Goal: Task Accomplishment & Management: Manage account settings

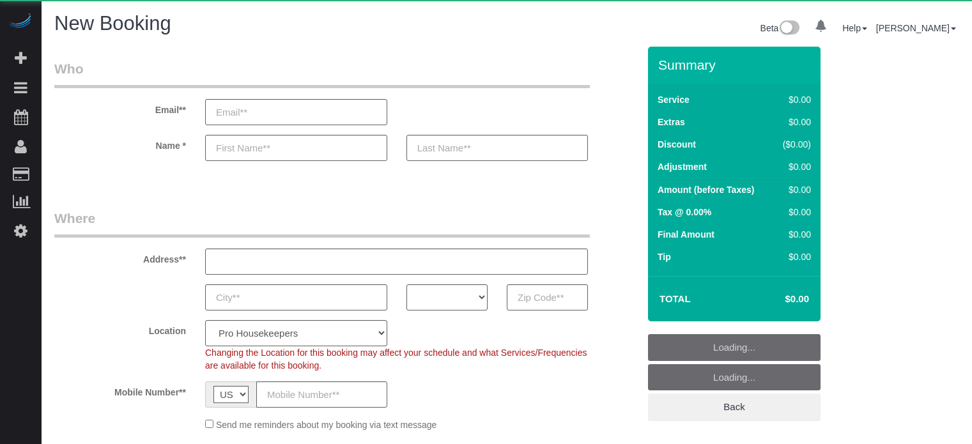
select select "number:9"
select select "object:1237"
select select "4"
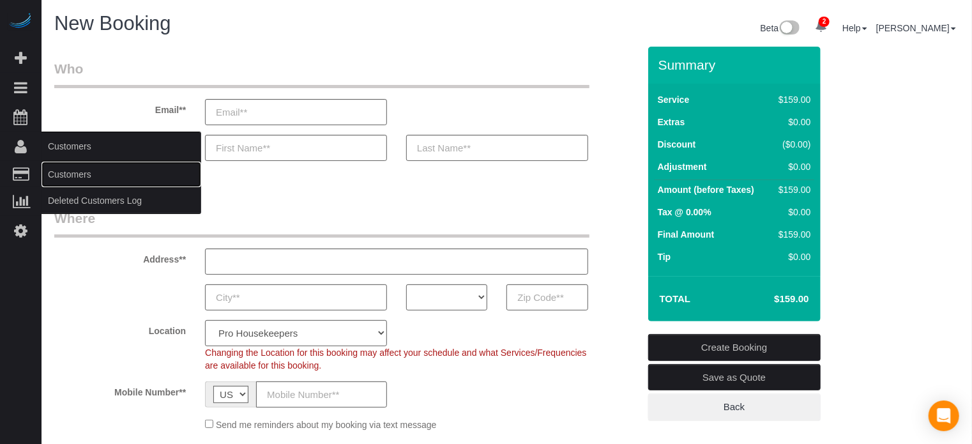
click at [70, 171] on link "Customers" at bounding box center [122, 175] width 160 height 26
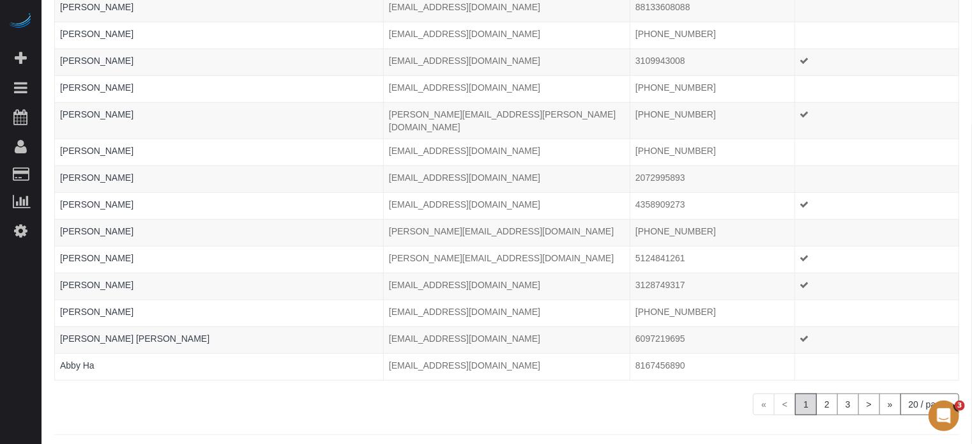
scroll to position [335, 0]
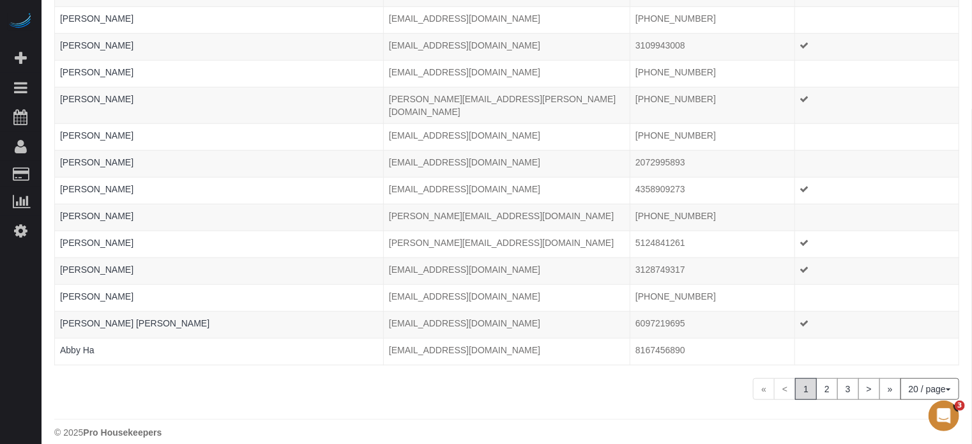
click at [939, 378] on button "20 / page" at bounding box center [930, 389] width 59 height 22
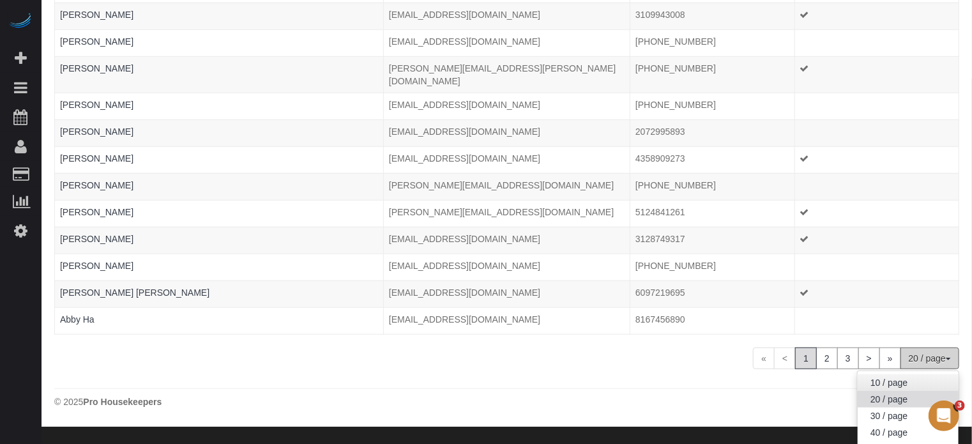
scroll to position [386, 0]
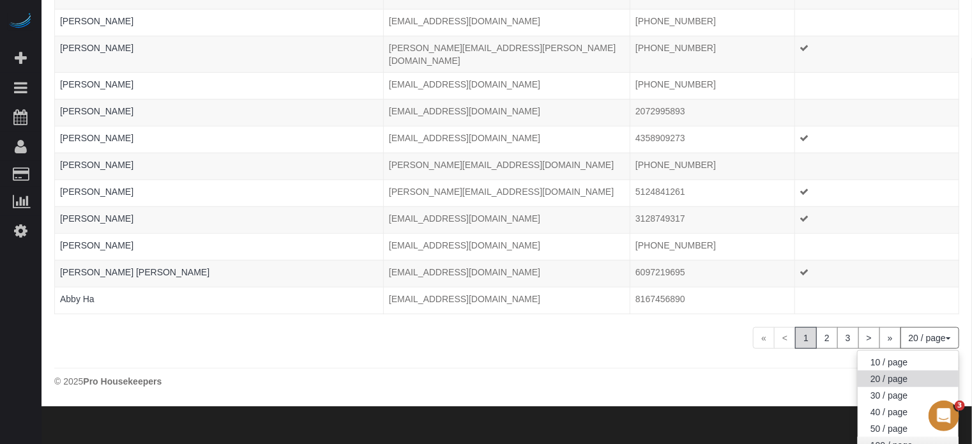
click at [889, 437] on link "100 / page" at bounding box center [908, 445] width 101 height 17
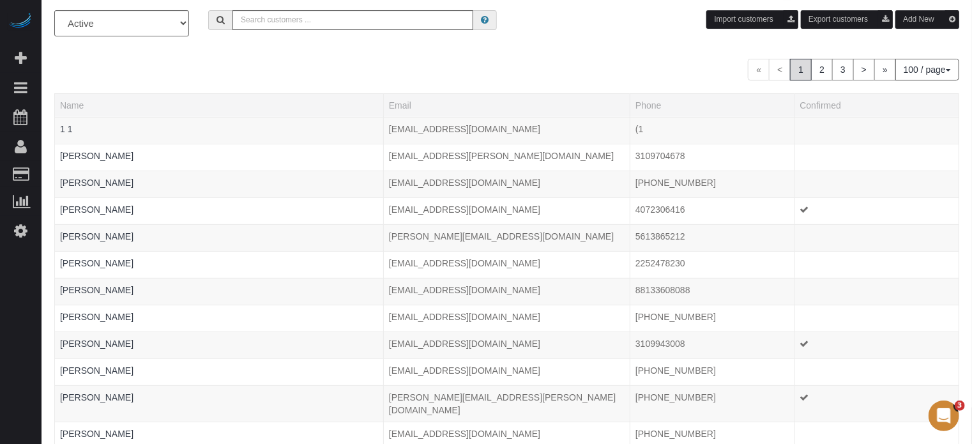
scroll to position [0, 0]
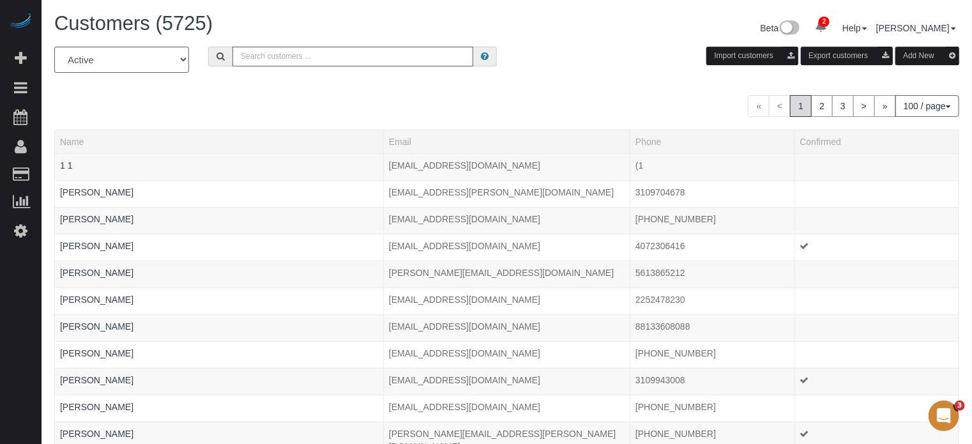
click at [414, 100] on div "« < 1 2 3 > » 100 / page 10 / page 20 / page 30 / page 40 / page 50 / page 100 …" at bounding box center [506, 106] width 905 height 22
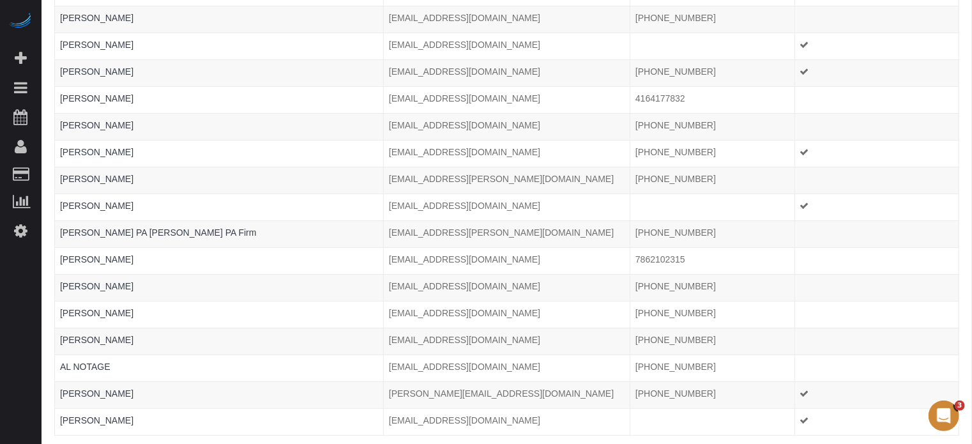
scroll to position [2471, 0]
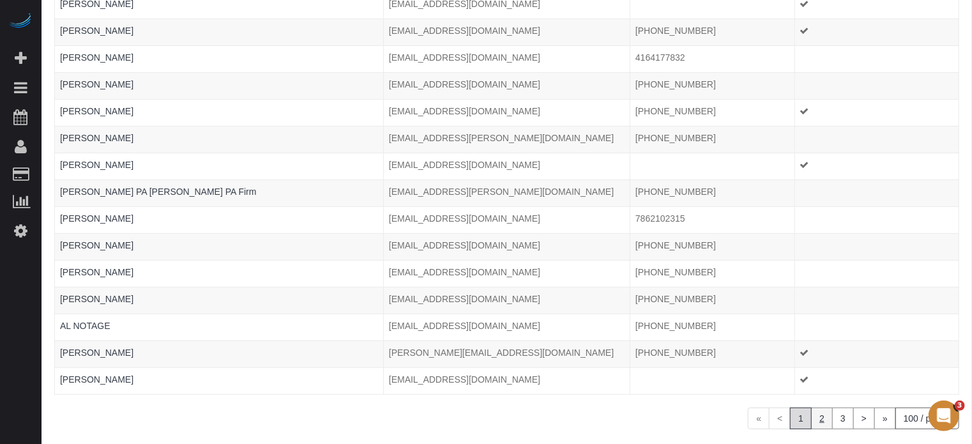
click at [822, 408] on link "2" at bounding box center [822, 419] width 22 height 22
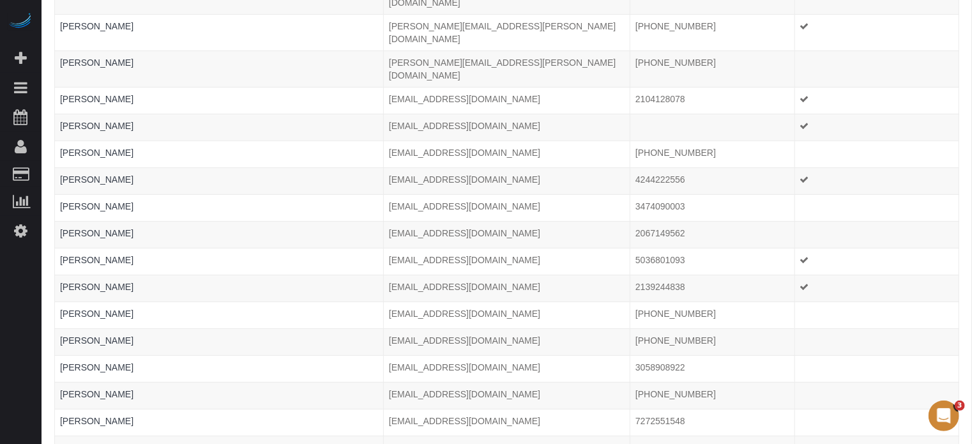
scroll to position [2485, 0]
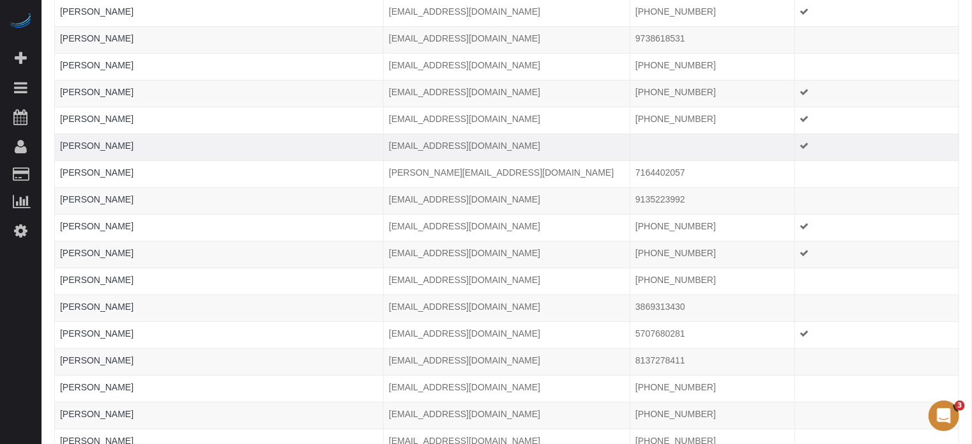
scroll to position [2471, 0]
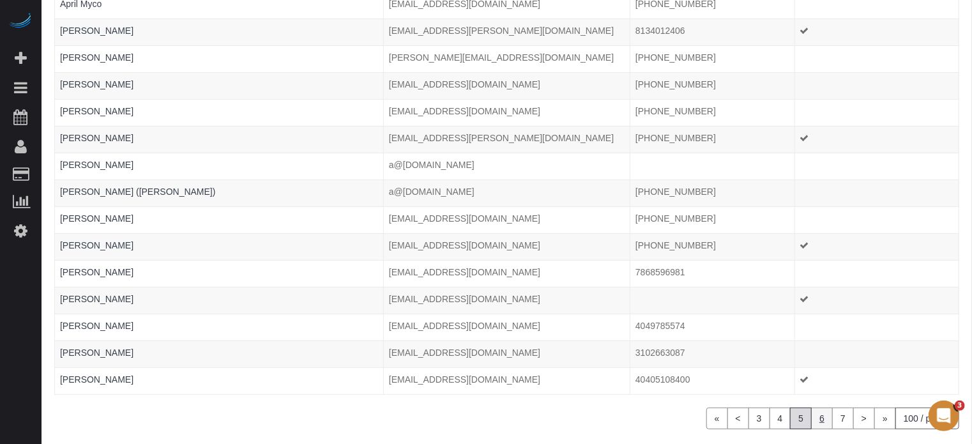
click at [827, 408] on link "6" at bounding box center [822, 419] width 22 height 22
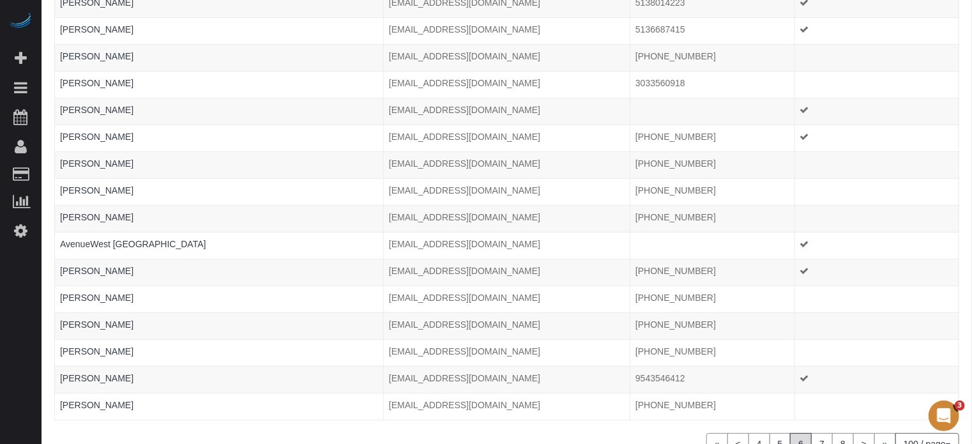
scroll to position [2485, 0]
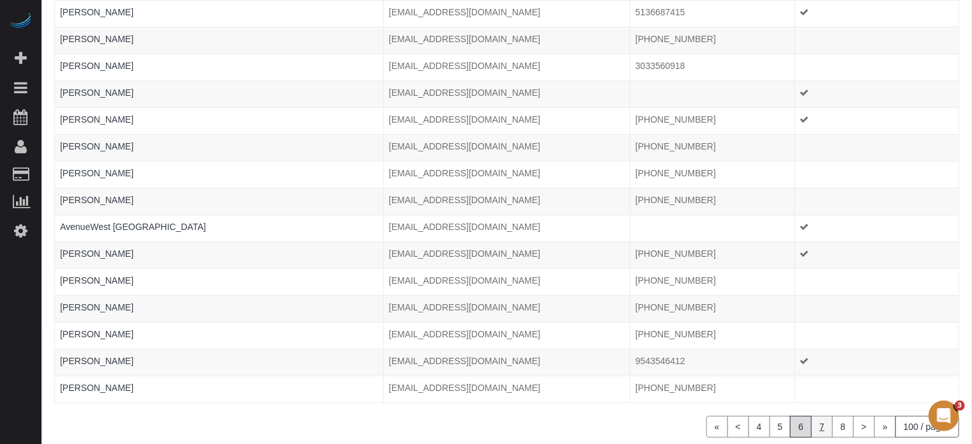
click at [818, 416] on link "7" at bounding box center [822, 427] width 22 height 22
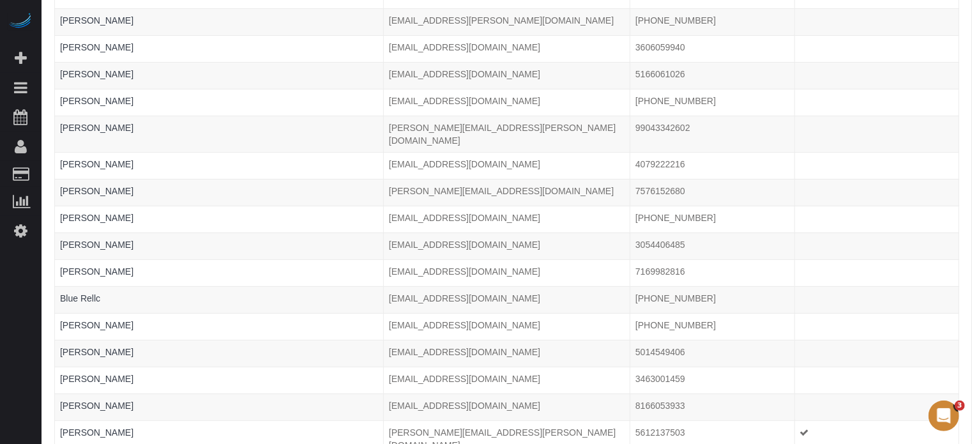
scroll to position [2471, 0]
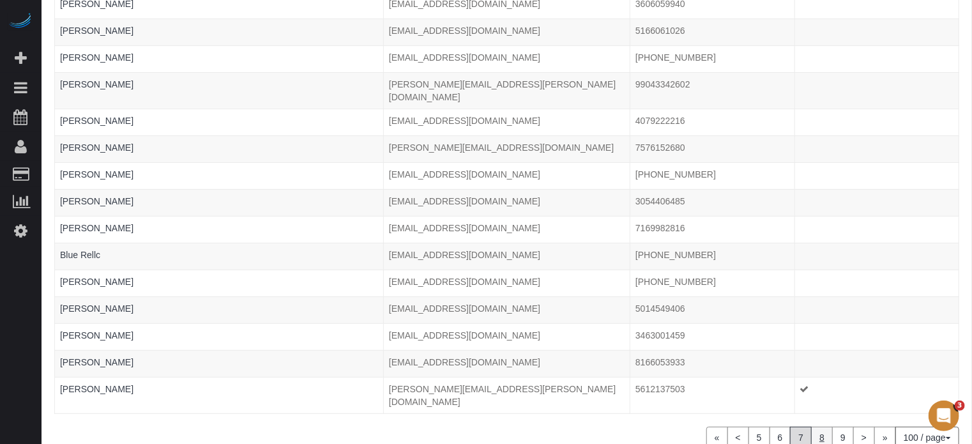
click at [822, 427] on link "8" at bounding box center [822, 438] width 22 height 22
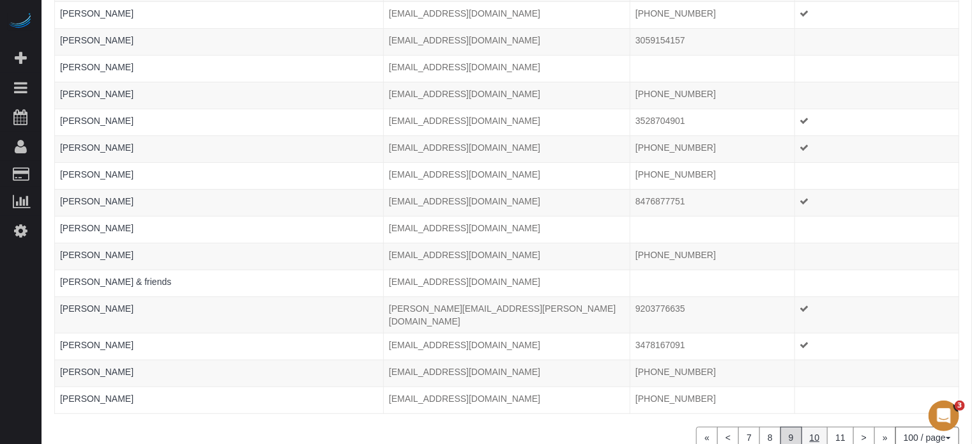
click at [822, 427] on link "10" at bounding box center [815, 438] width 27 height 22
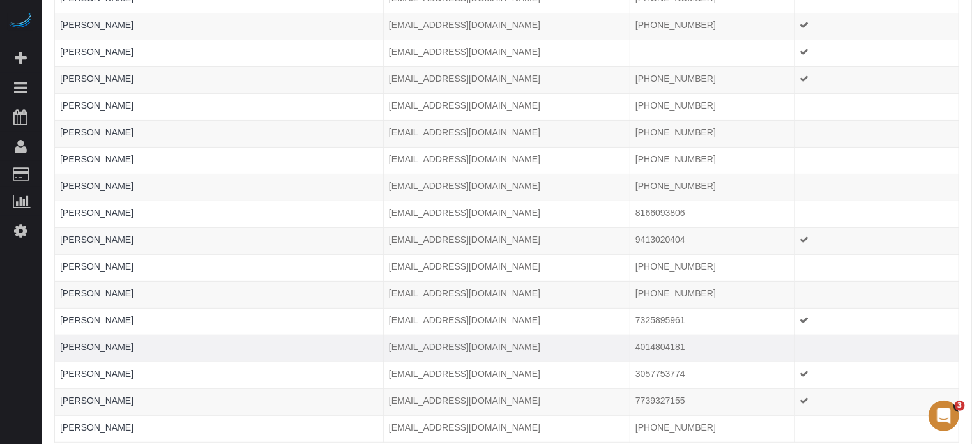
drag, startPoint x: 941, startPoint y: 268, endPoint x: 931, endPoint y: 264, distance: 10.9
click at [941, 335] on td at bounding box center [877, 348] width 164 height 27
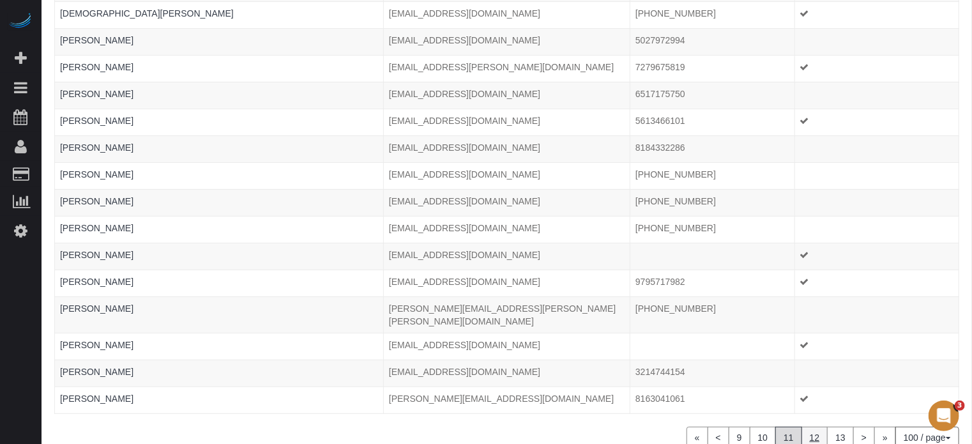
click at [814, 427] on link "12" at bounding box center [815, 438] width 27 height 22
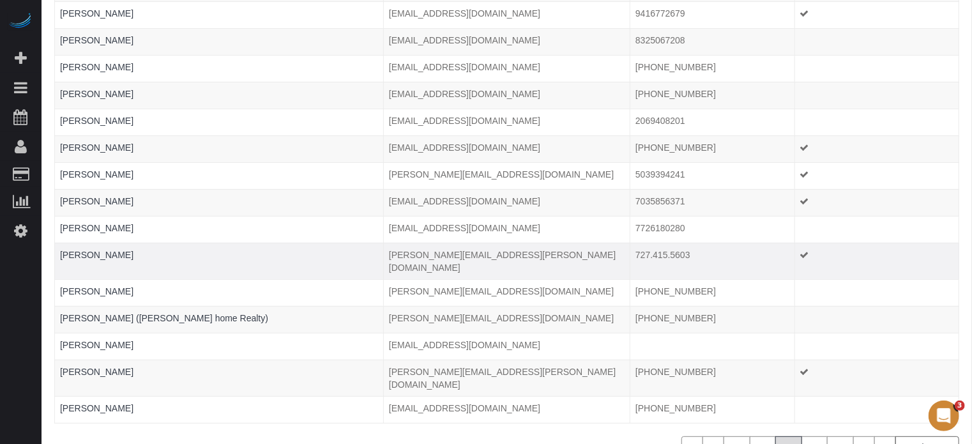
click at [931, 243] on td at bounding box center [877, 261] width 164 height 36
click at [33, 349] on div "2 Beta Your Notifications You have 0 alerts × You have 19 to charge for 10/02/2…" at bounding box center [21, 222] width 42 height 444
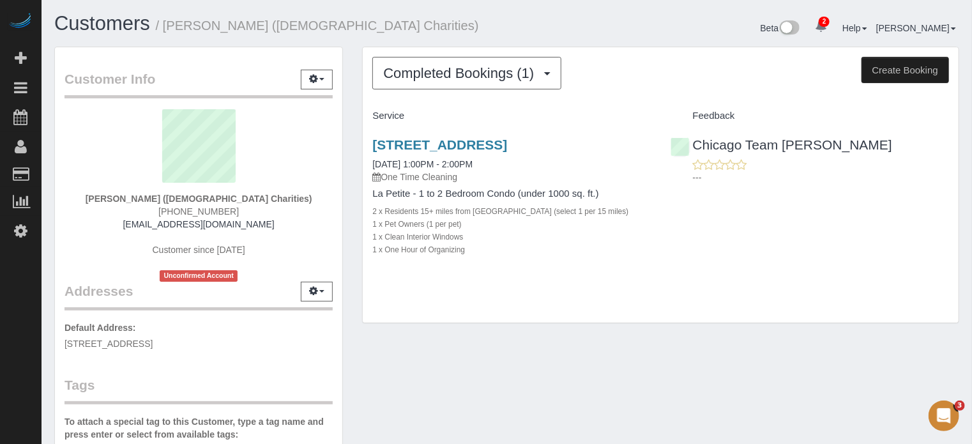
click at [938, 261] on div "315 N Salem Ave, Apt 310, Arlington Heights, IL 60005 04/04/2025 1:00PM - 2:00P…" at bounding box center [661, 203] width 596 height 155
drag, startPoint x: 121, startPoint y: 197, endPoint x: 243, endPoint y: 198, distance: 122.0
click at [243, 198] on strong "[PERSON_NAME] ([DEMOGRAPHIC_DATA] Charities)" at bounding box center [199, 199] width 227 height 10
click at [243, 198] on strong "Agnes Velasquez (Catholic Charities)" at bounding box center [199, 199] width 227 height 10
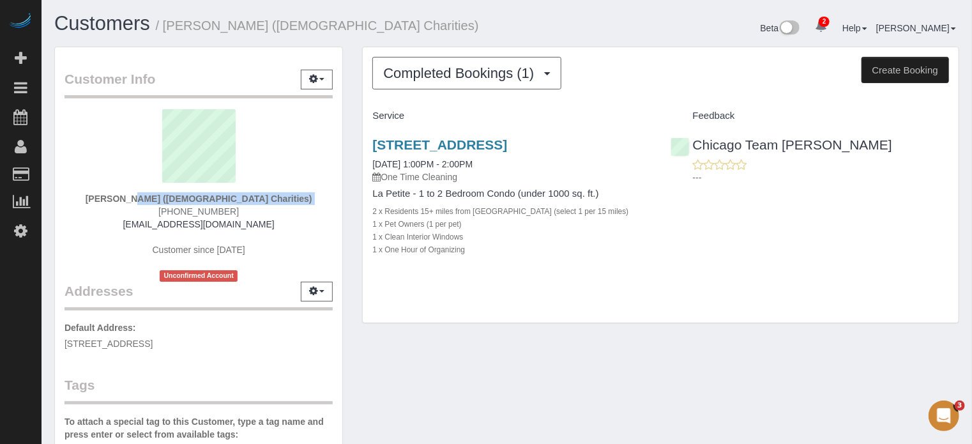
click at [243, 198] on strong "Agnes Velasquez (Catholic Charities)" at bounding box center [199, 199] width 227 height 10
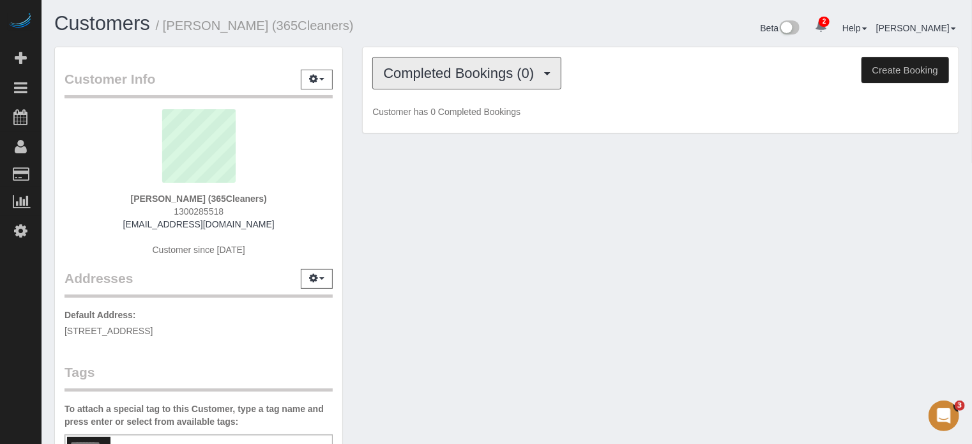
click at [523, 75] on span "Completed Bookings (0)" at bounding box center [461, 73] width 157 height 16
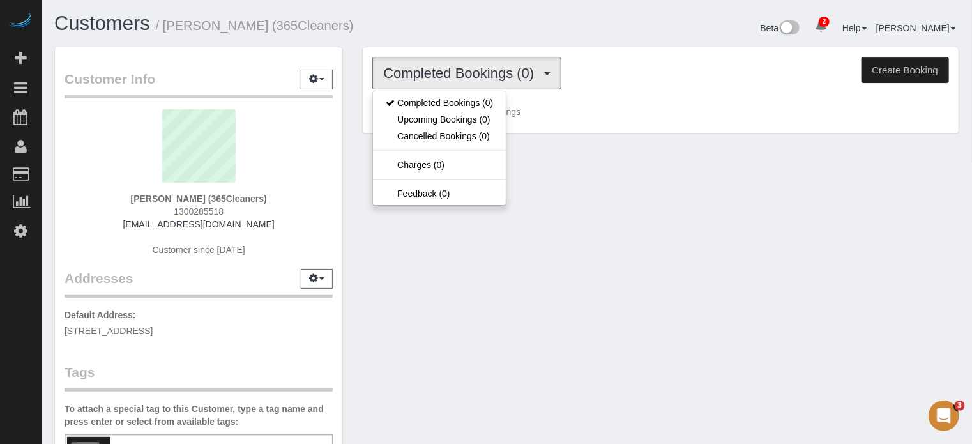
click at [505, 38] on div "Customers / Alex Light (365Cleaners)" at bounding box center [276, 26] width 462 height 27
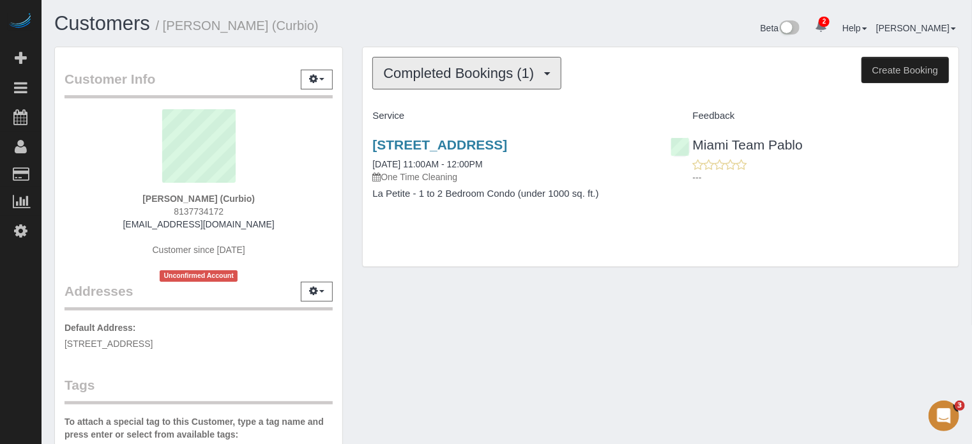
click at [454, 63] on button "Completed Bookings (1)" at bounding box center [466, 73] width 189 height 33
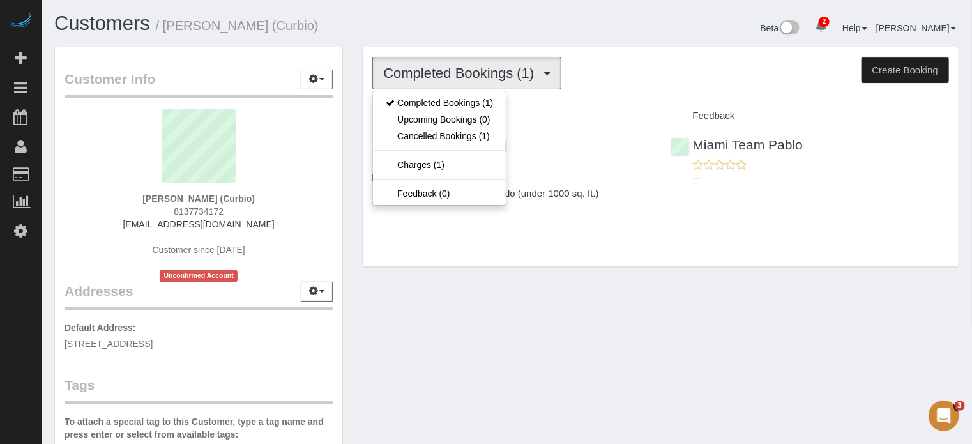
click at [462, 39] on div "Customers / Alberto Santos (Curbio)" at bounding box center [276, 26] width 462 height 27
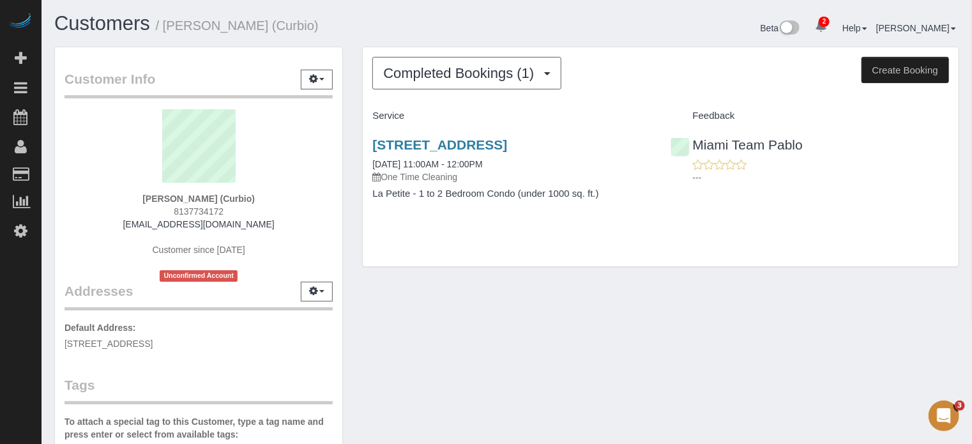
click at [171, 199] on strong "[PERSON_NAME] (Curbio)" at bounding box center [198, 199] width 112 height 10
copy div "[PERSON_NAME] (Curbio)"
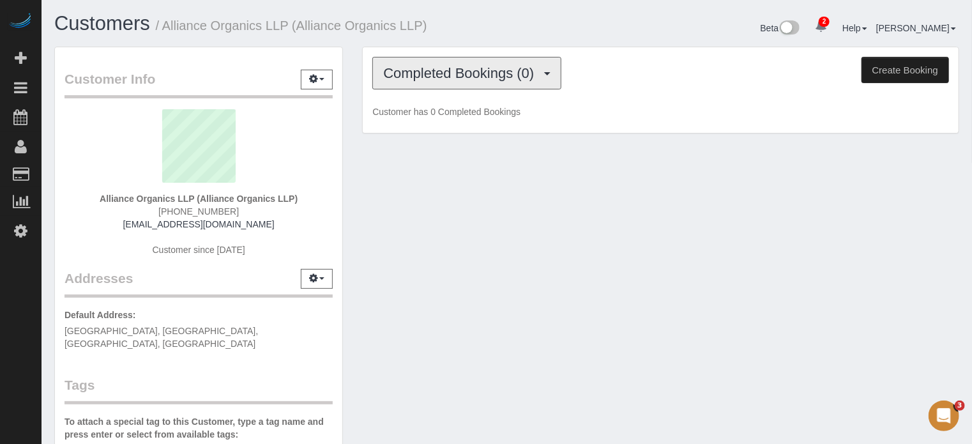
click at [500, 70] on span "Completed Bookings (0)" at bounding box center [461, 73] width 157 height 16
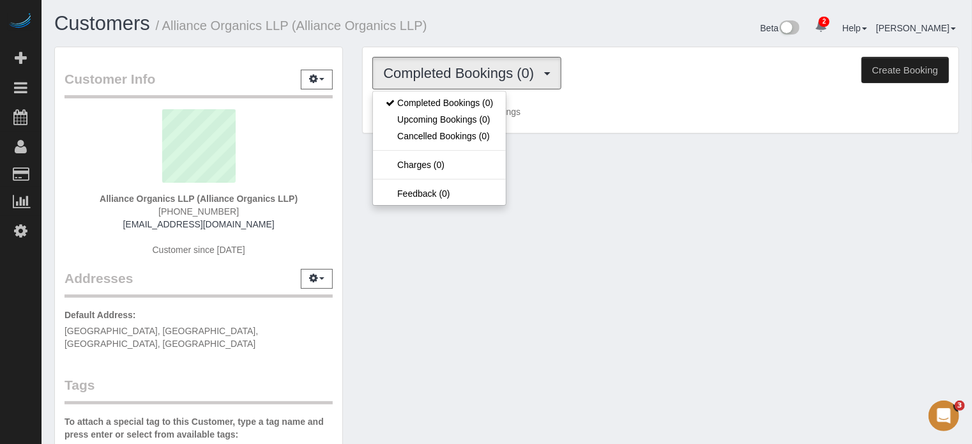
click at [487, 18] on h1 "Customers / Alliance Organics LLP (Alliance Organics LLP)" at bounding box center [275, 24] width 443 height 22
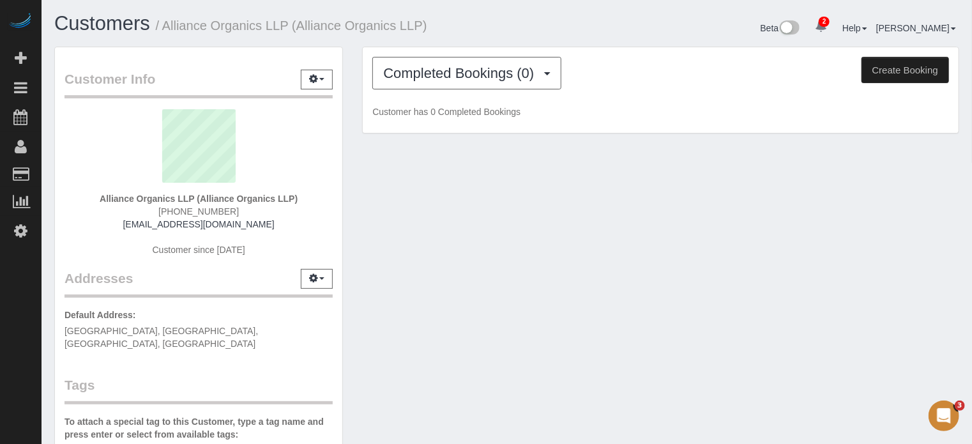
click at [223, 195] on strong "Alliance Organics LLP (Alliance Organics LLP)" at bounding box center [199, 199] width 198 height 10
copy div "Alliance Organics LLP (Alliance Organics LLP)"
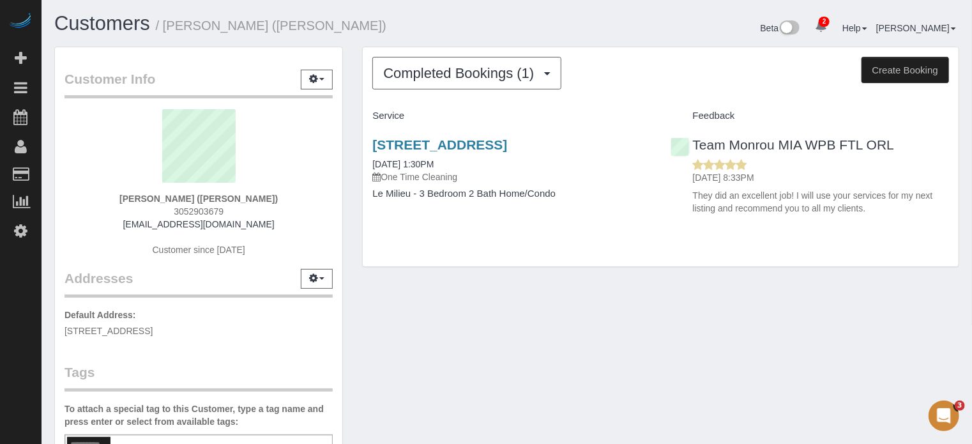
click at [571, 303] on div "Customer Info Edit Contact Info Send Message Email Preferences Special Sales Ta…" at bounding box center [507, 354] width 924 height 614
click at [226, 197] on strong "[PERSON_NAME] ([PERSON_NAME])" at bounding box center [198, 199] width 158 height 10
copy div "[PERSON_NAME] ([PERSON_NAME])"
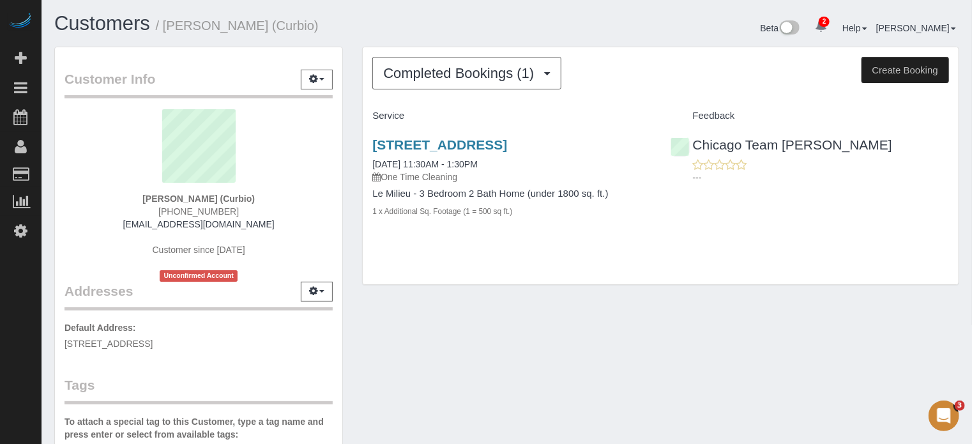
click at [234, 194] on strong "Andriy Kalita (Curbio)" at bounding box center [198, 199] width 112 height 10
copy div "Andriy Kalita (Curbio)"
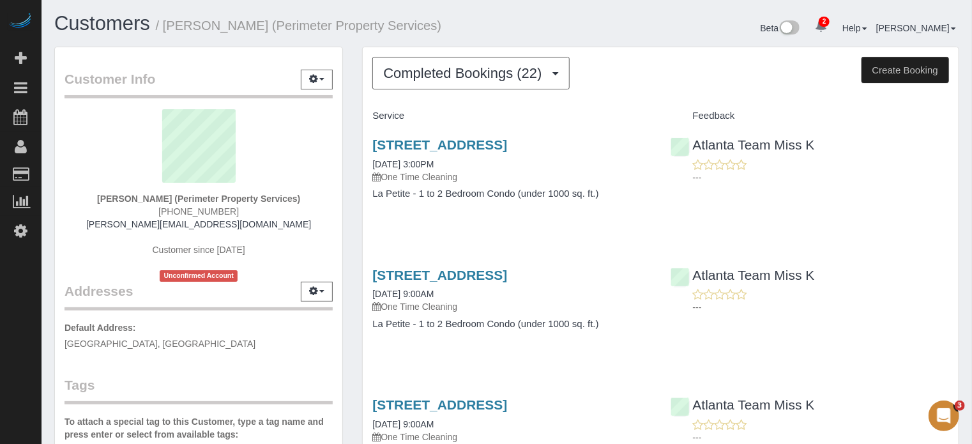
click at [192, 194] on strong "[PERSON_NAME] (Perimeter Property Services)" at bounding box center [198, 199] width 203 height 10
copy div "[PERSON_NAME] (Perimeter Property Services)"
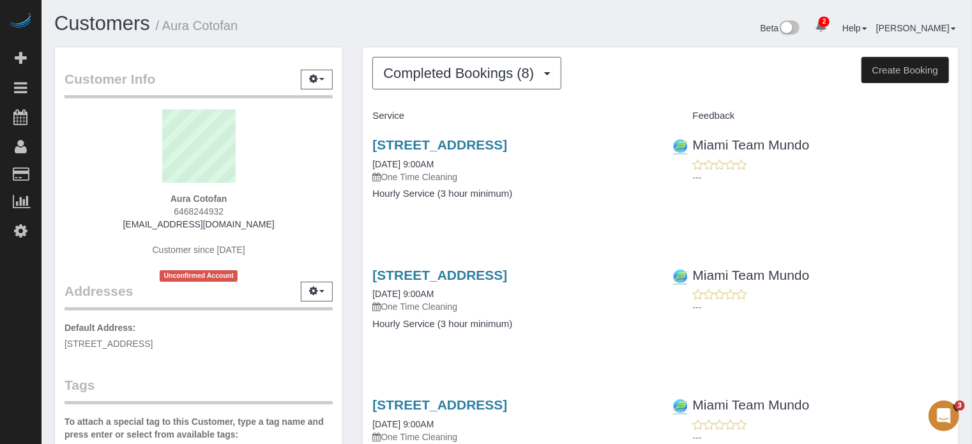
click at [197, 196] on strong "Aura Cotofan" at bounding box center [199, 199] width 57 height 10
copy div "Aura Cotofan"
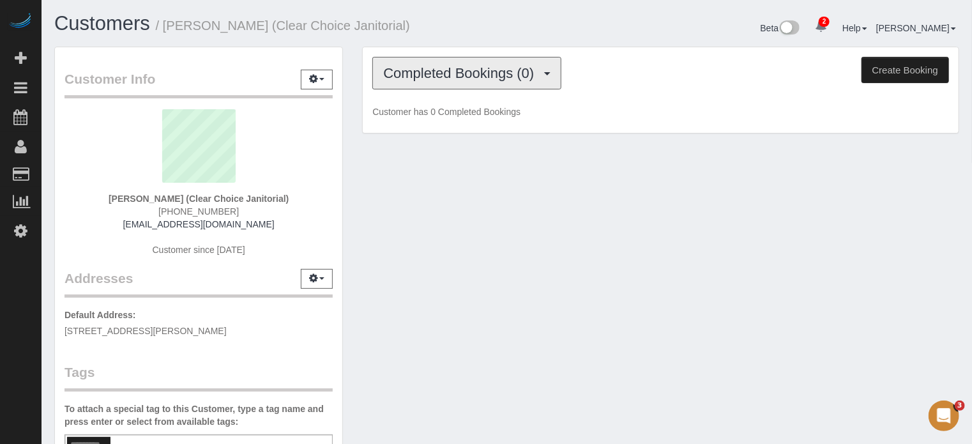
click at [414, 84] on button "Completed Bookings (0)" at bounding box center [466, 73] width 189 height 33
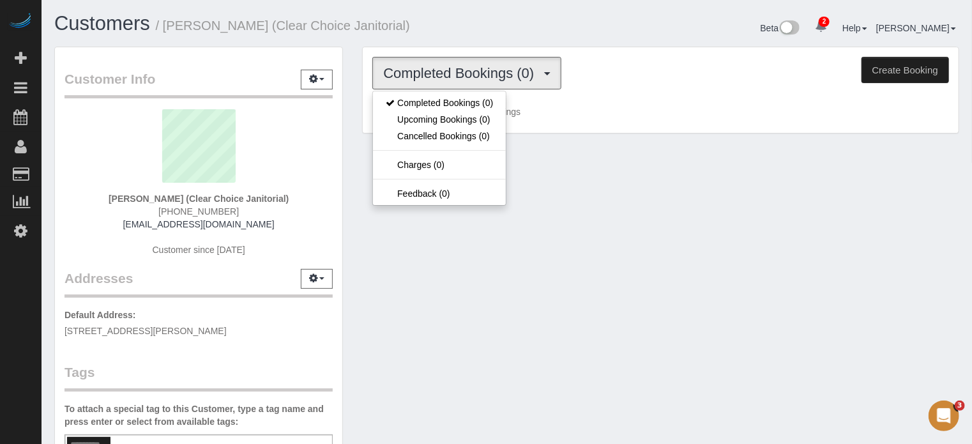
click at [424, 40] on div "Customers / Bart Liriano (Clear Choice Janitorial)" at bounding box center [276, 26] width 462 height 27
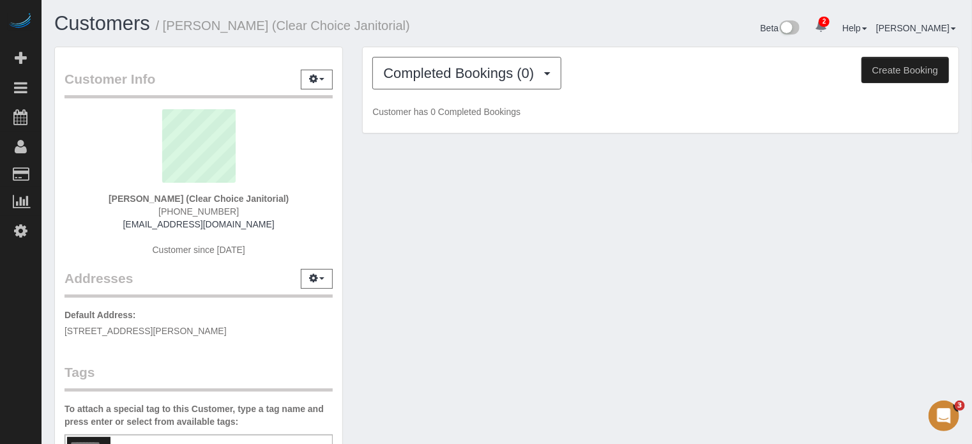
click at [231, 199] on strong "Bart Liriano (Clear Choice Janitorial)" at bounding box center [199, 199] width 180 height 10
drag, startPoint x: 275, startPoint y: 199, endPoint x: 179, endPoint y: 197, distance: 95.2
click at [179, 197] on strong "Bart Liriano (Clear Choice Janitorial)" at bounding box center [199, 199] width 180 height 10
drag, startPoint x: 179, startPoint y: 197, endPoint x: 217, endPoint y: 204, distance: 37.6
click at [217, 204] on div "Bart Liriano (Clear Choice Janitorial) (916) 750-0101 info@clearchoicejanitoria…" at bounding box center [199, 189] width 268 height 160
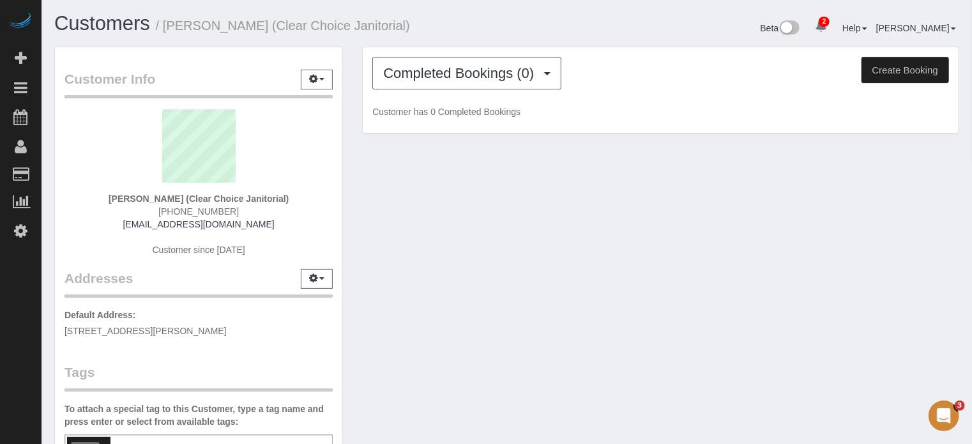
copy strong "Clear Choice Janitorial"
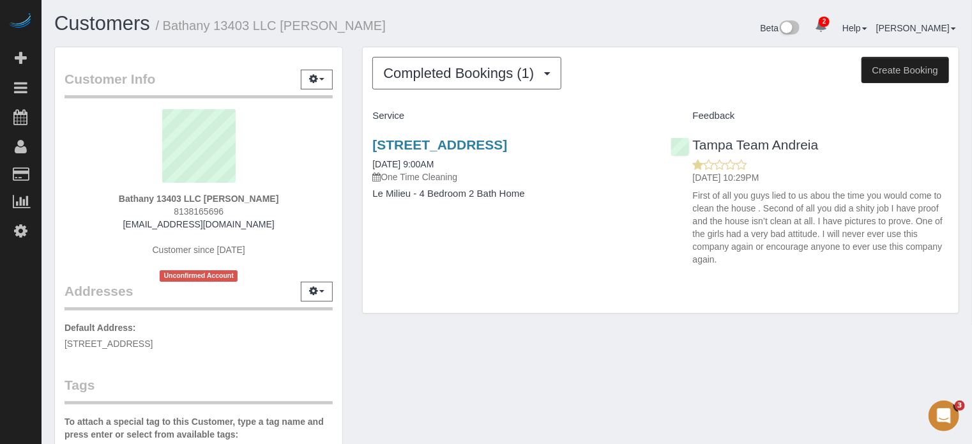
click at [662, 337] on div "Customer Info Edit Contact Info Send Message Email Preferences Special Sales Ta…" at bounding box center [507, 360] width 924 height 627
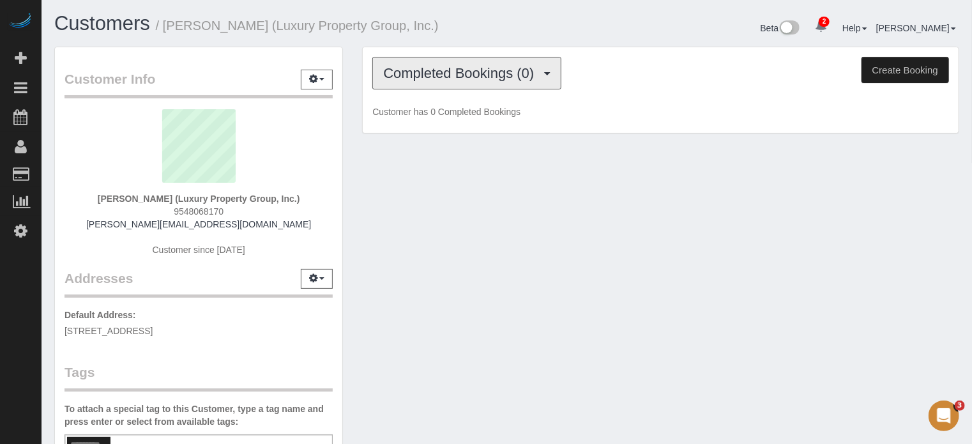
click at [508, 83] on button "Completed Bookings (0)" at bounding box center [466, 73] width 189 height 33
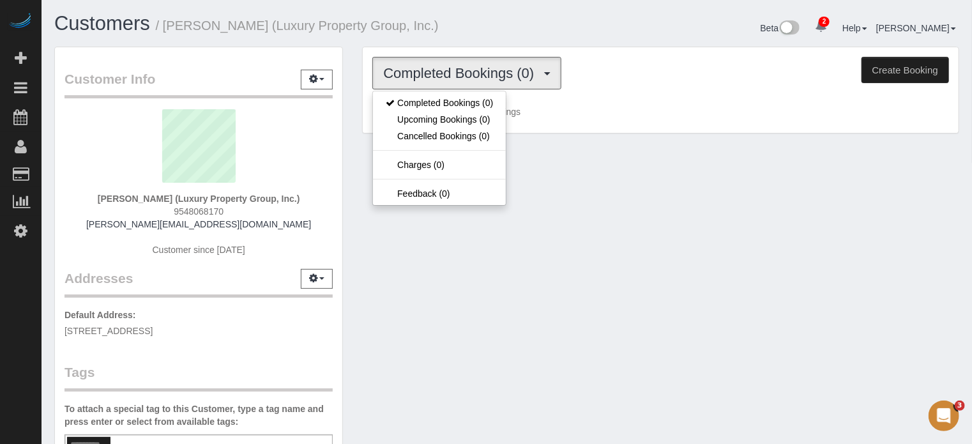
click at [355, 157] on div "Customer Info Edit Contact Info Send Message Email Preferences Special Sales Ta…" at bounding box center [507, 360] width 924 height 627
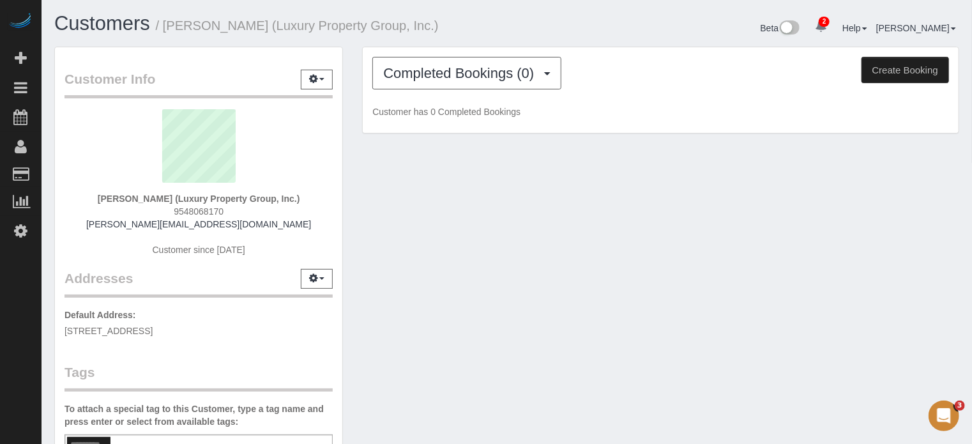
click at [211, 194] on strong "[PERSON_NAME] (Luxury Property Group, Inc.)" at bounding box center [199, 199] width 202 height 10
copy div "[PERSON_NAME] (Luxury Property Group, Inc.)"
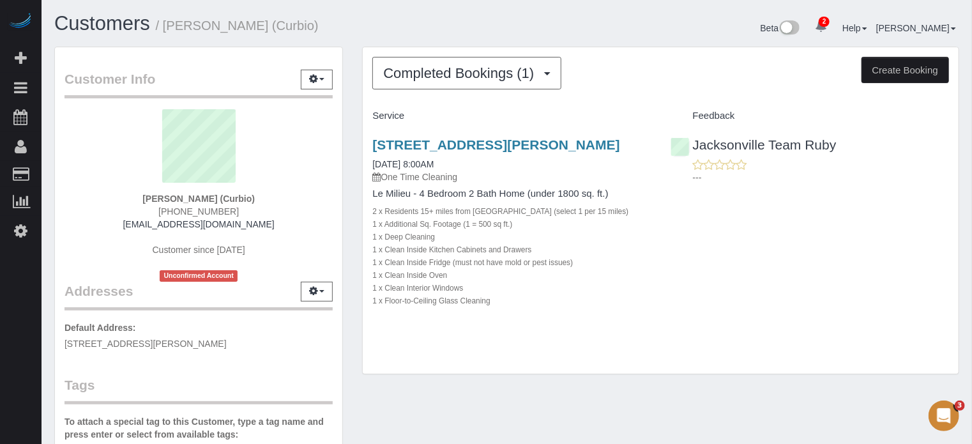
click at [227, 202] on strong "Cameron Gilbert (Curbio)" at bounding box center [198, 199] width 112 height 10
copy div "Cameron Gilbert (Curbio)"
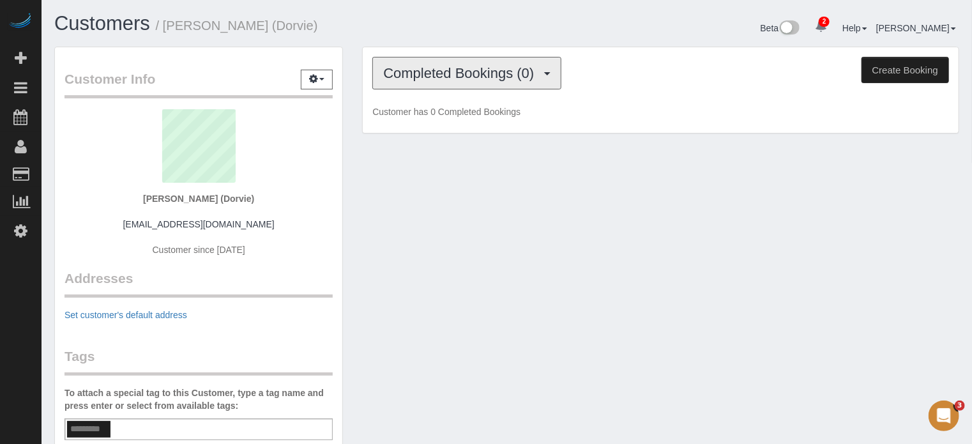
click at [416, 83] on button "Completed Bookings (0)" at bounding box center [466, 73] width 189 height 33
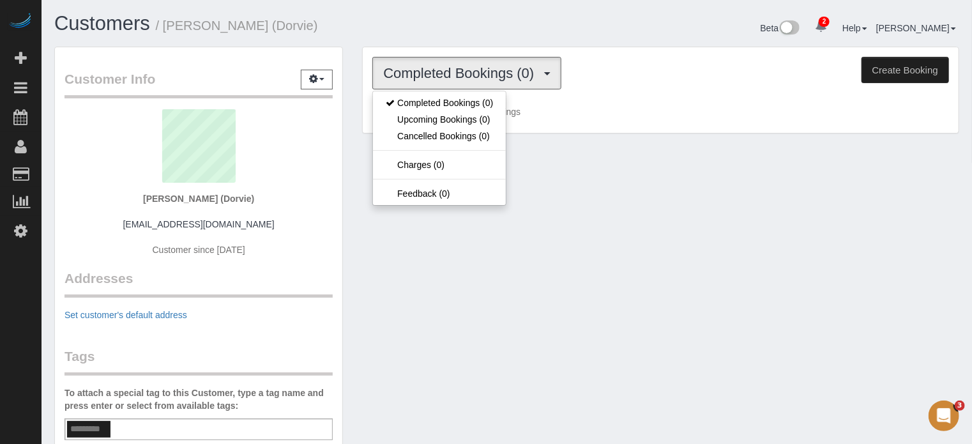
click at [415, 27] on h1 "Customers / Cat Murphy (Dorvie)" at bounding box center [275, 24] width 443 height 22
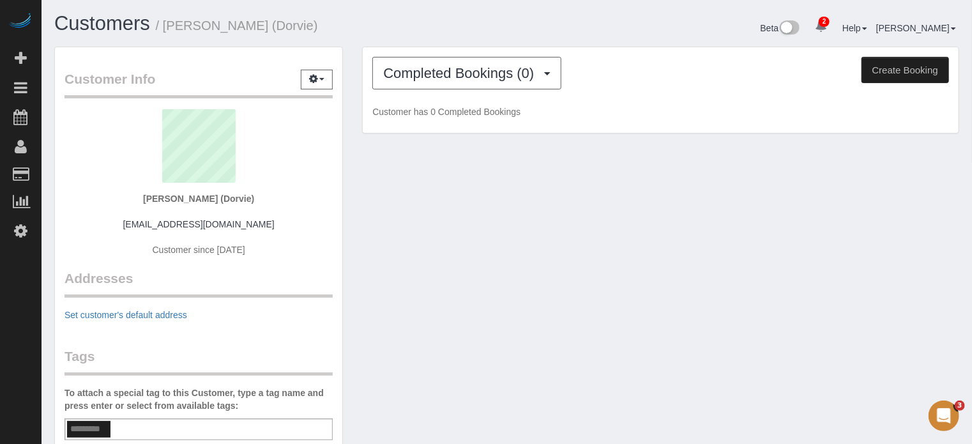
click at [227, 195] on strong "Cat Murphy (Dorvie)" at bounding box center [198, 199] width 111 height 10
copy div "Cat Murphy (Dorvie)"
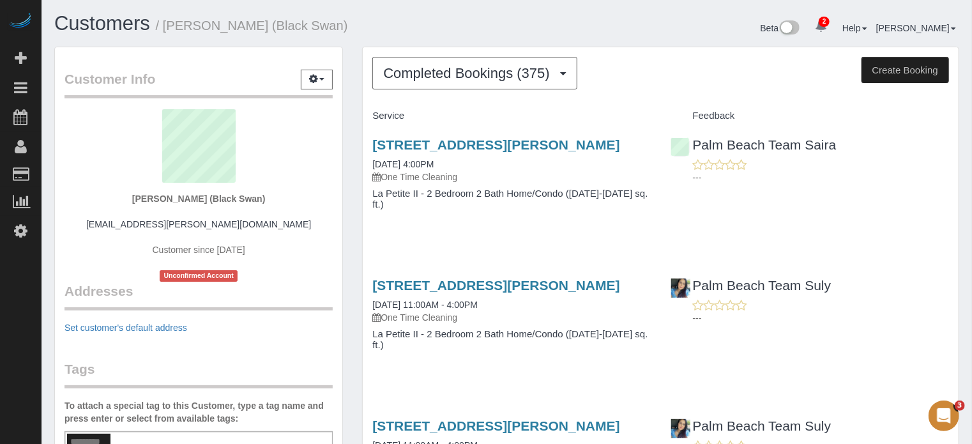
click at [369, 19] on h1 "Customers / [PERSON_NAME] (Black Swan)" at bounding box center [275, 24] width 443 height 22
click at [222, 202] on strong "[PERSON_NAME] (Black Swan)" at bounding box center [198, 199] width 133 height 10
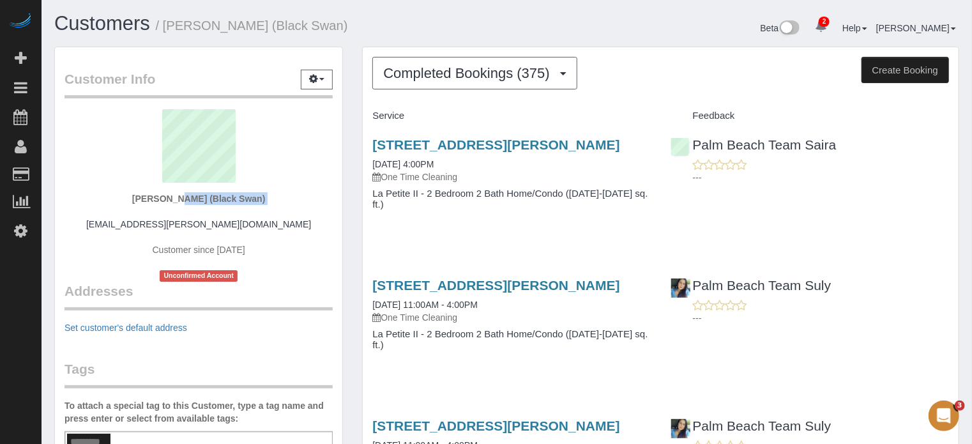
copy div "[PERSON_NAME] (Black Swan)"
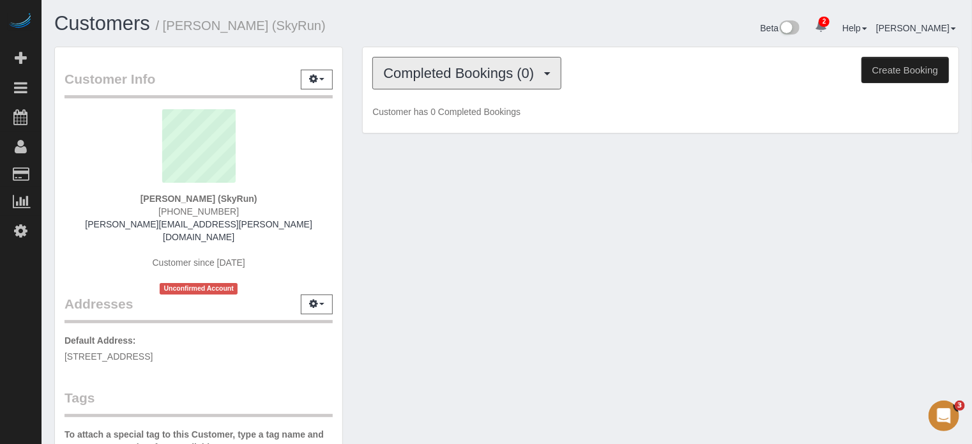
click at [481, 68] on span "Completed Bookings (0)" at bounding box center [461, 73] width 157 height 16
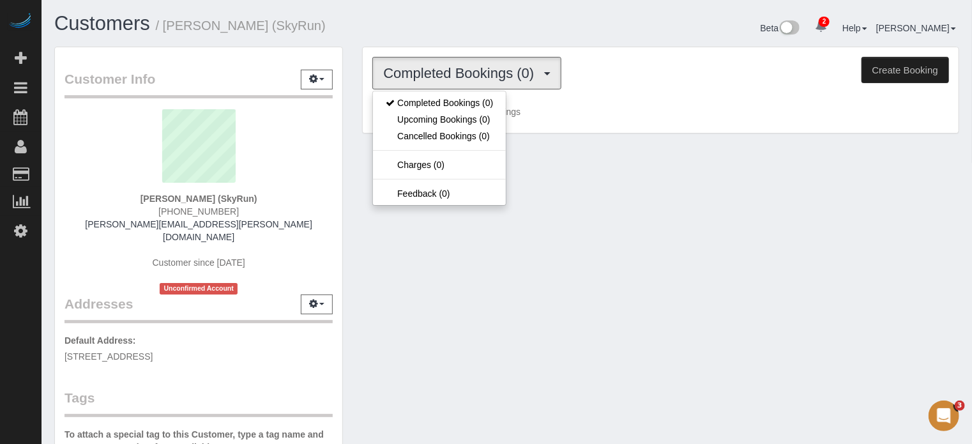
click at [474, 24] on h1 "Customers / Chris Inman (SkyRun)" at bounding box center [275, 24] width 443 height 22
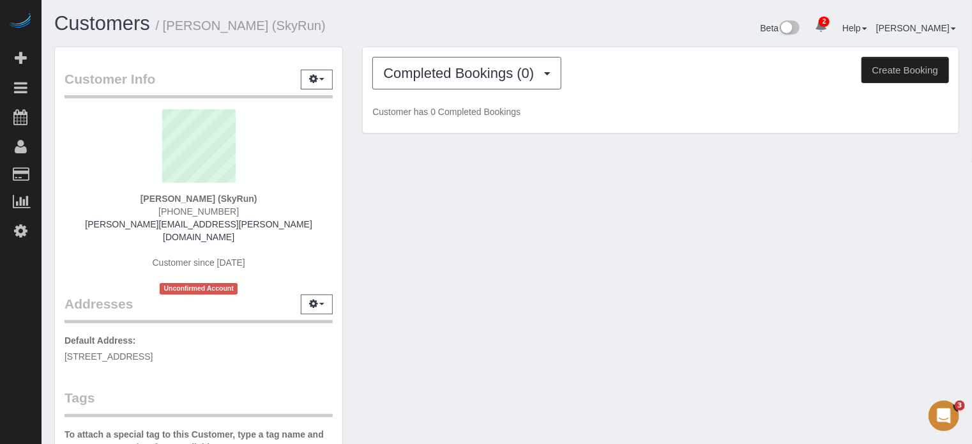
click at [225, 197] on strong "Chris Inman (SkyRun)" at bounding box center [199, 199] width 117 height 10
copy div "Chris Inman (SkyRun)"
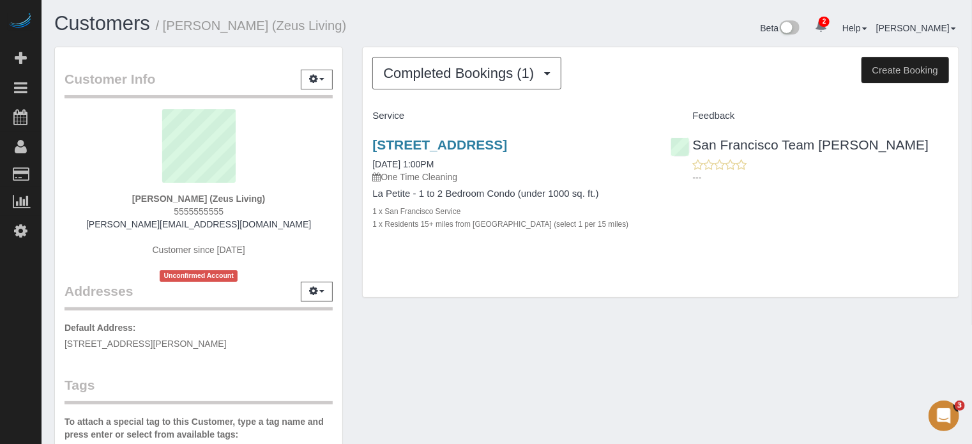
click at [215, 200] on strong "[PERSON_NAME] (Zeus Living)" at bounding box center [198, 199] width 133 height 10
copy div "[PERSON_NAME] (Zeus Living)"
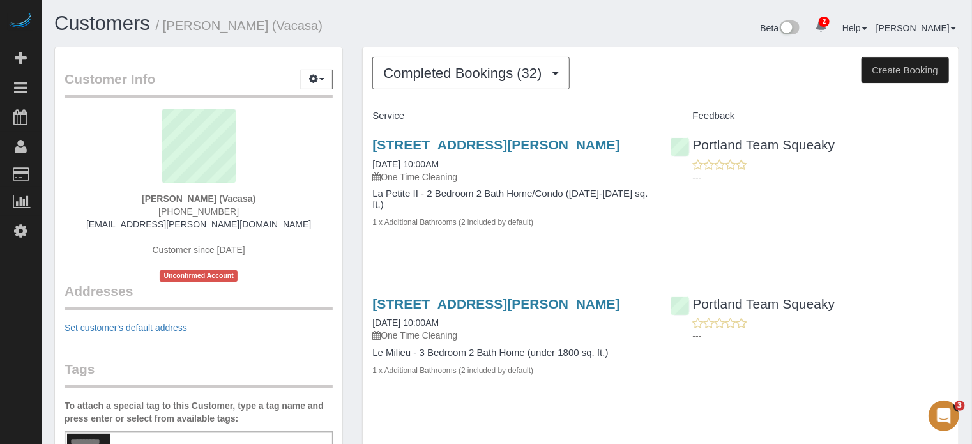
click at [205, 194] on strong "[PERSON_NAME] (Vacasa)" at bounding box center [199, 199] width 114 height 10
copy div "[PERSON_NAME] (Vacasa)"
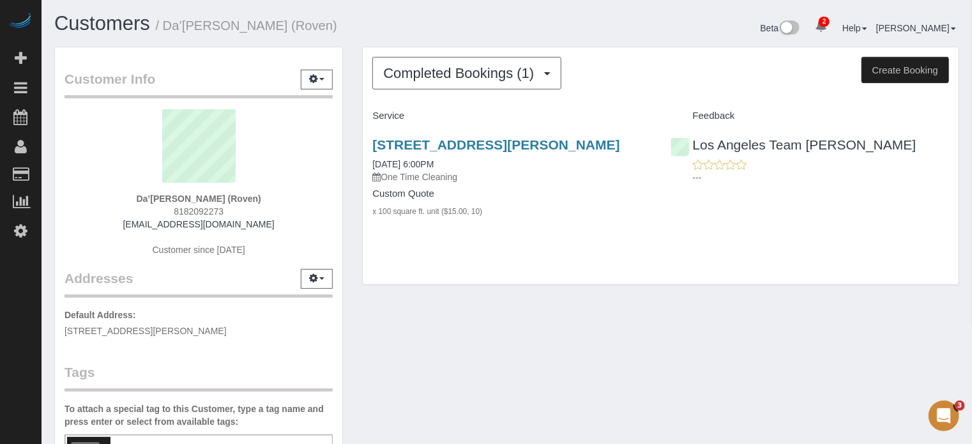
click at [227, 194] on strong "Da’[PERSON_NAME] (Roven)" at bounding box center [199, 199] width 125 height 10
copy div "Da’[PERSON_NAME] (Roven)"
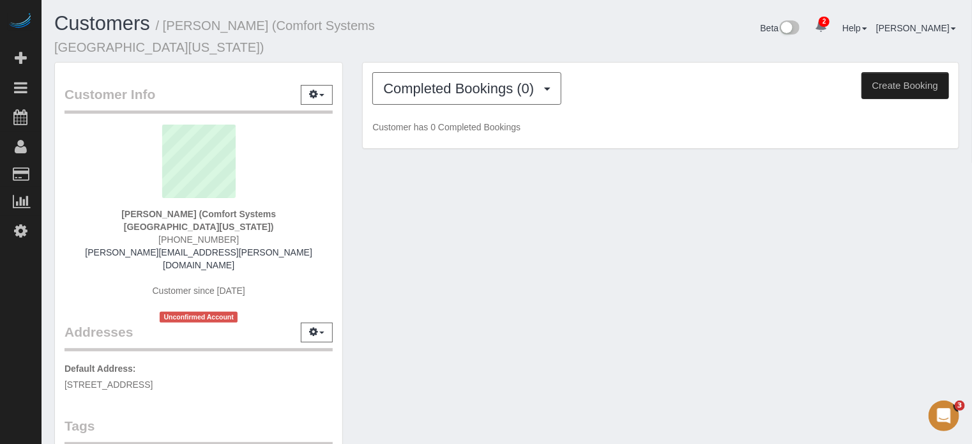
click at [250, 209] on strong "[PERSON_NAME] (Comfort Systems [GEOGRAPHIC_DATA][US_STATE])" at bounding box center [198, 220] width 155 height 23
copy div "[PERSON_NAME] (Comfort Systems [GEOGRAPHIC_DATA][US_STATE])"
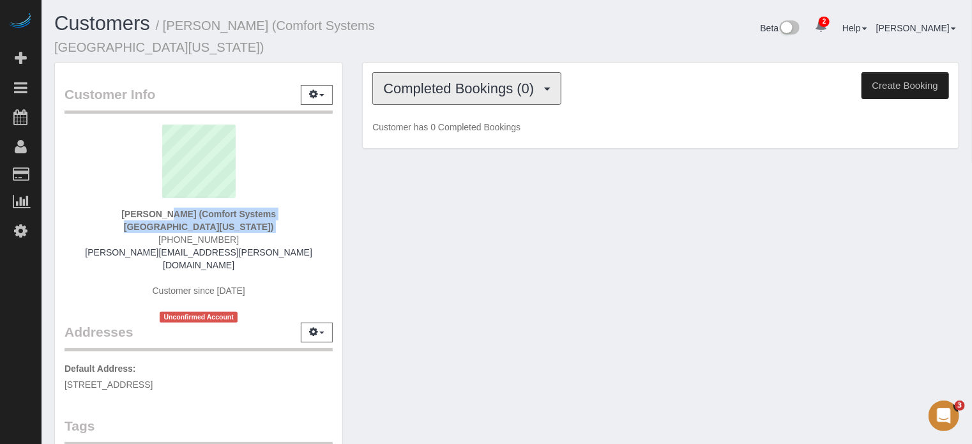
click at [496, 80] on span "Completed Bookings (0)" at bounding box center [461, 88] width 157 height 16
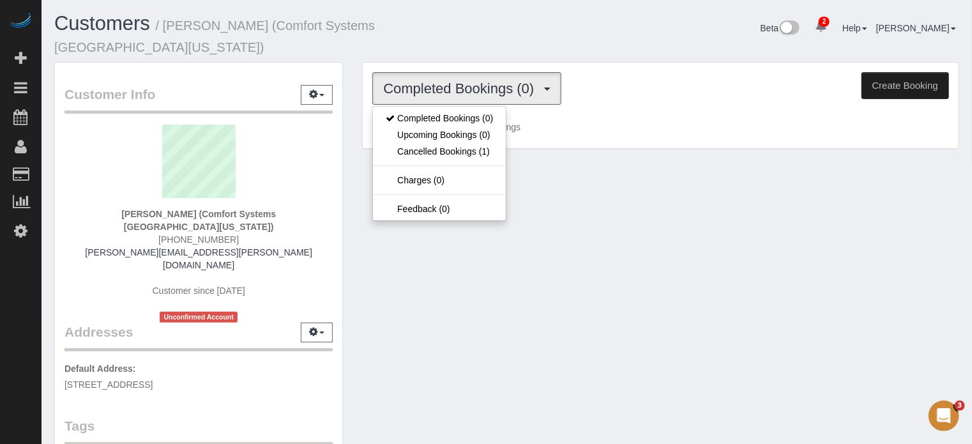
click at [478, 32] on h1 "Customers / [PERSON_NAME] (Comfort Systems [GEOGRAPHIC_DATA][US_STATE])" at bounding box center [275, 34] width 443 height 43
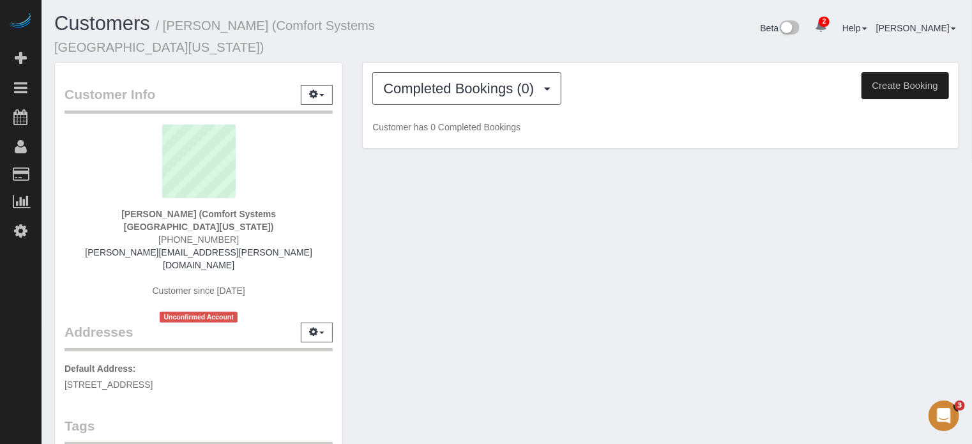
click at [215, 209] on strong "[PERSON_NAME] (Comfort Systems [GEOGRAPHIC_DATA][US_STATE])" at bounding box center [198, 220] width 155 height 23
copy div "[PERSON_NAME] (Comfort Systems [GEOGRAPHIC_DATA][US_STATE])"
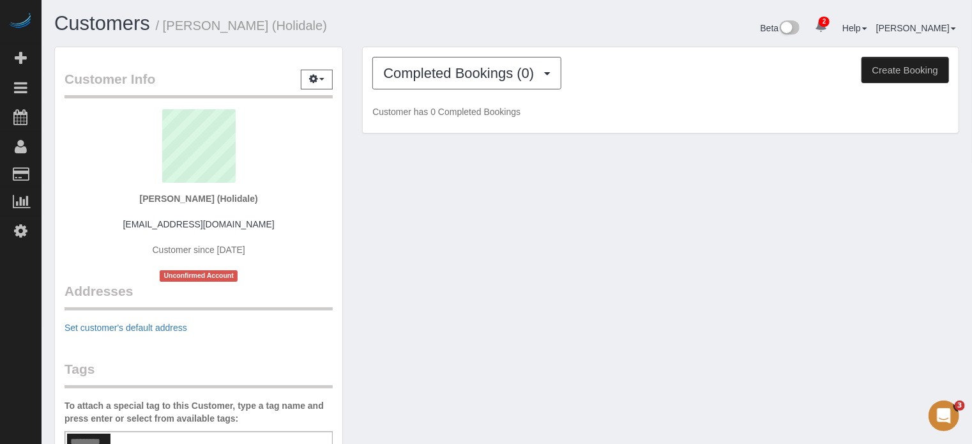
click at [201, 196] on strong "[PERSON_NAME] (Holidale)" at bounding box center [199, 199] width 118 height 10
copy div "[PERSON_NAME] (Holidale)"
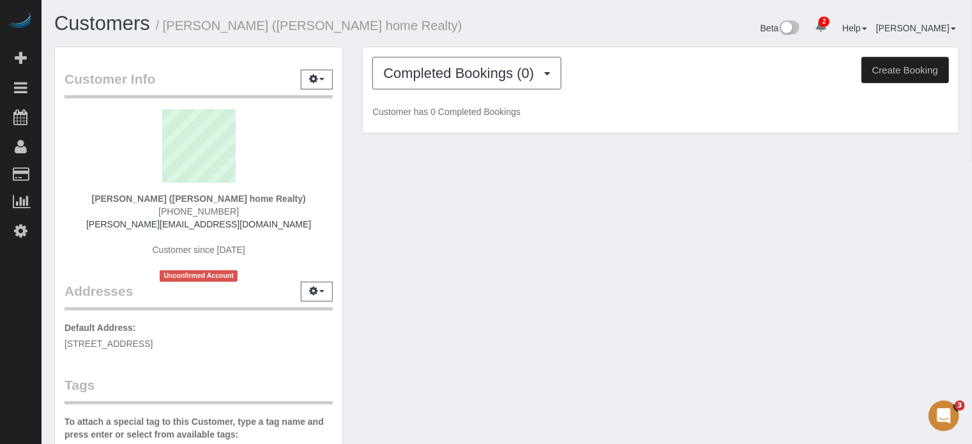
click at [220, 201] on strong "David Witt (Witt home Realty)" at bounding box center [199, 199] width 214 height 10
copy div "David Witt (Witt home Realty)"
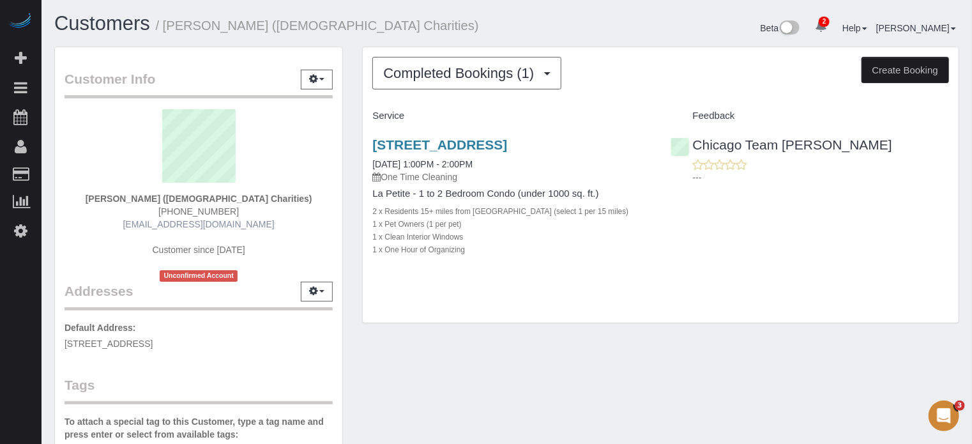
drag, startPoint x: 264, startPoint y: 220, endPoint x: 140, endPoint y: 227, distance: 124.1
click at [140, 227] on div "[PERSON_NAME] ([DEMOGRAPHIC_DATA] Charities) [PHONE_NUMBER] [EMAIL_ADDRESS][DOM…" at bounding box center [199, 195] width 268 height 172
copy link "[EMAIL_ADDRESS][DOMAIN_NAME]"
drag, startPoint x: 273, startPoint y: 199, endPoint x: 200, endPoint y: 194, distance: 73.6
click at [200, 194] on strong "[PERSON_NAME] ([DEMOGRAPHIC_DATA] Charities)" at bounding box center [199, 199] width 227 height 10
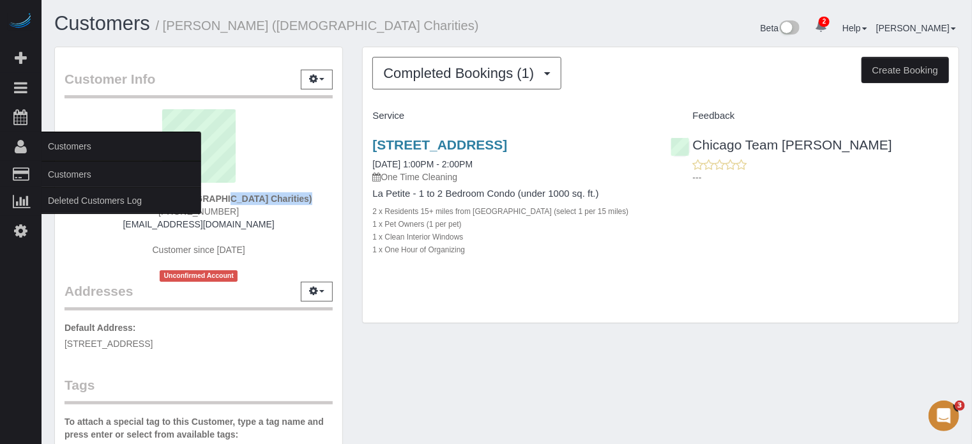
copy strong "[DEMOGRAPHIC_DATA] Charities"
click at [72, 173] on link "Customers" at bounding box center [122, 175] width 160 height 26
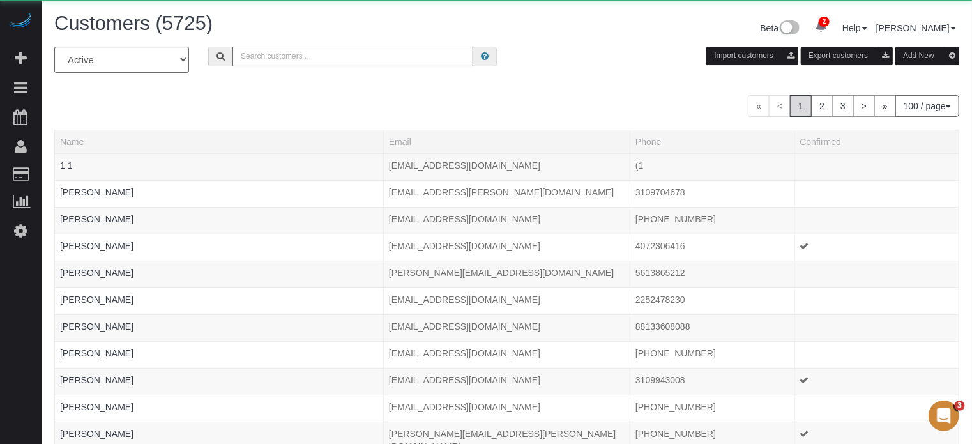
click at [354, 58] on input "text" at bounding box center [353, 57] width 241 height 20
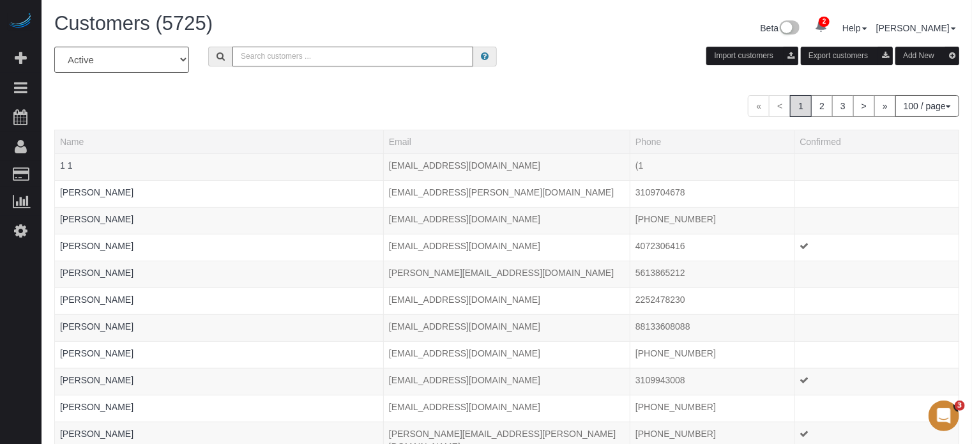
paste input "[DEMOGRAPHIC_DATA] Charities"
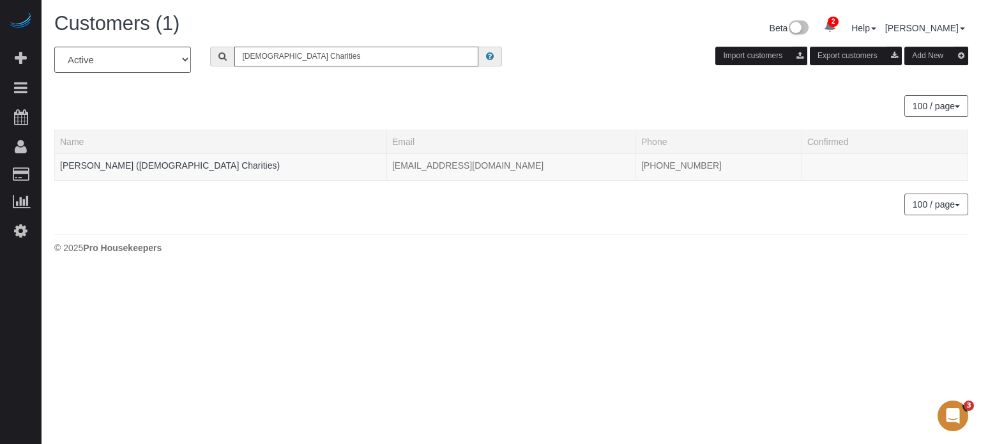
type input "[DEMOGRAPHIC_DATA] Charities"
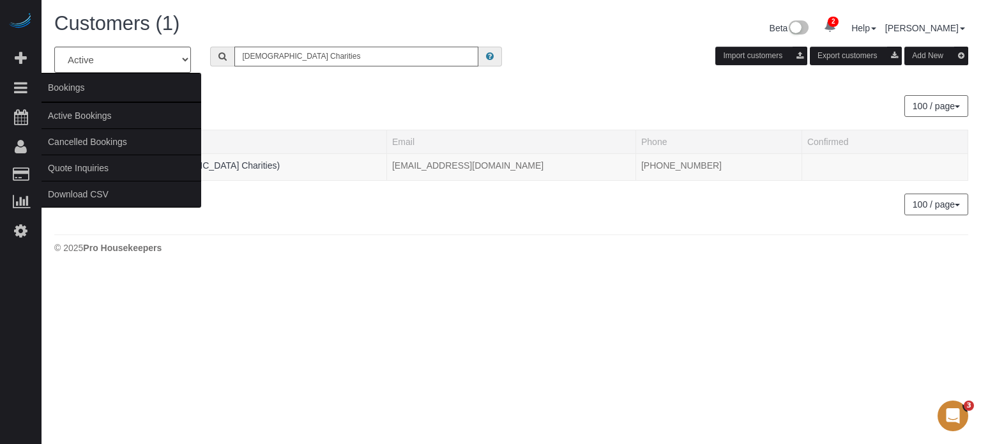
drag, startPoint x: 343, startPoint y: 56, endPoint x: 0, endPoint y: 81, distance: 344.0
click at [0, 86] on div "2 Beta Your Notifications You have 0 alerts × You have 19 to charge for [DATE] …" at bounding box center [490, 136] width 981 height 273
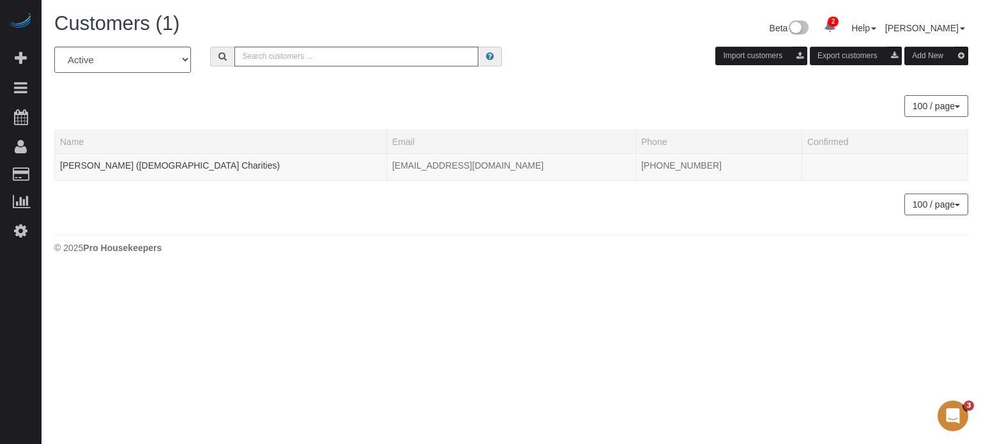
click at [241, 115] on div "100 / page 10 / page 20 / page 30 / page 40 / page 50 / page 100 / page" at bounding box center [511, 106] width 914 height 22
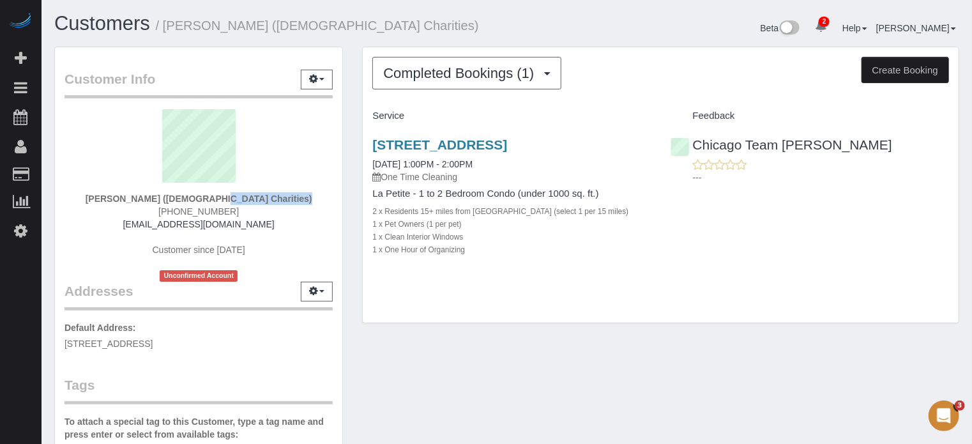
drag, startPoint x: 276, startPoint y: 195, endPoint x: 201, endPoint y: 199, distance: 74.8
click at [201, 199] on strong "[PERSON_NAME] ([DEMOGRAPHIC_DATA] Charities)" at bounding box center [199, 199] width 227 height 10
copy strong "[DEMOGRAPHIC_DATA] Charities"
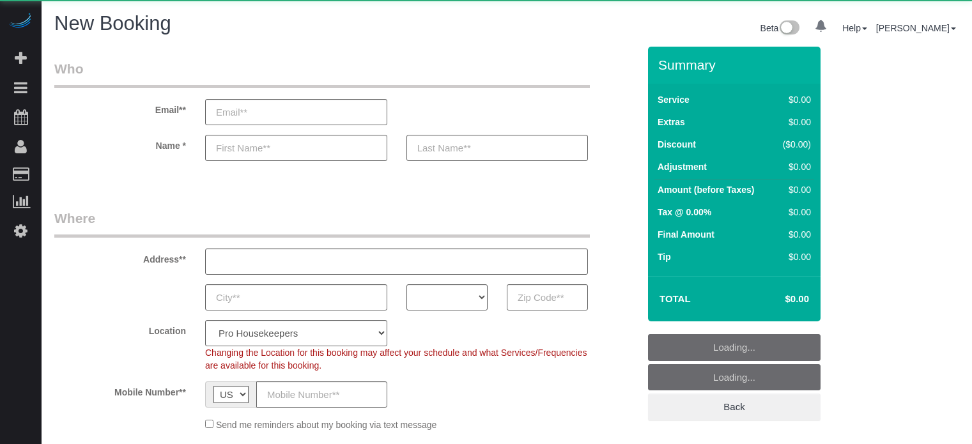
select select "number:9"
select select "object:1114"
select select "4"
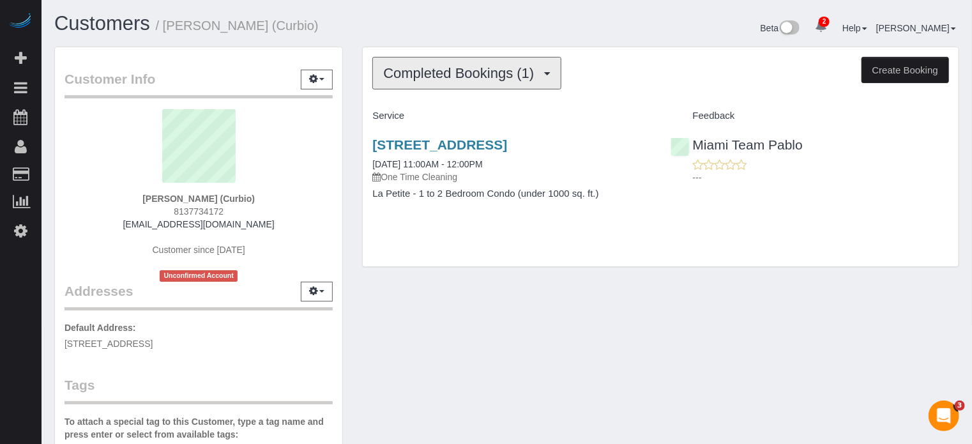
click at [466, 88] on button "Completed Bookings (1)" at bounding box center [466, 73] width 189 height 33
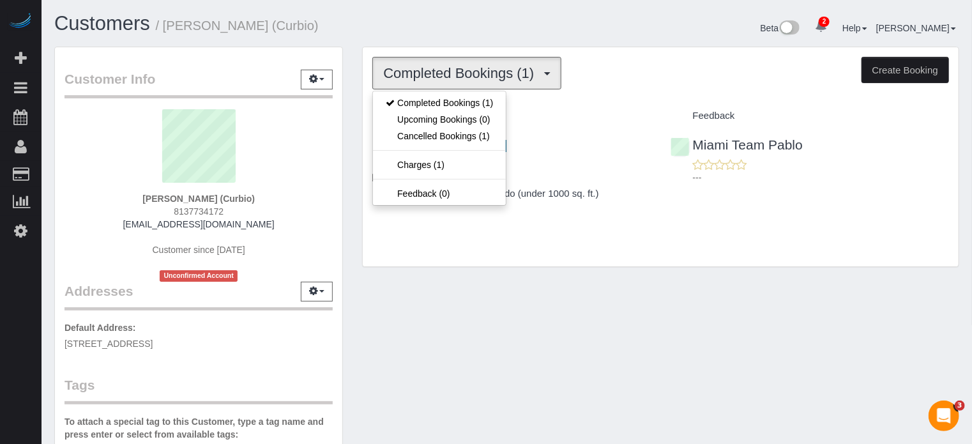
click at [411, 54] on div "Completed Bookings (1) Completed Bookings (1) Upcoming Bookings (0) Cancelled B…" at bounding box center [661, 156] width 596 height 219
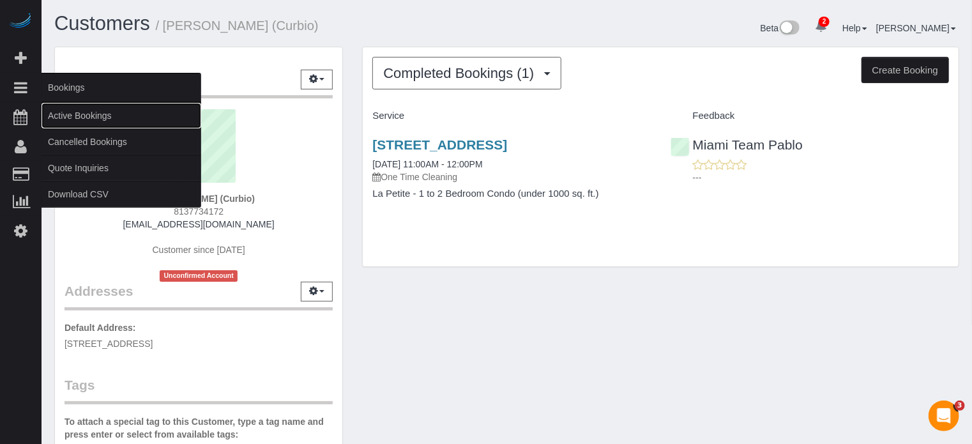
click at [66, 112] on link "Active Bookings" at bounding box center [122, 116] width 160 height 26
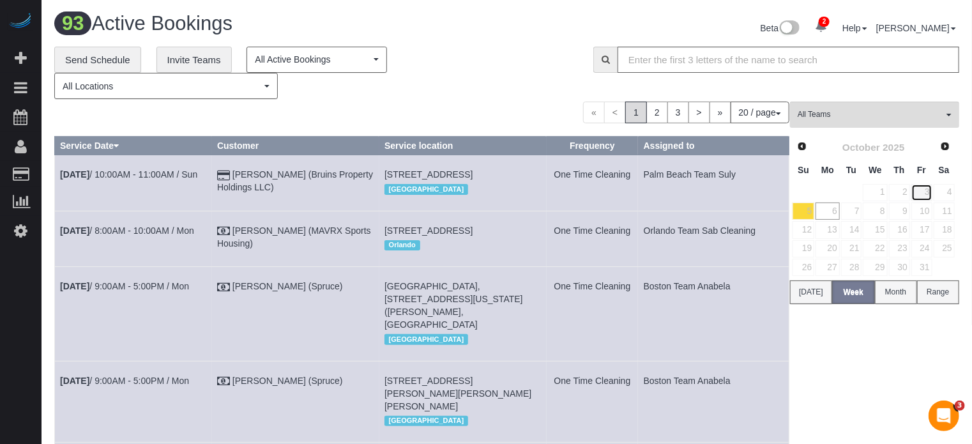
click at [931, 191] on link "3" at bounding box center [922, 192] width 21 height 17
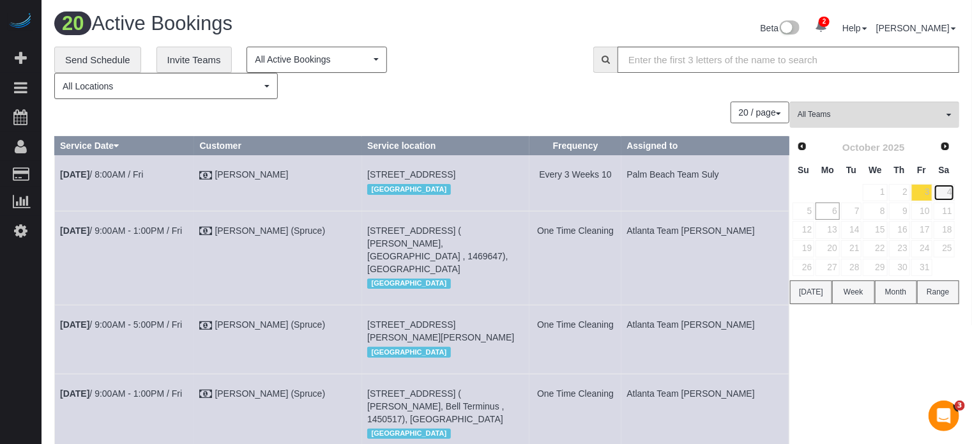
click at [950, 195] on link "4" at bounding box center [944, 192] width 21 height 17
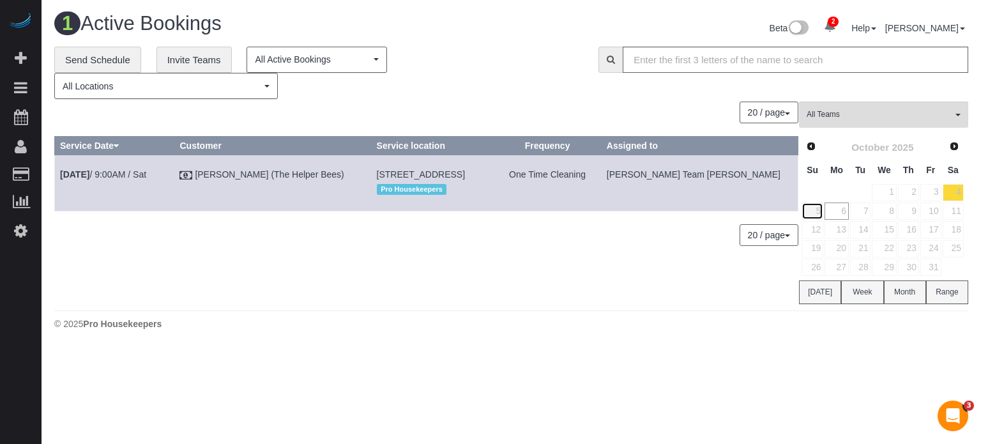
click at [815, 206] on link "5" at bounding box center [813, 210] width 22 height 17
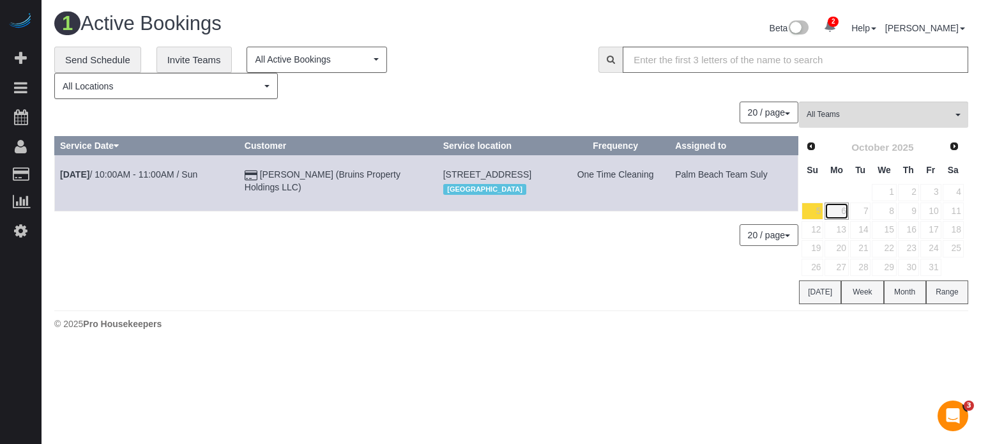
click at [833, 213] on link "6" at bounding box center [837, 210] width 24 height 17
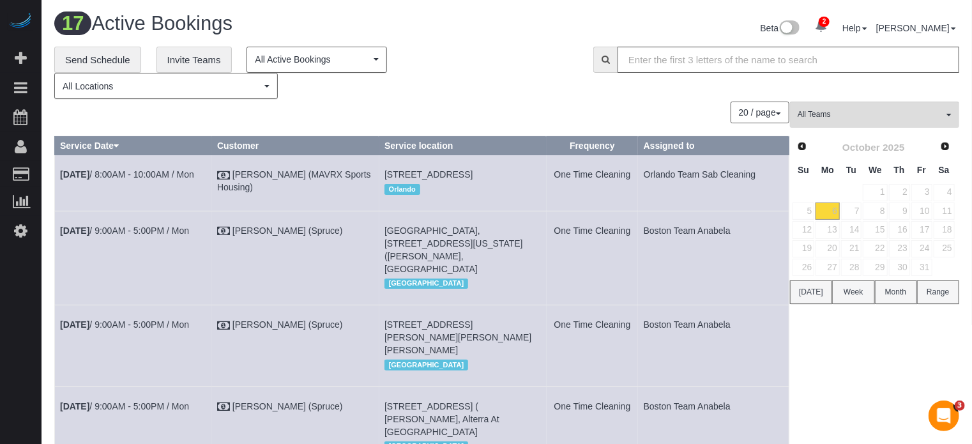
click at [408, 109] on div "20 / page 10 / page 20 / page 30 / page 40 / page 50 / page 100 / page" at bounding box center [421, 113] width 735 height 22
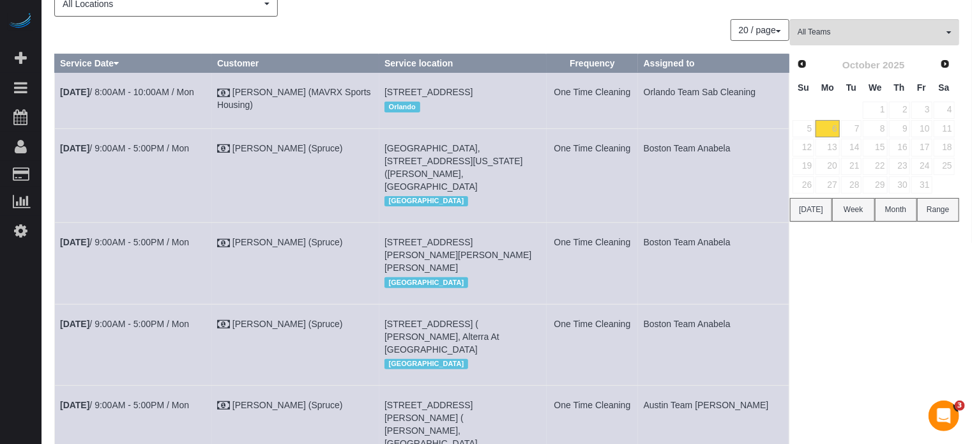
scroll to position [64, 0]
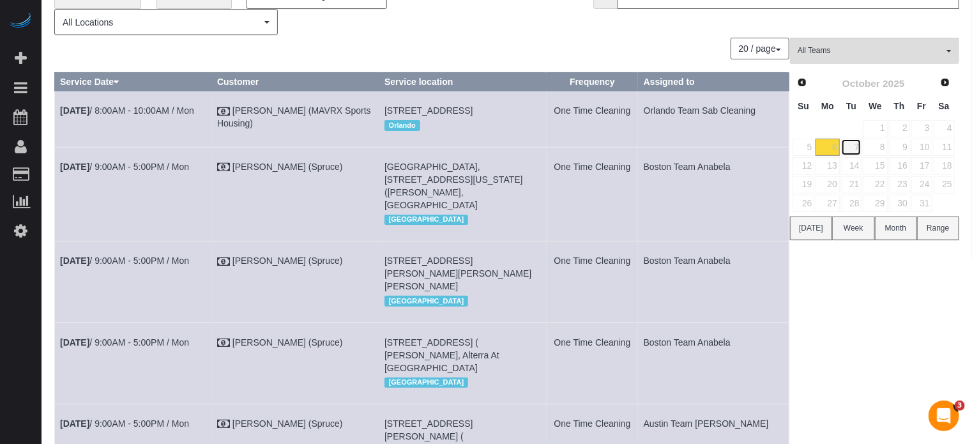
click at [854, 139] on link "7" at bounding box center [851, 147] width 21 height 17
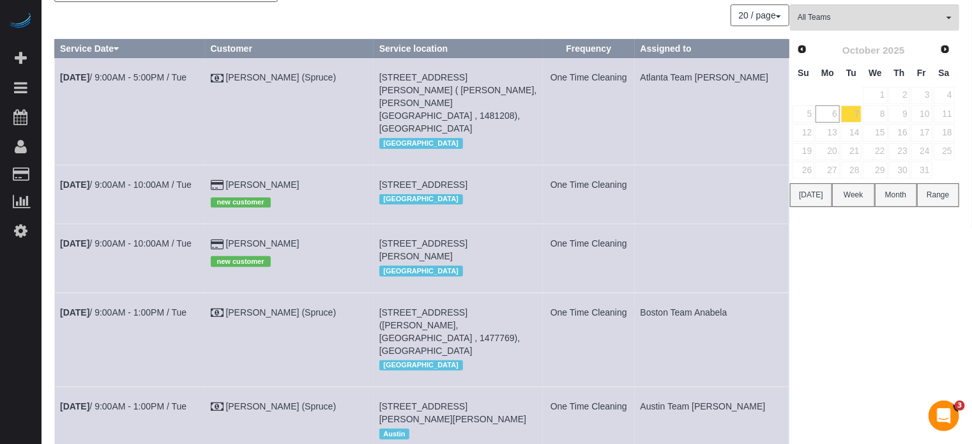
scroll to position [0, 0]
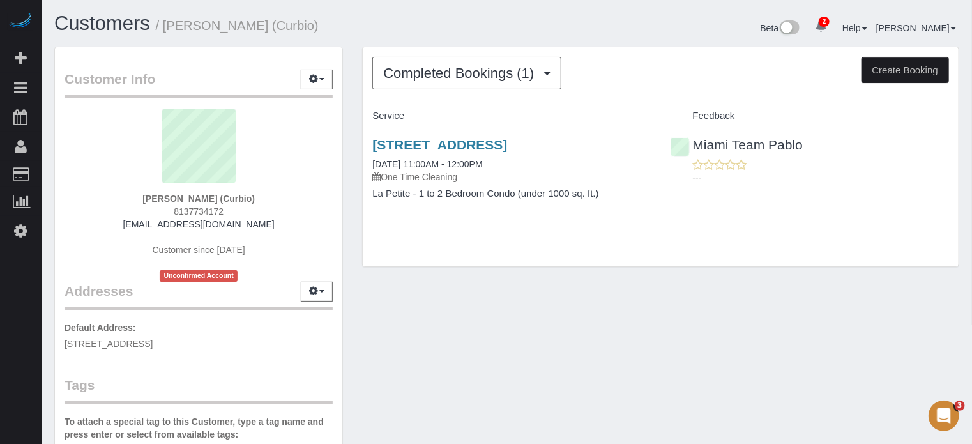
click at [626, 358] on div "Customer Info Edit Contact Info Send Message Email Preferences Special Sales Ta…" at bounding box center [507, 362] width 924 height 630
click at [415, 277] on div "Completed Bookings (1) Completed Bookings (1) Upcoming Bookings (0) Cancelled B…" at bounding box center [661, 163] width 616 height 233
click at [416, 263] on div "Completed Bookings (1) Completed Bookings (1) Upcoming Bookings (0) Cancelled B…" at bounding box center [661, 156] width 596 height 219
drag, startPoint x: 617, startPoint y: 202, endPoint x: 350, endPoint y: 141, distance: 274.1
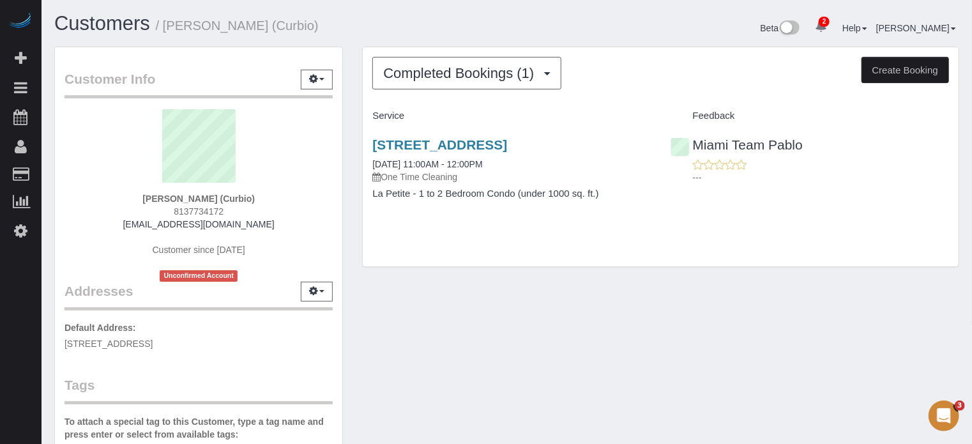
click at [350, 141] on div "Customer Info Edit Contact Info Send Message Email Preferences Special Sales Ta…" at bounding box center [507, 362] width 924 height 630
click at [350, 141] on div "Customer Info Edit Contact Info Send Message Email Preferences Special Sales Ta…" at bounding box center [199, 362] width 308 height 630
drag, startPoint x: 370, startPoint y: 140, endPoint x: 639, endPoint y: 202, distance: 275.3
click at [639, 202] on div "15025 Sw 142nd Place, Miami, FL 33186 06/22/2023 11:00AM - 12:00PM One Time Cle…" at bounding box center [512, 175] width 298 height 98
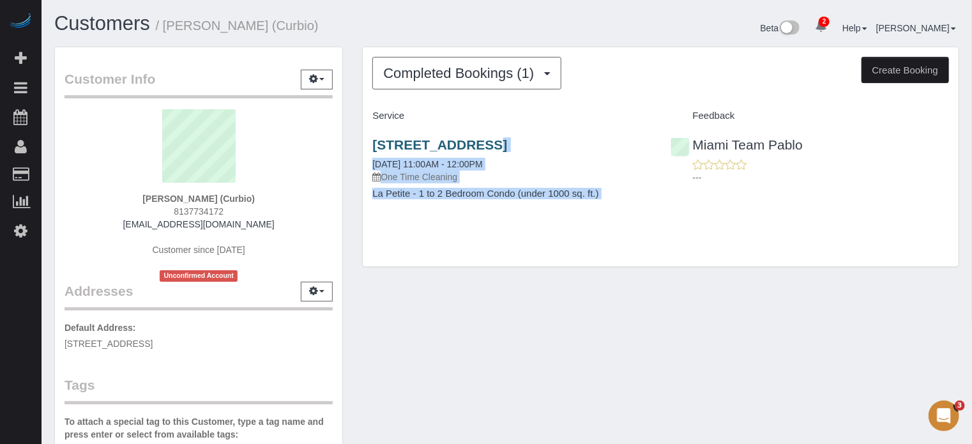
drag, startPoint x: 639, startPoint y: 202, endPoint x: 374, endPoint y: 137, distance: 273.0
click at [374, 137] on div "15025 Sw 142nd Place, Miami, FL 33186 06/22/2023 11:00AM - 12:00PM One Time Cle…" at bounding box center [512, 175] width 298 height 98
click at [629, 204] on div "15025 Sw 142nd Place, Miami, FL 33186 06/22/2023 11:00AM - 12:00PM One Time Cle…" at bounding box center [512, 175] width 298 height 98
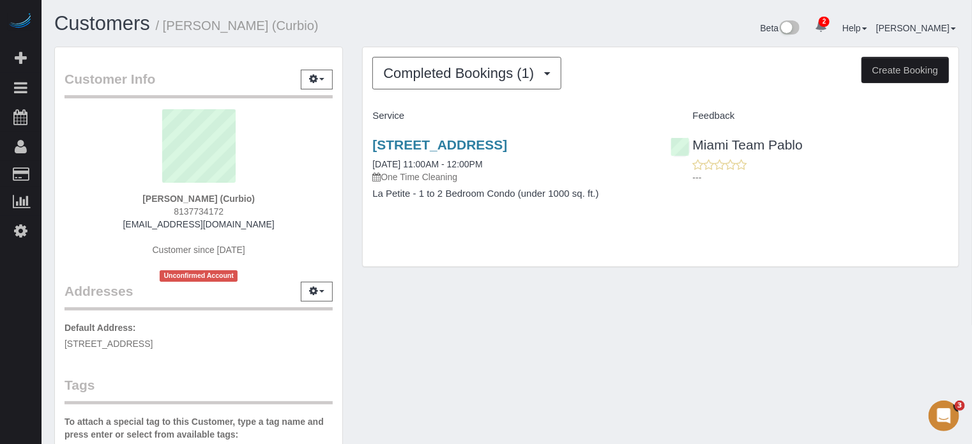
drag, startPoint x: 606, startPoint y: 197, endPoint x: 365, endPoint y: 133, distance: 249.1
click at [365, 133] on div "15025 Sw 142nd Place, Miami, FL 33186 06/22/2023 11:00AM - 12:00PM One Time Cle…" at bounding box center [512, 175] width 298 height 98
click at [347, 135] on div "Customer Info Edit Contact Info Send Message Email Preferences Special Sales Ta…" at bounding box center [199, 362] width 308 height 630
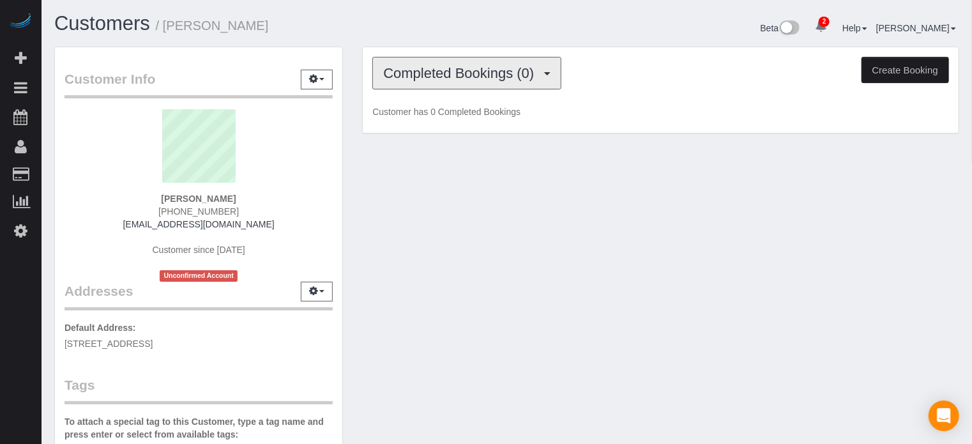
click at [439, 75] on span "Completed Bookings (0)" at bounding box center [461, 73] width 157 height 16
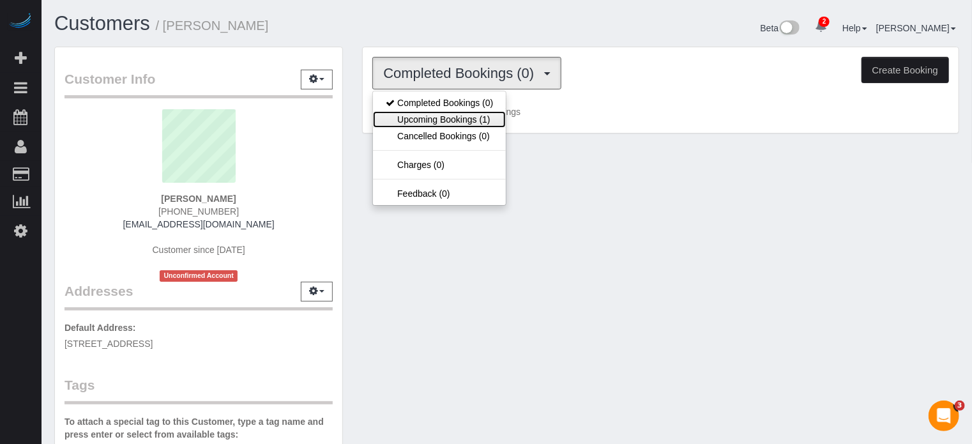
click at [429, 125] on link "Upcoming Bookings (1)" at bounding box center [439, 119] width 133 height 17
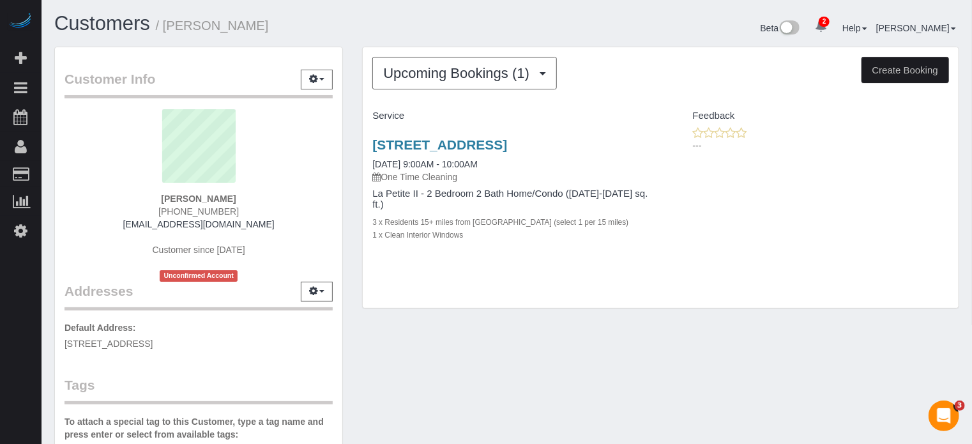
click at [197, 199] on strong "Ernie Sauer" at bounding box center [198, 199] width 75 height 10
copy div "Ernie Sauer"
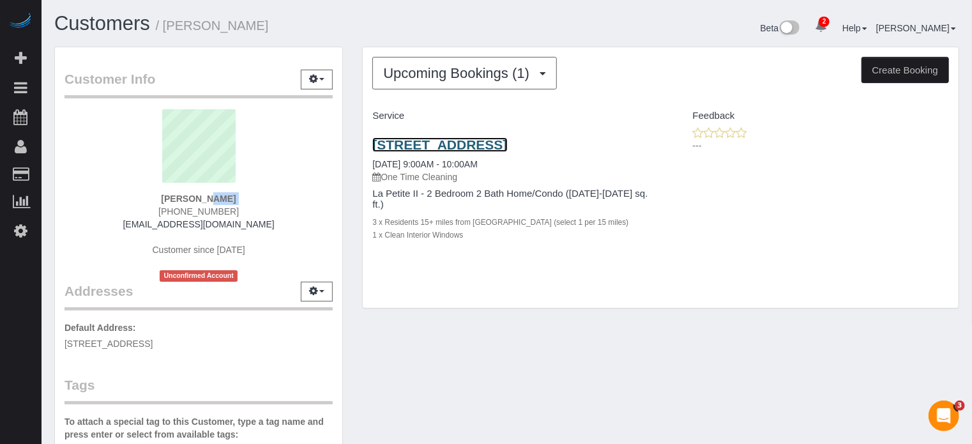
click at [420, 144] on link "450 White Cap Ln, Newport Coast, CA 92657" at bounding box center [439, 144] width 135 height 15
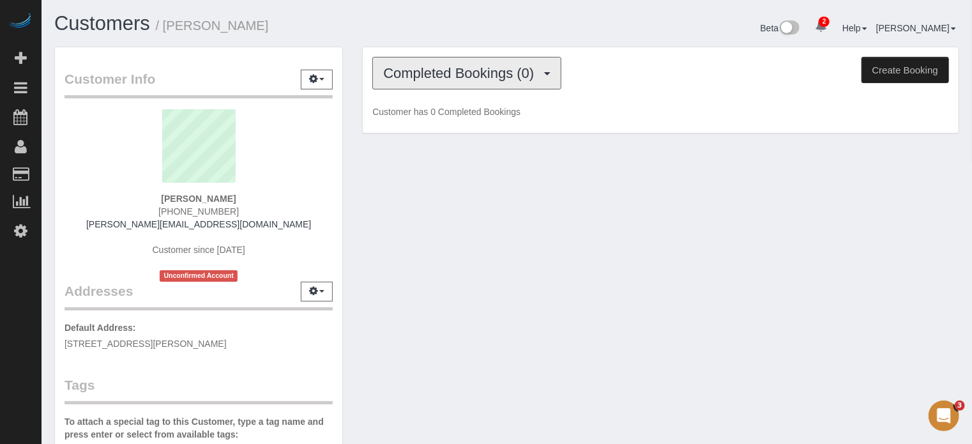
click at [437, 68] on span "Completed Bookings (0)" at bounding box center [461, 73] width 157 height 16
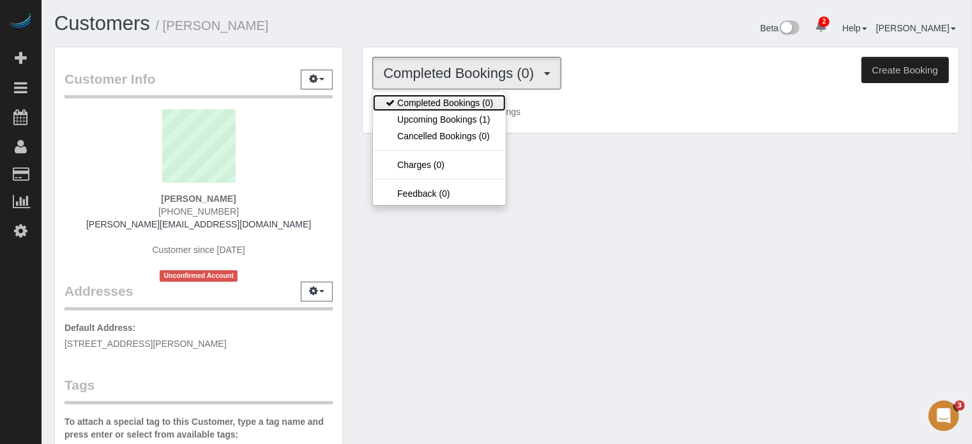
click at [448, 109] on link "Completed Bookings (0)" at bounding box center [439, 103] width 133 height 17
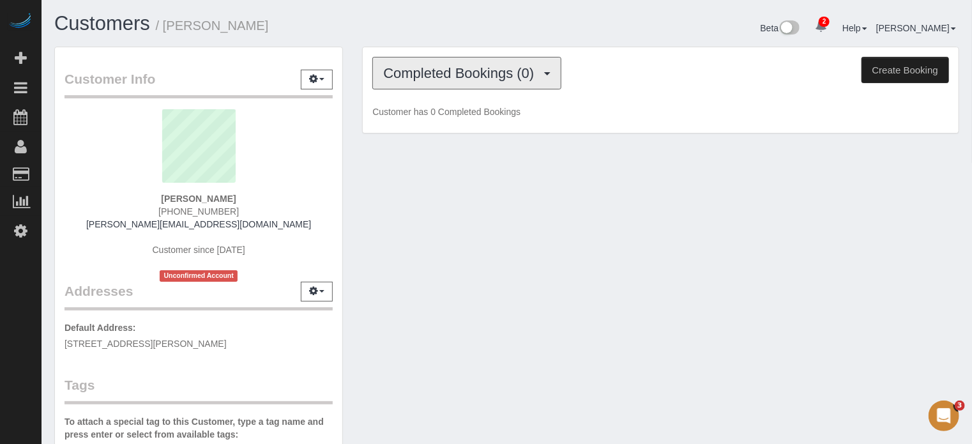
click at [445, 72] on span "Completed Bookings (0)" at bounding box center [461, 73] width 157 height 16
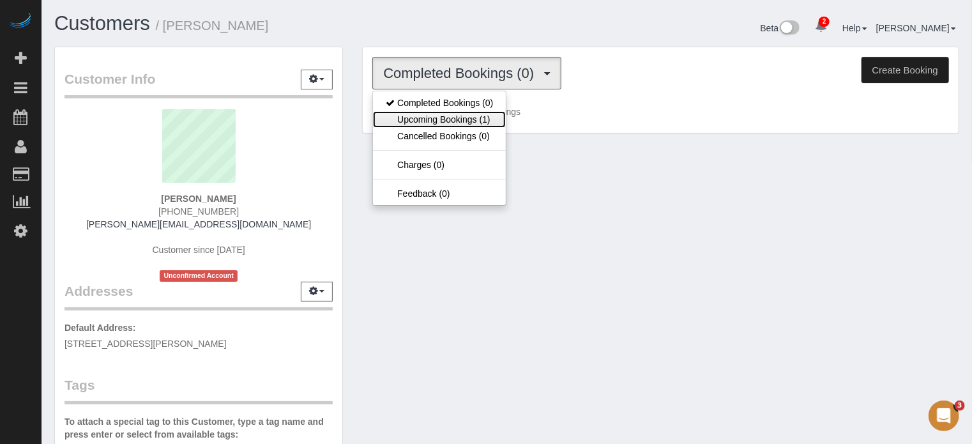
click at [446, 116] on link "Upcoming Bookings (1)" at bounding box center [439, 119] width 133 height 17
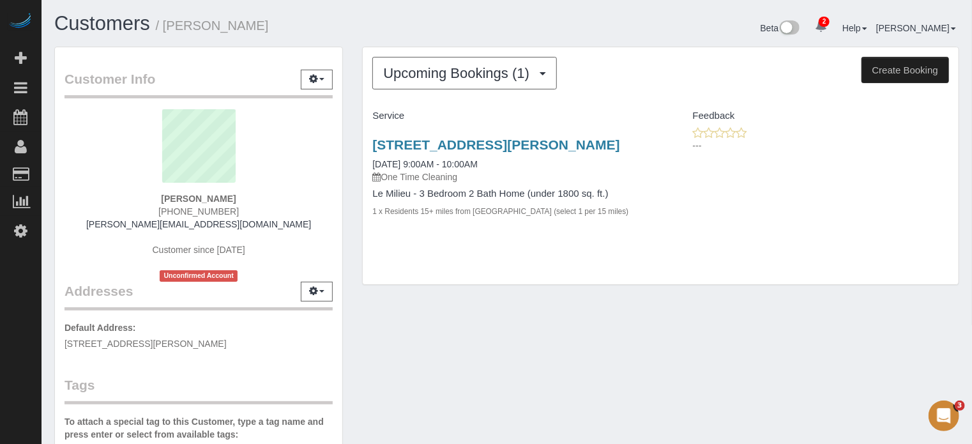
click at [213, 198] on strong "[PERSON_NAME]" at bounding box center [198, 199] width 75 height 10
copy div "[PERSON_NAME]"
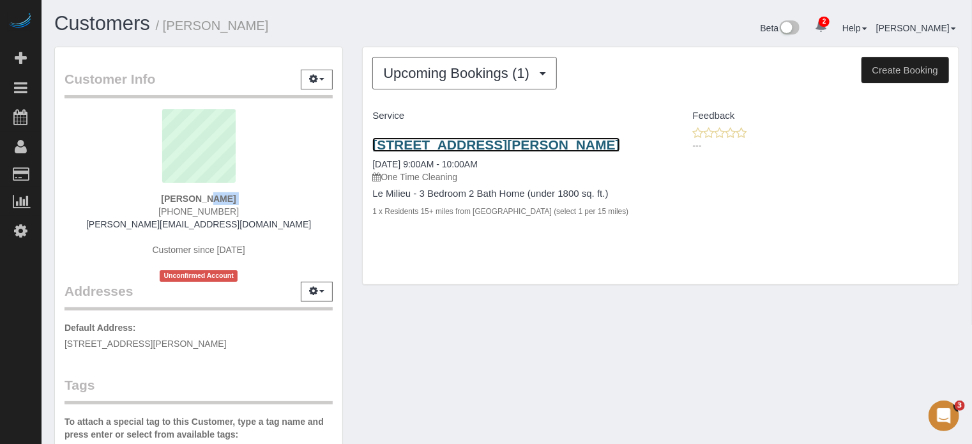
click at [459, 146] on link "[STREET_ADDRESS][PERSON_NAME]" at bounding box center [495, 144] width 247 height 15
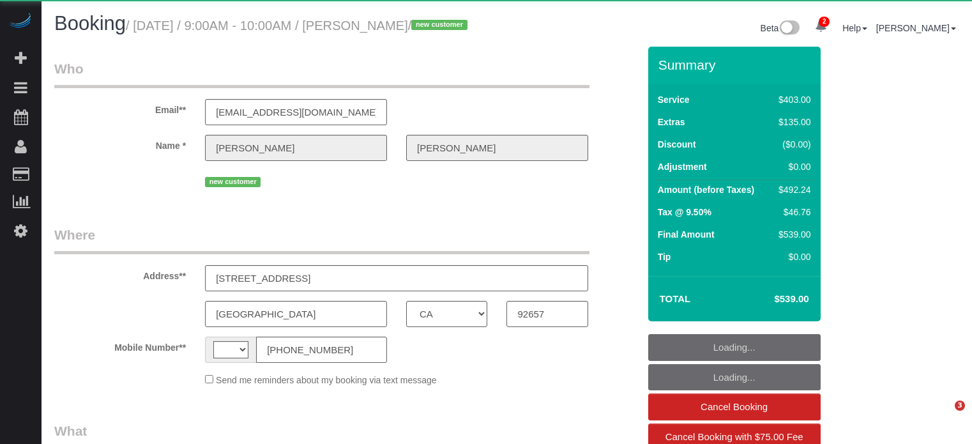
select select "CA"
select select "number:9"
select select "object:723"
select select "string:US"
select select "6"
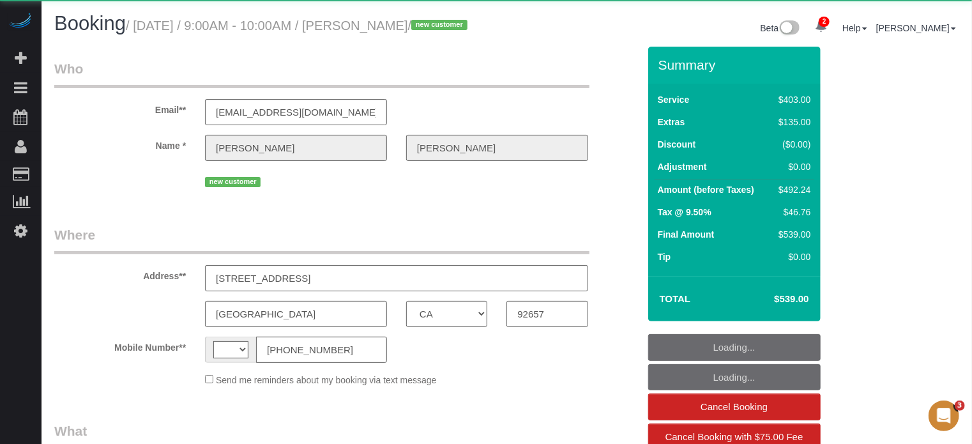
select select "spot1"
select select "CA"
select select "object:723"
select select "7"
select select "spot1"
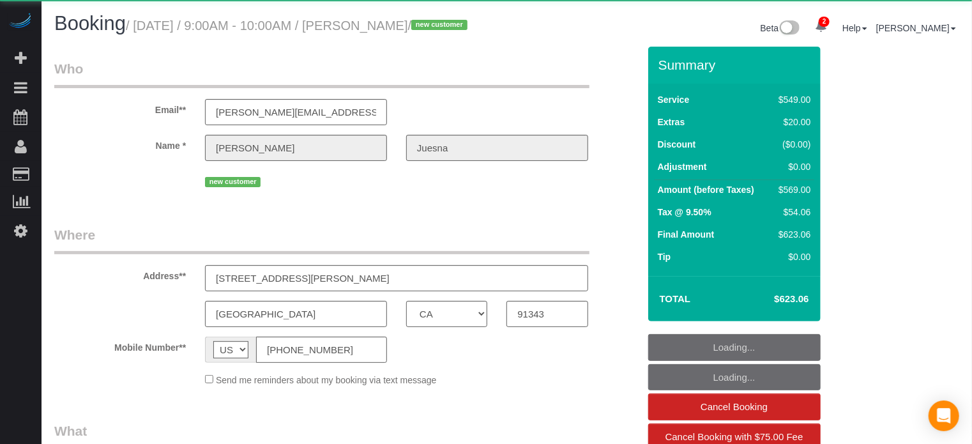
select select "number:9"
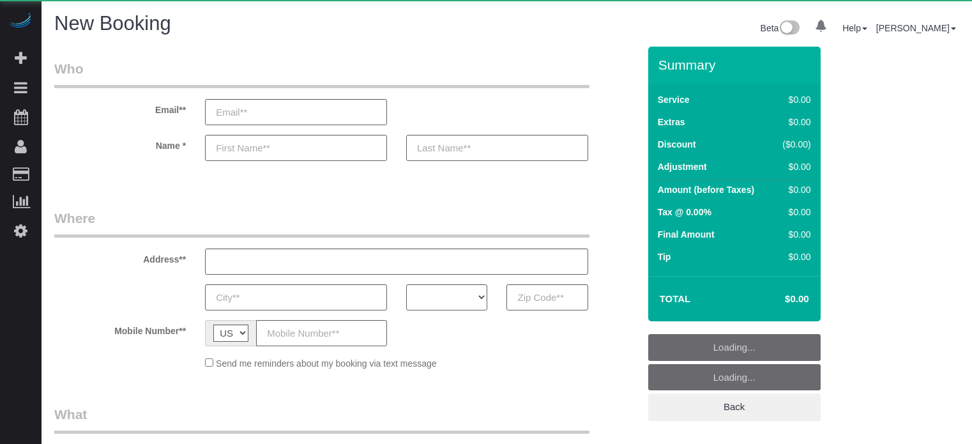
select select "number:9"
select select "object:645"
select select "4"
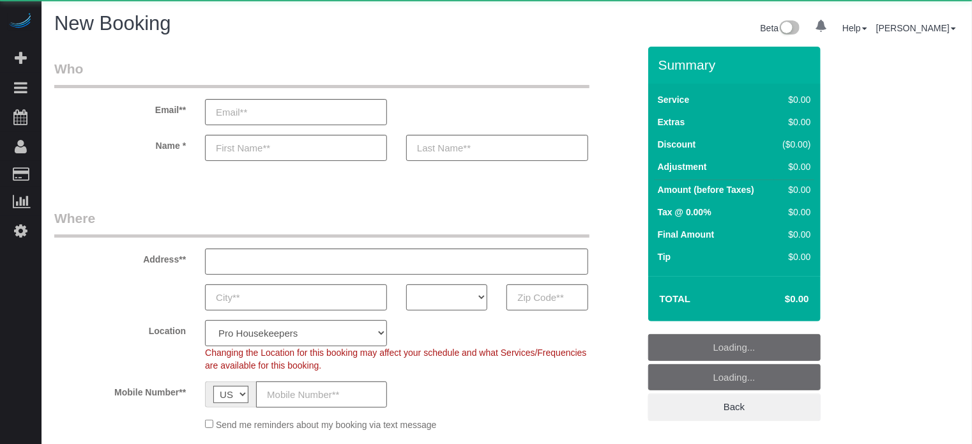
select select "object:1237"
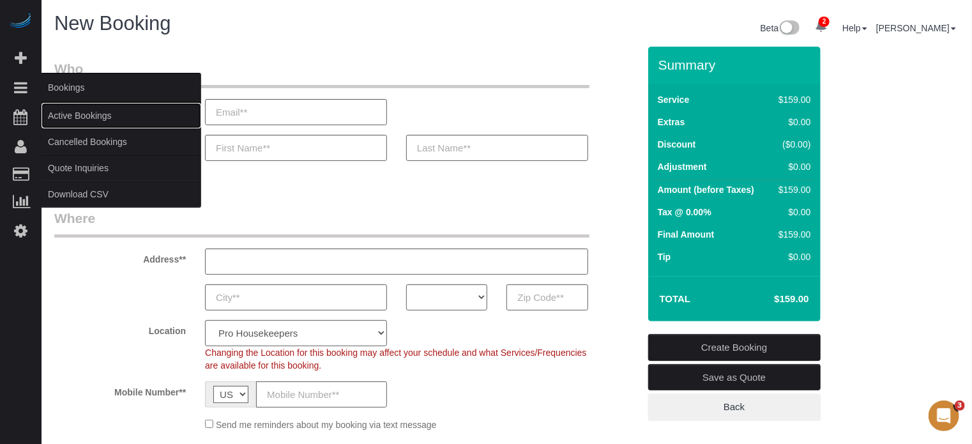
click at [62, 114] on link "Active Bookings" at bounding box center [122, 116] width 160 height 26
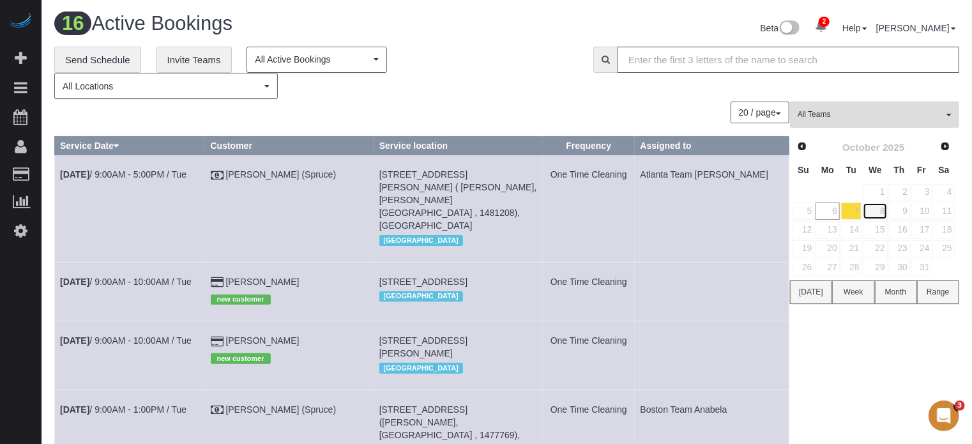
click at [876, 209] on link "8" at bounding box center [875, 210] width 24 height 17
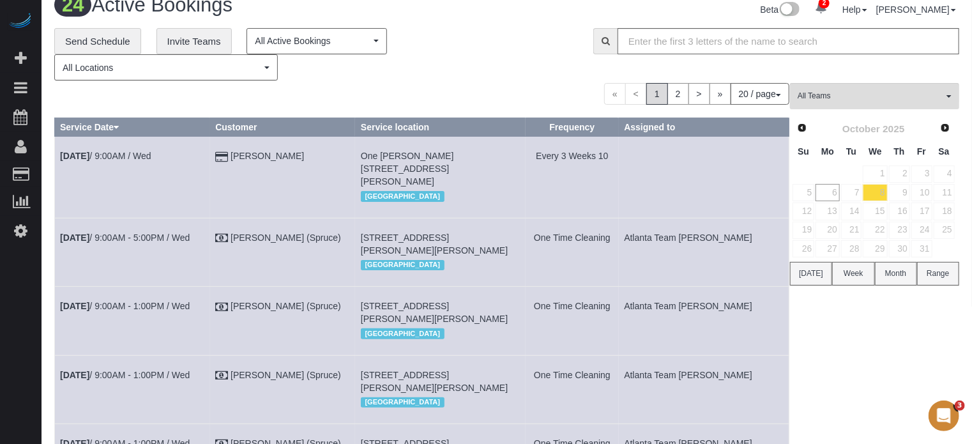
scroll to position [82, 0]
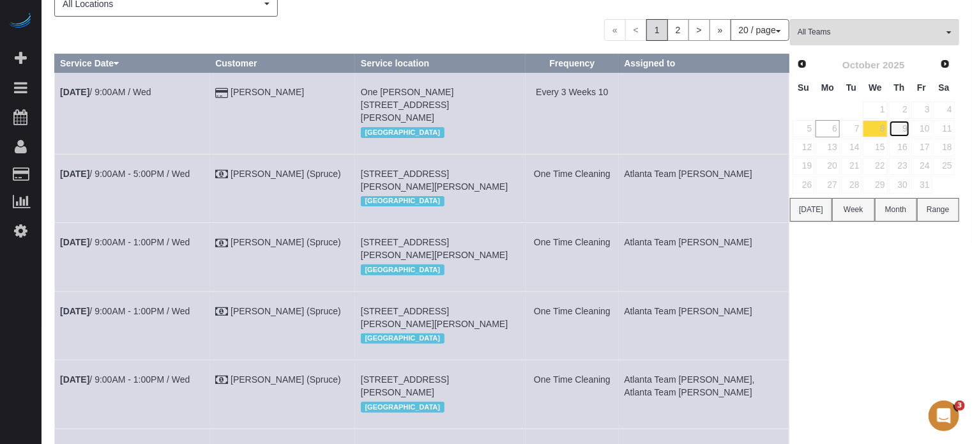
click at [906, 129] on link "9" at bounding box center [899, 128] width 21 height 17
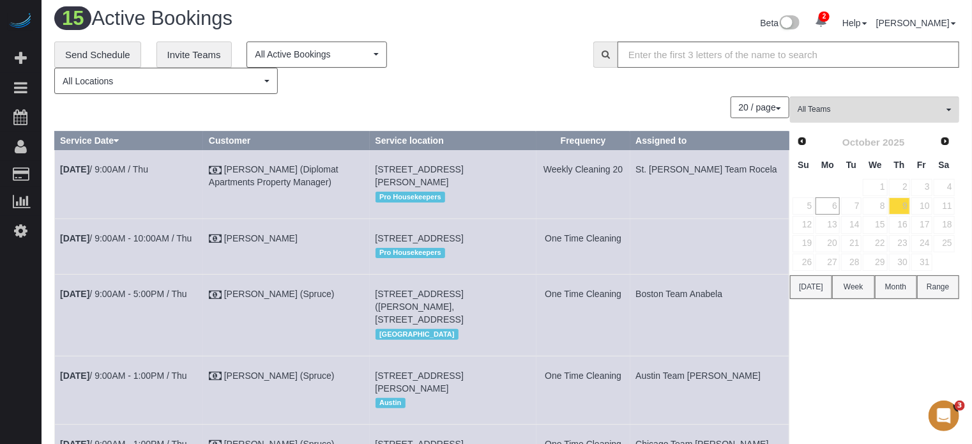
scroll to position [0, 0]
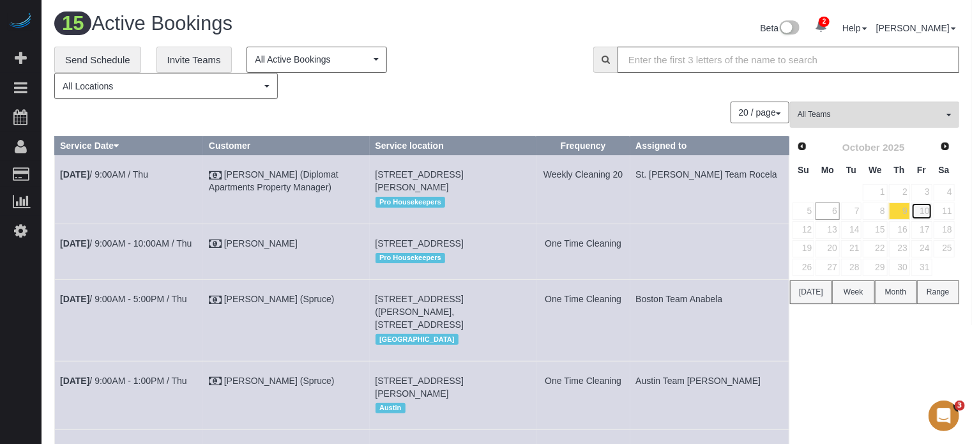
click at [924, 206] on link "10" at bounding box center [922, 210] width 21 height 17
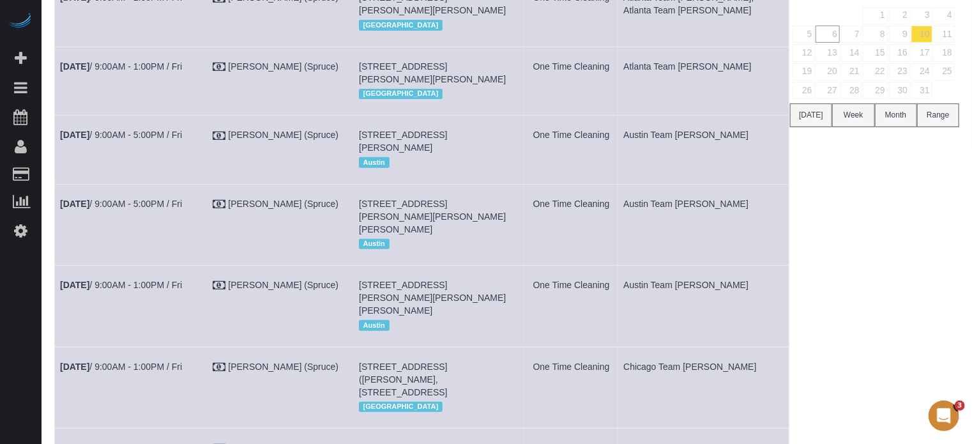
scroll to position [64, 0]
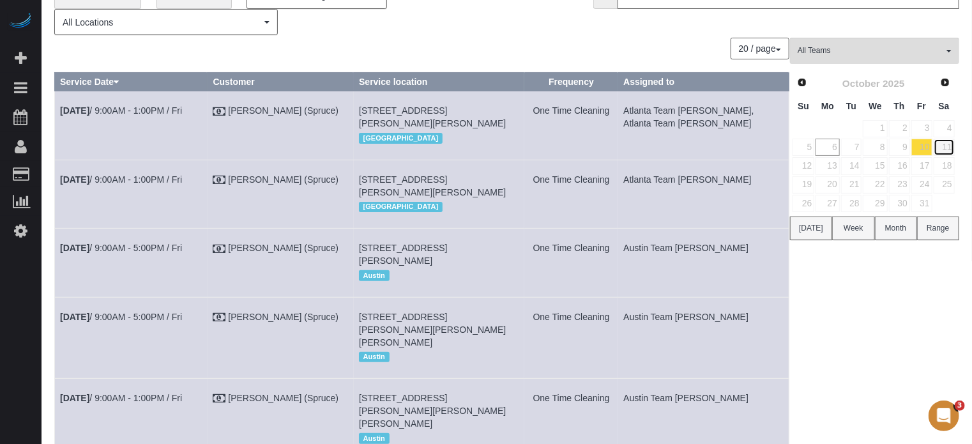
click at [950, 142] on link "11" at bounding box center [944, 147] width 21 height 17
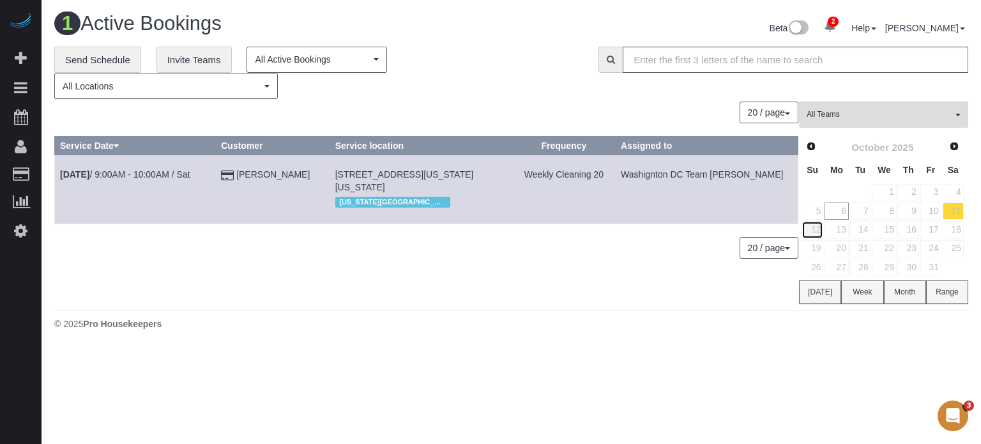
click at [813, 229] on link "12" at bounding box center [813, 229] width 22 height 17
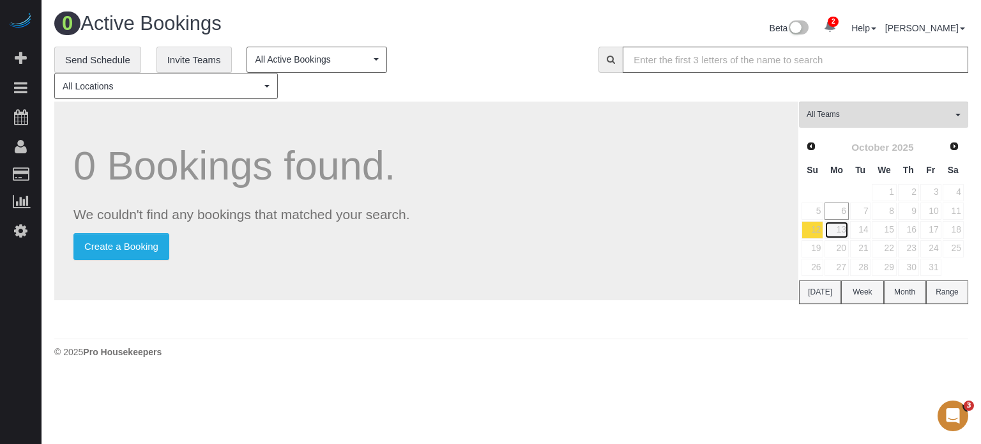
click at [843, 231] on link "13" at bounding box center [837, 229] width 24 height 17
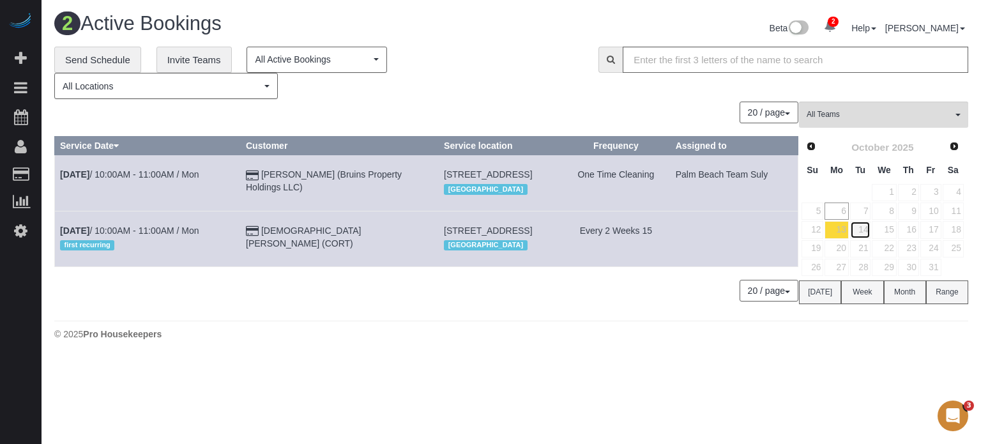
click at [864, 227] on link "14" at bounding box center [860, 229] width 21 height 17
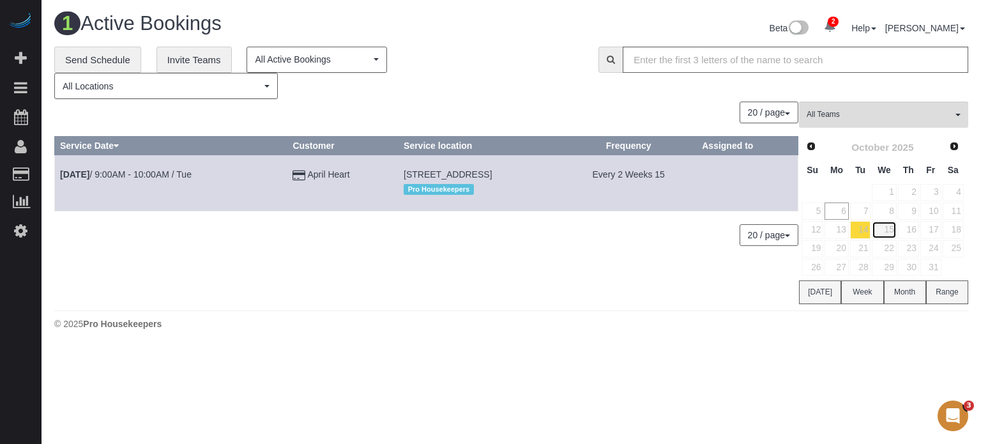
click at [886, 229] on link "15" at bounding box center [884, 229] width 24 height 17
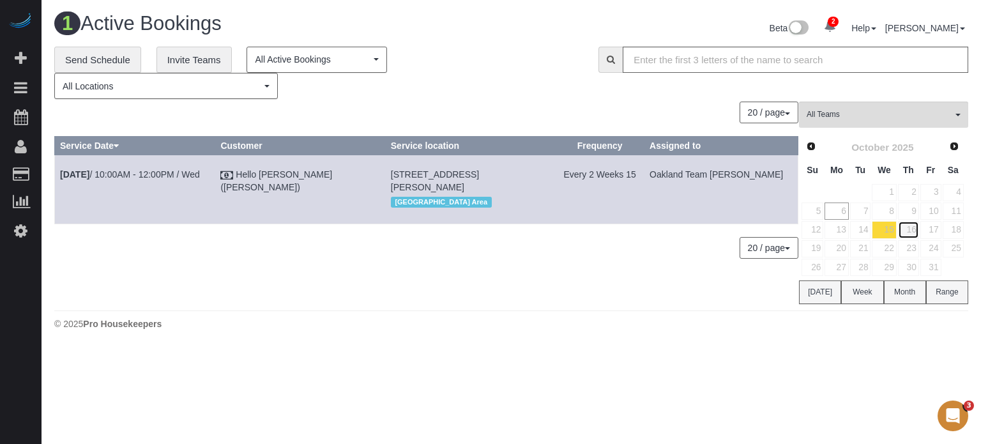
click at [906, 230] on link "16" at bounding box center [908, 229] width 21 height 17
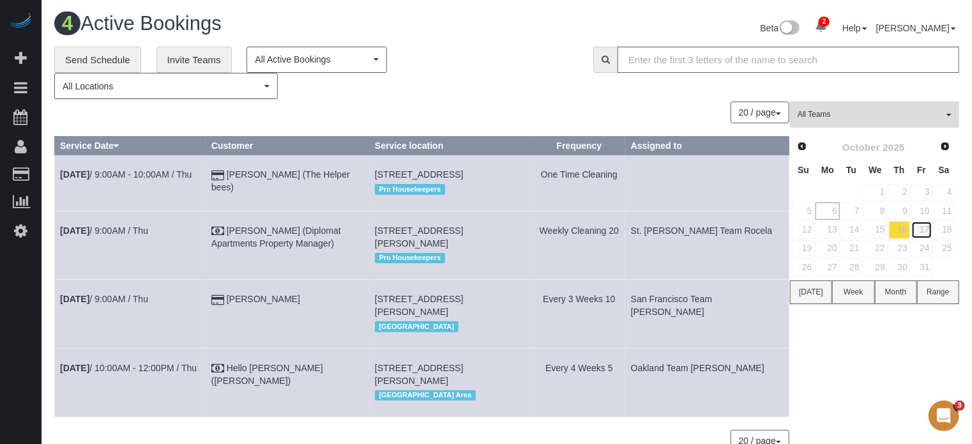
click at [932, 231] on link "17" at bounding box center [922, 229] width 21 height 17
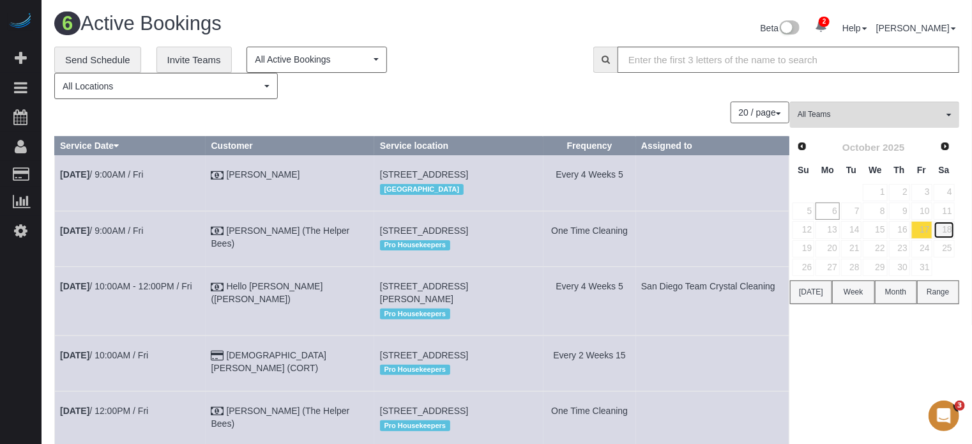
click at [950, 229] on link "18" at bounding box center [944, 229] width 21 height 17
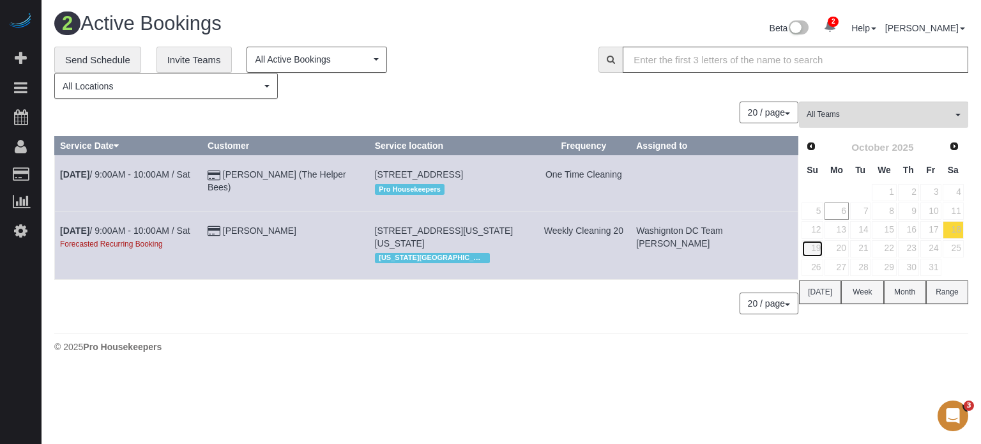
click at [815, 248] on link "19" at bounding box center [813, 248] width 22 height 17
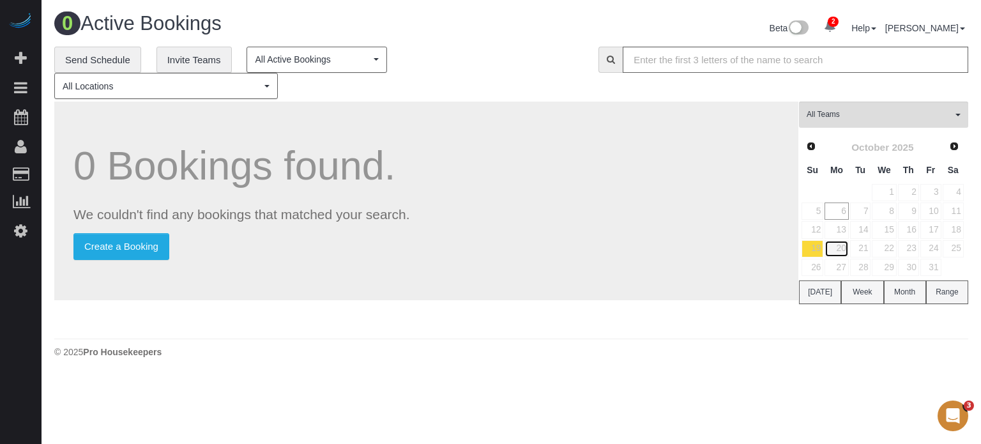
click at [842, 248] on link "20" at bounding box center [837, 248] width 24 height 17
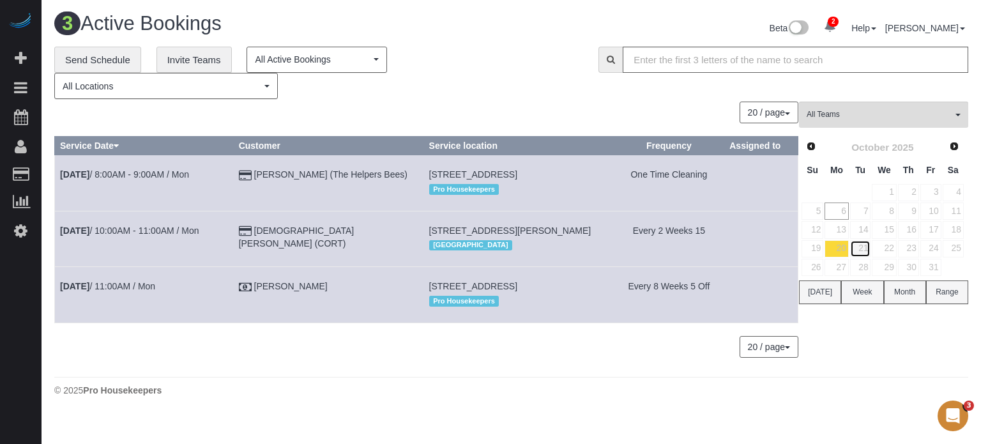
click at [867, 250] on link "21" at bounding box center [860, 248] width 21 height 17
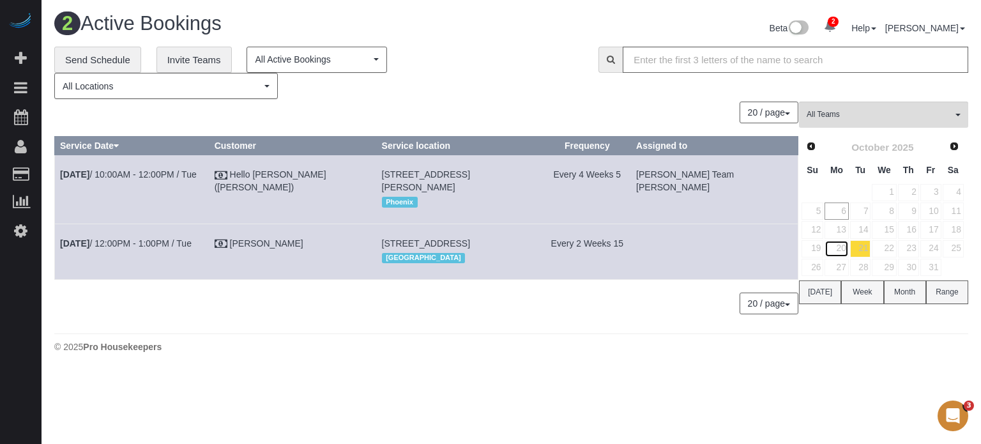
click at [835, 249] on link "20" at bounding box center [837, 248] width 24 height 17
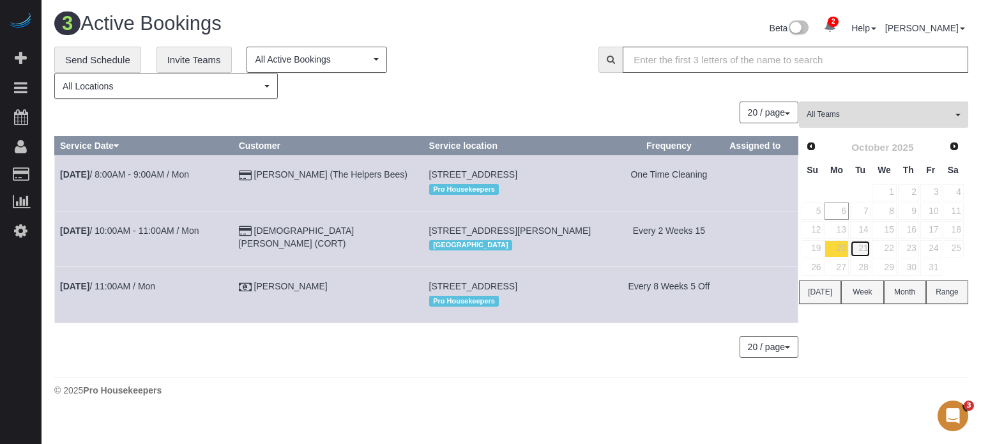
click at [863, 247] on link "21" at bounding box center [860, 248] width 21 height 17
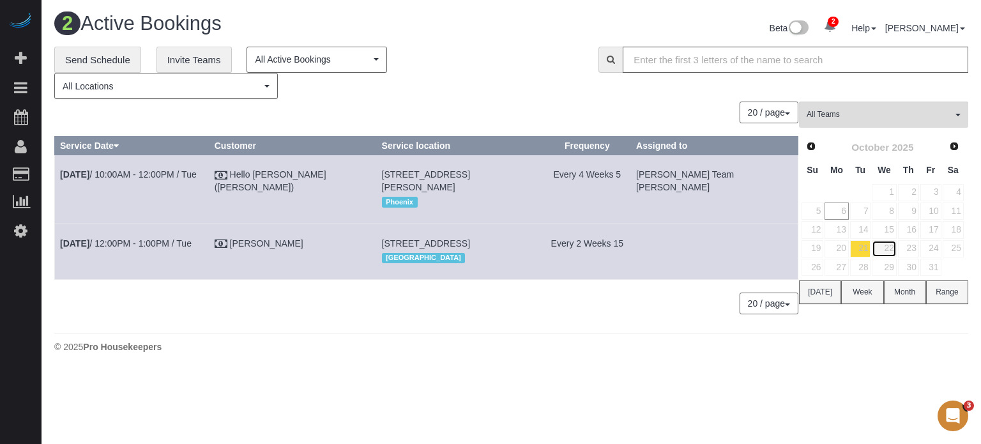
click at [887, 249] on link "22" at bounding box center [884, 248] width 24 height 17
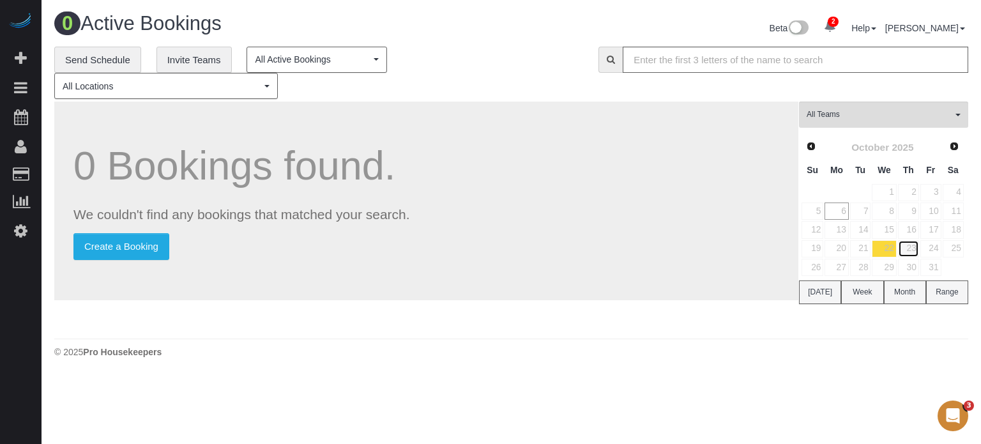
click at [916, 248] on link "23" at bounding box center [908, 248] width 21 height 17
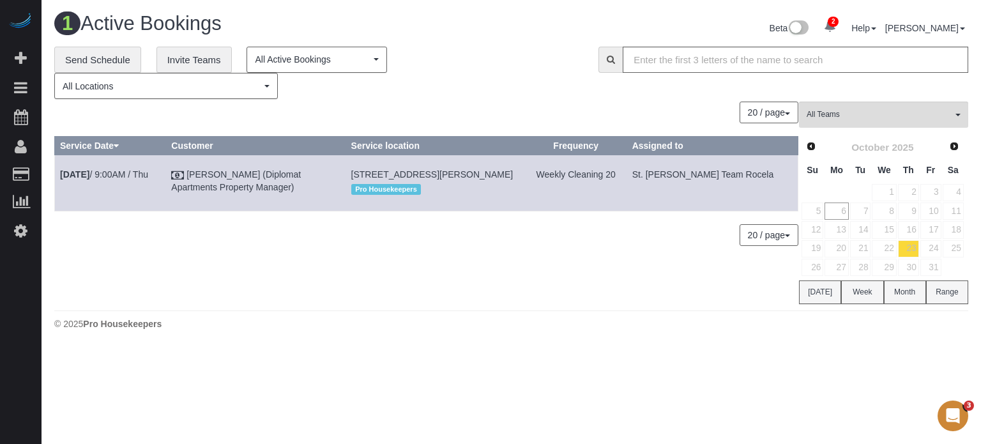
click at [69, 290] on div "0 Bookings found. We couldn't find any bookings that matched your search. Creat…" at bounding box center [426, 203] width 745 height 202
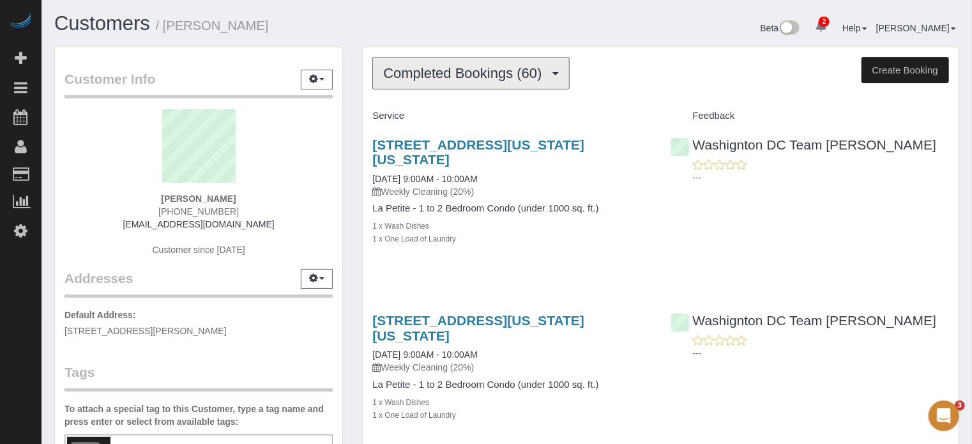
click at [483, 74] on span "Completed Bookings (60)" at bounding box center [465, 73] width 165 height 16
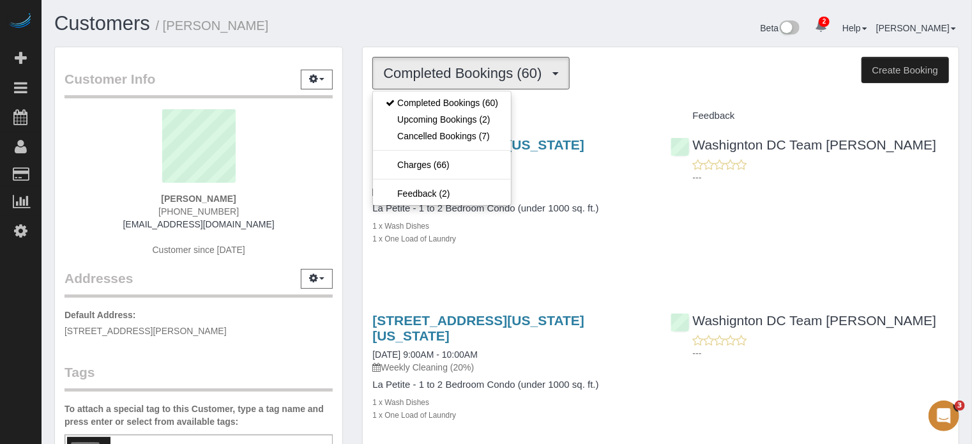
click at [485, 27] on h1 "Customers / Zack MacFarland" at bounding box center [275, 24] width 443 height 22
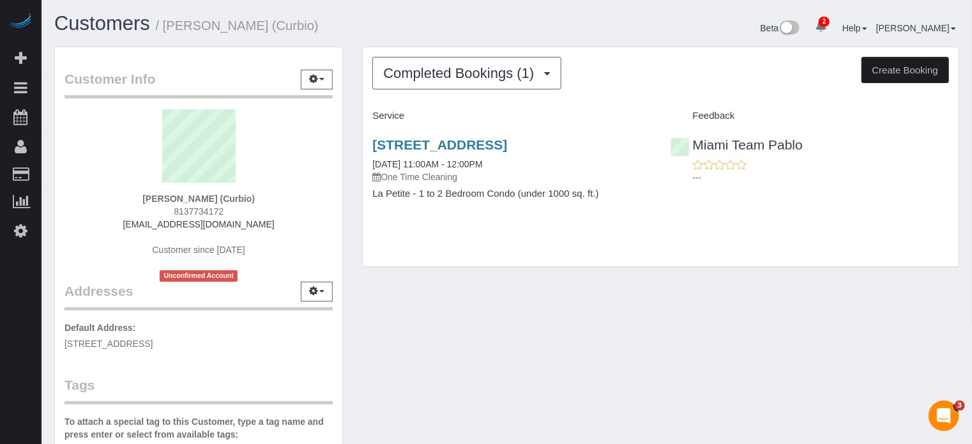
click at [201, 211] on span "8137734172" at bounding box center [199, 211] width 50 height 10
copy div "8137734172"
click at [948, 337] on div "Customer Info Edit Contact Info Send Message Email Preferences Special Sales Ta…" at bounding box center [507, 362] width 924 height 630
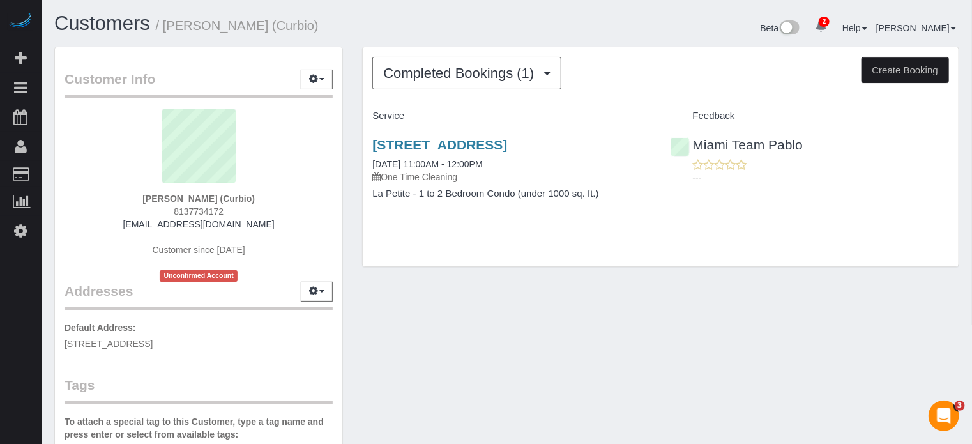
click at [328, 199] on div "Alberto Santos (Curbio) 8137734172 asantos@curbio.com Customer since 2023 Uncon…" at bounding box center [199, 195] width 268 height 172
click at [362, 241] on div "Completed Bookings (1) Completed Bookings (1) Upcoming Bookings (0) Cancelled B…" at bounding box center [661, 163] width 616 height 233
click at [356, 238] on div "Completed Bookings (1) Completed Bookings (1) Upcoming Bookings (0) Cancelled B…" at bounding box center [661, 163] width 616 height 233
click at [217, 213] on span "8137734172" at bounding box center [199, 211] width 50 height 10
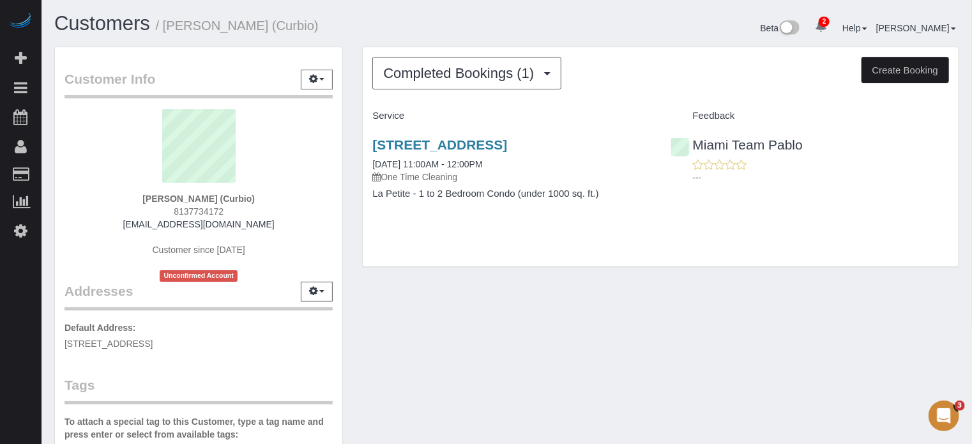
click at [222, 213] on span "8137734172" at bounding box center [199, 211] width 50 height 10
click at [194, 211] on span "8137734172" at bounding box center [199, 211] width 50 height 10
click at [922, 332] on div "Customer Info Edit Contact Info Send Message Email Preferences Special Sales Ta…" at bounding box center [507, 362] width 924 height 630
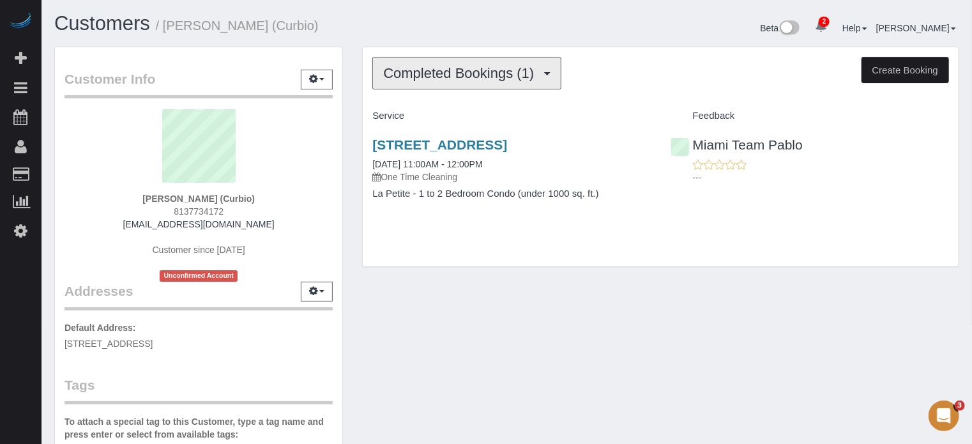
click at [434, 74] on span "Completed Bookings (1)" at bounding box center [461, 73] width 157 height 16
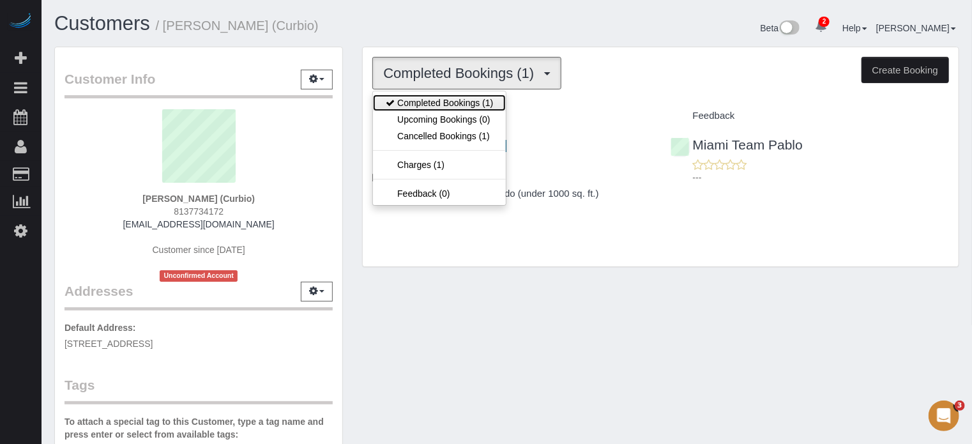
click at [429, 102] on link "Completed Bookings (1)" at bounding box center [439, 103] width 133 height 17
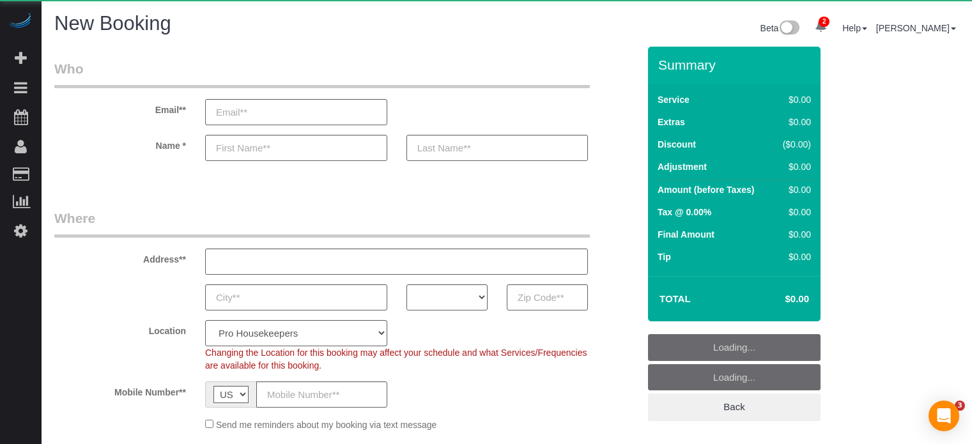
select select "4"
select select "number:9"
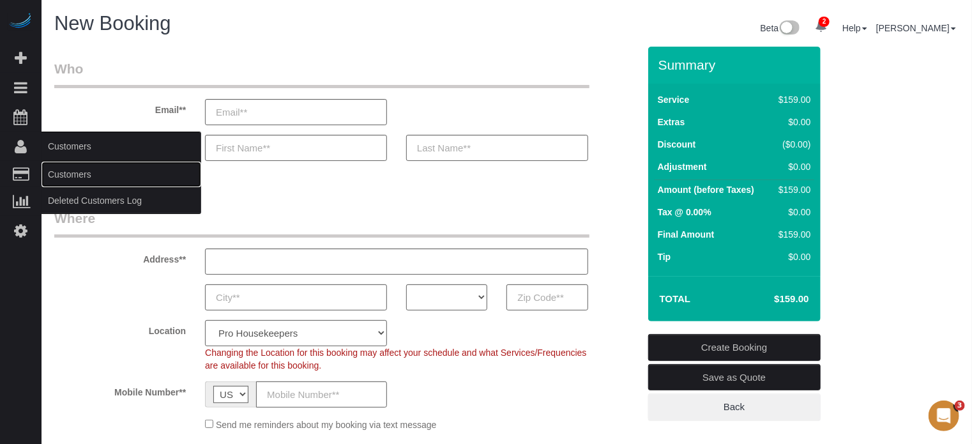
click at [70, 176] on link "Customers" at bounding box center [122, 175] width 160 height 26
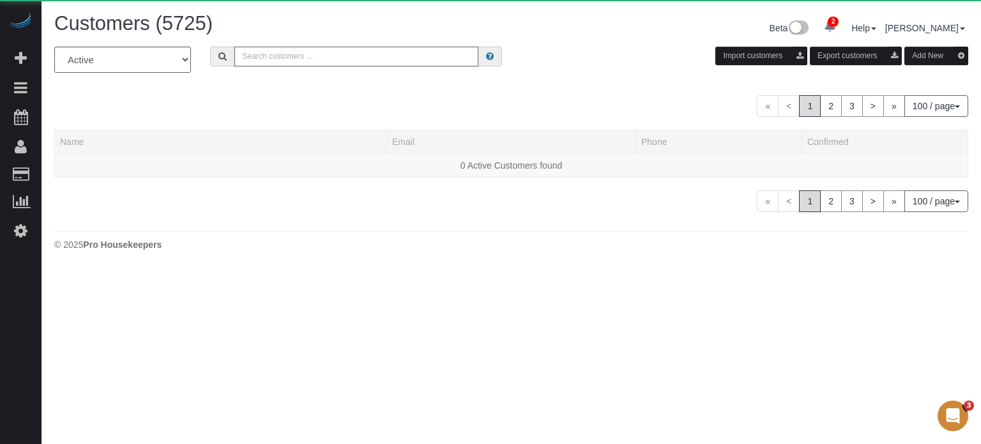
click at [279, 65] on input "text" at bounding box center [356, 57] width 244 height 20
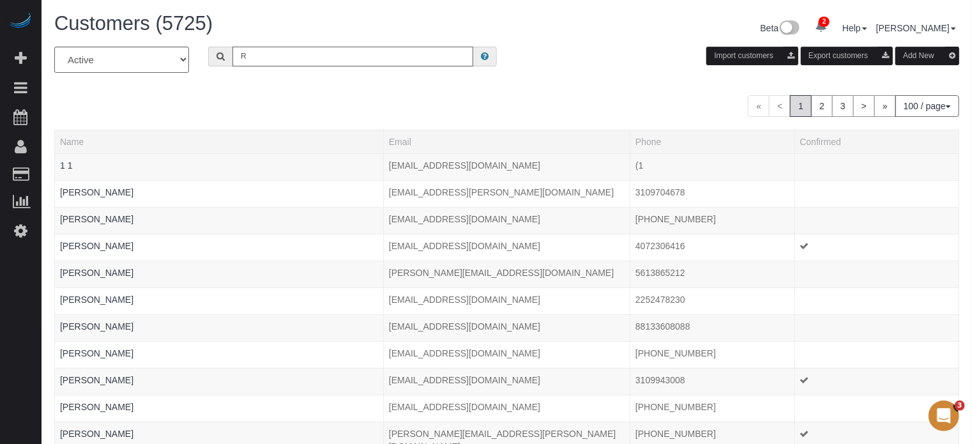
type input "[PERSON_NAME]"
click at [290, 55] on input "[PERSON_NAME]" at bounding box center [353, 57] width 241 height 20
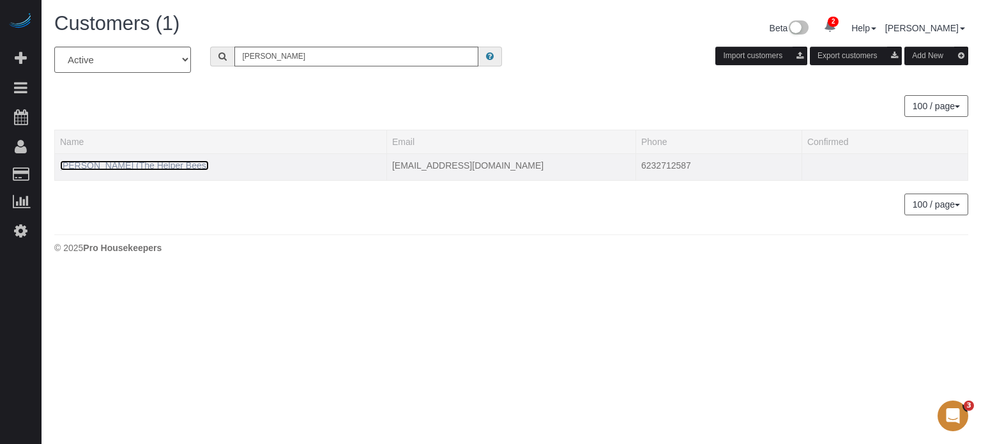
click at [174, 168] on link "Randy Ellis (The Helper Bees)" at bounding box center [134, 165] width 149 height 10
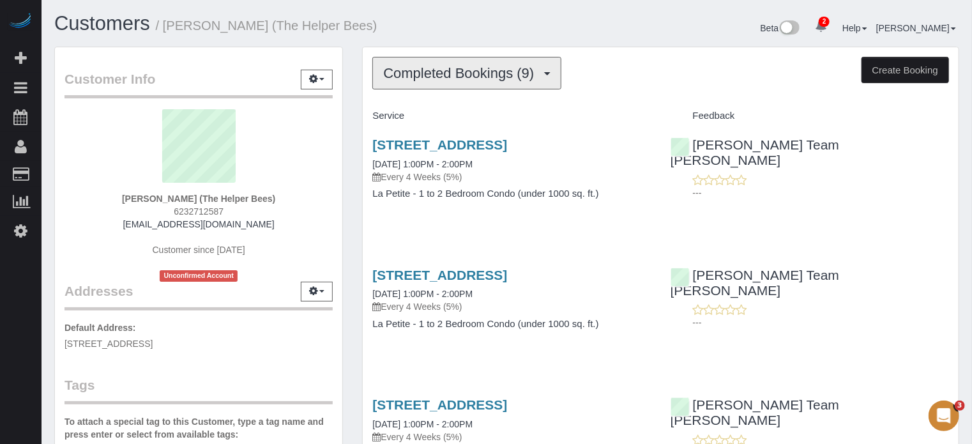
click at [482, 69] on span "Completed Bookings (9)" at bounding box center [461, 73] width 157 height 16
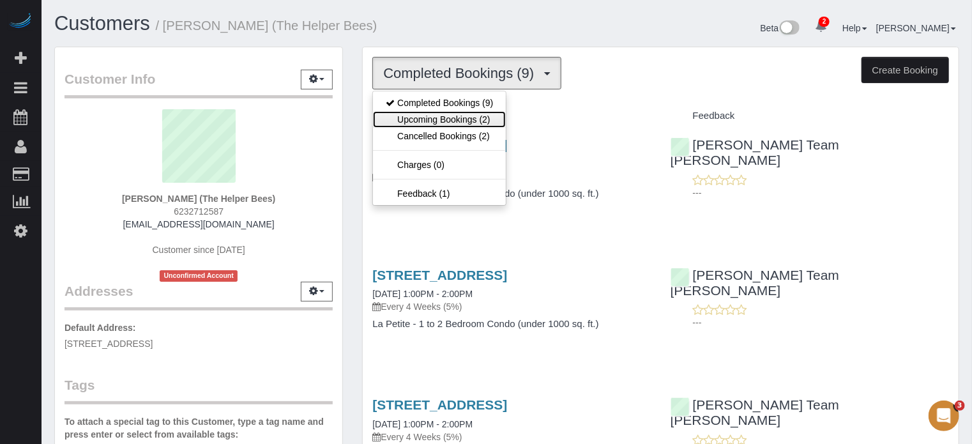
click at [470, 116] on link "Upcoming Bookings (2)" at bounding box center [439, 119] width 133 height 17
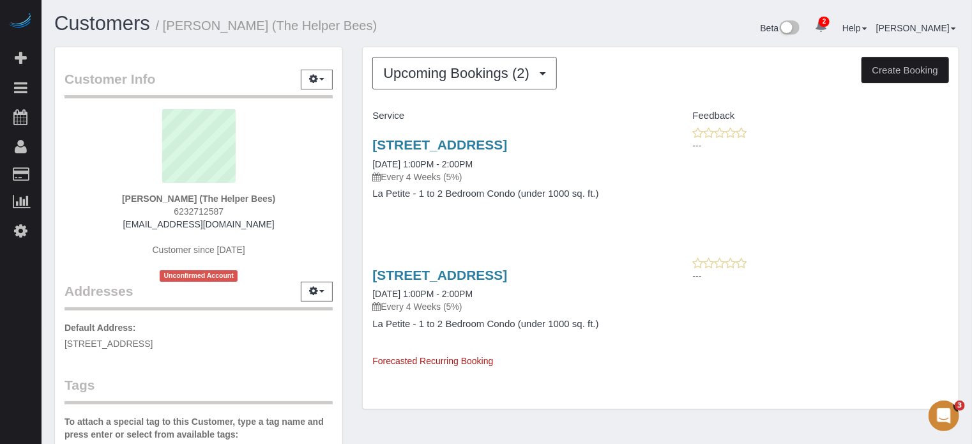
click at [512, 52] on div "Upcoming Bookings (2) Completed Bookings (9) Upcoming Bookings (2) Cancelled Bo…" at bounding box center [661, 228] width 596 height 362
click at [496, 78] on span "Upcoming Bookings (2)" at bounding box center [459, 73] width 153 height 16
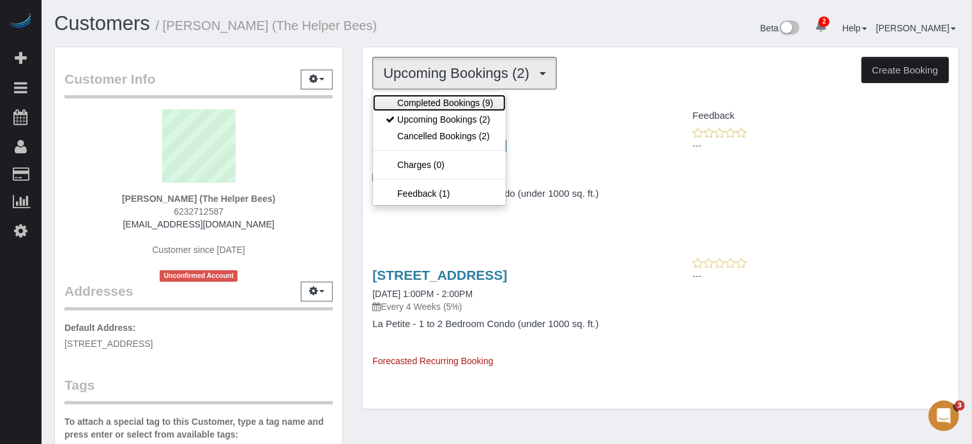
click at [480, 99] on link "Completed Bookings (9)" at bounding box center [439, 103] width 133 height 17
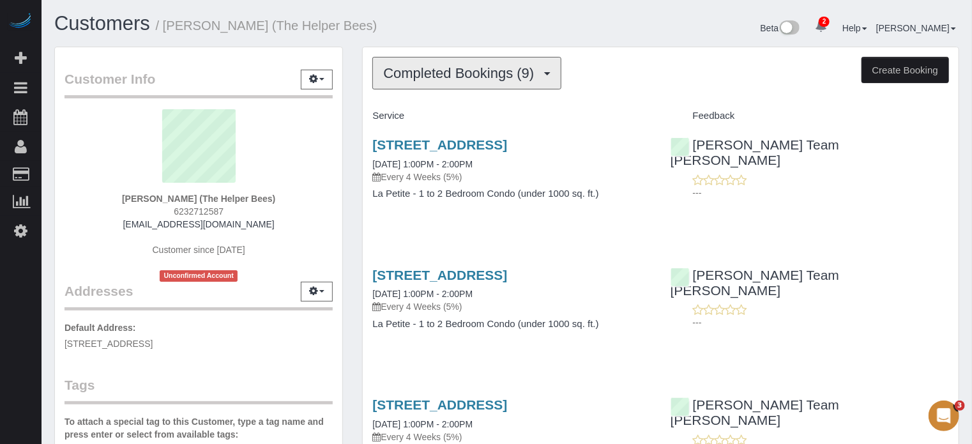
click at [491, 70] on span "Completed Bookings (9)" at bounding box center [461, 73] width 157 height 16
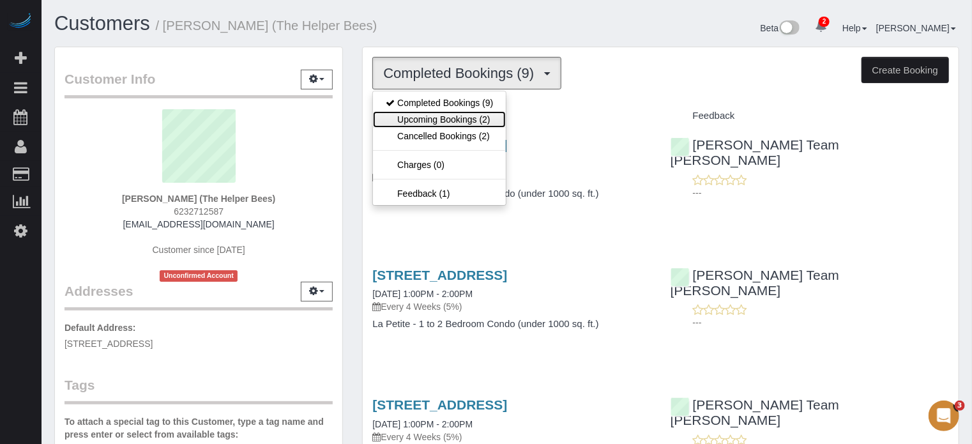
click at [451, 111] on link "Upcoming Bookings (2)" at bounding box center [439, 119] width 133 height 17
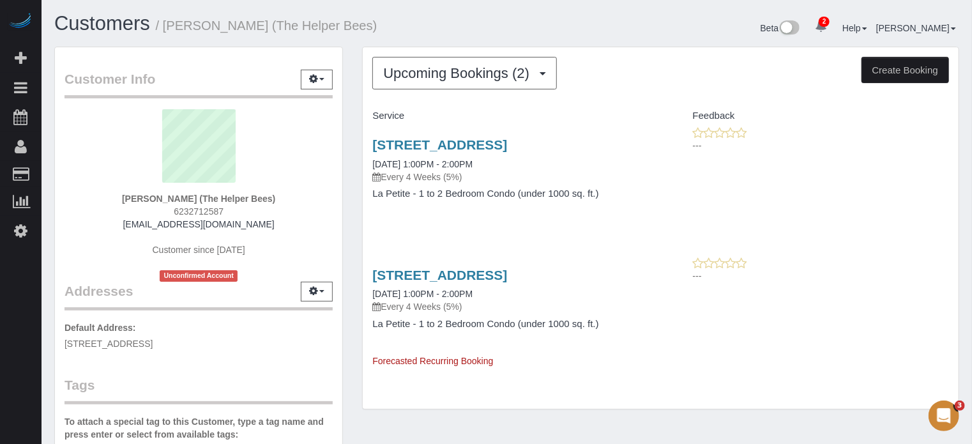
click at [353, 214] on div "Upcoming Bookings (2) Completed Bookings (9) Upcoming Bookings (2) Cancelled Bo…" at bounding box center [661, 235] width 616 height 376
click at [437, 78] on span "Upcoming Bookings (2)" at bounding box center [459, 73] width 153 height 16
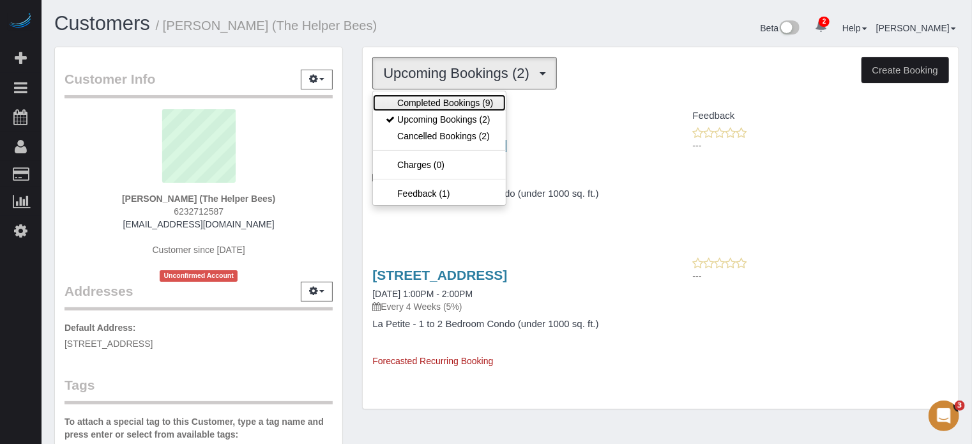
click at [452, 95] on link "Completed Bookings (9)" at bounding box center [439, 103] width 133 height 17
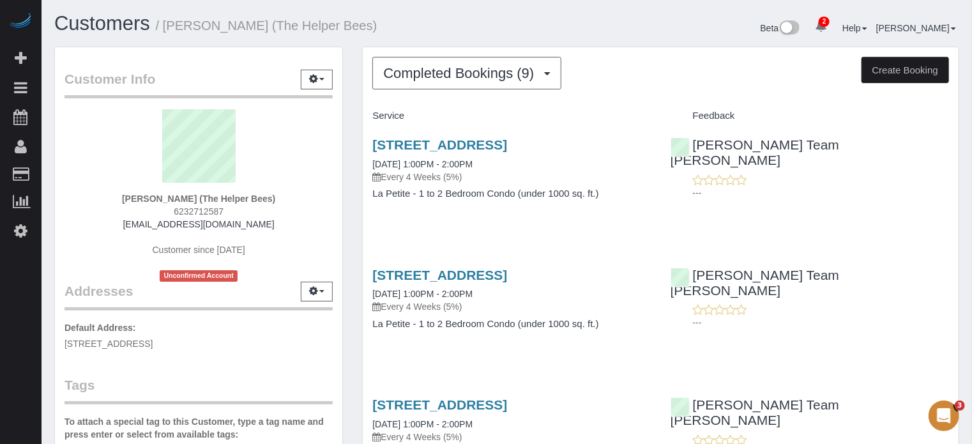
click at [201, 209] on span "6232712587" at bounding box center [199, 211] width 50 height 10
copy div "6232712587"
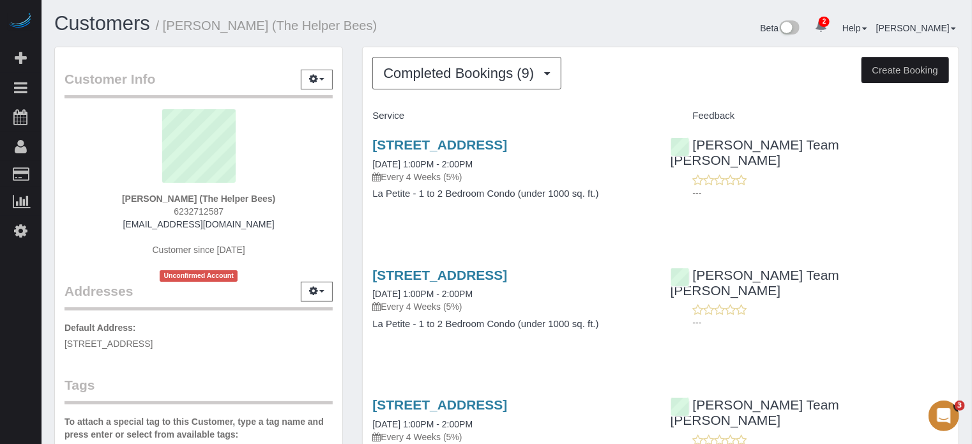
click at [492, 73] on span "Completed Bookings (9)" at bounding box center [461, 73] width 157 height 16
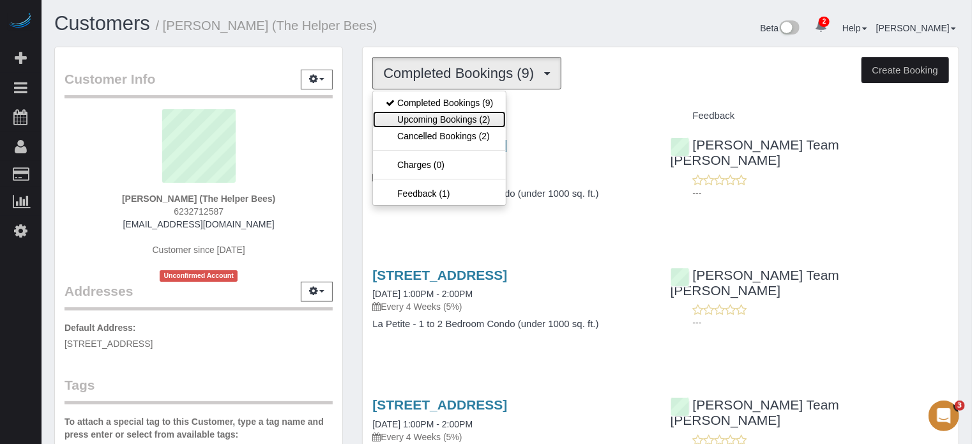
click at [443, 111] on link "Upcoming Bookings (2)" at bounding box center [439, 119] width 133 height 17
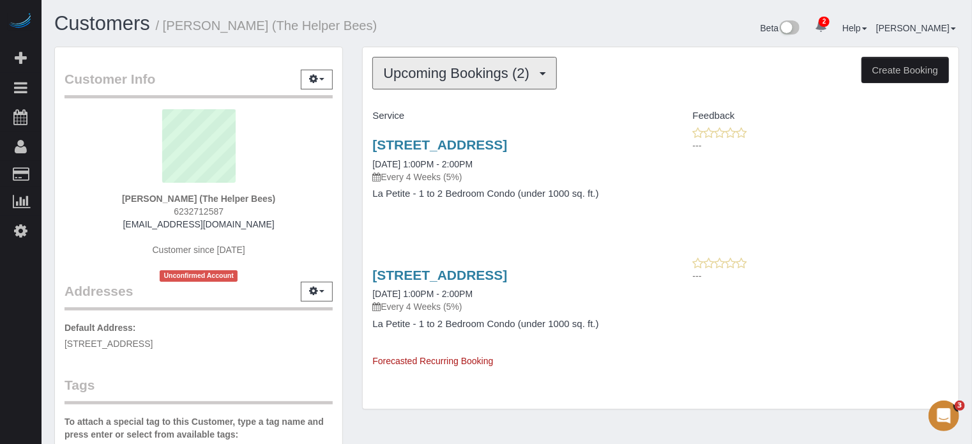
click at [449, 73] on span "Upcoming Bookings (2)" at bounding box center [459, 73] width 153 height 16
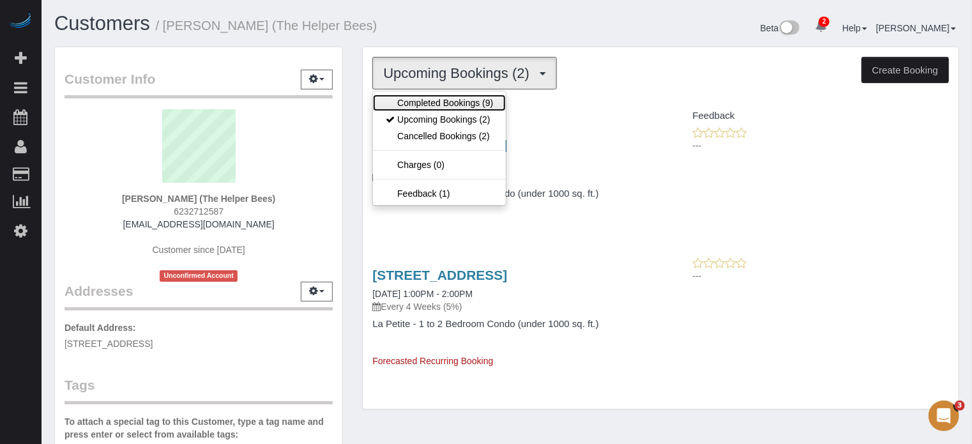
click at [444, 101] on link "Completed Bookings (9)" at bounding box center [439, 103] width 133 height 17
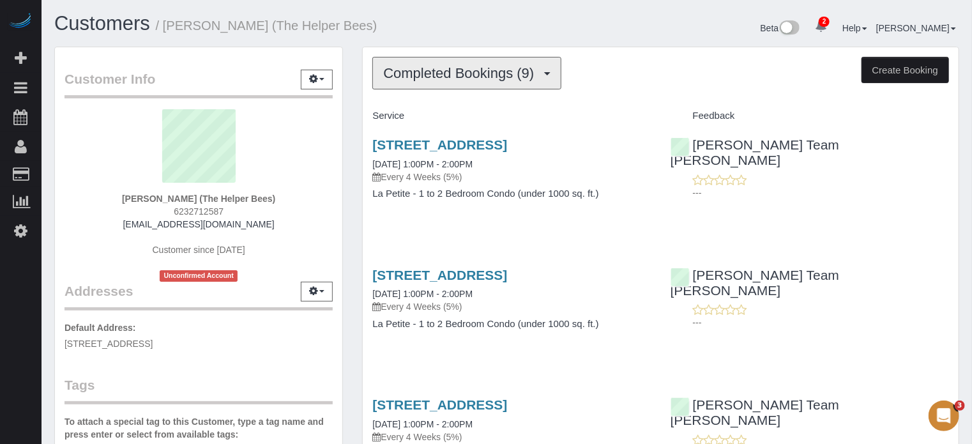
click at [557, 72] on button "Completed Bookings (9)" at bounding box center [466, 73] width 189 height 33
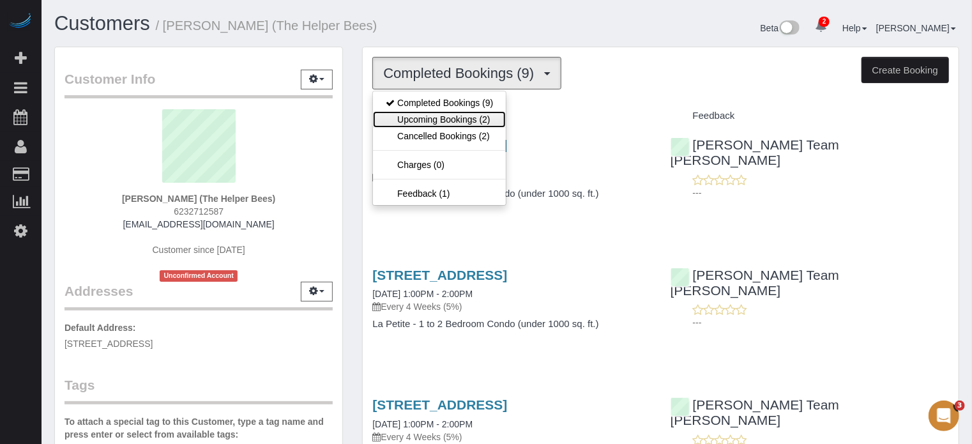
click at [466, 120] on link "Upcoming Bookings (2)" at bounding box center [439, 119] width 133 height 17
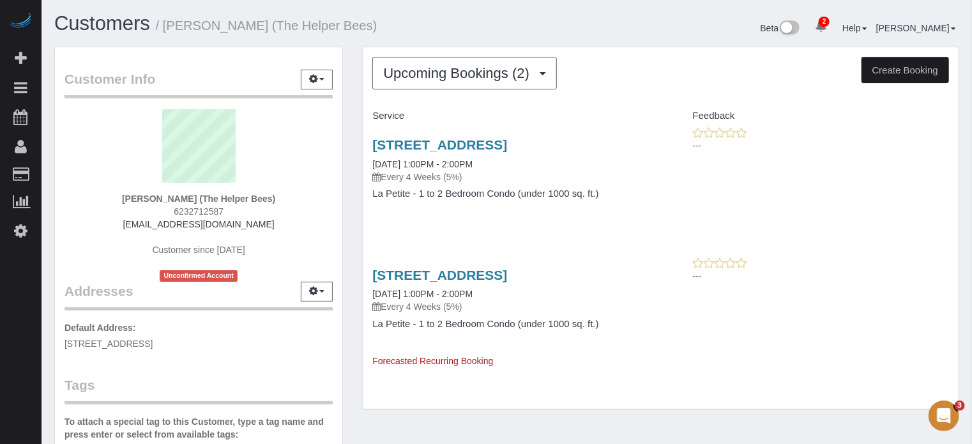
click at [584, 17] on div "Beta 2 Your Notifications You have 0 alerts × You have 19 to charge for 10/03/2…" at bounding box center [738, 30] width 462 height 34
click at [451, 75] on span "Upcoming Bookings (2)" at bounding box center [459, 73] width 153 height 16
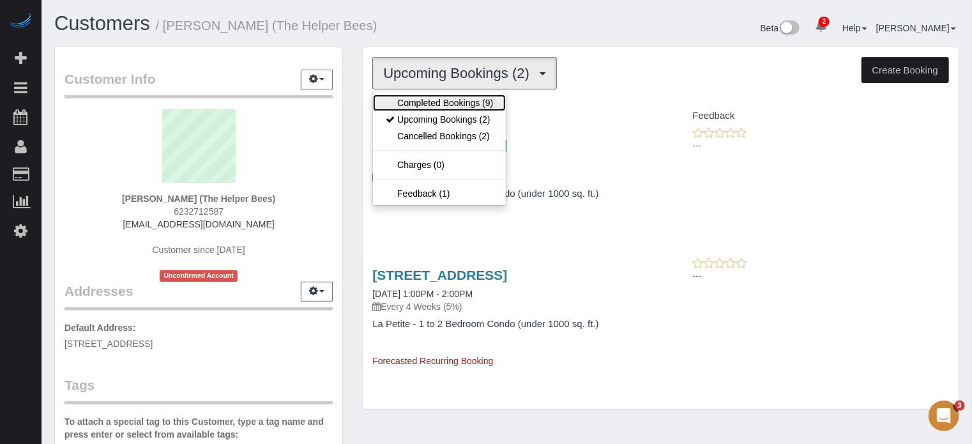
click at [457, 104] on link "Completed Bookings (9)" at bounding box center [439, 103] width 133 height 17
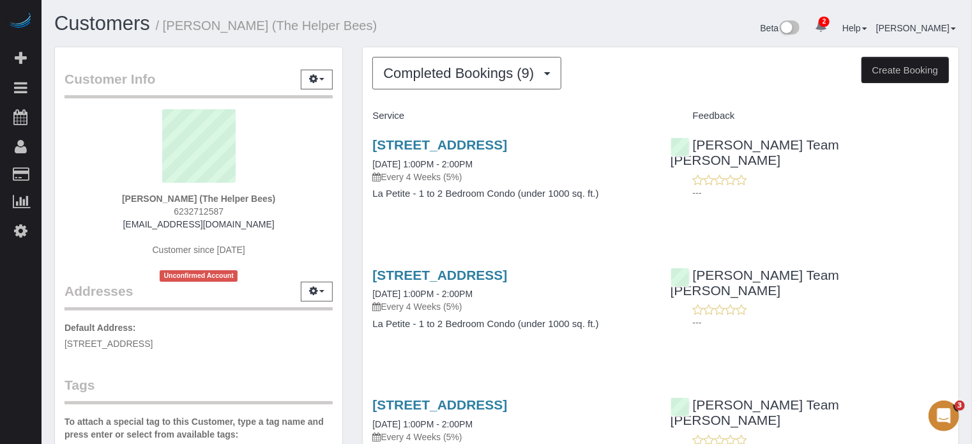
click at [436, 34] on div "Customers / Randy Ellis (The Helper Bees)" at bounding box center [276, 26] width 462 height 27
click at [493, 71] on span "Completed Bookings (9)" at bounding box center [461, 73] width 157 height 16
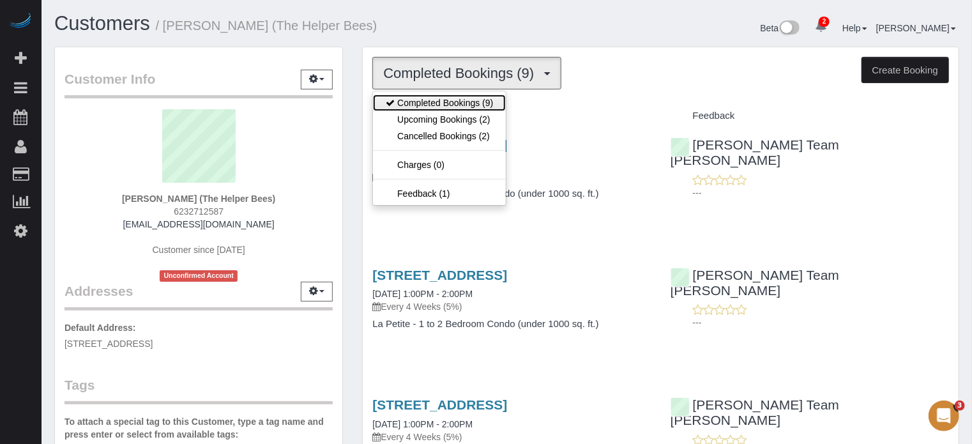
click at [447, 109] on link "Completed Bookings (9)" at bounding box center [439, 103] width 133 height 17
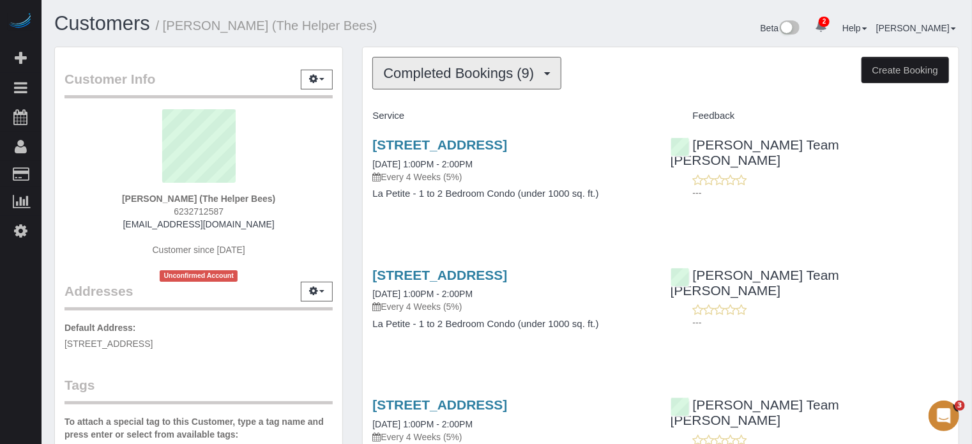
click at [462, 73] on span "Completed Bookings (9)" at bounding box center [461, 73] width 157 height 16
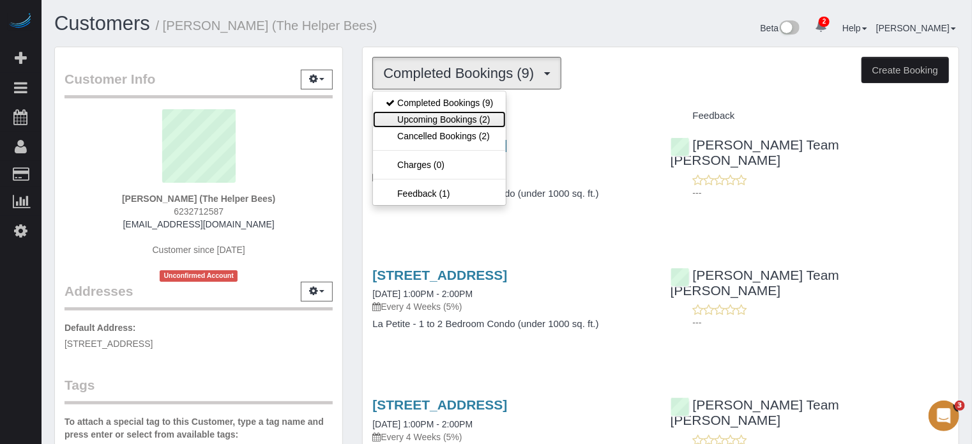
click at [450, 125] on link "Upcoming Bookings (2)" at bounding box center [439, 119] width 133 height 17
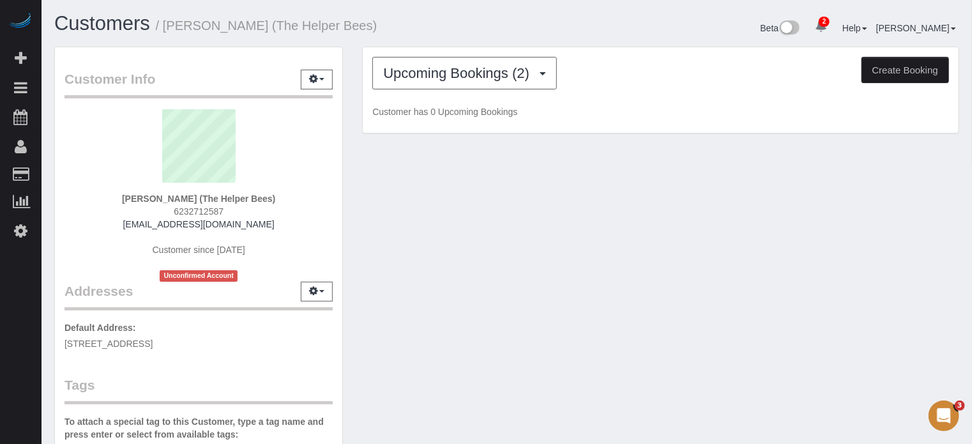
click at [482, 30] on h1 "Customers / Randy Ellis (The Helper Bees)" at bounding box center [275, 24] width 443 height 22
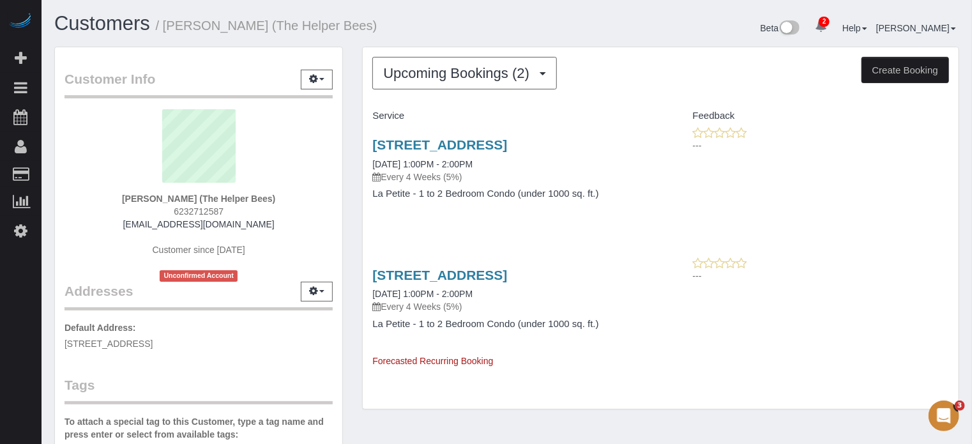
click at [355, 143] on div "Upcoming Bookings (2) Completed Bookings (9) Upcoming Bookings (2) Cancelled Bo…" at bounding box center [661, 235] width 616 height 376
click at [915, 244] on div "Service Feedback 3593 S 257th Avenue, Buckeye, AZ 85326 10/27/2025 1:00PM - 2:0…" at bounding box center [660, 236] width 577 height 263
click at [478, 83] on button "Upcoming Bookings (2)" at bounding box center [464, 73] width 185 height 33
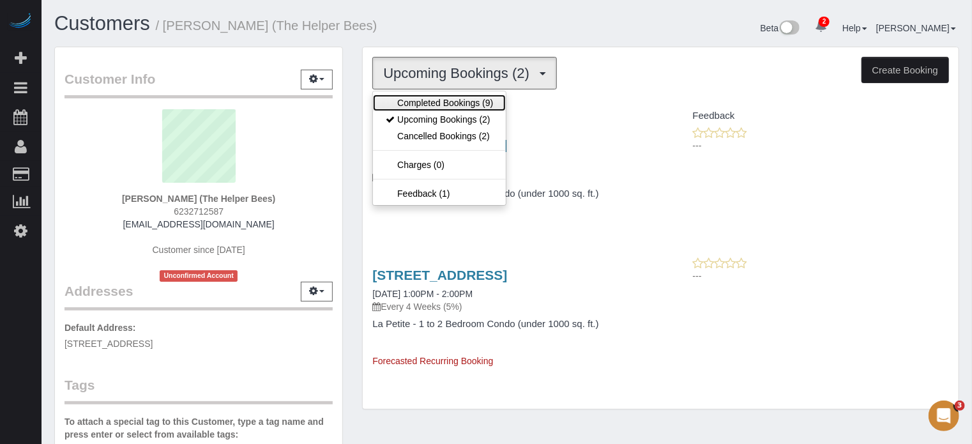
click at [462, 102] on link "Completed Bookings (9)" at bounding box center [439, 103] width 133 height 17
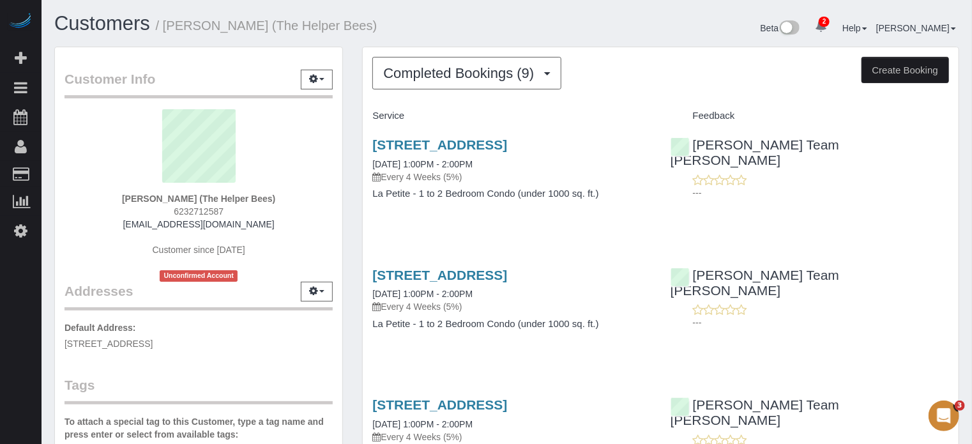
click at [347, 215] on div "Customer Info Edit Contact Info Send Message Email Preferences Special Sales Ta…" at bounding box center [199, 360] width 308 height 627
click at [351, 214] on div "Customer Info Edit Contact Info Send Message Email Preferences Special Sales Ta…" at bounding box center [199, 360] width 308 height 627
click at [431, 73] on span "Completed Bookings (9)" at bounding box center [461, 73] width 157 height 16
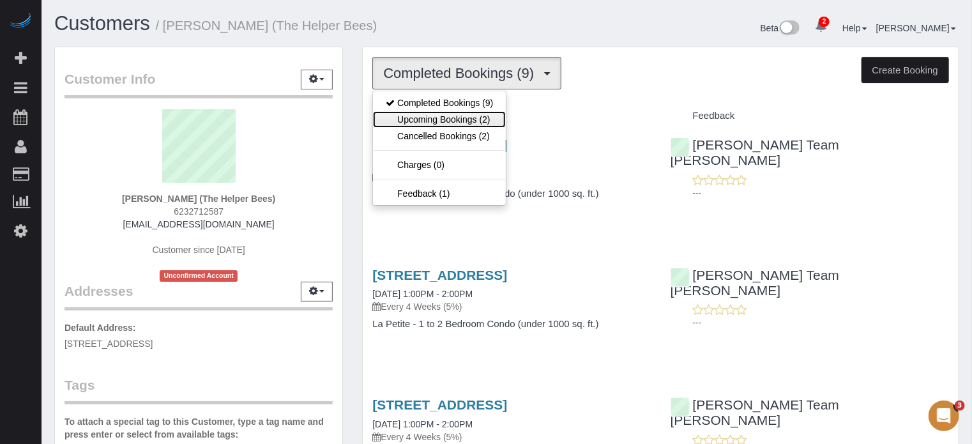
click at [446, 114] on link "Upcoming Bookings (2)" at bounding box center [439, 119] width 133 height 17
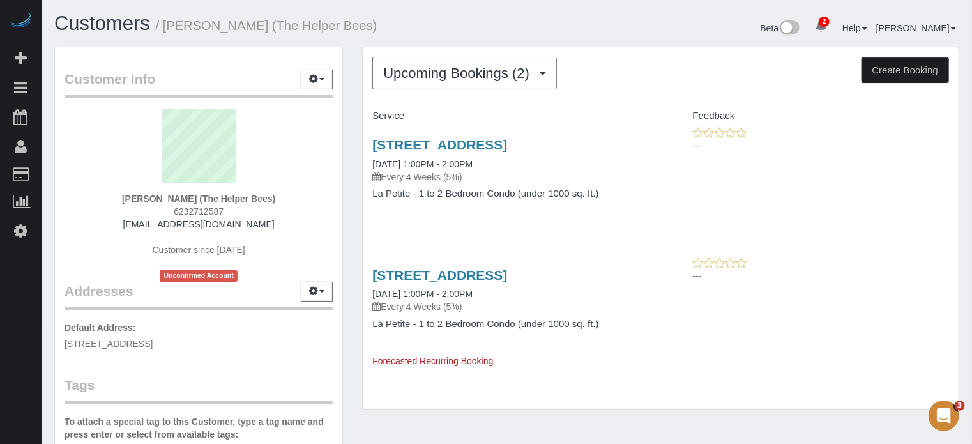
click at [519, 22] on div "Beta 2 Your Notifications You have 0 alerts × You have 19 to charge for 10/03/2…" at bounding box center [738, 30] width 462 height 34
click at [703, 424] on div "Customer Info Edit Contact Info Send Message Email Preferences Special Sales Ta…" at bounding box center [507, 360] width 924 height 627
click at [646, 424] on div "Customer Info Edit Contact Info Send Message Email Preferences Special Sales Ta…" at bounding box center [507, 360] width 924 height 627
click at [357, 194] on div "Upcoming Bookings (2) Completed Bookings (9) Upcoming Bookings (2) Cancelled Bo…" at bounding box center [661, 235] width 616 height 376
click at [355, 191] on div "Upcoming Bookings (2) Completed Bookings (9) Upcoming Bookings (2) Cancelled Bo…" at bounding box center [661, 235] width 616 height 376
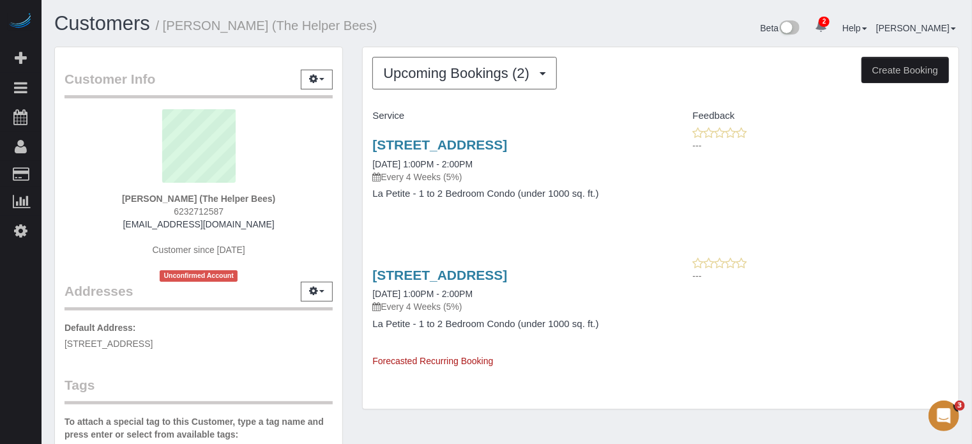
click at [350, 197] on div "Customer Info Edit Contact Info Send Message Email Preferences Special Sales Ta…" at bounding box center [199, 360] width 308 height 627
drag, startPoint x: 369, startPoint y: 358, endPoint x: 496, endPoint y: 351, distance: 126.7
click at [496, 351] on div "3593 S 257th Avenue, Buckeye, AZ 85326 11/24/2025 1:00PM - 2:00PM Every 4 Weeks…" at bounding box center [512, 312] width 298 height 111
drag, startPoint x: 496, startPoint y: 362, endPoint x: 374, endPoint y: 362, distance: 122.6
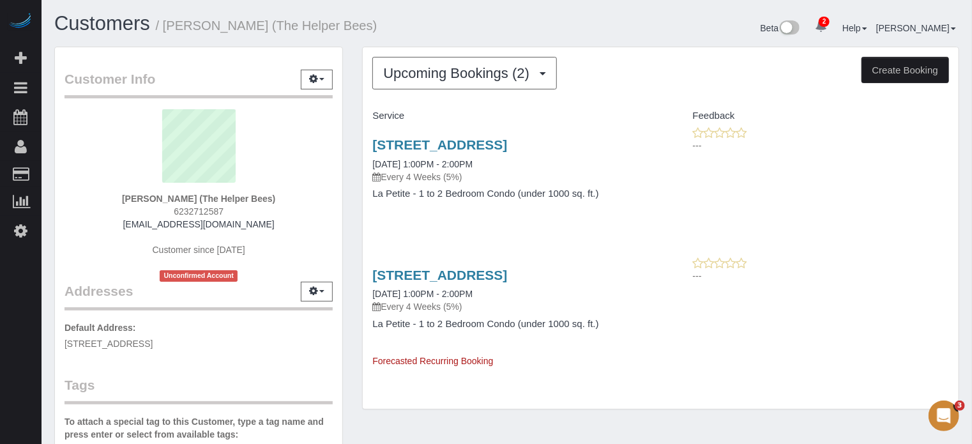
click at [374, 362] on div "3593 S 257th Avenue, Buckeye, AZ 85326 11/24/2025 1:00PM - 2:00PM Every 4 Weeks…" at bounding box center [512, 312] width 298 height 111
click at [374, 362] on span "Forecasted Recurring Booking" at bounding box center [432, 361] width 121 height 10
drag, startPoint x: 374, startPoint y: 362, endPoint x: 503, endPoint y: 362, distance: 129.7
click at [503, 362] on div "3593 S 257th Avenue, Buckeye, AZ 85326 11/24/2025 1:00PM - 2:00PM Every 4 Weeks…" at bounding box center [512, 312] width 298 height 111
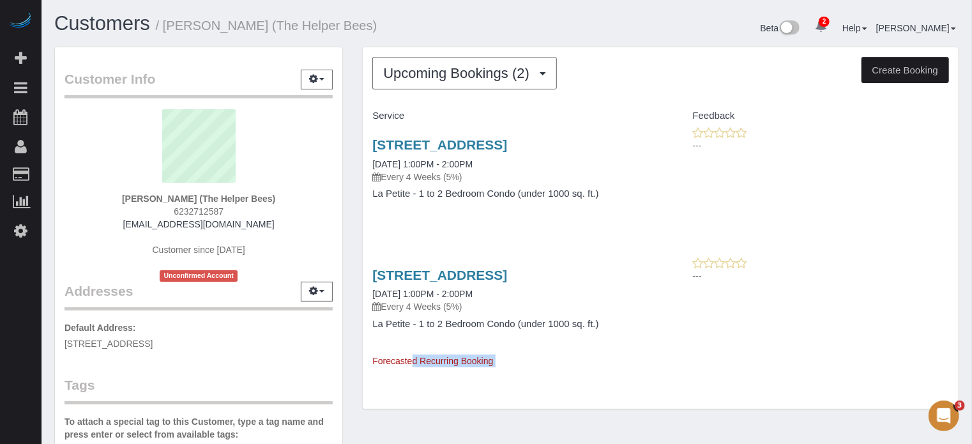
drag, startPoint x: 504, startPoint y: 362, endPoint x: 386, endPoint y: 361, distance: 118.2
click at [386, 361] on div "3593 S 257th Avenue, Buckeye, AZ 85326 11/24/2025 1:00PM - 2:00PM Every 4 Weeks…" at bounding box center [512, 312] width 298 height 111
click at [386, 361] on span "Forecasted Recurring Booking" at bounding box center [432, 361] width 121 height 10
drag, startPoint x: 372, startPoint y: 360, endPoint x: 491, endPoint y: 362, distance: 119.5
click at [491, 362] on div "3593 S 257th Avenue, Buckeye, AZ 85326 11/24/2025 1:00PM - 2:00PM Every 4 Weeks…" at bounding box center [512, 312] width 298 height 111
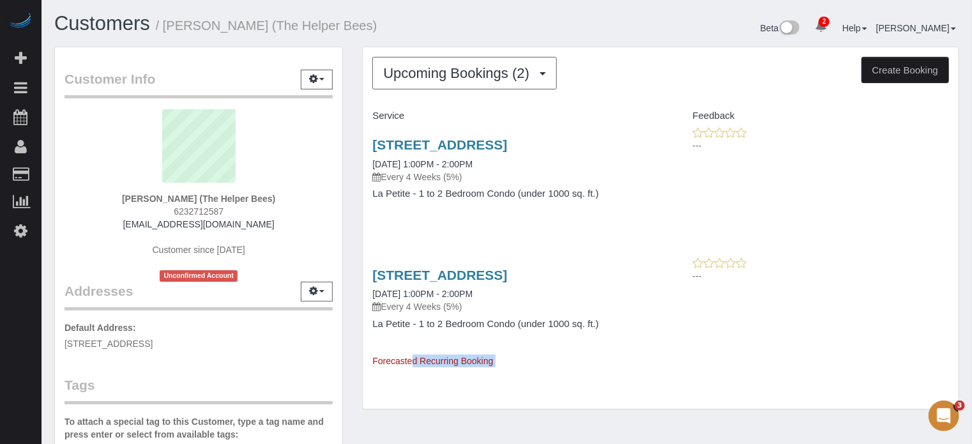
click at [491, 362] on span "Forecasted Recurring Booking" at bounding box center [432, 361] width 121 height 10
drag, startPoint x: 496, startPoint y: 362, endPoint x: 373, endPoint y: 362, distance: 123.3
click at [373, 362] on div "3593 S 257th Avenue, Buckeye, AZ 85326 11/24/2025 1:00PM - 2:00PM Every 4 Weeks…" at bounding box center [512, 312] width 298 height 111
click at [373, 362] on span "Forecasted Recurring Booking" at bounding box center [432, 361] width 121 height 10
drag, startPoint x: 373, startPoint y: 362, endPoint x: 480, endPoint y: 362, distance: 106.7
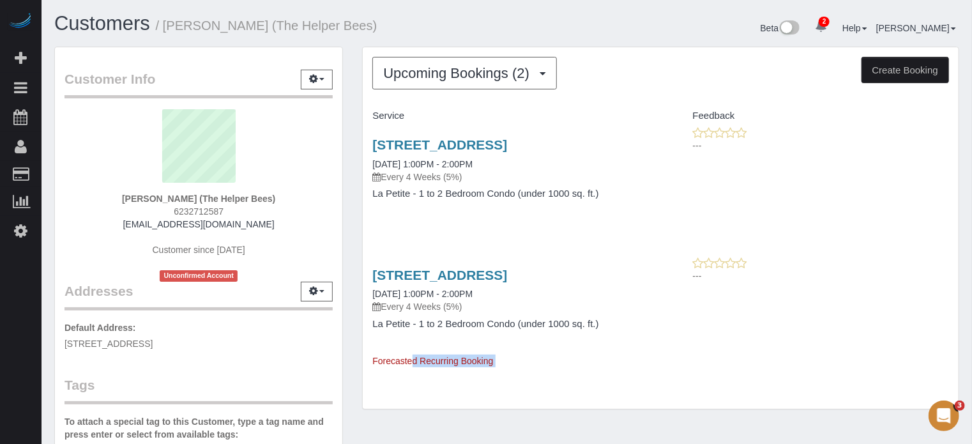
click at [480, 362] on span "Forecasted Recurring Booking" at bounding box center [432, 361] width 121 height 10
drag, startPoint x: 503, startPoint y: 364, endPoint x: 374, endPoint y: 373, distance: 129.3
click at [374, 373] on div "Upcoming Bookings (2) Completed Bookings (9) Upcoming Bookings (2) Cancelled Bo…" at bounding box center [661, 228] width 596 height 362
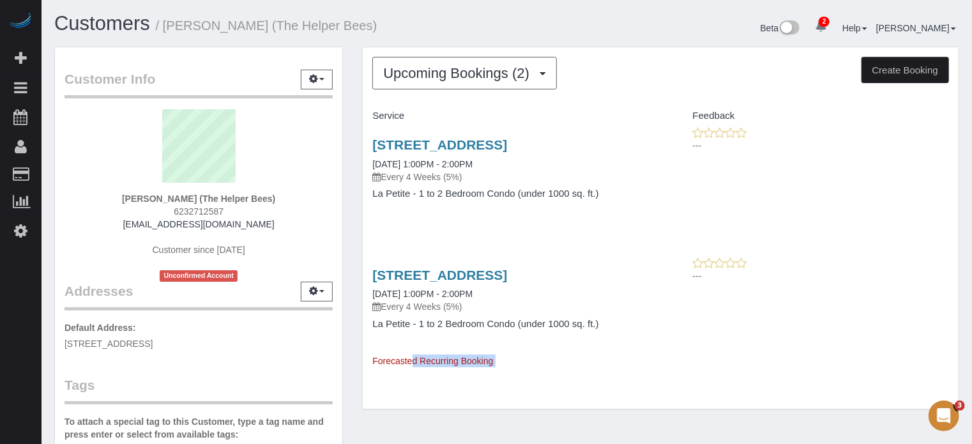
drag, startPoint x: 370, startPoint y: 365, endPoint x: 543, endPoint y: 351, distance: 173.0
click at [543, 351] on div "3593 S 257th Avenue, Buckeye, AZ 85326 11/24/2025 1:00PM - 2:00PM Every 4 Weeks…" at bounding box center [512, 312] width 298 height 111
drag, startPoint x: 529, startPoint y: 362, endPoint x: 371, endPoint y: 359, distance: 157.8
click at [371, 359] on div "3593 S 257th Avenue, Buckeye, AZ 85326 11/24/2025 1:00PM - 2:00PM Every 4 Weeks…" at bounding box center [512, 312] width 298 height 111
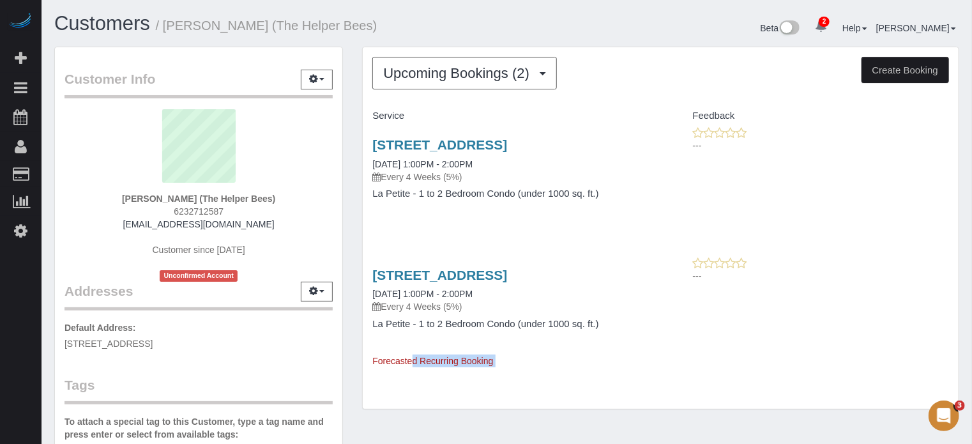
click at [395, 360] on span "Forecasted Recurring Booking" at bounding box center [432, 361] width 121 height 10
drag, startPoint x: 505, startPoint y: 360, endPoint x: 376, endPoint y: 367, distance: 129.3
click at [376, 367] on div "Upcoming Bookings (2) Completed Bookings (9) Upcoming Bookings (2) Cancelled Bo…" at bounding box center [661, 228] width 596 height 362
drag, startPoint x: 502, startPoint y: 367, endPoint x: 372, endPoint y: 365, distance: 129.7
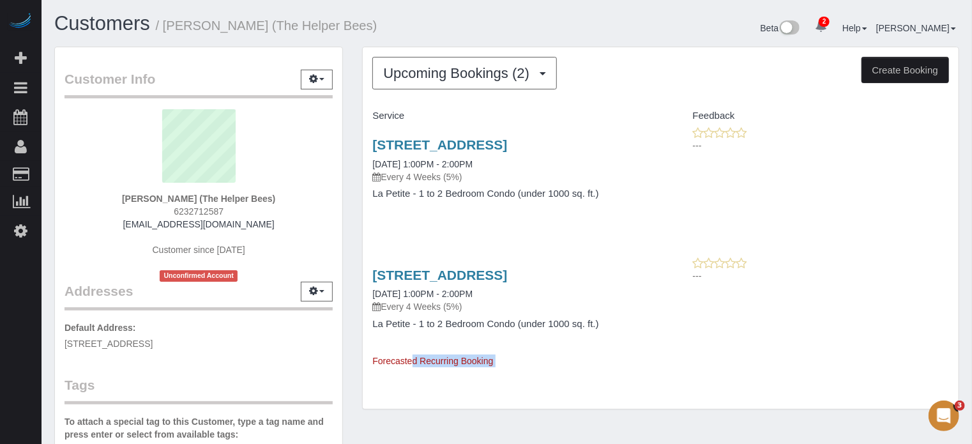
click at [372, 365] on div "Upcoming Bookings (2) Completed Bookings (9) Upcoming Bookings (2) Cancelled Bo…" at bounding box center [661, 228] width 596 height 362
click at [372, 365] on span "Forecasted Recurring Booking" at bounding box center [432, 361] width 121 height 10
click at [360, 234] on div "Upcoming Bookings (2) Completed Bookings (9) Upcoming Bookings (2) Cancelled Bo…" at bounding box center [661, 235] width 616 height 376
click at [356, 225] on div "Upcoming Bookings (2) Completed Bookings (9) Upcoming Bookings (2) Cancelled Bo…" at bounding box center [661, 235] width 616 height 376
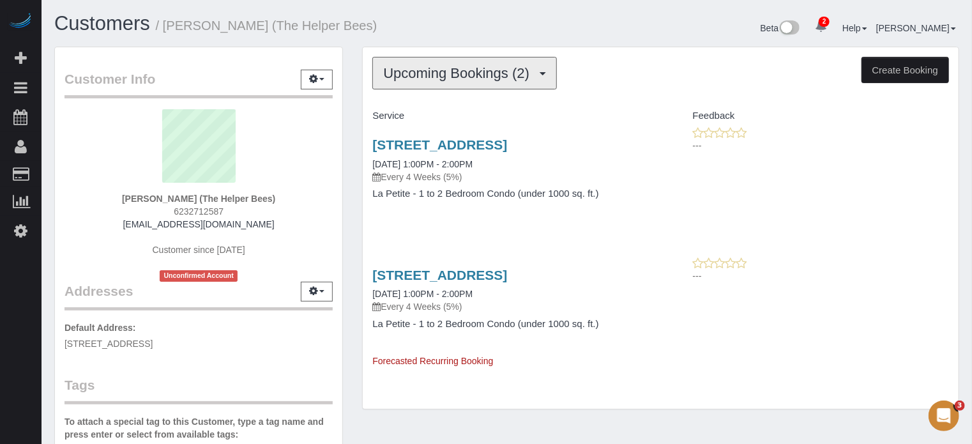
click at [450, 84] on button "Upcoming Bookings (2)" at bounding box center [464, 73] width 185 height 33
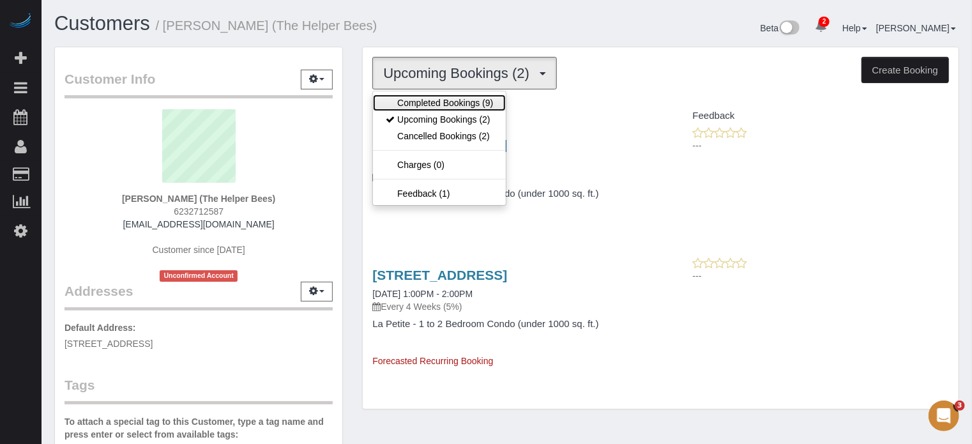
click at [450, 99] on link "Completed Bookings (9)" at bounding box center [439, 103] width 133 height 17
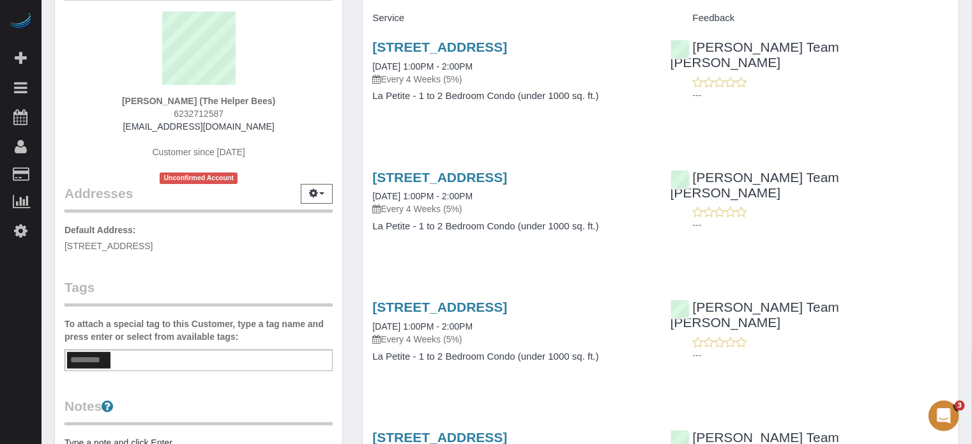
scroll to position [34, 0]
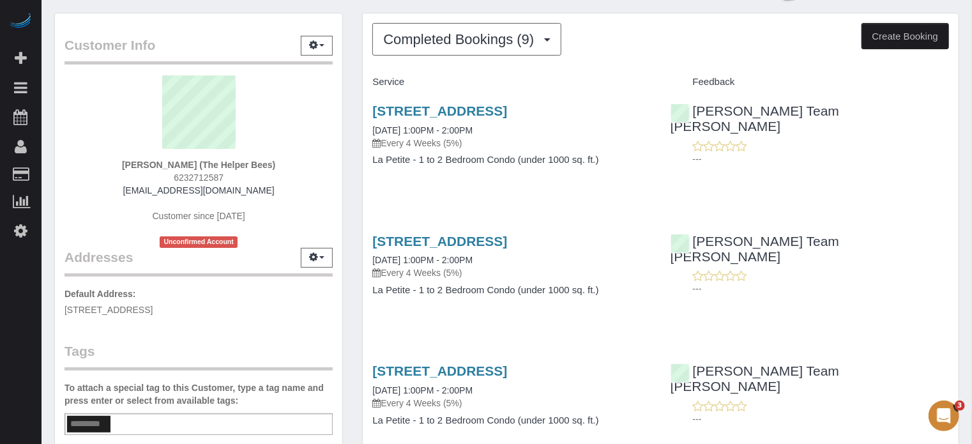
click at [344, 182] on div "Customer Info Edit Contact Info Send Message Email Preferences Special Sales Ta…" at bounding box center [199, 326] width 308 height 627
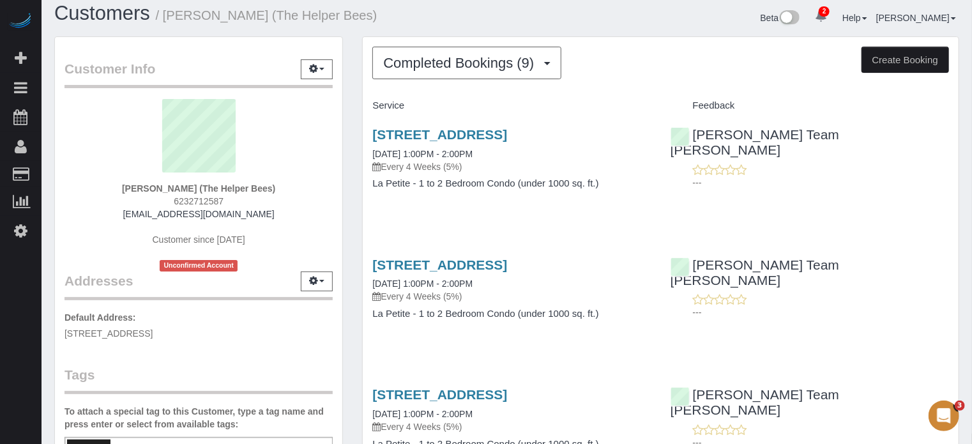
scroll to position [0, 0]
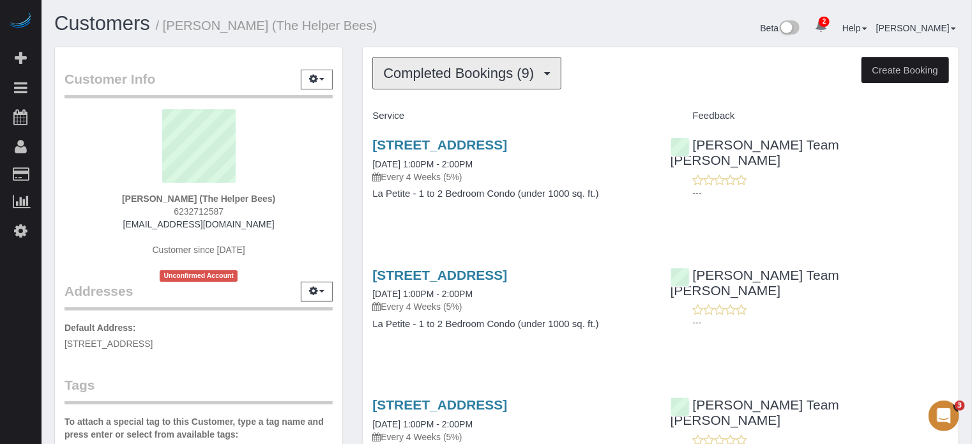
click at [416, 71] on span "Completed Bookings (9)" at bounding box center [461, 73] width 157 height 16
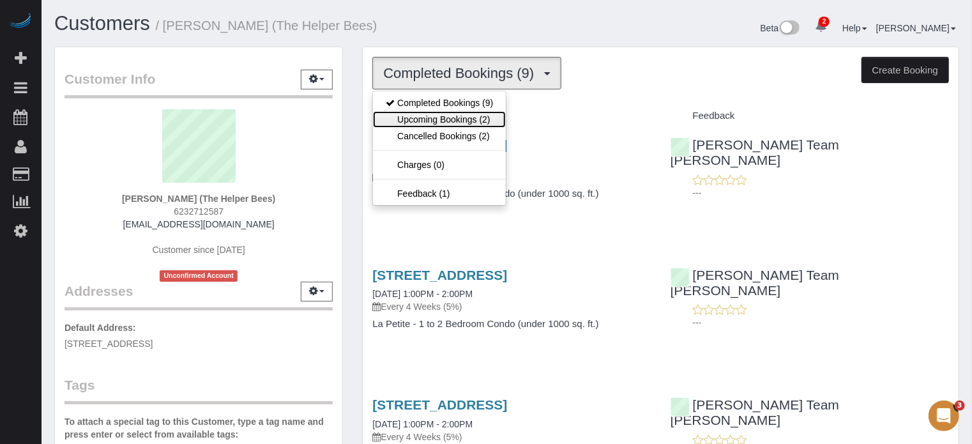
click at [437, 119] on link "Upcoming Bookings (2)" at bounding box center [439, 119] width 133 height 17
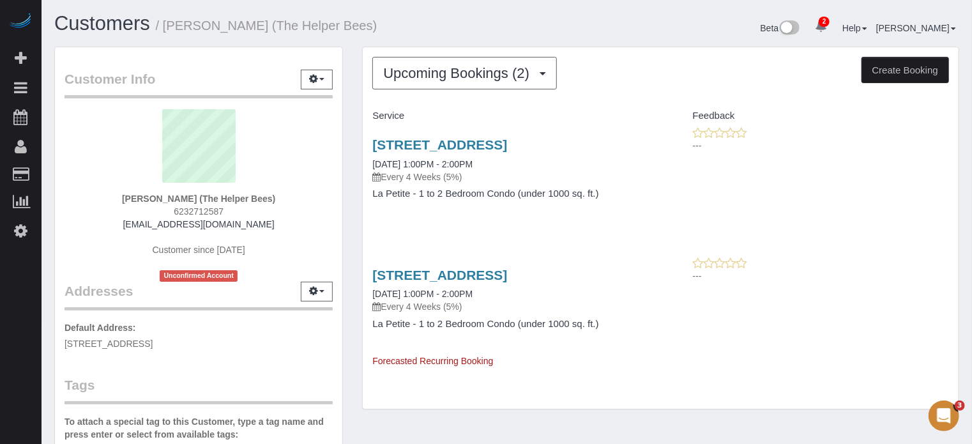
click at [351, 150] on div "Customer Info Edit Contact Info Send Message Email Preferences Special Sales Ta…" at bounding box center [199, 360] width 308 height 627
click at [355, 187] on div "Upcoming Bookings (2) Completed Bookings (9) Upcoming Bookings (2) Cancelled Bo…" at bounding box center [661, 235] width 616 height 376
click at [356, 218] on div "Upcoming Bookings (2) Completed Bookings (9) Upcoming Bookings (2) Cancelled Bo…" at bounding box center [661, 235] width 616 height 376
click at [354, 218] on div "Upcoming Bookings (2) Completed Bookings (9) Upcoming Bookings (2) Cancelled Bo…" at bounding box center [661, 235] width 616 height 376
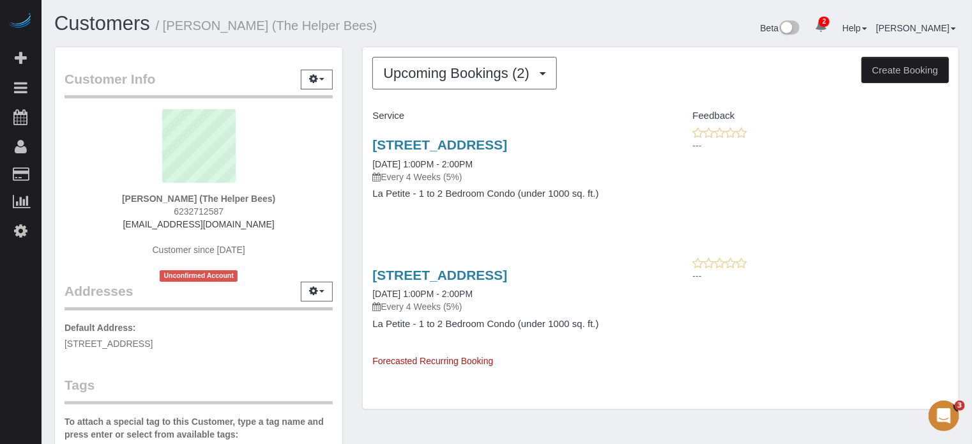
click at [355, 222] on div "Upcoming Bookings (2) Completed Bookings (9) Upcoming Bookings (2) Cancelled Bo…" at bounding box center [661, 235] width 616 height 376
click at [353, 215] on div "Upcoming Bookings (2) Completed Bookings (9) Upcoming Bookings (2) Cancelled Bo…" at bounding box center [661, 235] width 616 height 376
click at [352, 229] on div "Customer Info Edit Contact Info Send Message Email Preferences Special Sales Ta…" at bounding box center [199, 360] width 308 height 627
click at [350, 224] on div "Customer Info Edit Contact Info Send Message Email Preferences Special Sales Ta…" at bounding box center [199, 360] width 308 height 627
click at [562, 427] on div "Customer Info Edit Contact Info Send Message Email Preferences Special Sales Ta…" at bounding box center [507, 360] width 924 height 627
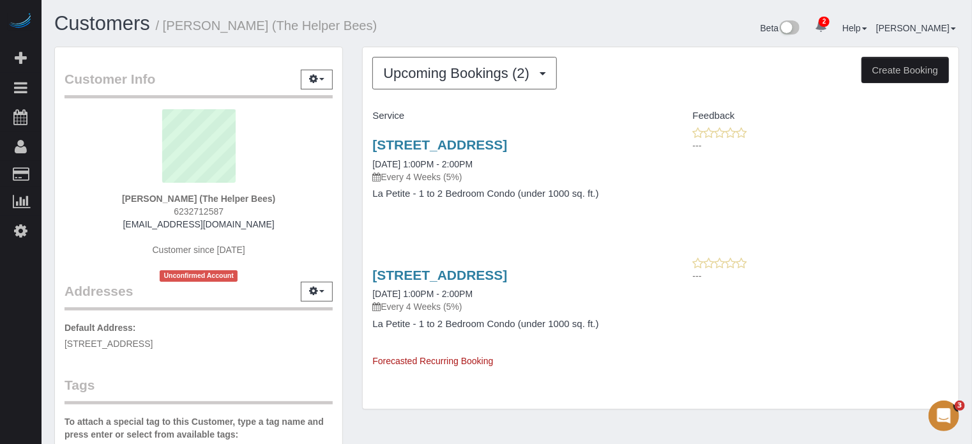
click at [491, 96] on div "Upcoming Bookings (2) Completed Bookings (9) Upcoming Bookings (2) Cancelled Bo…" at bounding box center [661, 228] width 596 height 362
click at [485, 77] on span "Upcoming Bookings (2)" at bounding box center [459, 73] width 153 height 16
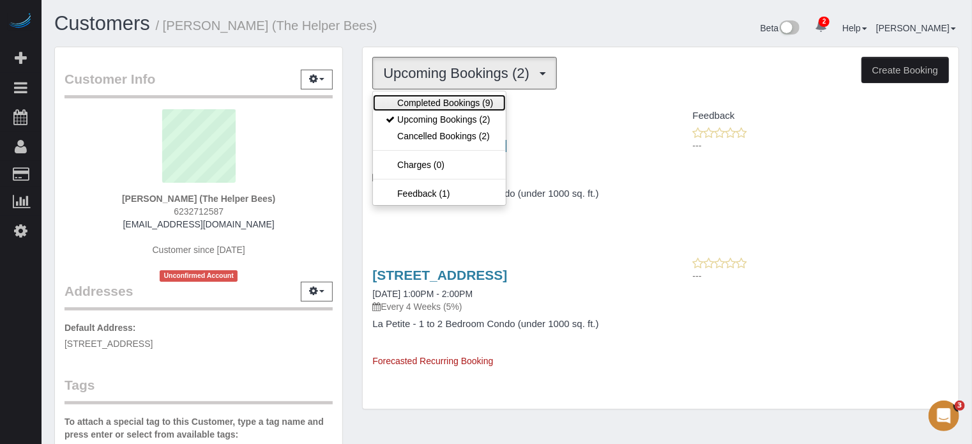
click at [470, 104] on link "Completed Bookings (9)" at bounding box center [439, 103] width 133 height 17
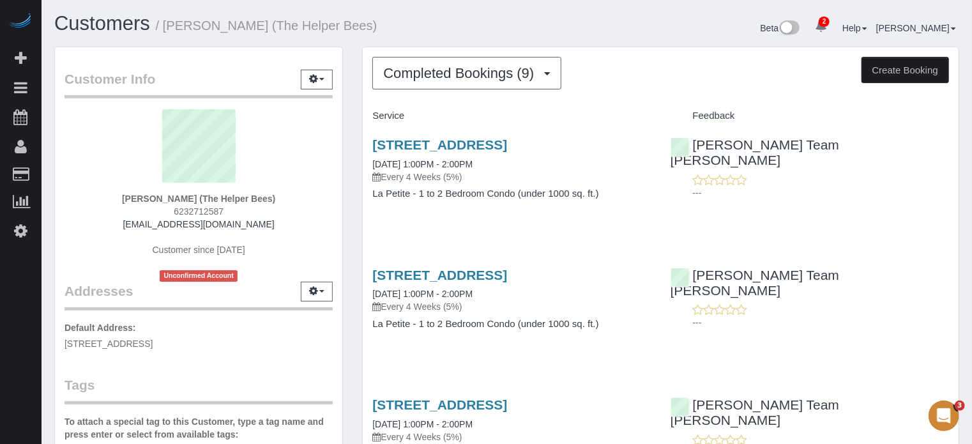
click at [347, 247] on div "Customer Info Edit Contact Info Send Message Email Preferences Special Sales Ta…" at bounding box center [199, 360] width 308 height 627
click at [927, 272] on div "Chandler Team Michelle ---" at bounding box center [810, 296] width 298 height 78
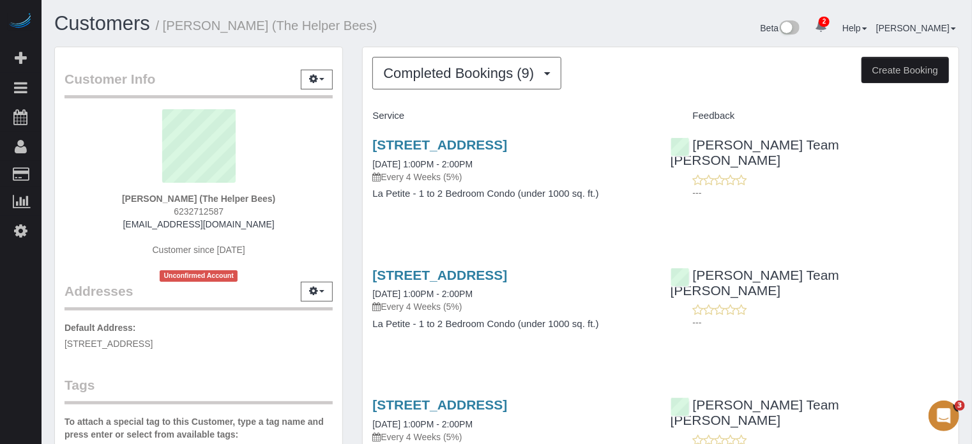
click at [350, 209] on div "Customer Info Edit Contact Info Send Message Email Preferences Special Sales Ta…" at bounding box center [199, 360] width 308 height 627
click at [349, 175] on div "Customer Info Edit Contact Info Send Message Email Preferences Special Sales Ta…" at bounding box center [199, 360] width 308 height 627
click at [351, 222] on div "Customer Info Edit Contact Info Send Message Email Preferences Special Sales Ta…" at bounding box center [199, 360] width 308 height 627
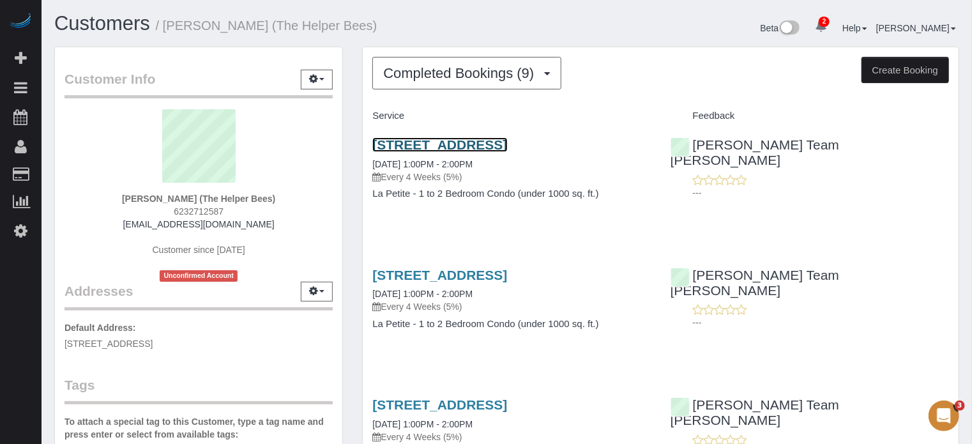
click at [480, 145] on link "[STREET_ADDRESS]" at bounding box center [439, 144] width 135 height 15
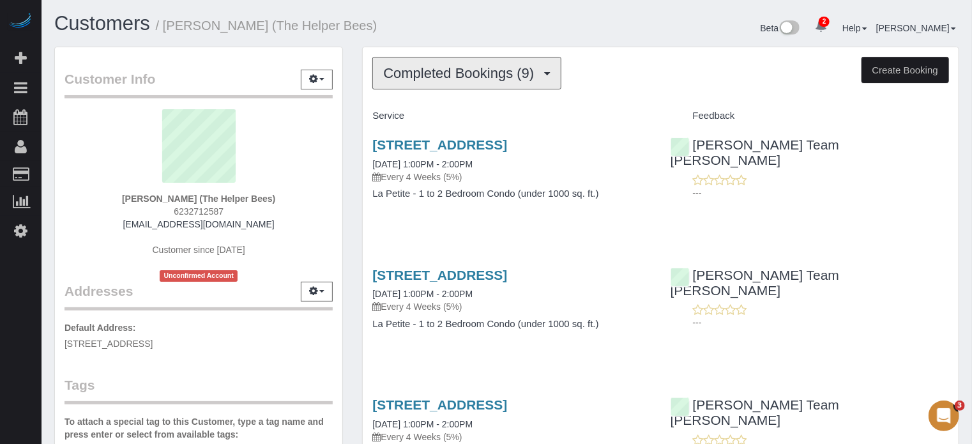
click at [415, 66] on span "Completed Bookings (9)" at bounding box center [461, 73] width 157 height 16
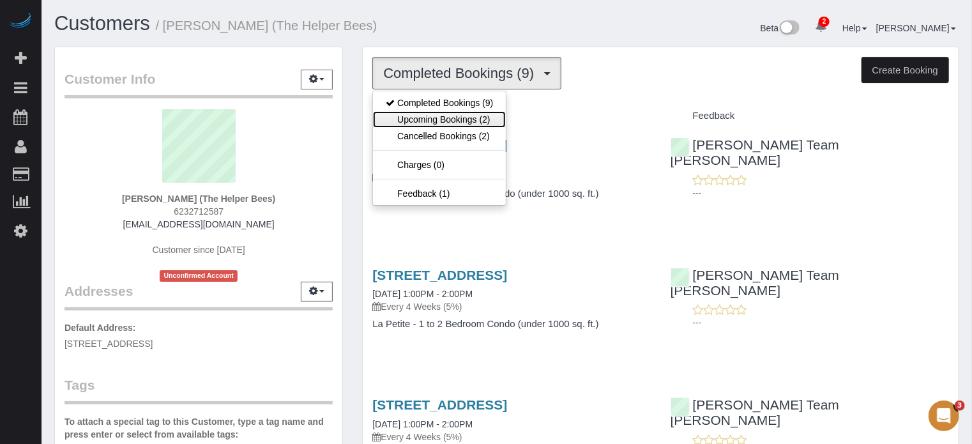
click at [424, 114] on link "Upcoming Bookings (2)" at bounding box center [439, 119] width 133 height 17
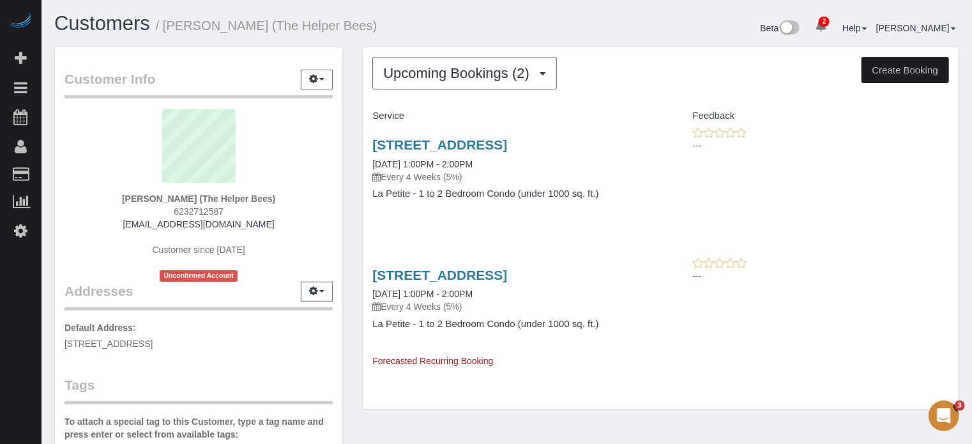
click at [350, 144] on div "Customer Info Edit Contact Info Send Message Email Preferences Special Sales Ta…" at bounding box center [199, 360] width 308 height 627
click at [349, 231] on div "Customer Info Edit Contact Info Send Message Email Preferences Special Sales Ta…" at bounding box center [199, 360] width 308 height 627
click at [355, 135] on div "Upcoming Bookings (2) Completed Bookings (9) Upcoming Bookings (2) Cancelled Bo…" at bounding box center [661, 235] width 616 height 376
click at [415, 86] on button "Upcoming Bookings (2)" at bounding box center [464, 73] width 185 height 33
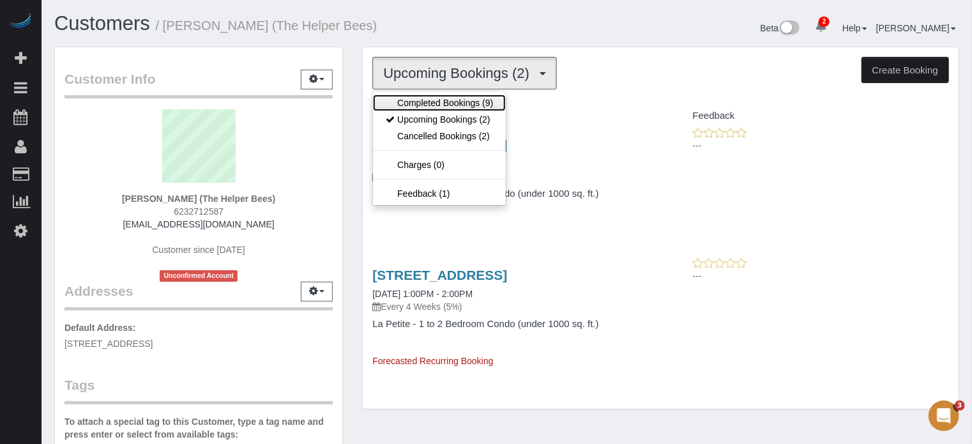
click at [415, 105] on link "Completed Bookings (9)" at bounding box center [439, 103] width 133 height 17
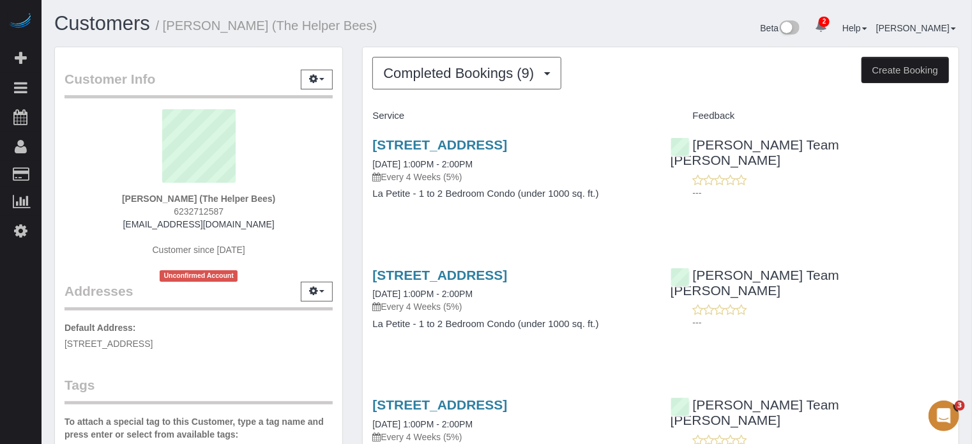
click at [352, 142] on div "Customer Info Edit Contact Info Send Message Email Preferences Special Sales Ta…" at bounding box center [199, 360] width 308 height 627
click at [351, 160] on div "Customer Info Edit Contact Info Send Message Email Preferences Special Sales Ta…" at bounding box center [199, 360] width 308 height 627
click at [351, 185] on div "Customer Info Edit Contact Info Send Message Email Preferences Special Sales Ta…" at bounding box center [199, 360] width 308 height 627
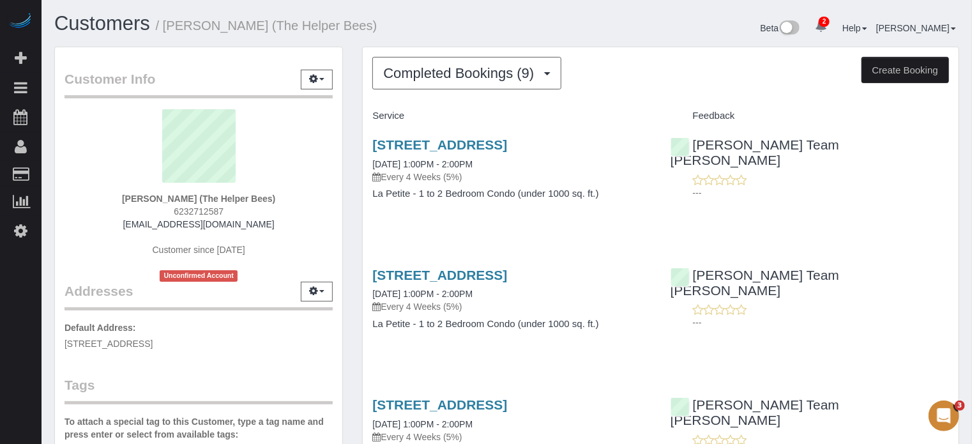
click at [351, 185] on div "Customer Info Edit Contact Info Send Message Email Preferences Special Sales Ta…" at bounding box center [199, 360] width 308 height 627
click at [350, 173] on div "Customer Info Edit Contact Info Send Message Email Preferences Special Sales Ta…" at bounding box center [199, 360] width 308 height 627
click at [429, 84] on button "Completed Bookings (9)" at bounding box center [466, 73] width 189 height 33
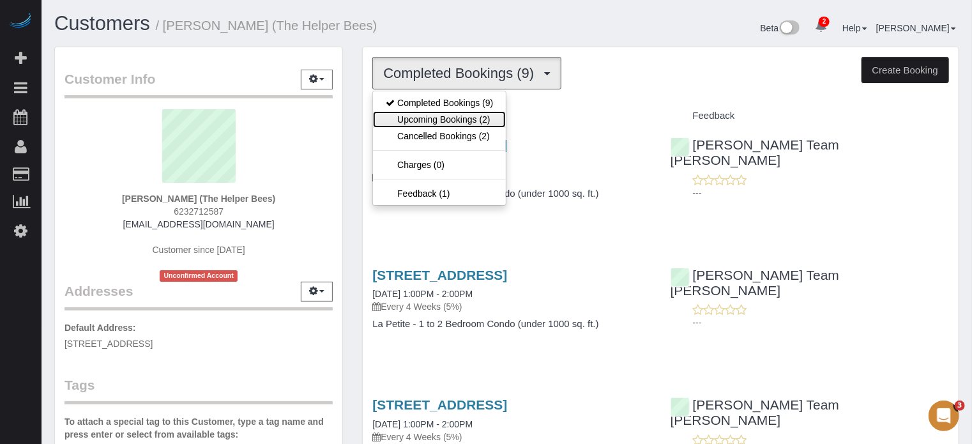
click at [432, 118] on link "Upcoming Bookings (2)" at bounding box center [439, 119] width 133 height 17
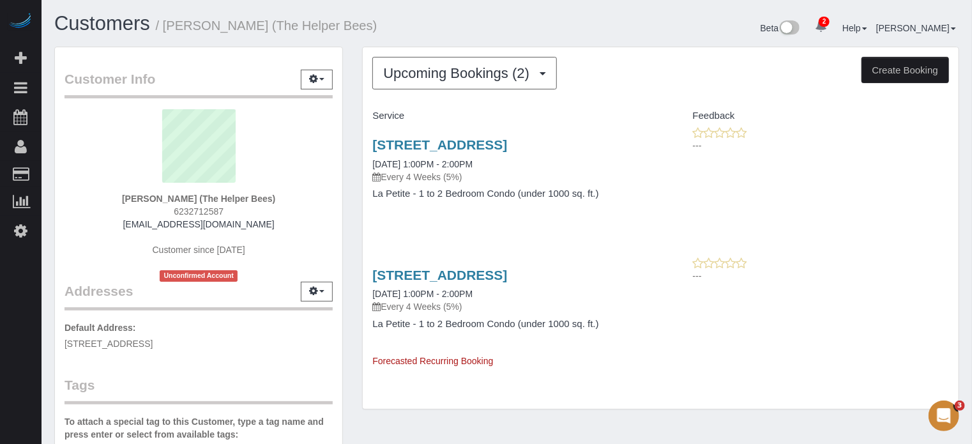
click at [350, 214] on div "Customer Info Edit Contact Info Send Message Email Preferences Special Sales Ta…" at bounding box center [199, 360] width 308 height 627
drag, startPoint x: 361, startPoint y: 142, endPoint x: 612, endPoint y: 323, distance: 309.4
click at [612, 323] on div "Upcoming Bookings (2) Completed Bookings (9) Upcoming Bookings (2) Cancelled Bo…" at bounding box center [661, 235] width 616 height 376
click at [612, 323] on h4 "La Petite - 1 to 2 Bedroom Condo (under 1000 sq. ft.)" at bounding box center [511, 324] width 279 height 11
drag, startPoint x: 606, startPoint y: 334, endPoint x: 353, endPoint y: 137, distance: 320.3
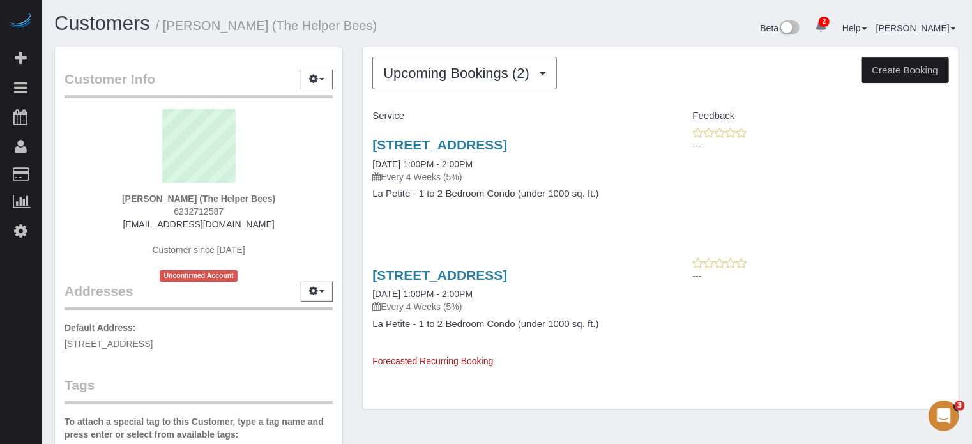
click at [353, 137] on div "Upcoming Bookings (2) Completed Bookings (9) Upcoming Bookings (2) Cancelled Bo…" at bounding box center [661, 235] width 616 height 376
click at [353, 136] on div "Upcoming Bookings (2) Completed Bookings (9) Upcoming Bookings (2) Cancelled Bo…" at bounding box center [661, 235] width 616 height 376
drag, startPoint x: 355, startPoint y: 139, endPoint x: 616, endPoint y: 326, distance: 321.4
click at [616, 326] on div "Upcoming Bookings (2) Completed Bookings (9) Upcoming Bookings (2) Cancelled Bo…" at bounding box center [661, 235] width 616 height 376
click at [616, 326] on h4 "La Petite - 1 to 2 Bedroom Condo (under 1000 sq. ft.)" at bounding box center [511, 324] width 279 height 11
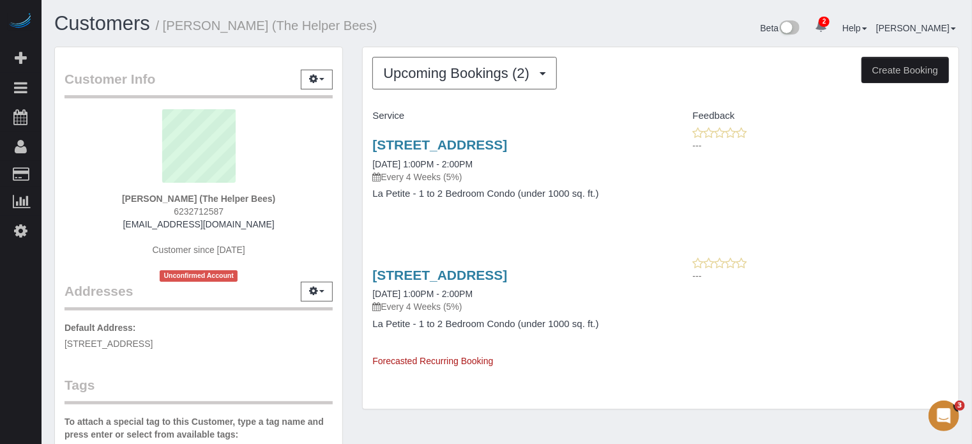
drag, startPoint x: 615, startPoint y: 332, endPoint x: 353, endPoint y: 139, distance: 325.8
click at [353, 139] on div "Upcoming Bookings (2) Completed Bookings (9) Upcoming Bookings (2) Cancelled Bo…" at bounding box center [661, 235] width 616 height 376
drag, startPoint x: 358, startPoint y: 141, endPoint x: 609, endPoint y: 323, distance: 310.5
click at [609, 323] on div "Upcoming Bookings (2) Completed Bookings (9) Upcoming Bookings (2) Cancelled Bo…" at bounding box center [661, 235] width 616 height 376
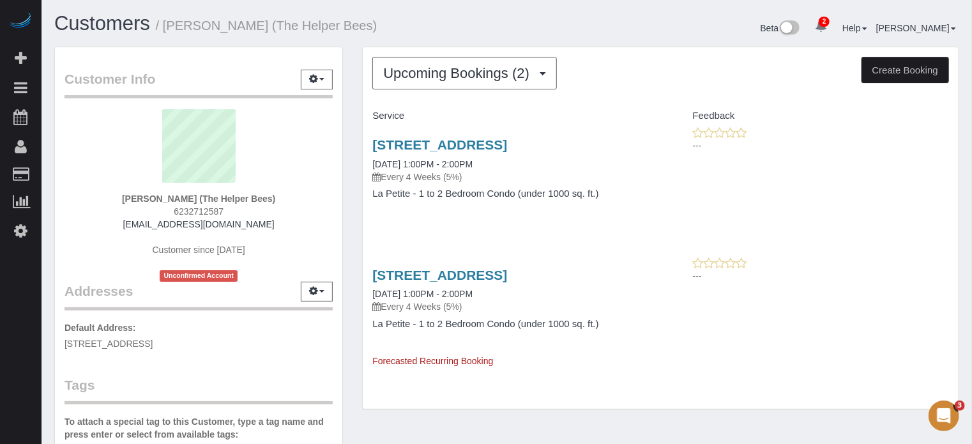
click at [609, 323] on h4 "La Petite - 1 to 2 Bedroom Condo (under 1000 sq. ft.)" at bounding box center [511, 324] width 279 height 11
drag, startPoint x: 609, startPoint y: 325, endPoint x: 349, endPoint y: 128, distance: 326.5
click at [349, 128] on div "Customer Info Edit Contact Info Send Message Email Preferences Special Sales Ta…" at bounding box center [507, 360] width 924 height 627
click at [349, 128] on div "Customer Info Edit Contact Info Send Message Email Preferences Special Sales Ta…" at bounding box center [199, 360] width 308 height 627
drag, startPoint x: 349, startPoint y: 141, endPoint x: 637, endPoint y: 309, distance: 332.9
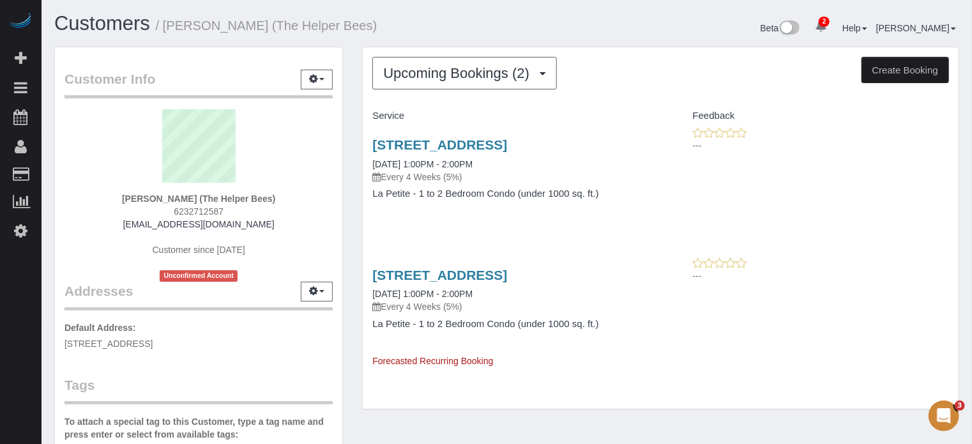
click at [637, 309] on div "Customer Info Edit Contact Info Send Message Email Preferences Special Sales Ta…" at bounding box center [507, 360] width 924 height 627
click at [637, 312] on p "Every 4 Weeks (5%)" at bounding box center [511, 306] width 279 height 13
click at [355, 112] on div "Upcoming Bookings (2) Completed Bookings (9) Upcoming Bookings (2) Cancelled Bo…" at bounding box center [661, 235] width 616 height 376
click at [409, 83] on button "Upcoming Bookings (2)" at bounding box center [464, 73] width 185 height 33
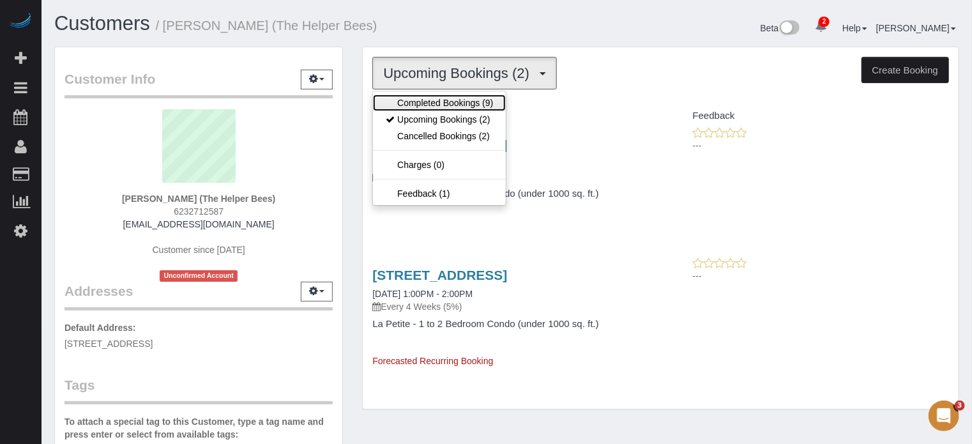
click at [411, 100] on link "Completed Bookings (9)" at bounding box center [439, 103] width 133 height 17
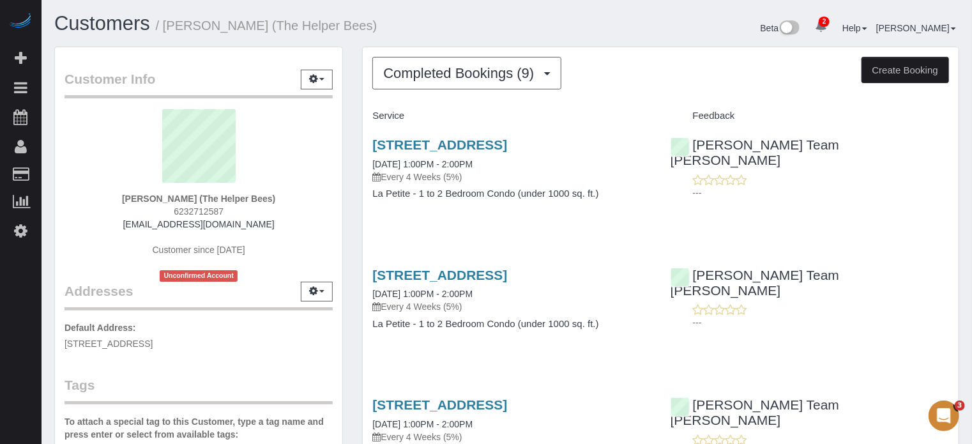
click at [349, 185] on div "Customer Info Edit Contact Info Send Message Email Preferences Special Sales Ta…" at bounding box center [199, 360] width 308 height 627
drag, startPoint x: 360, startPoint y: 113, endPoint x: 614, endPoint y: 199, distance: 268.3
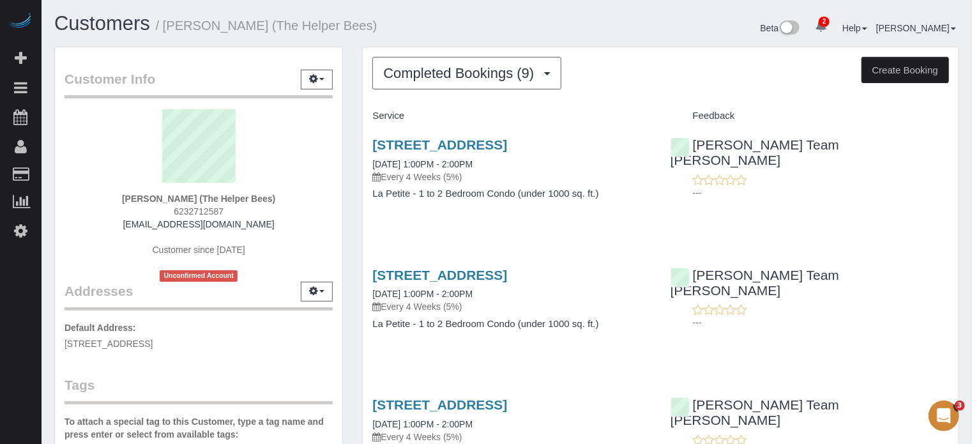
click at [614, 199] on div "3593 S 257th Avenue, Buckeye, AZ 85326 09/29/2025 1:00PM - 2:00PM Every 4 Weeks…" at bounding box center [512, 175] width 298 height 98
drag, startPoint x: 615, startPoint y: 199, endPoint x: 365, endPoint y: 141, distance: 256.3
click at [365, 141] on div "3593 S 257th Avenue, Buckeye, AZ 85326 09/29/2025 1:00PM - 2:00PM Every 4 Weeks…" at bounding box center [512, 175] width 298 height 98
click at [365, 139] on div "3593 S 257th Avenue, Buckeye, AZ 85326 09/29/2025 1:00PM - 2:00PM Every 4 Weeks…" at bounding box center [512, 175] width 298 height 98
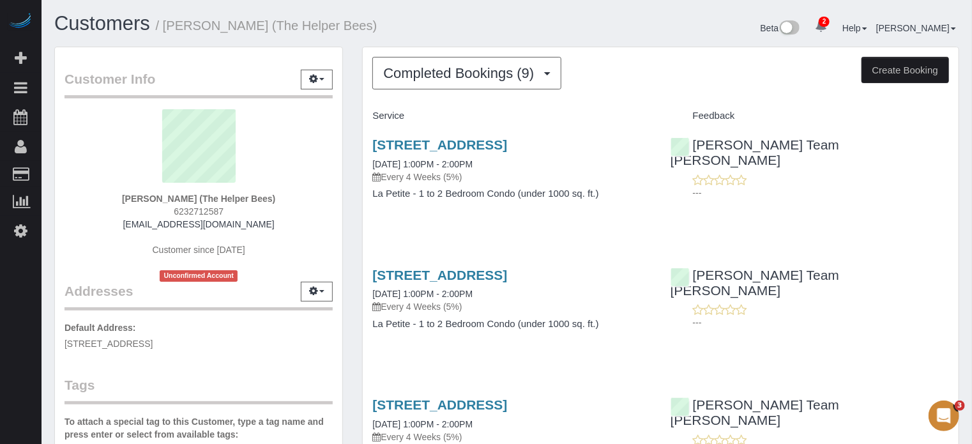
click at [917, 199] on div "3593 S 257th Avenue, Buckeye, AZ 85326 09/29/2025 1:00PM - 2:00PM Every 4 Weeks…" at bounding box center [661, 175] width 596 height 98
click at [349, 136] on div "Customer Info Edit Contact Info Send Message Email Preferences Special Sales Ta…" at bounding box center [199, 360] width 308 height 627
drag, startPoint x: 358, startPoint y: 140, endPoint x: 641, endPoint y: 204, distance: 290.9
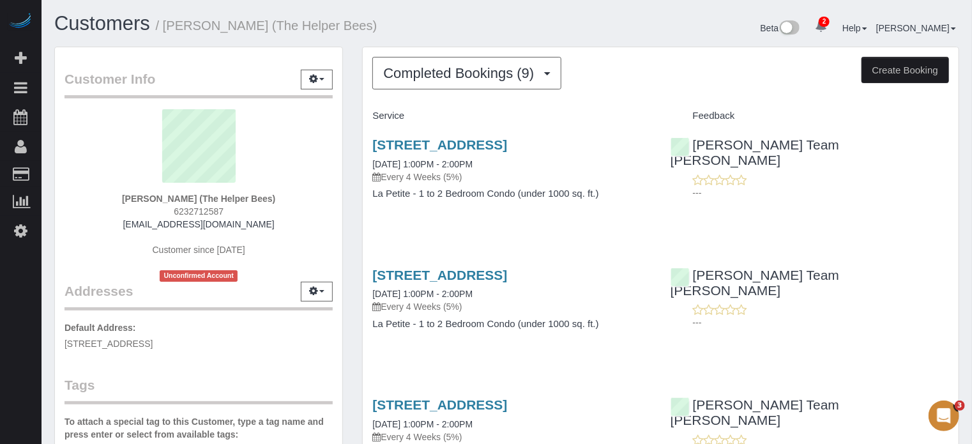
click at [641, 204] on div "3593 S 257th Avenue, Buckeye, AZ 85326 09/29/2025 1:00PM - 2:00PM Every 4 Weeks…" at bounding box center [512, 175] width 298 height 98
drag, startPoint x: 354, startPoint y: 141, endPoint x: 795, endPoint y: 186, distance: 443.0
click at [795, 186] on div "Chandler Team Michelle ---" at bounding box center [810, 165] width 298 height 78
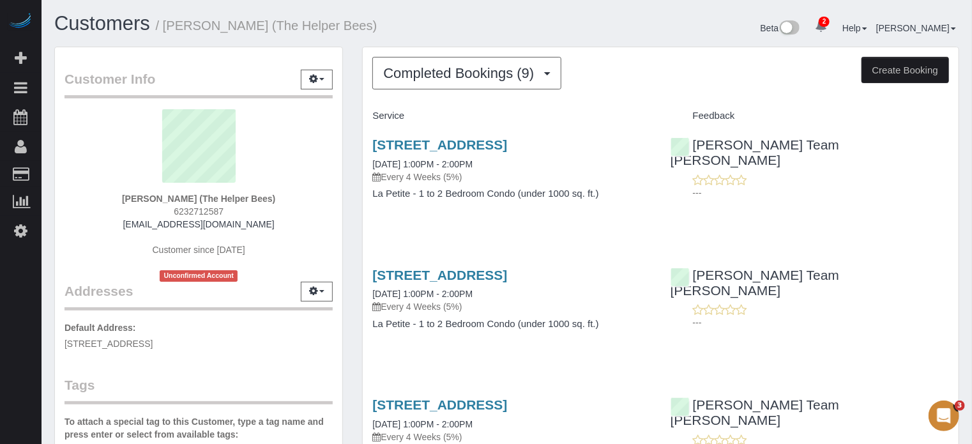
drag, startPoint x: 648, startPoint y: 199, endPoint x: 342, endPoint y: 128, distance: 314.1
drag, startPoint x: 344, startPoint y: 130, endPoint x: 346, endPoint y: 136, distance: 6.9
click at [344, 130] on div "Customer Info Edit Contact Info Send Message Email Preferences Special Sales Ta…" at bounding box center [199, 360] width 308 height 627
click at [351, 143] on div "Customer Info Edit Contact Info Send Message Email Preferences Special Sales Ta…" at bounding box center [199, 360] width 308 height 627
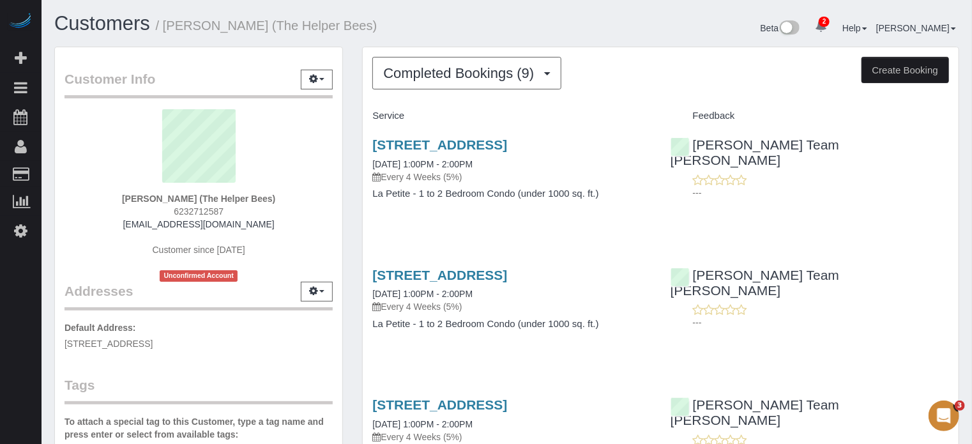
drag, startPoint x: 368, startPoint y: 143, endPoint x: 789, endPoint y: 194, distance: 424.0
click at [342, 135] on div "Customer Info Edit Contact Info Send Message Email Preferences Special Sales Ta…" at bounding box center [198, 354] width 289 height 614
drag, startPoint x: 355, startPoint y: 145, endPoint x: 857, endPoint y: 203, distance: 504.8
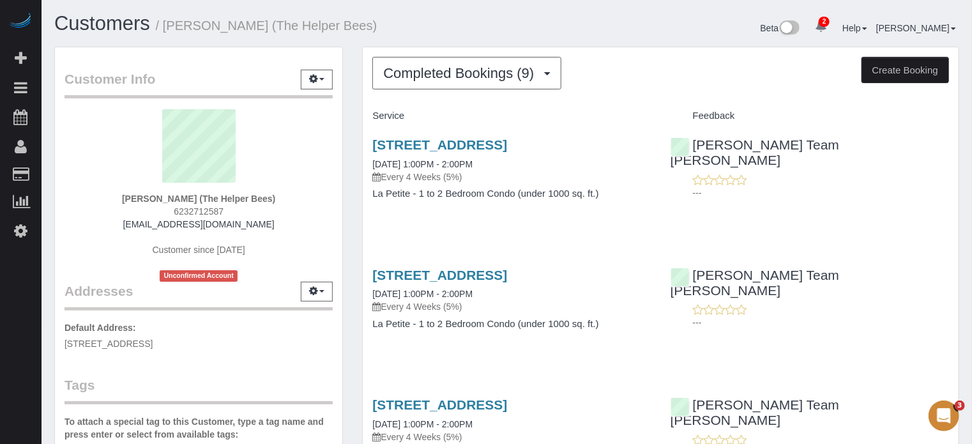
click at [857, 203] on div "3593 S 257th Avenue, Buckeye, AZ 85326 09/29/2025 1:00PM - 2:00PM Every 4 Weeks…" at bounding box center [661, 175] width 596 height 98
drag, startPoint x: 355, startPoint y: 140, endPoint x: 778, endPoint y: 194, distance: 426.9
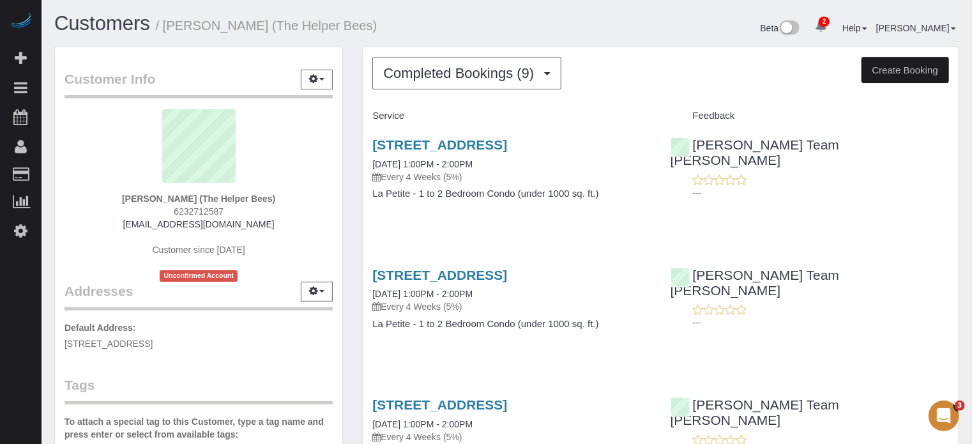
drag, startPoint x: 434, startPoint y: 165, endPoint x: 751, endPoint y: 188, distance: 317.1
drag, startPoint x: 357, startPoint y: 140, endPoint x: 751, endPoint y: 199, distance: 397.8
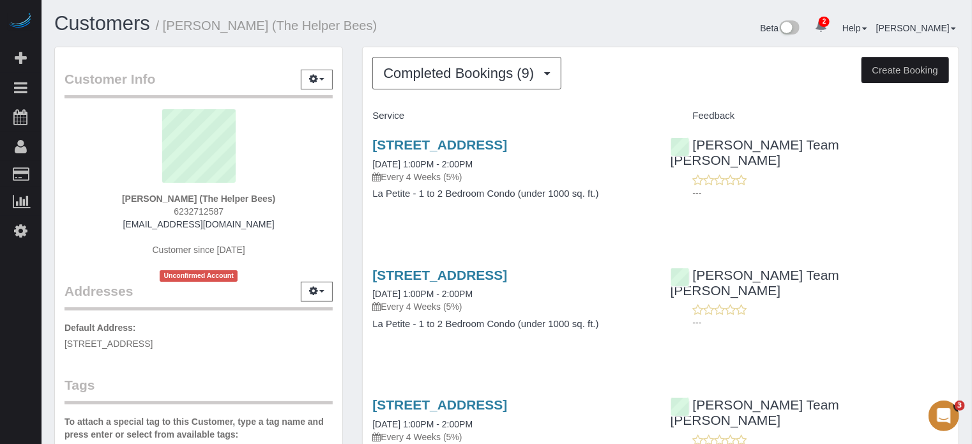
click at [363, 146] on div "3593 S 257th Avenue, Buckeye, AZ 85326 09/29/2025 1:00PM - 2:00PM Every 4 Weeks…" at bounding box center [512, 175] width 298 height 98
drag, startPoint x: 365, startPoint y: 140, endPoint x: 764, endPoint y: 188, distance: 402.1
click at [764, 188] on div "3593 S 257th Avenue, Buckeye, AZ 85326 09/29/2025 1:00PM - 2:00PM Every 4 Weeks…" at bounding box center [661, 175] width 596 height 98
click at [764, 188] on div "Chandler Team Michelle ---" at bounding box center [810, 165] width 298 height 78
click at [501, 82] on button "Completed Bookings (9)" at bounding box center [466, 73] width 189 height 33
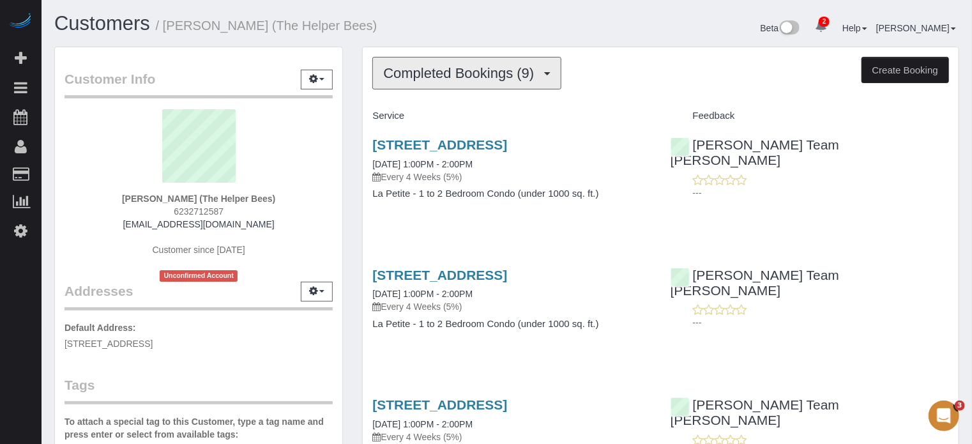
click at [454, 84] on button "Completed Bookings (9)" at bounding box center [466, 73] width 189 height 33
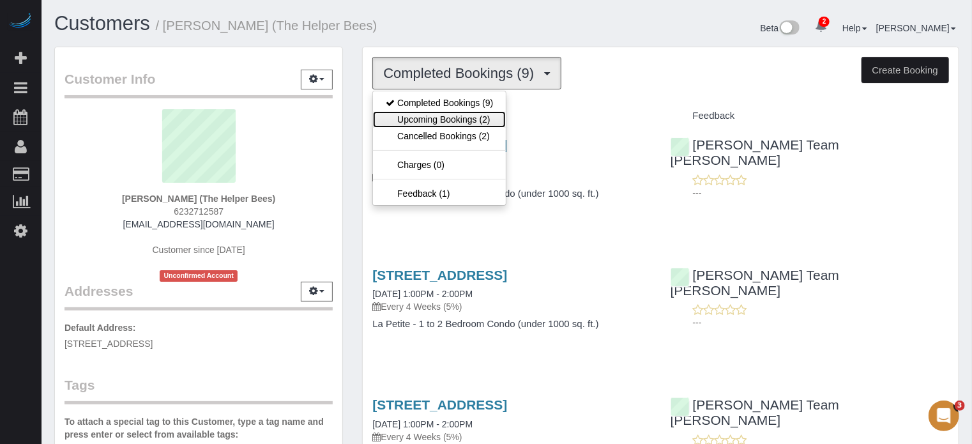
click at [450, 119] on link "Upcoming Bookings (2)" at bounding box center [439, 119] width 133 height 17
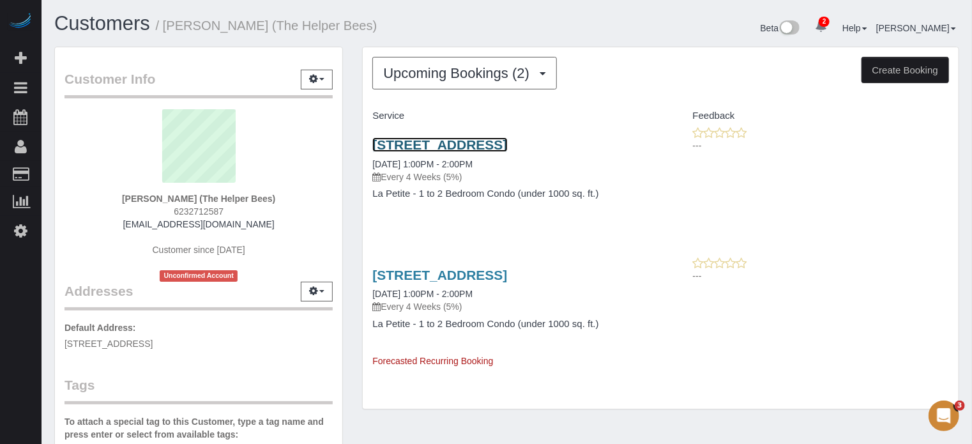
click at [443, 146] on link "[STREET_ADDRESS]" at bounding box center [439, 144] width 135 height 15
click at [587, 35] on div "Beta 2 Your Notifications You have 0 alerts × You have 19 to charge for 10/03/2…" at bounding box center [738, 30] width 462 height 34
click at [354, 89] on div "Upcoming Bookings (2) Completed Bookings (9) Upcoming Bookings (2) Cancelled Bo…" at bounding box center [661, 235] width 616 height 376
click at [351, 172] on div "Customer Info Edit Contact Info Send Message Email Preferences Special Sales Ta…" at bounding box center [199, 360] width 308 height 627
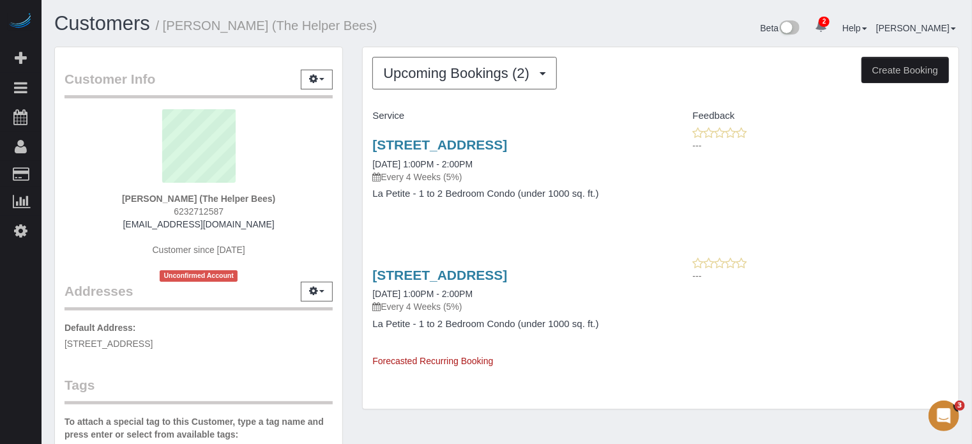
click at [356, 236] on div "Upcoming Bookings (2) Completed Bookings (9) Upcoming Bookings (2) Cancelled Bo…" at bounding box center [661, 235] width 616 height 376
click at [355, 222] on div "Upcoming Bookings (2) Completed Bookings (9) Upcoming Bookings (2) Cancelled Bo…" at bounding box center [661, 235] width 616 height 376
click at [351, 216] on div "Customer Info Edit Contact Info Send Message Email Preferences Special Sales Ta…" at bounding box center [199, 360] width 308 height 627
drag, startPoint x: 362, startPoint y: 142, endPoint x: 646, endPoint y: 339, distance: 345.2
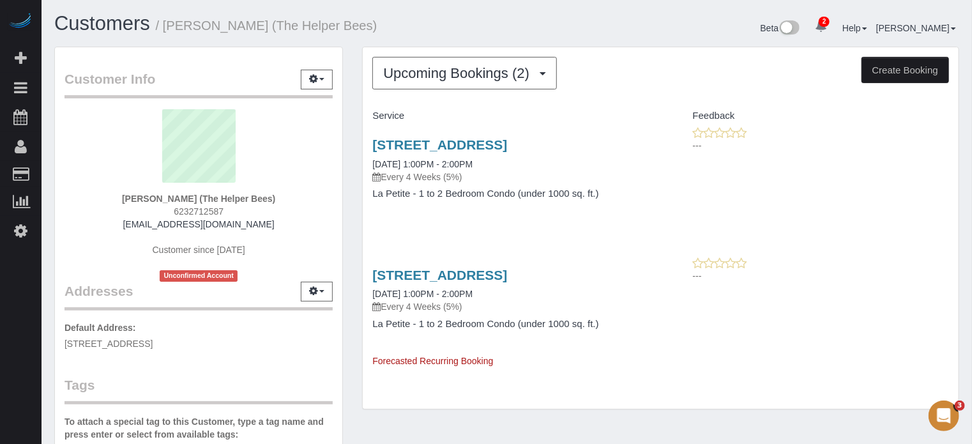
click at [646, 339] on div "Upcoming Bookings (2) Completed Bookings (9) Upcoming Bookings (2) Cancelled Bo…" at bounding box center [660, 228] width 597 height 363
click at [358, 141] on div "Upcoming Bookings (2) Completed Bookings (9) Upcoming Bookings (2) Cancelled Bo…" at bounding box center [661, 235] width 616 height 376
drag, startPoint x: 356, startPoint y: 139, endPoint x: 625, endPoint y: 347, distance: 340.5
click at [625, 347] on div "Upcoming Bookings (2) Completed Bookings (9) Upcoming Bookings (2) Cancelled Bo…" at bounding box center [661, 235] width 616 height 376
click at [354, 145] on div "Upcoming Bookings (2) Completed Bookings (9) Upcoming Bookings (2) Cancelled Bo…" at bounding box center [661, 235] width 616 height 376
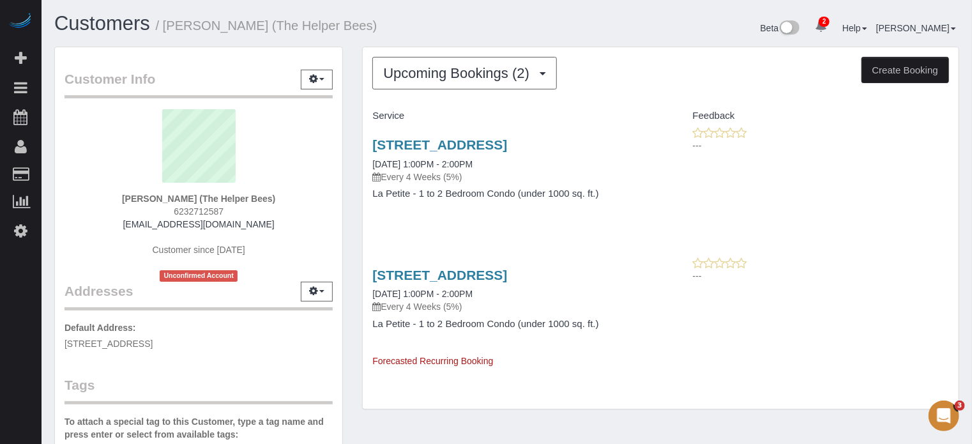
drag, startPoint x: 355, startPoint y: 145, endPoint x: 562, endPoint y: 347, distance: 289.5
click at [562, 347] on div "Upcoming Bookings (2) Completed Bookings (9) Upcoming Bookings (2) Cancelled Bo…" at bounding box center [661, 235] width 616 height 376
click at [352, 152] on div "Customer Info Edit Contact Info Send Message Email Preferences Special Sales Ta…" at bounding box center [199, 360] width 308 height 627
drag, startPoint x: 357, startPoint y: 144, endPoint x: 553, endPoint y: 358, distance: 289.8
click at [553, 358] on div "Upcoming Bookings (2) Completed Bookings (9) Upcoming Bookings (2) Cancelled Bo…" at bounding box center [661, 235] width 616 height 376
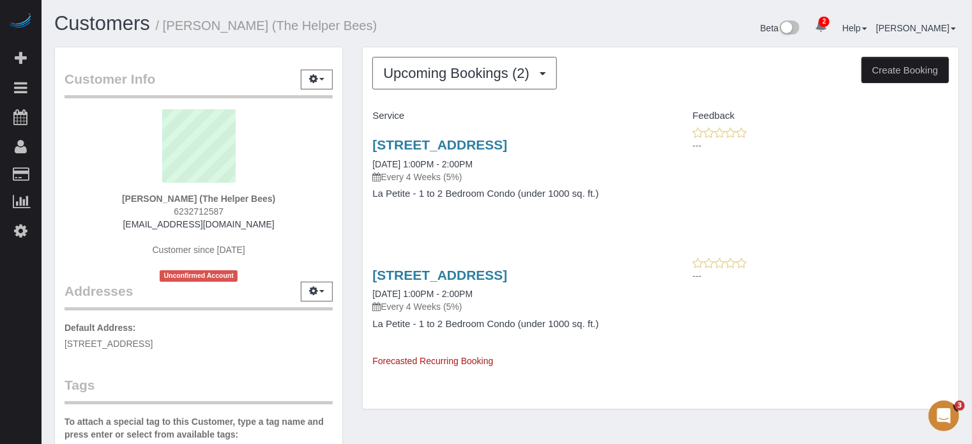
click at [356, 140] on div "Upcoming Bookings (2) Completed Bookings (9) Upcoming Bookings (2) Cancelled Bo…" at bounding box center [661, 235] width 616 height 376
drag, startPoint x: 356, startPoint y: 140, endPoint x: 569, endPoint y: 360, distance: 305.4
click at [569, 360] on div "Upcoming Bookings (2) Completed Bookings (9) Upcoming Bookings (2) Cancelled Bo…" at bounding box center [661, 235] width 616 height 376
click at [569, 360] on div "3593 S 257th Avenue, Buckeye, AZ 85326 11/24/2025 1:00PM - 2:00PM Every 4 Weeks…" at bounding box center [512, 312] width 298 height 111
drag, startPoint x: 354, startPoint y: 141, endPoint x: 567, endPoint y: 346, distance: 295.9
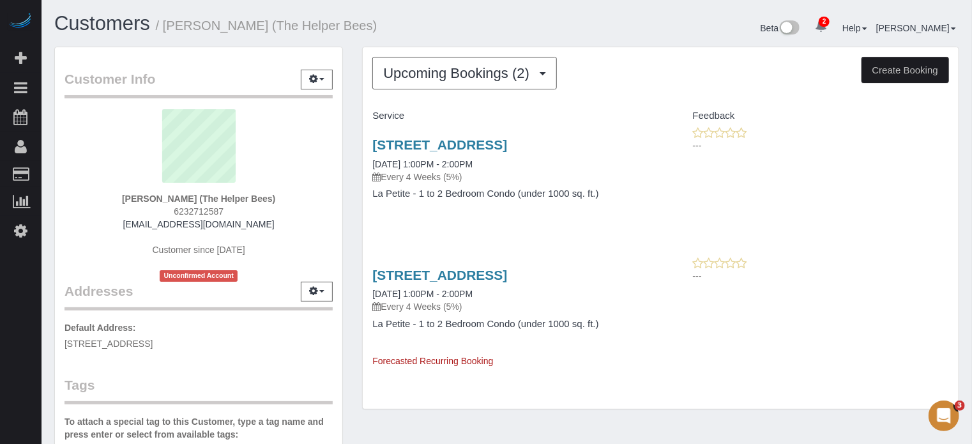
click at [567, 346] on div "Upcoming Bookings (2) Completed Bookings (9) Upcoming Bookings (2) Cancelled Bo…" at bounding box center [661, 235] width 616 height 376
click at [928, 309] on div "3593 S 257th Avenue, Buckeye, AZ 85326 11/24/2025 1:00PM - 2:00PM Every 4 Weeks…" at bounding box center [661, 312] width 596 height 111
click at [418, 73] on span "Upcoming Bookings (2)" at bounding box center [459, 73] width 153 height 16
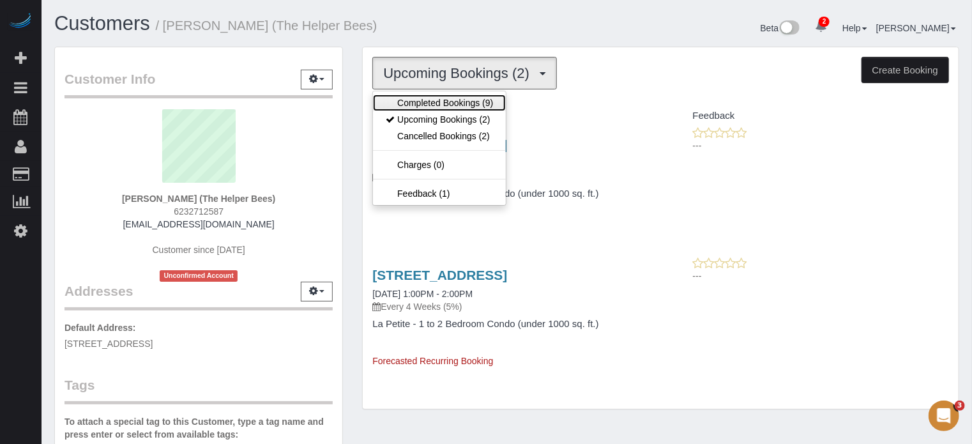
click at [427, 99] on link "Completed Bookings (9)" at bounding box center [439, 103] width 133 height 17
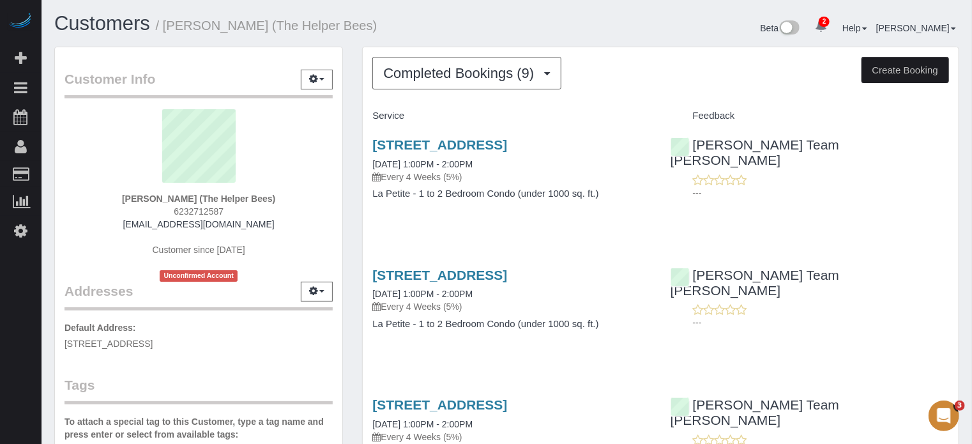
click at [349, 132] on div "Customer Info Edit Contact Info Send Message Email Preferences Special Sales Ta…" at bounding box center [199, 360] width 308 height 627
click at [913, 286] on div "Chandler Team Michelle ---" at bounding box center [810, 296] width 298 height 78
click at [920, 209] on div "3593 S 257th Avenue, Buckeye, AZ 85326 09/29/2025 1:00PM - 2:00PM Every 4 Weeks…" at bounding box center [661, 175] width 596 height 98
click at [419, 148] on link "[STREET_ADDRESS]" at bounding box center [439, 144] width 135 height 15
click at [422, 80] on button "Completed Bookings (9)" at bounding box center [466, 73] width 189 height 33
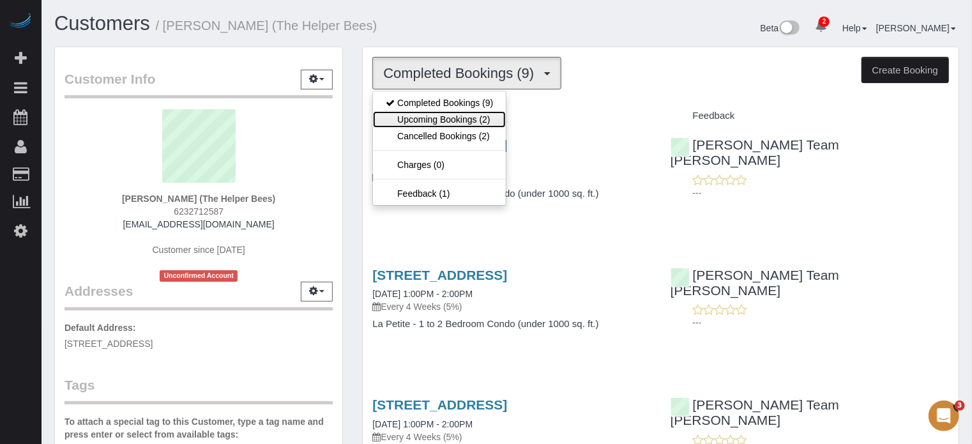
click at [432, 117] on link "Upcoming Bookings (2)" at bounding box center [439, 119] width 133 height 17
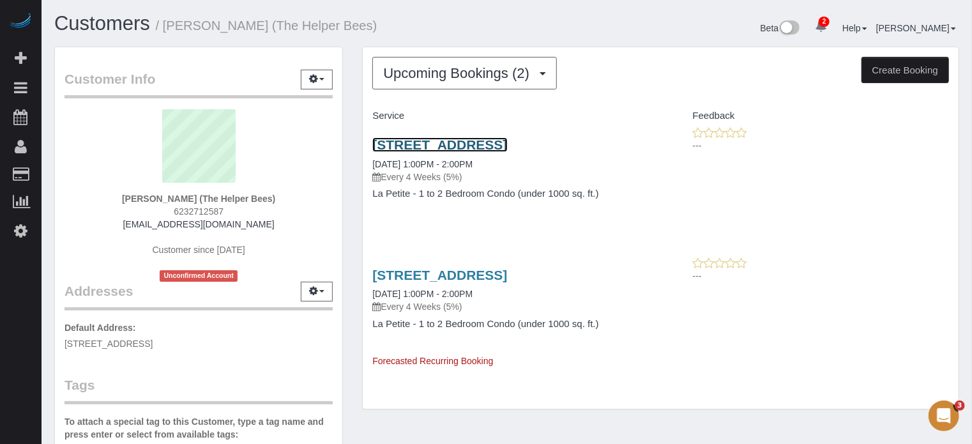
click at [442, 148] on link "[STREET_ADDRESS]" at bounding box center [439, 144] width 135 height 15
click at [439, 365] on span "Forecasted Recurring Booking" at bounding box center [432, 361] width 121 height 10
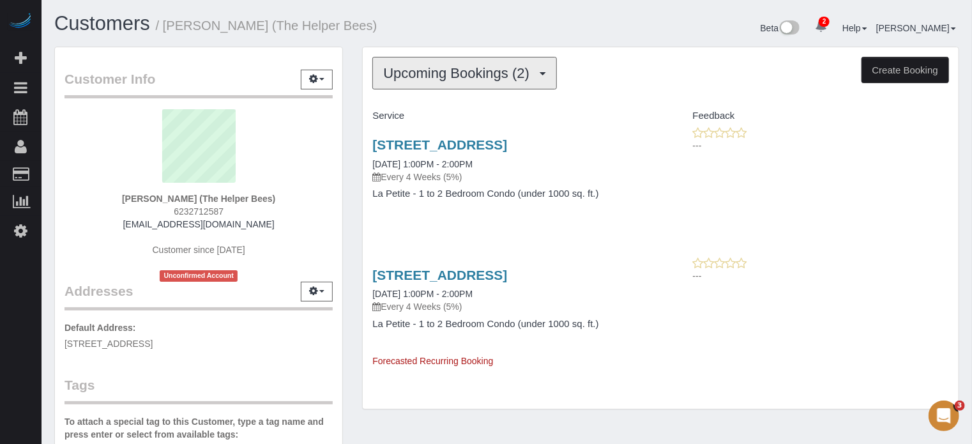
click at [397, 86] on button "Upcoming Bookings (2)" at bounding box center [464, 73] width 185 height 33
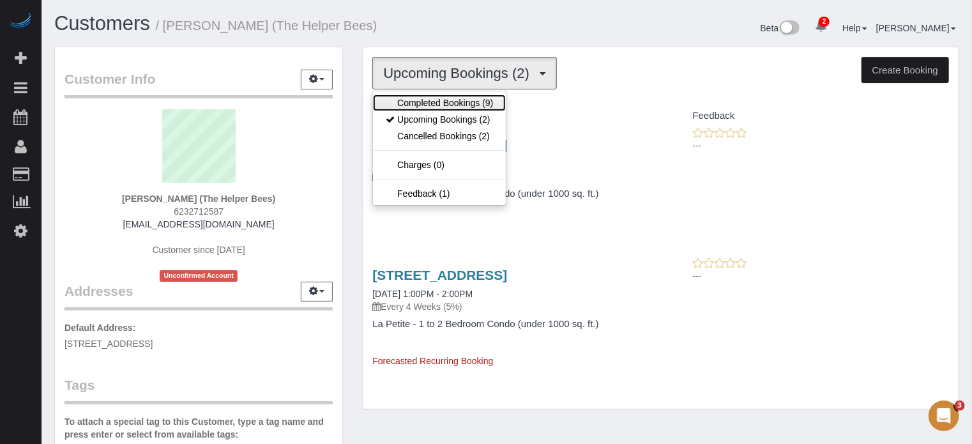
click at [408, 96] on link "Completed Bookings (9)" at bounding box center [439, 103] width 133 height 17
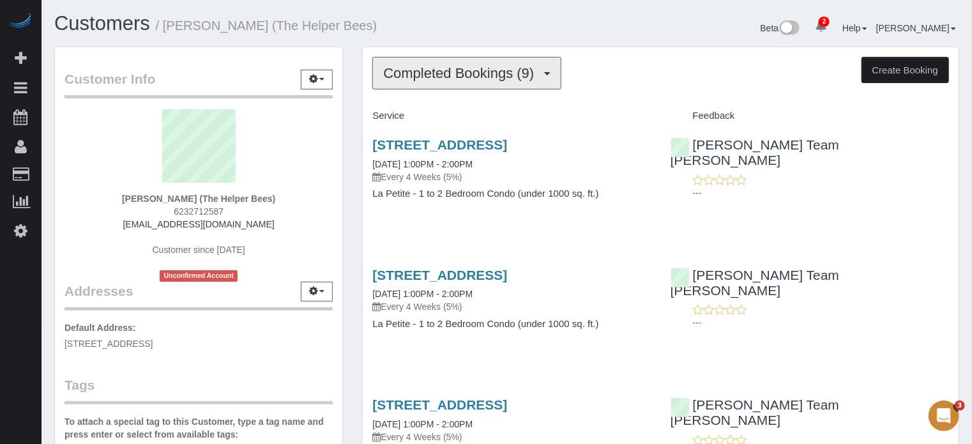
click at [418, 73] on span "Completed Bookings (9)" at bounding box center [461, 73] width 157 height 16
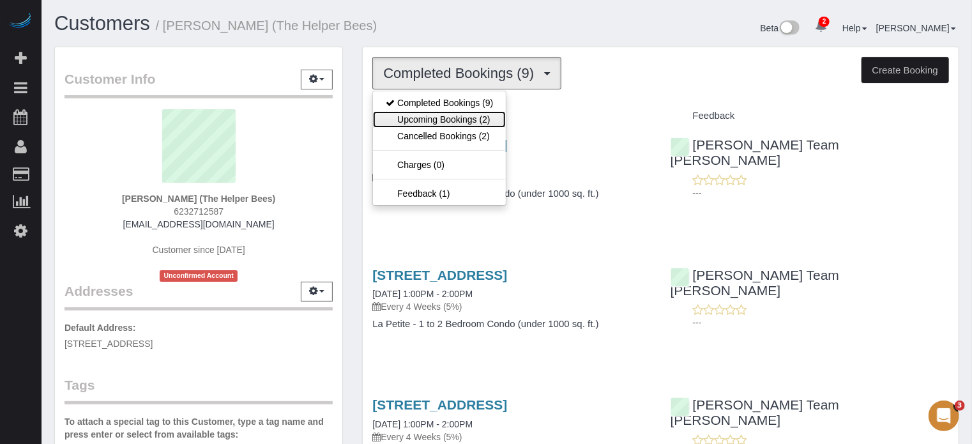
click at [424, 117] on link "Upcoming Bookings (2)" at bounding box center [439, 119] width 133 height 17
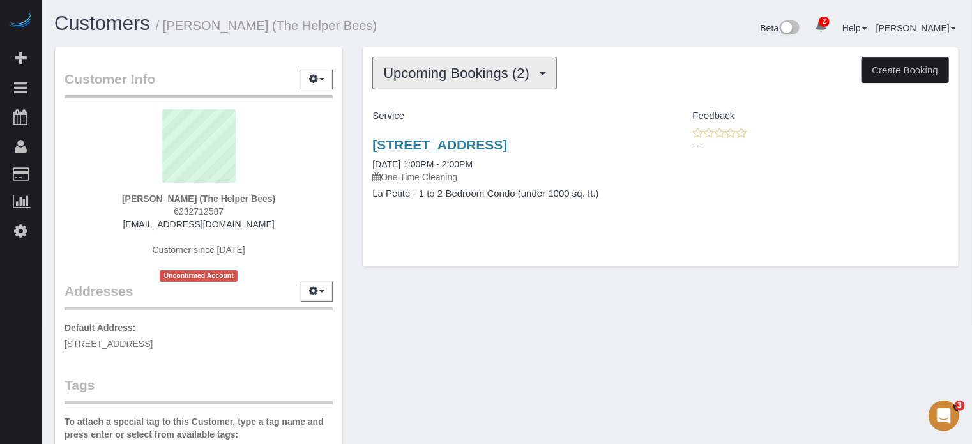
click at [442, 73] on span "Upcoming Bookings (2)" at bounding box center [459, 73] width 153 height 16
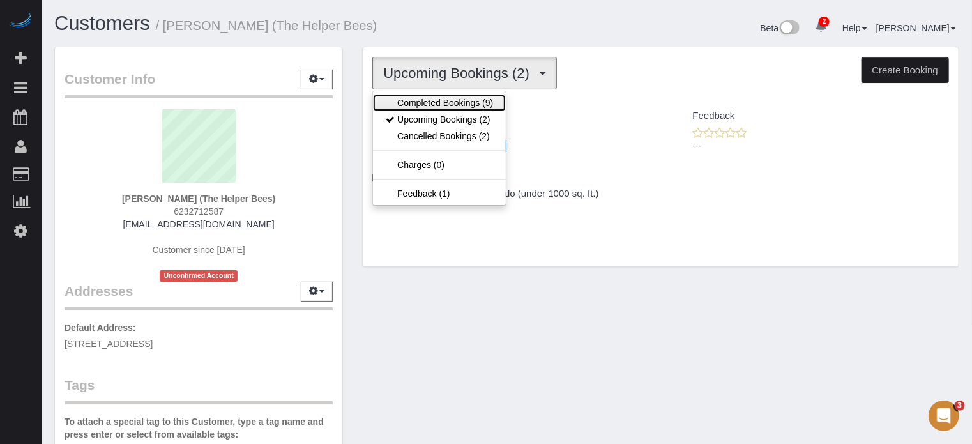
click at [442, 102] on link "Completed Bookings (9)" at bounding box center [439, 103] width 133 height 17
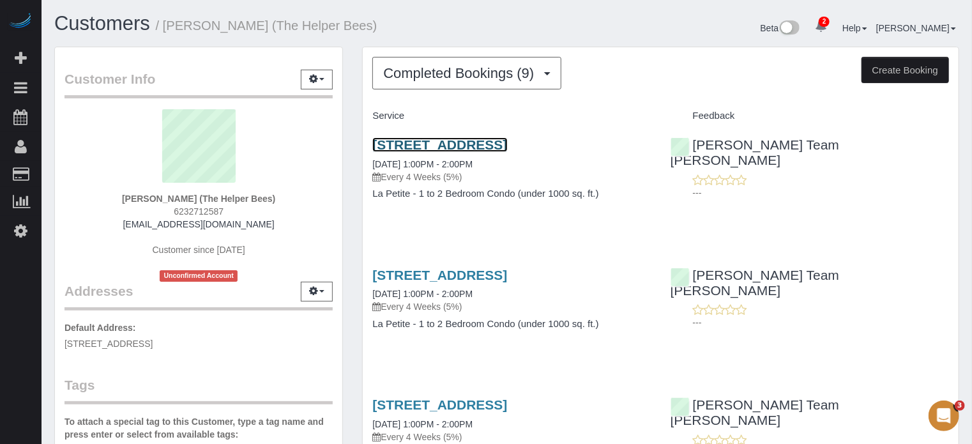
click at [429, 139] on link "3593 S 257th Avenue, Buckeye, AZ 85326" at bounding box center [439, 144] width 135 height 15
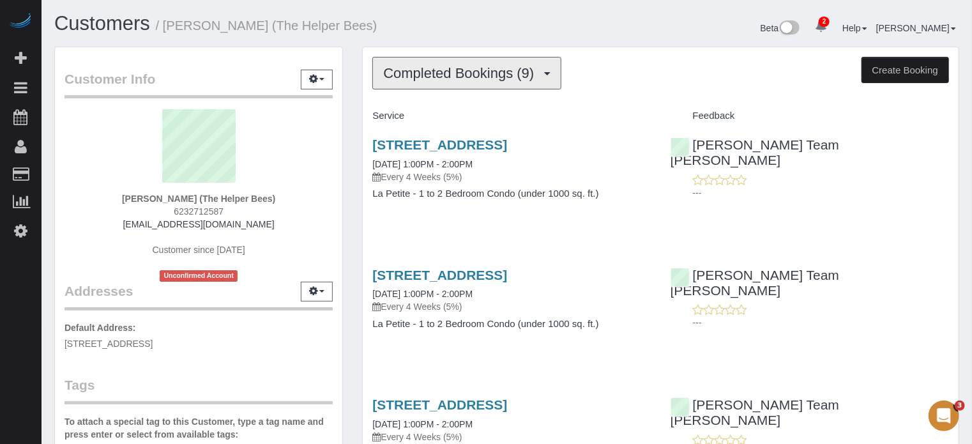
click at [400, 76] on span "Completed Bookings (9)" at bounding box center [461, 73] width 157 height 16
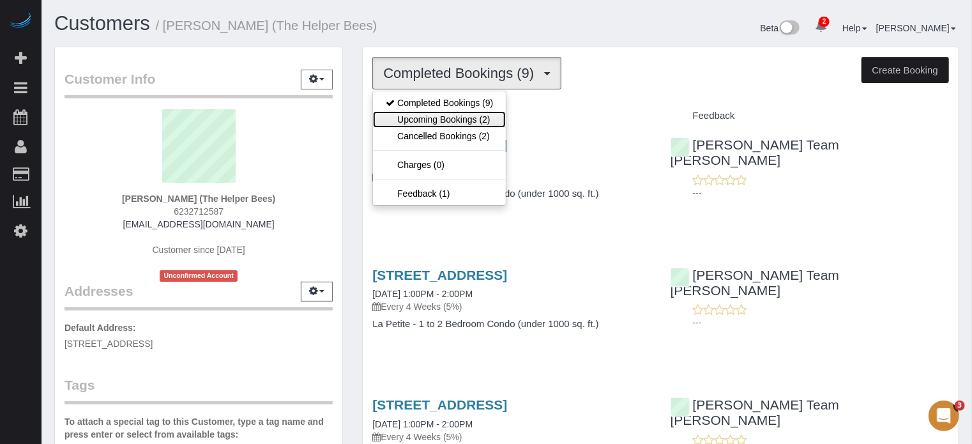
click at [427, 114] on link "Upcoming Bookings (2)" at bounding box center [439, 119] width 133 height 17
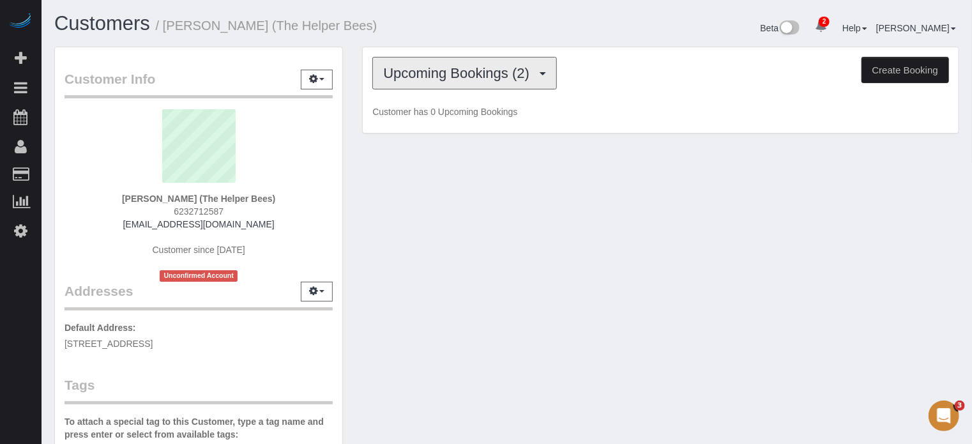
click at [450, 82] on button "Upcoming Bookings (2)" at bounding box center [464, 73] width 185 height 33
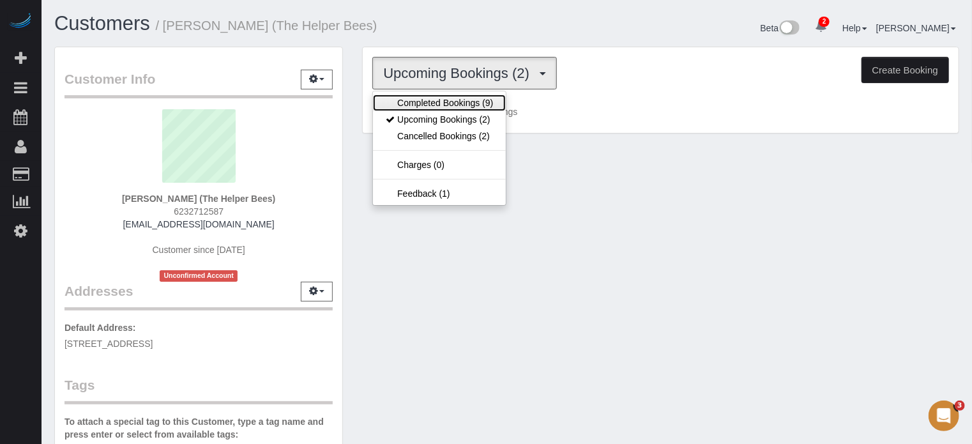
click at [459, 107] on link "Completed Bookings (9)" at bounding box center [439, 103] width 133 height 17
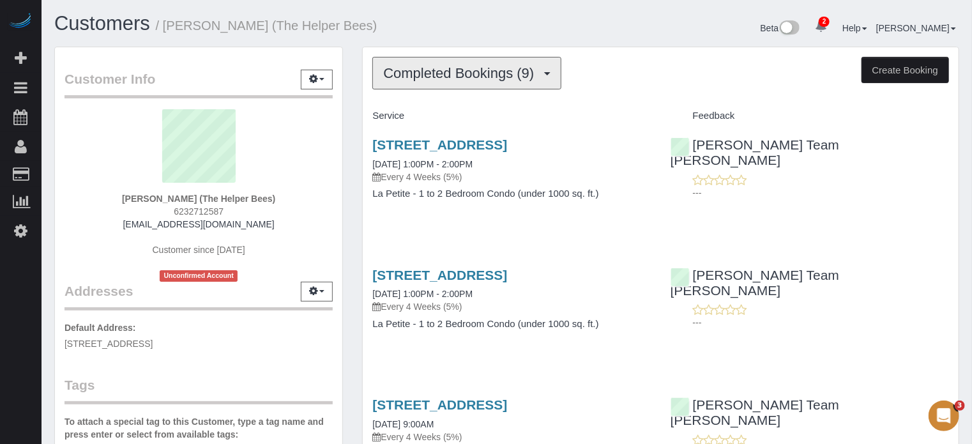
click at [492, 81] on button "Completed Bookings (9)" at bounding box center [466, 73] width 189 height 33
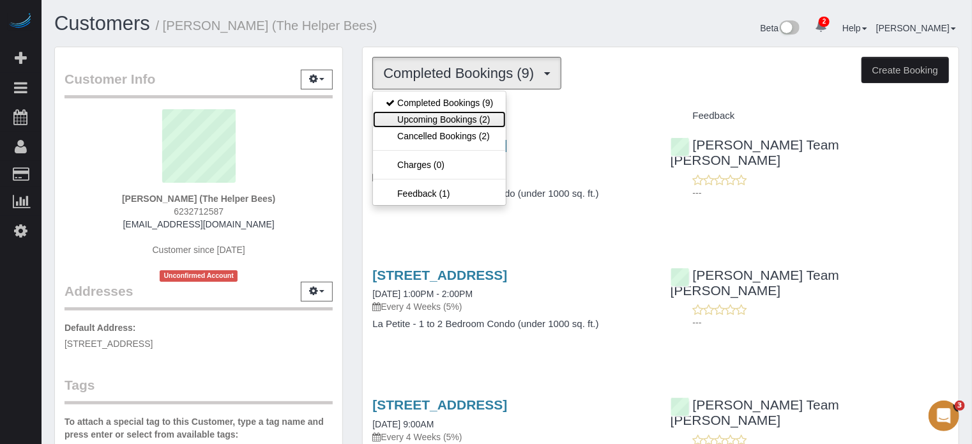
click at [475, 118] on link "Upcoming Bookings (2)" at bounding box center [439, 119] width 133 height 17
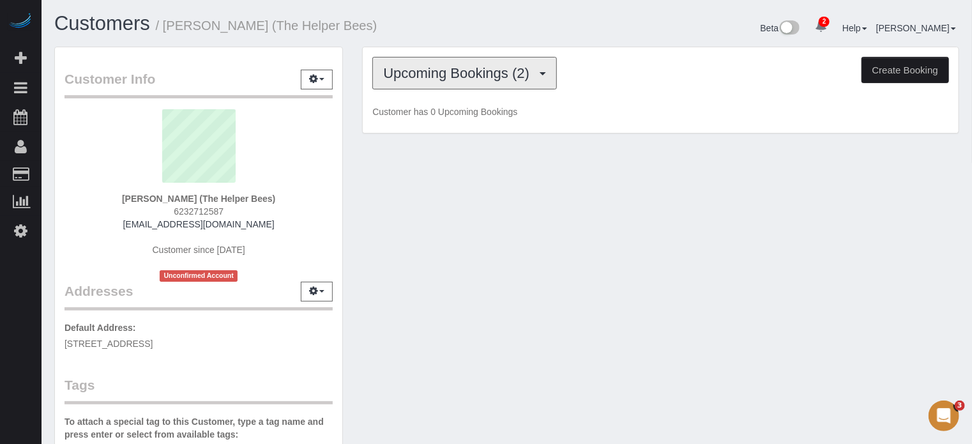
click at [455, 80] on span "Upcoming Bookings (2)" at bounding box center [459, 73] width 153 height 16
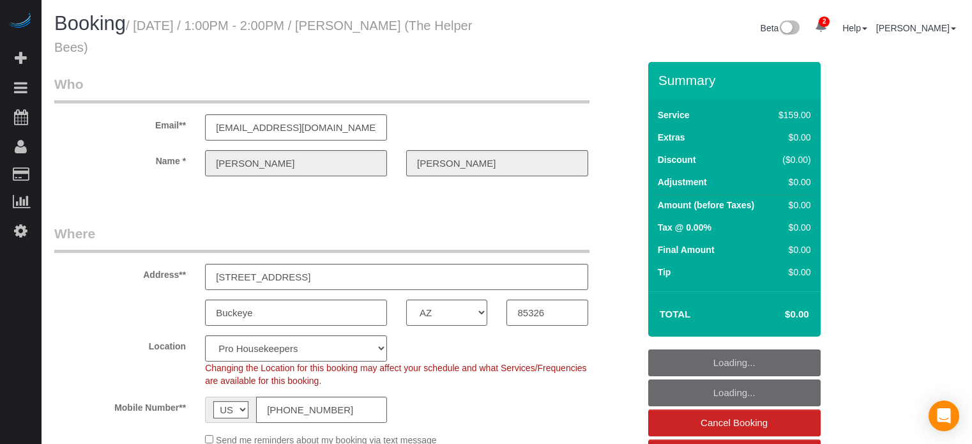
select select "AZ"
select select "4"
select select "number:9"
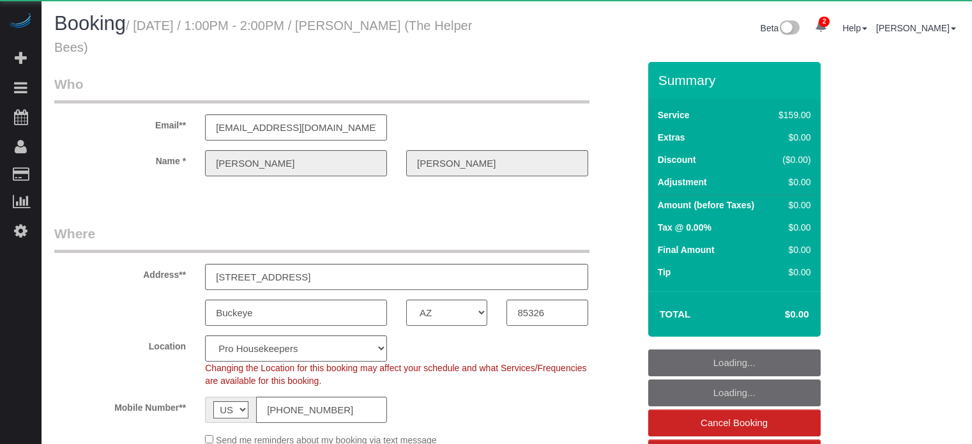
select select "AZ"
select select "number:9"
select select "4"
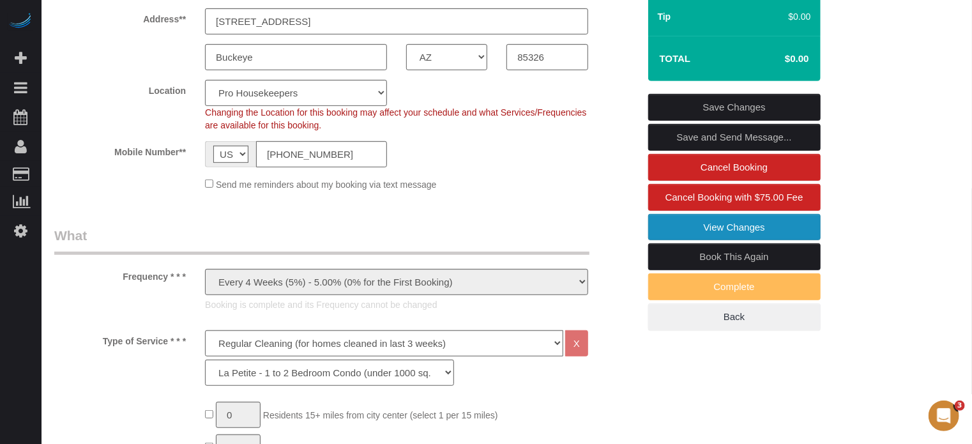
click at [705, 232] on link "View Changes" at bounding box center [734, 227] width 172 height 27
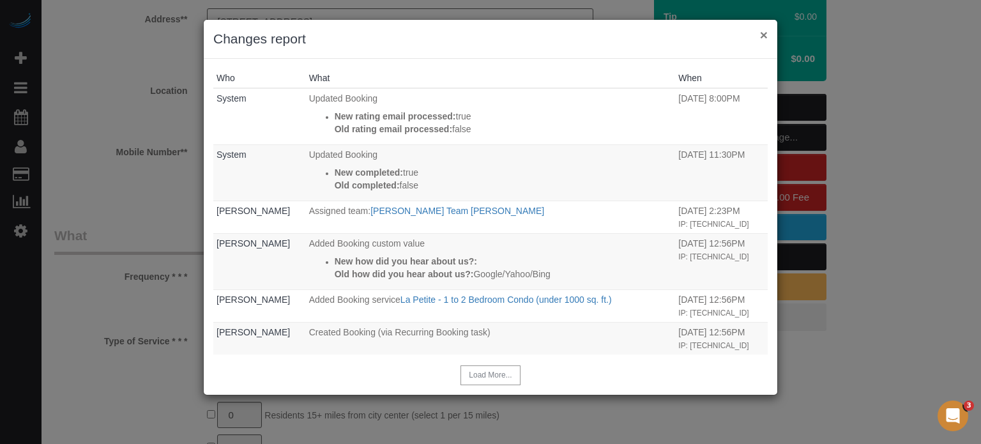
click at [761, 36] on button "×" at bounding box center [764, 34] width 8 height 13
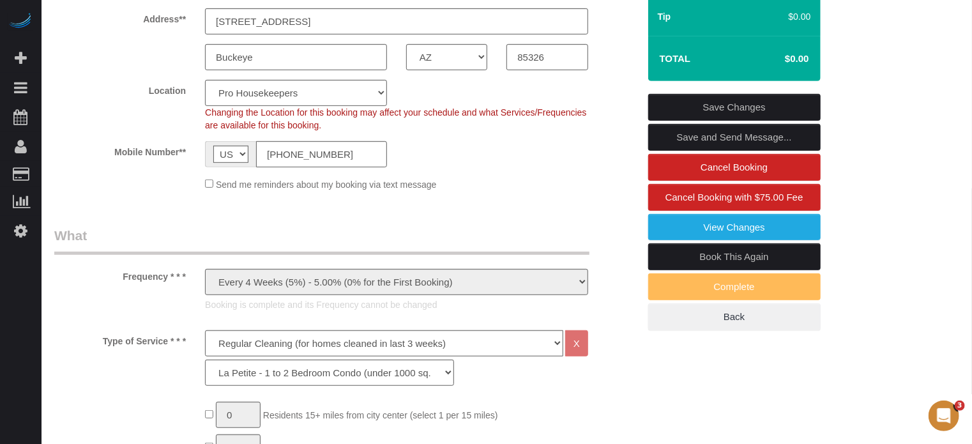
click at [862, 52] on div "Summary Service $159.00 Extras $0.00 Discount ($7.95) Adjustment -$151.05 Amoun…" at bounding box center [752, 81] width 226 height 550
click at [632, 54] on div "Buckeye AK AL AR AZ CA CO CT DC DE [GEOGRAPHIC_DATA] [GEOGRAPHIC_DATA] HI IA ID…" at bounding box center [347, 57] width 604 height 26
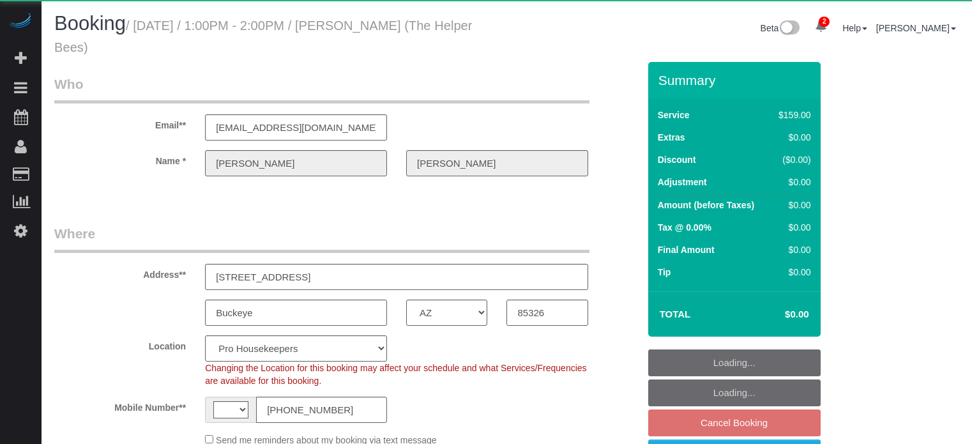
select select "AZ"
select select "string:[GEOGRAPHIC_DATA]"
select select "object:1269"
select select "4"
select select "number:9"
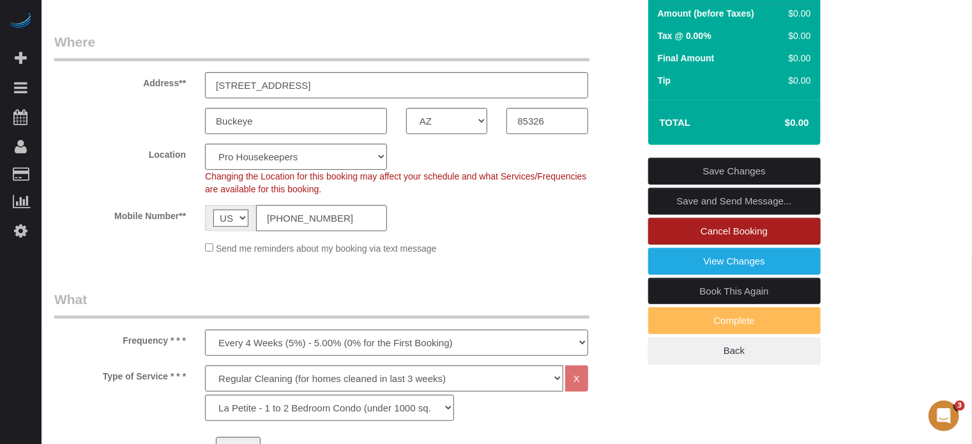
click at [685, 238] on link "Cancel Booking" at bounding box center [734, 231] width 172 height 27
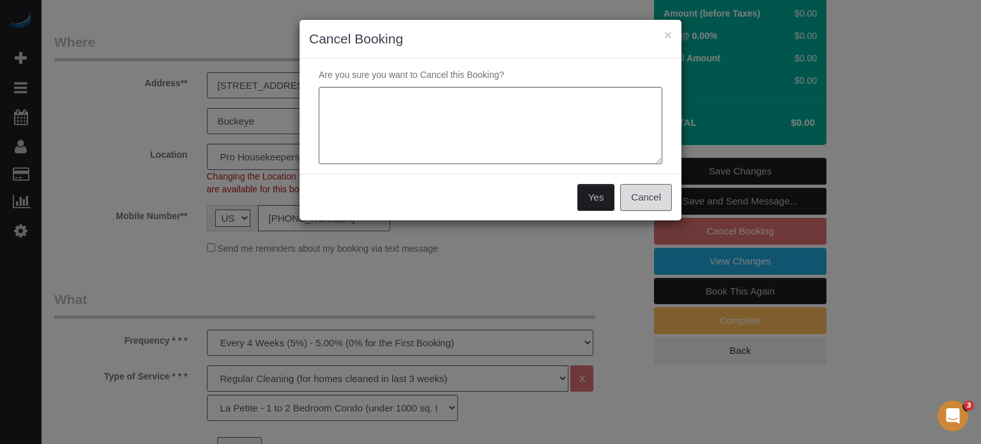
click at [659, 202] on button "Cancel" at bounding box center [646, 197] width 52 height 27
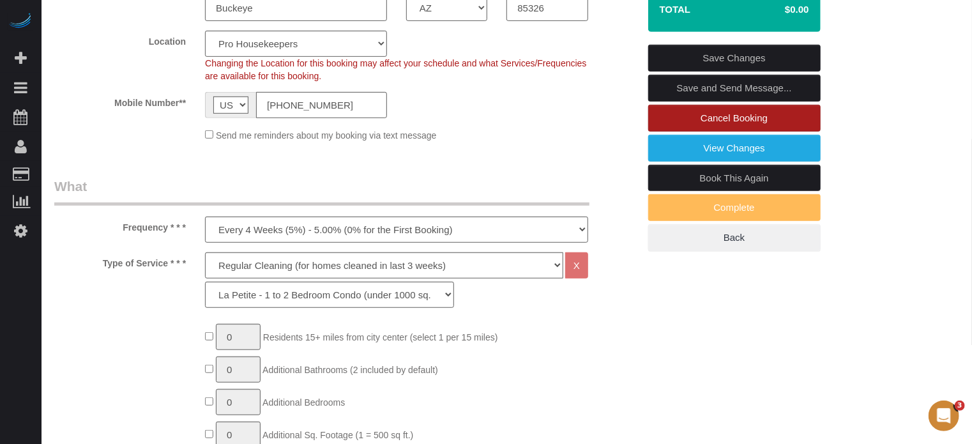
scroll to position [319, 0]
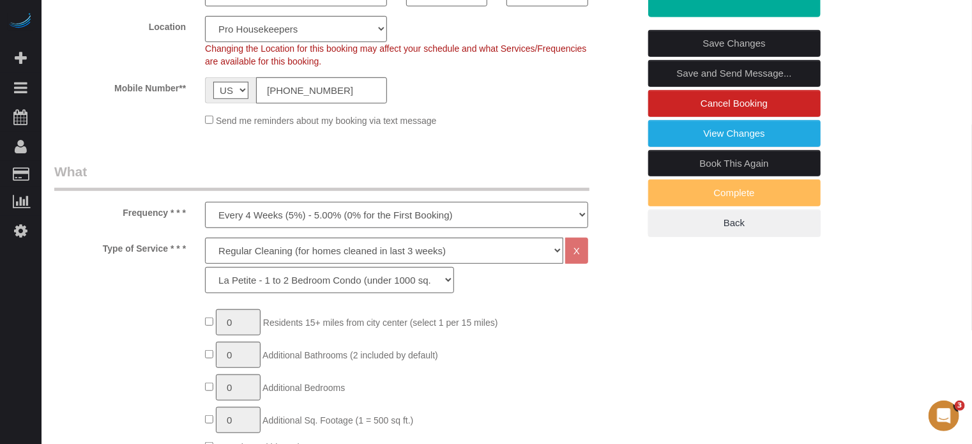
click at [304, 224] on select "One Time Cleaning Weekly Cleaning (20%) - 20.00% (0% for the First Booking) Eve…" at bounding box center [396, 215] width 383 height 26
select select "object:1270"
click at [205, 202] on select "One Time Cleaning Weekly Cleaning (20%) - 20.00% (0% for the First Booking) Eve…" at bounding box center [396, 215] width 383 height 26
click at [618, 192] on div "Frequency * * * One Time Cleaning Weekly Cleaning (20%) - 20.00% (0% for the Fi…" at bounding box center [347, 195] width 604 height 66
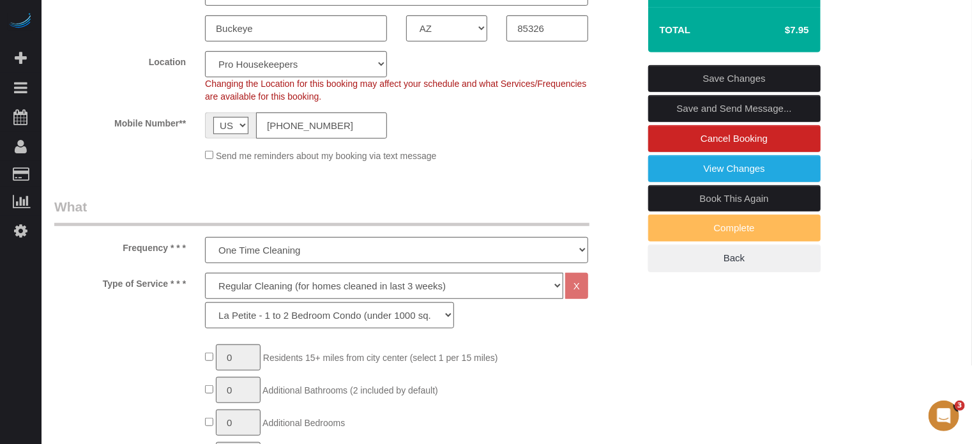
scroll to position [0, 0]
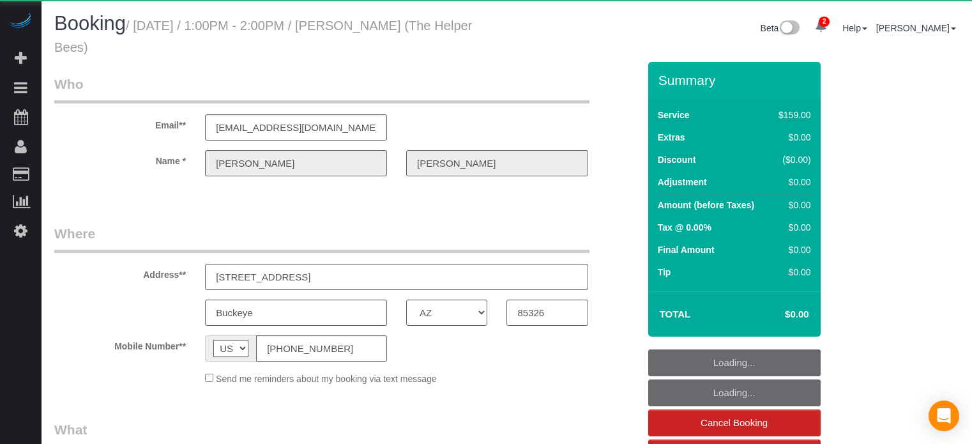
select select "AZ"
select select "object:1160"
select select "4"
select select "number:9"
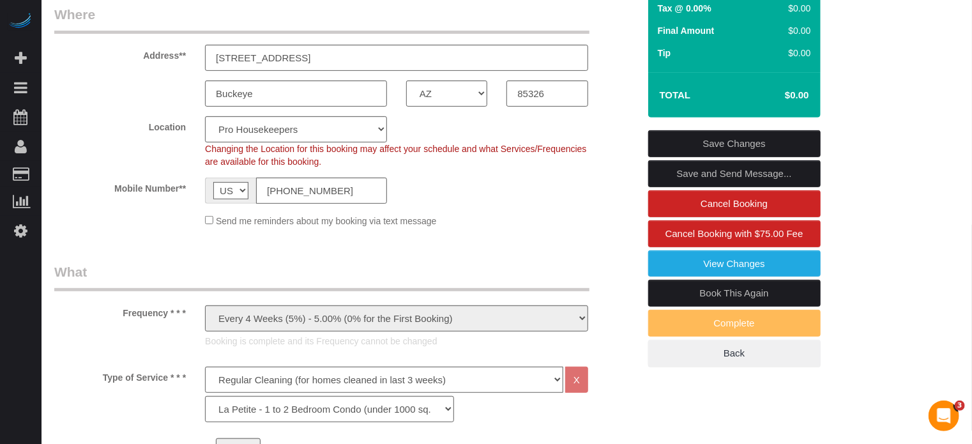
scroll to position [192, 0]
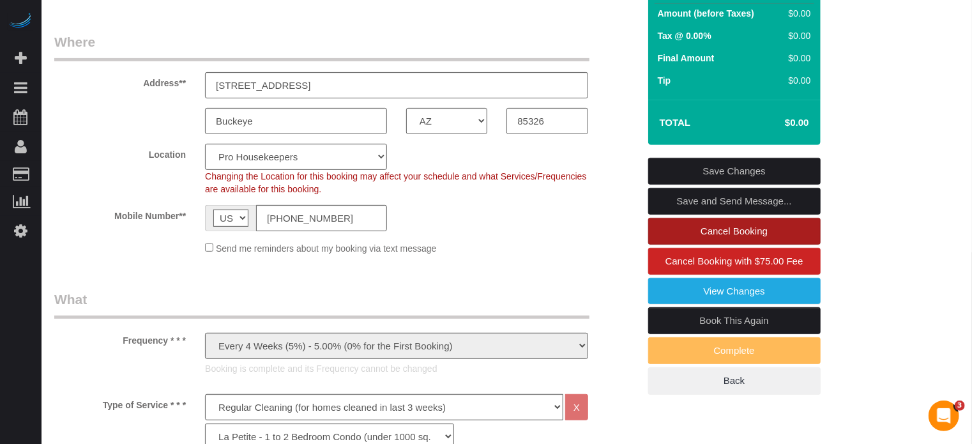
click at [668, 232] on link "Cancel Booking" at bounding box center [734, 231] width 172 height 27
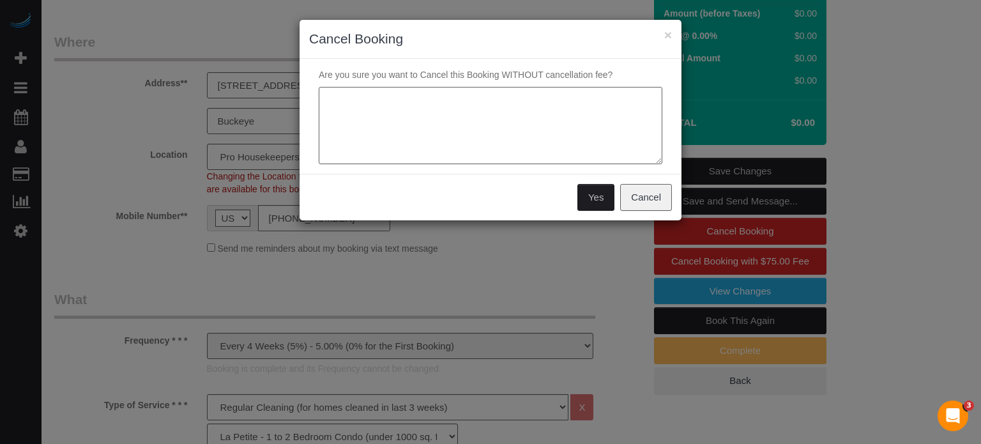
click at [462, 129] on textarea at bounding box center [491, 126] width 344 height 78
type textarea "the customer didn't book it"
click at [596, 197] on button "Yes" at bounding box center [595, 197] width 37 height 27
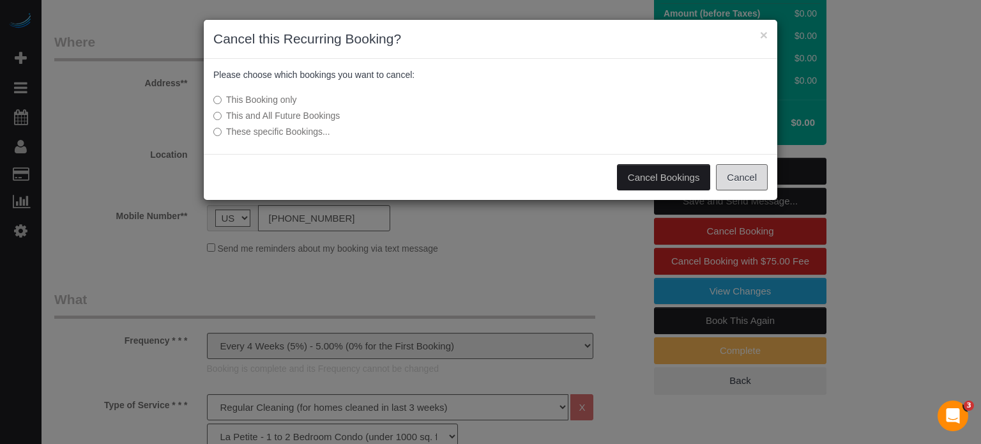
click at [734, 176] on button "Cancel" at bounding box center [742, 177] width 52 height 27
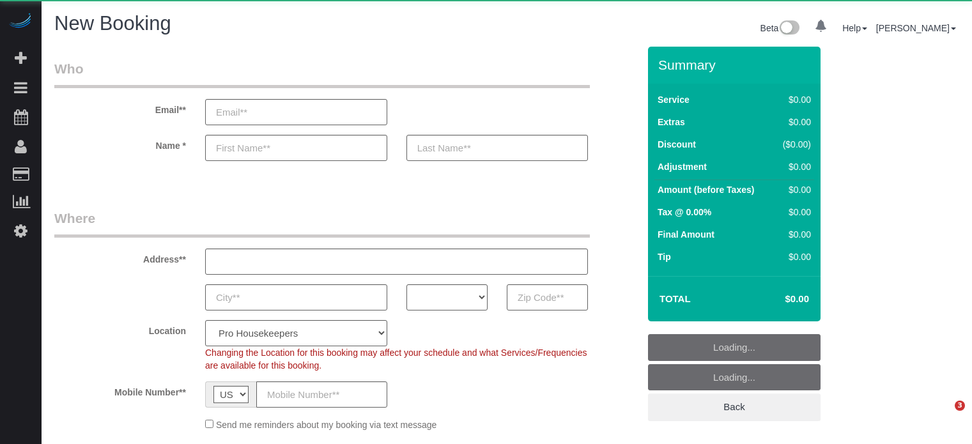
select select "4"
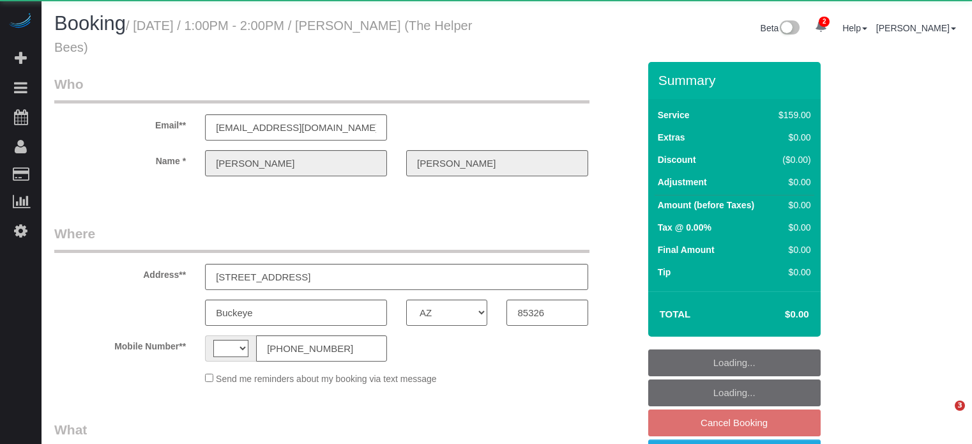
select select "AZ"
select select "string:[GEOGRAPHIC_DATA]"
select select "object:615"
select select "4"
select select "number:9"
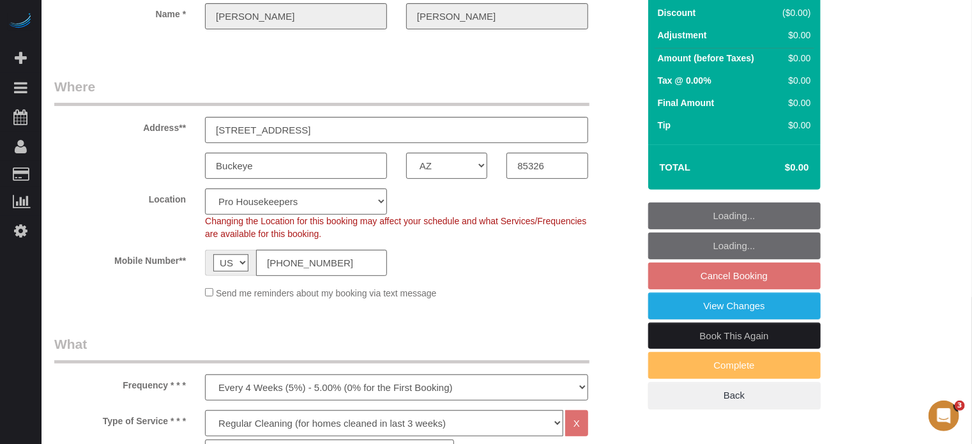
scroll to position [192, 0]
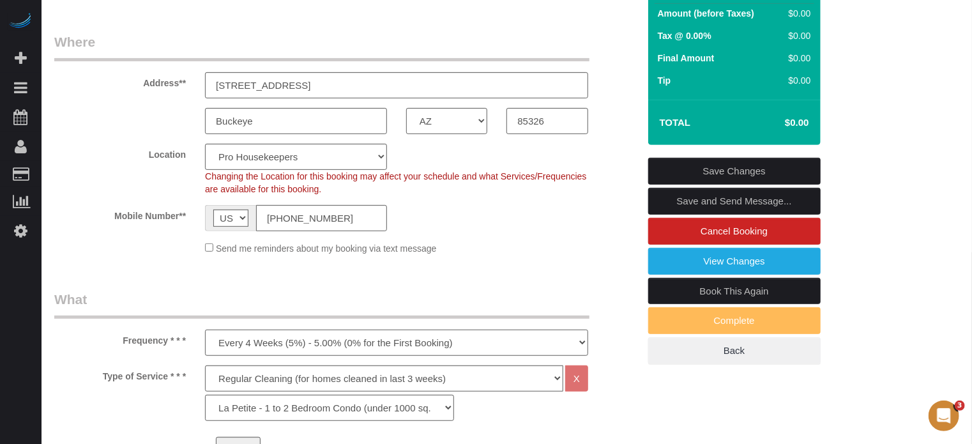
click at [320, 339] on select "One Time Cleaning Weekly Cleaning (20%) - 20.00% (0% for the First Booking) Eve…" at bounding box center [396, 343] width 383 height 26
select select "object:1270"
click at [205, 330] on select "One Time Cleaning Weekly Cleaning (20%) - 20.00% (0% for the First Booking) Eve…" at bounding box center [396, 343] width 383 height 26
click at [717, 166] on link "Save Changes" at bounding box center [734, 171] width 172 height 27
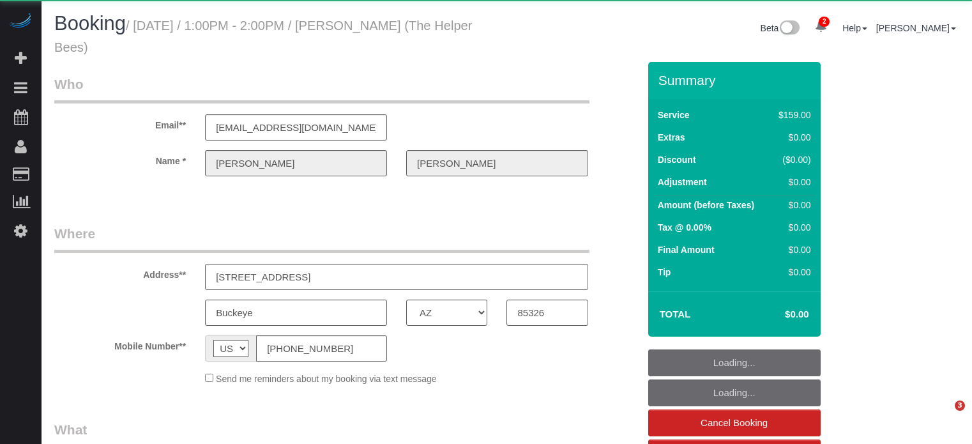
select select "AZ"
select select "number:9"
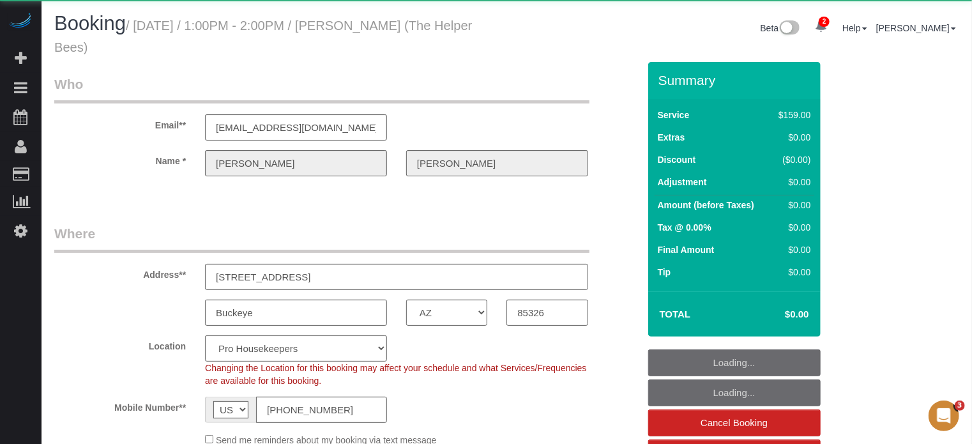
scroll to position [192, 0]
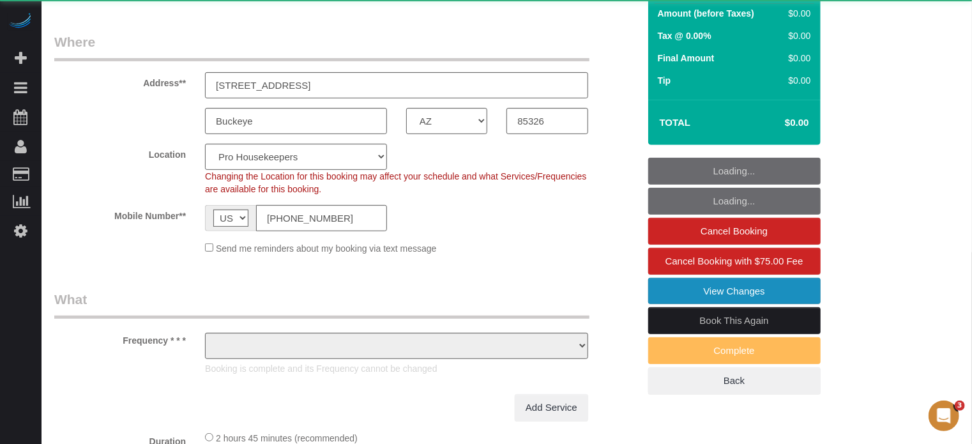
select select "object:1289"
select select "4"
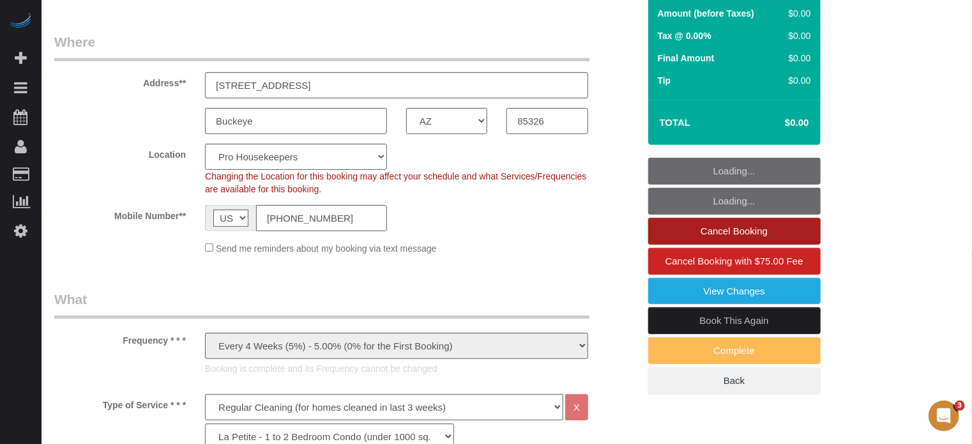
click at [687, 231] on link "Cancel Booking" at bounding box center [734, 231] width 172 height 27
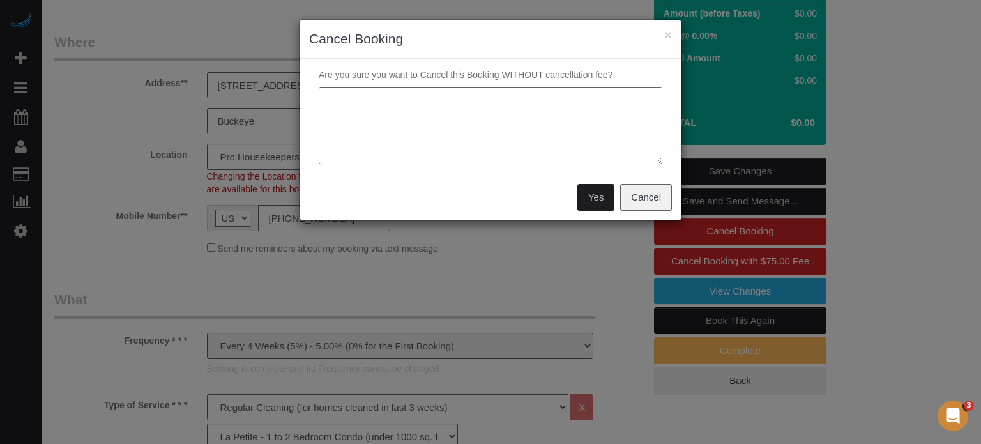
click at [401, 109] on textarea at bounding box center [491, 126] width 344 height 78
type textarea "The customer didn't book it"
click at [597, 196] on button "Yes" at bounding box center [595, 197] width 37 height 27
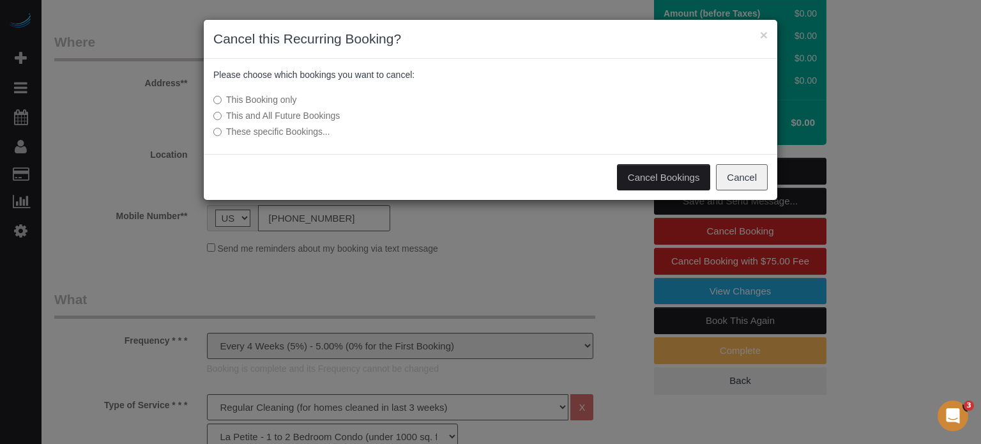
click at [297, 114] on label "This and All Future Bookings" at bounding box center [394, 115] width 363 height 13
click at [668, 171] on button "Cancel Bookings" at bounding box center [664, 177] width 94 height 27
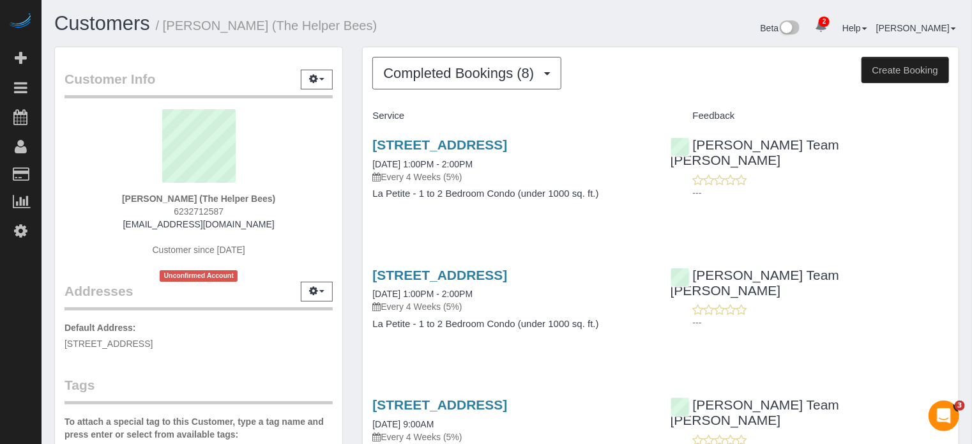
drag, startPoint x: 360, startPoint y: 55, endPoint x: 368, endPoint y: 59, distance: 9.1
click at [399, 74] on span "Completed Bookings (8)" at bounding box center [461, 73] width 157 height 16
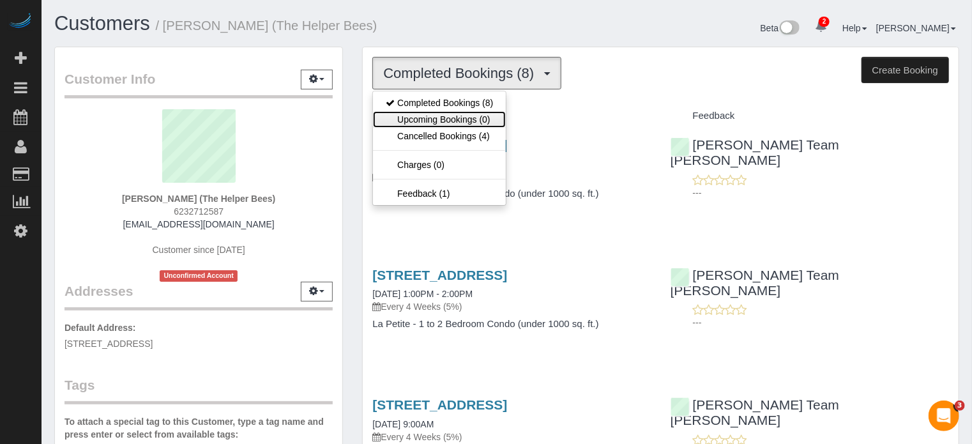
click at [440, 121] on link "Upcoming Bookings (0)" at bounding box center [439, 119] width 133 height 17
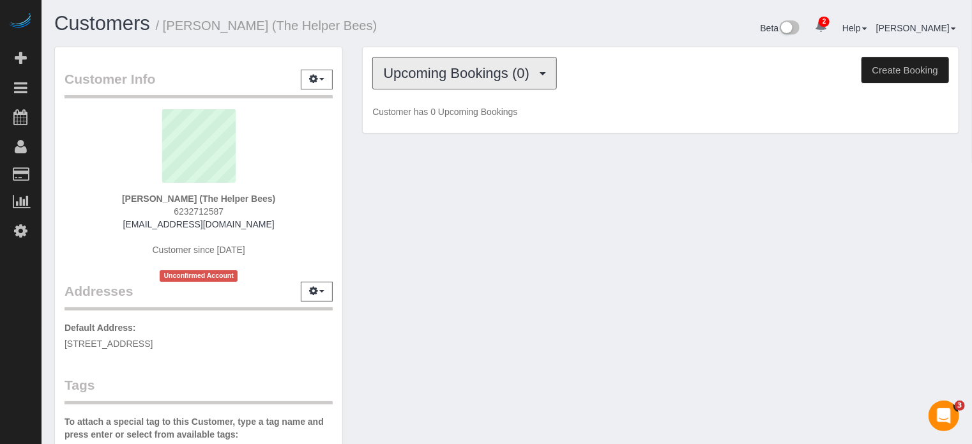
click at [445, 80] on button "Upcoming Bookings (0)" at bounding box center [464, 73] width 185 height 33
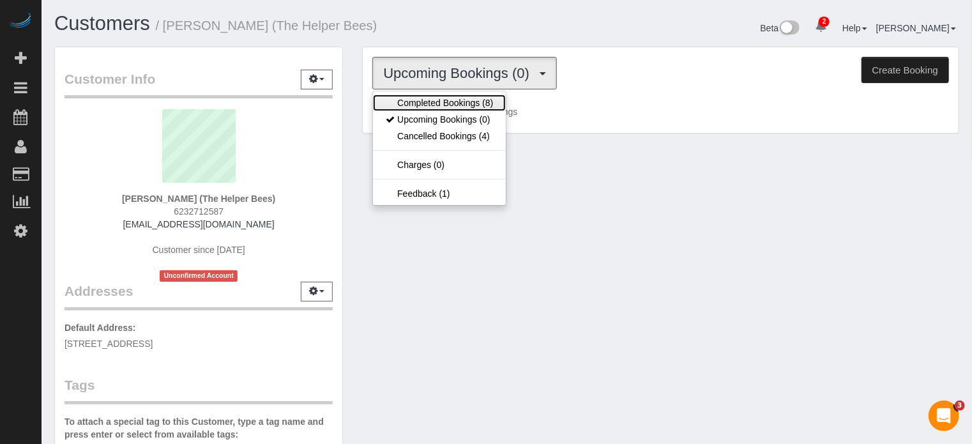
click at [448, 105] on link "Completed Bookings (8)" at bounding box center [439, 103] width 133 height 17
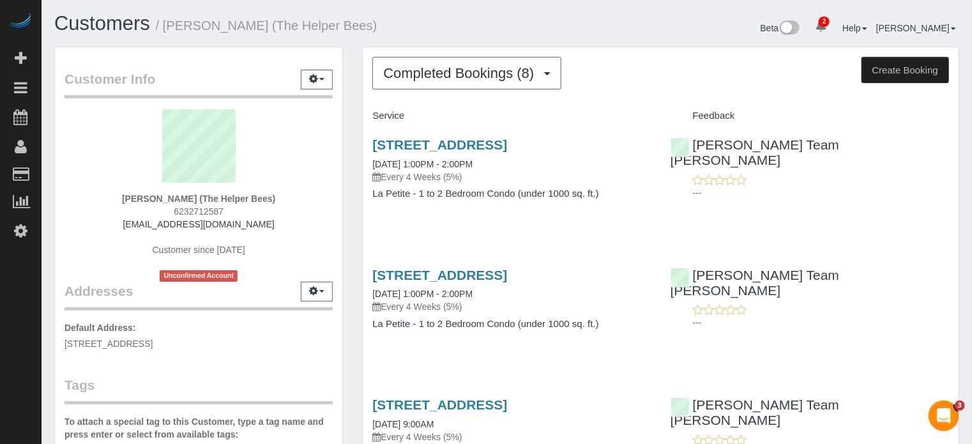
click at [350, 155] on div "Customer Info Edit Contact Info Send Message Email Preferences Special Sales Ta…" at bounding box center [199, 360] width 308 height 627
click at [401, 82] on button "Completed Bookings (8)" at bounding box center [466, 73] width 189 height 33
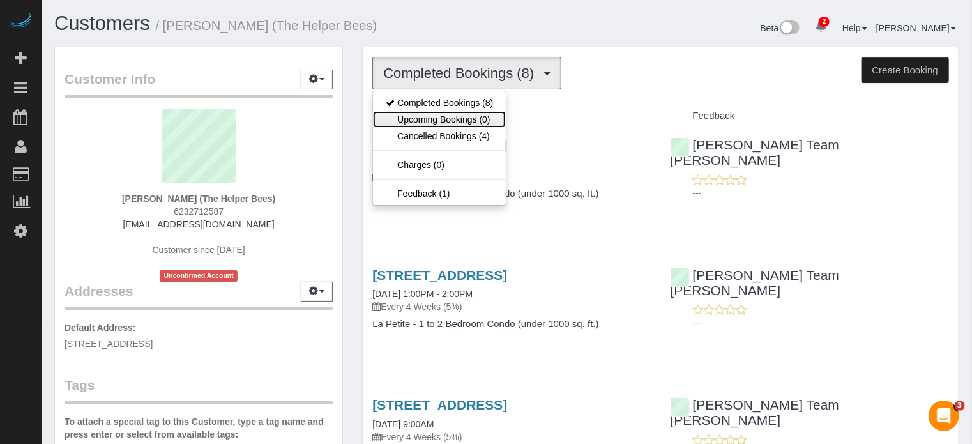
click at [422, 123] on link "Upcoming Bookings (0)" at bounding box center [439, 119] width 133 height 17
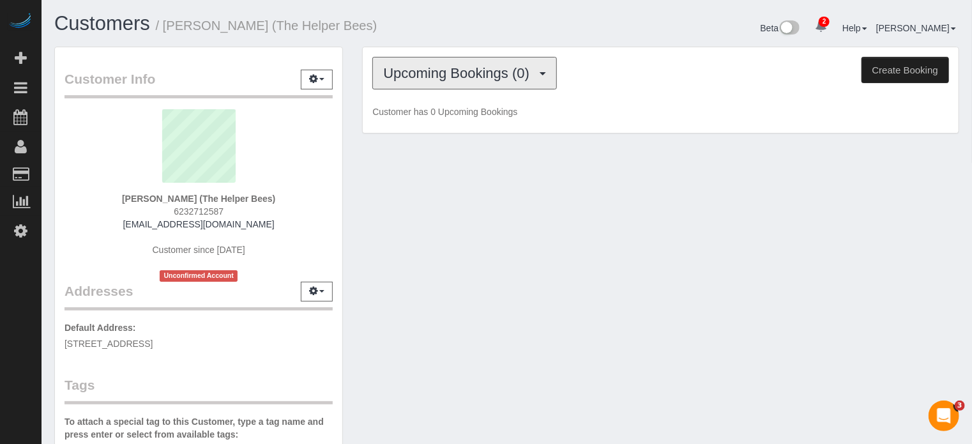
click at [429, 84] on button "Upcoming Bookings (0)" at bounding box center [464, 73] width 185 height 33
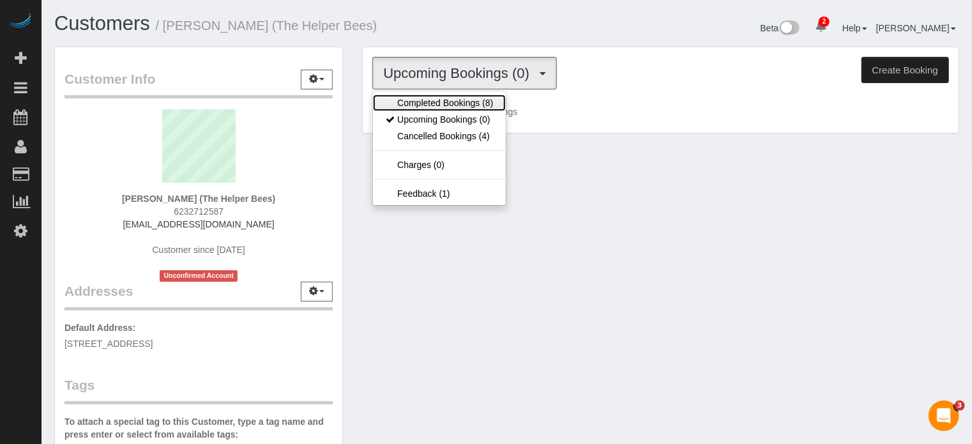
click at [439, 107] on link "Completed Bookings (8)" at bounding box center [439, 103] width 133 height 17
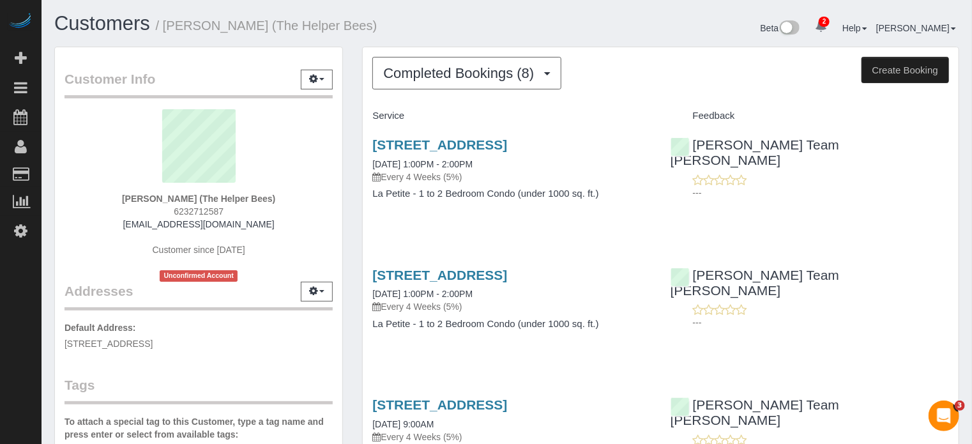
click at [464, 72] on span "Completed Bookings (8)" at bounding box center [461, 73] width 157 height 16
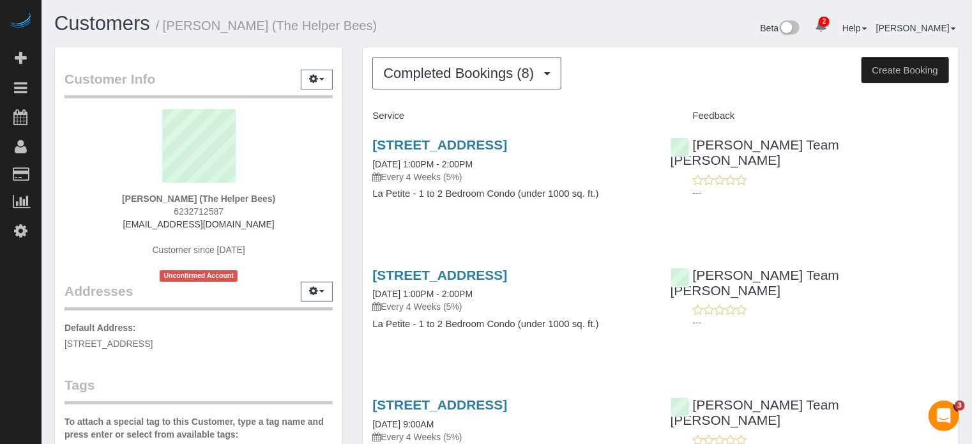
click at [403, 86] on button "Completed Bookings (8)" at bounding box center [466, 73] width 189 height 33
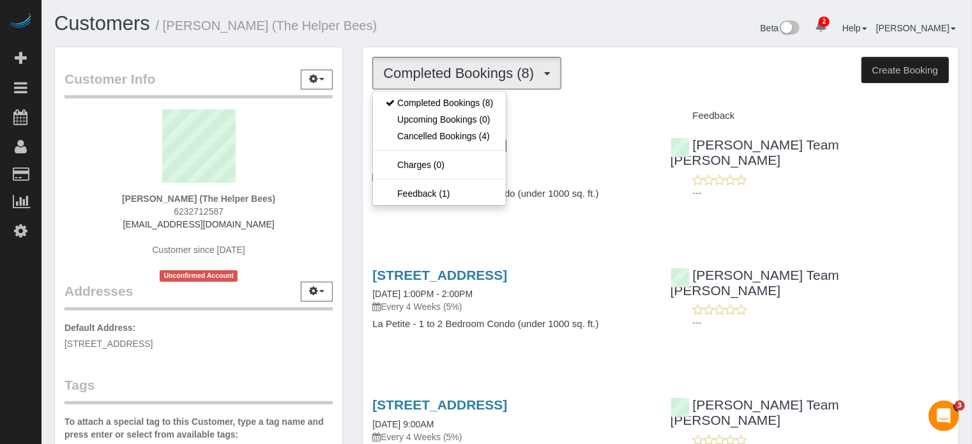
click at [443, 17] on h1 "Customers / Randy Ellis (The Helper Bees)" at bounding box center [275, 24] width 443 height 22
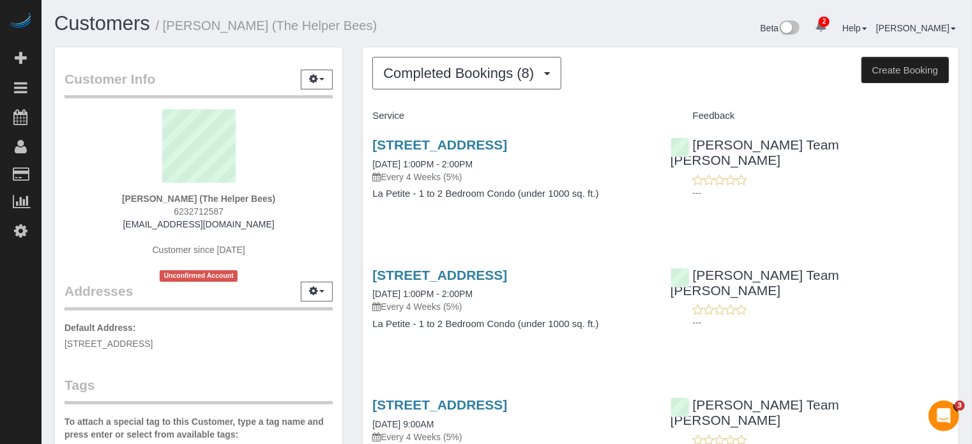
click at [427, 141] on link "3593 S 257th Avenue, Buckeye, AZ 85326" at bounding box center [439, 144] width 135 height 15
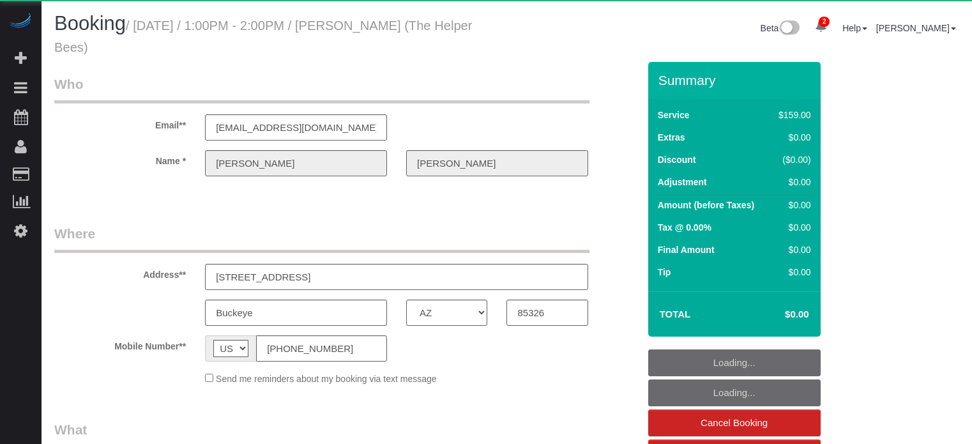
select select "AZ"
select select "object:704"
select select "number:9"
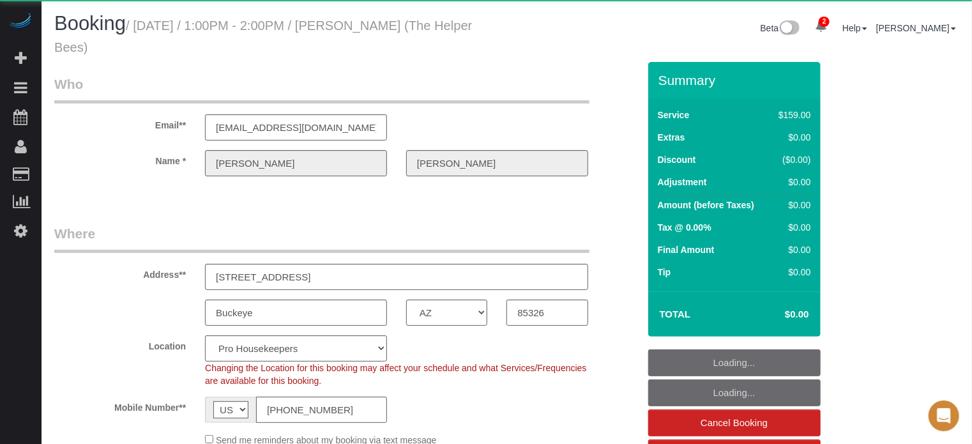
select select "4"
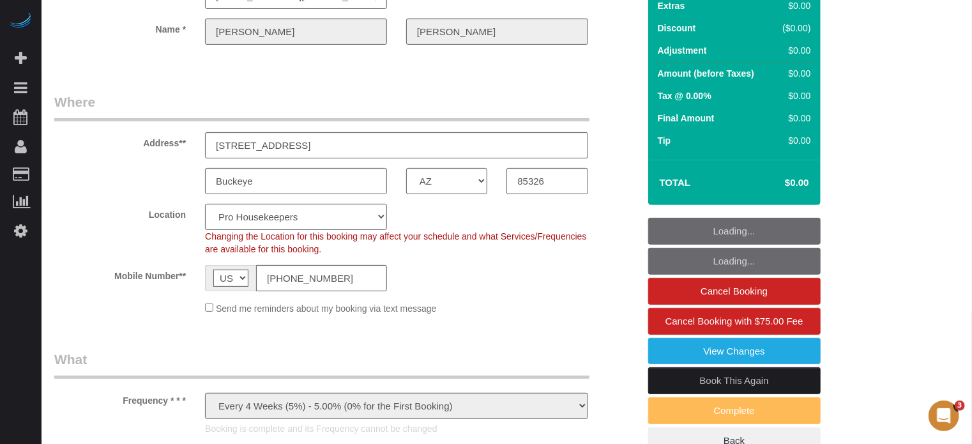
scroll to position [192, 0]
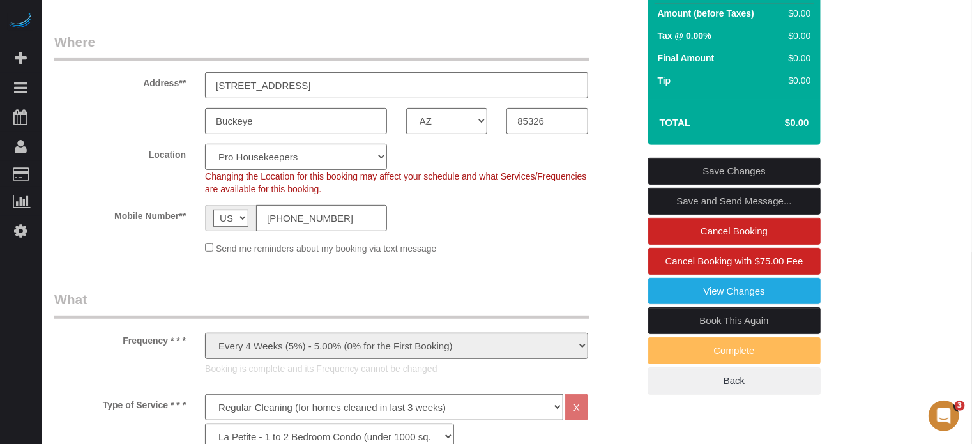
click at [698, 319] on link "Book This Again" at bounding box center [734, 320] width 172 height 27
select select "AZ"
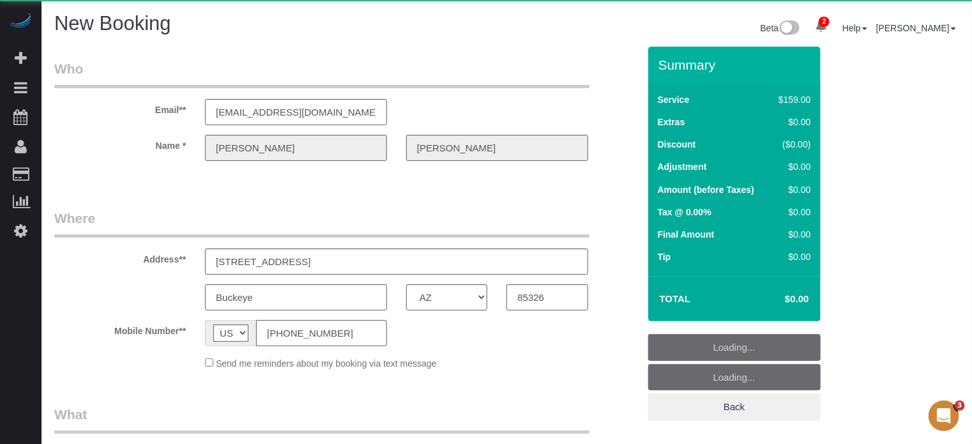
select select "string:fspay"
select select "object:2644"
select select "4"
select select "number:9"
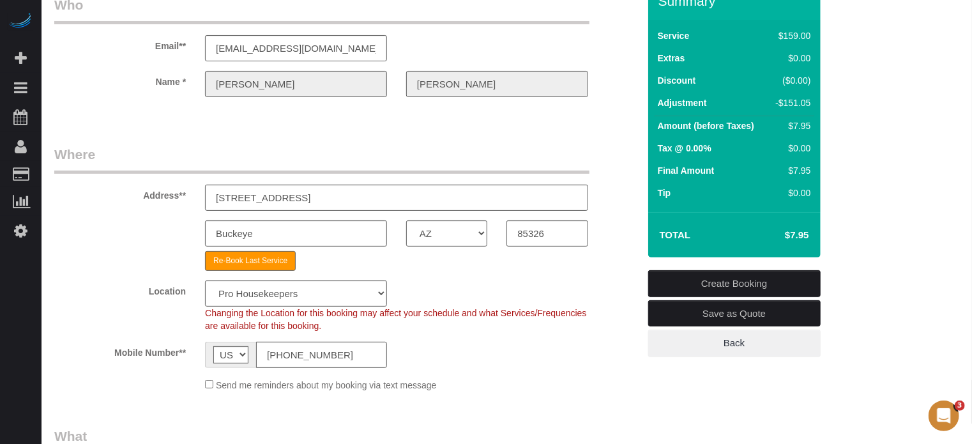
scroll to position [319, 0]
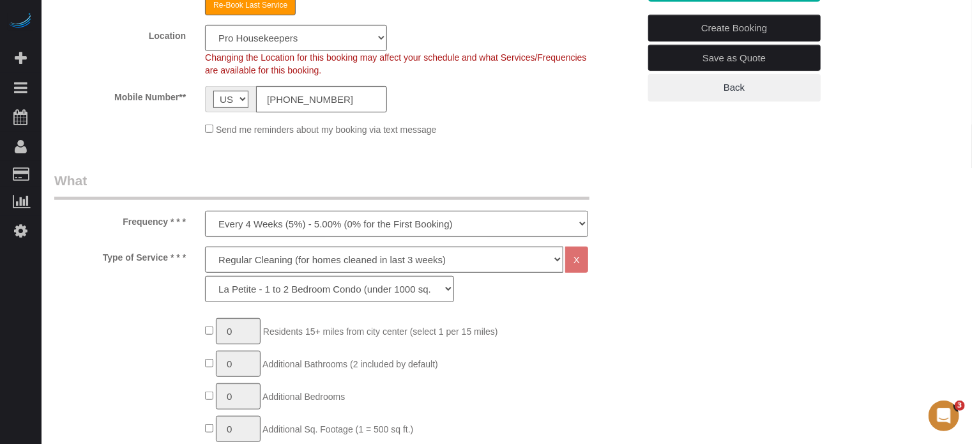
click at [388, 231] on select "One Time Cleaning Weekly Cleaning (20%) - 20.00% (0% for the First Booking) Eve…" at bounding box center [396, 224] width 383 height 26
select select "object:2657"
click at [205, 211] on select "One Time Cleaning Weekly Cleaning (20%) - 20.00% (0% for the First Booking) Eve…" at bounding box center [396, 224] width 383 height 26
click at [622, 226] on div "Frequency * * * One Time Cleaning Weekly Cleaning (20%) - 20.00% (0% for the Fi…" at bounding box center [347, 204] width 604 height 66
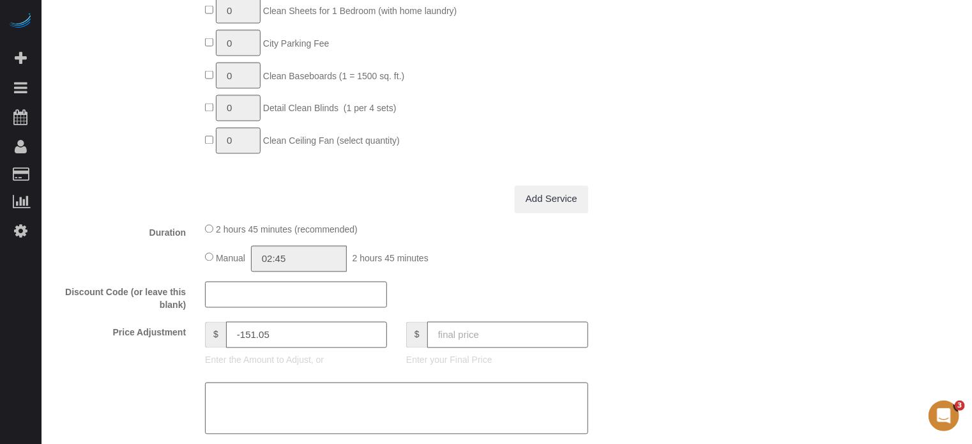
scroll to position [1214, 0]
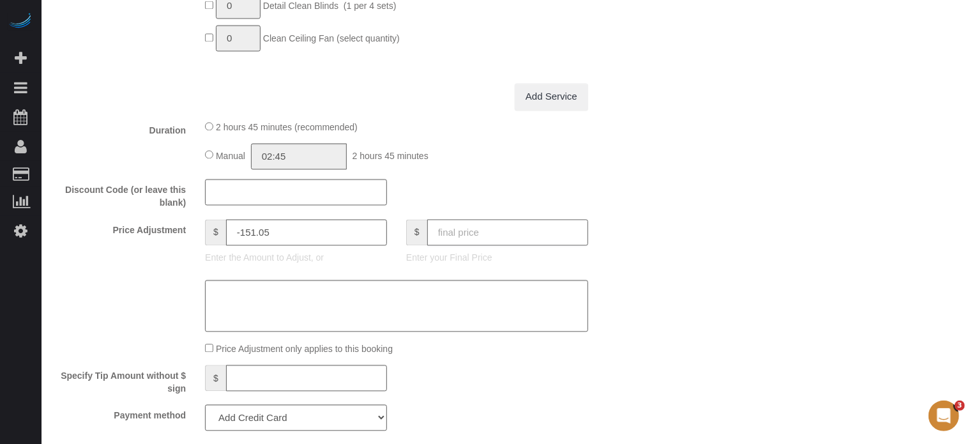
click at [445, 237] on input "text" at bounding box center [507, 233] width 161 height 26
type input "0"
click at [635, 236] on div "Price Adjustment $ -151.05 Enter the Amount to Adjust, or $ 0 Enter your Final …" at bounding box center [347, 245] width 604 height 51
type input "-159"
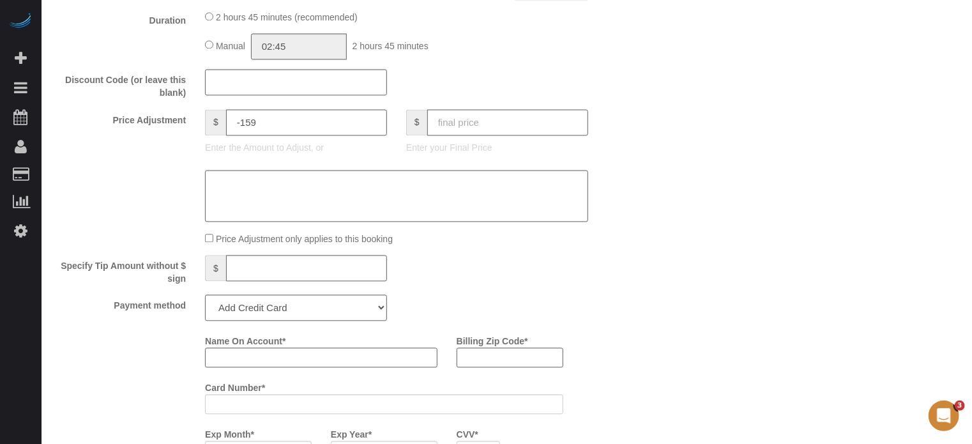
scroll to position [1469, 0]
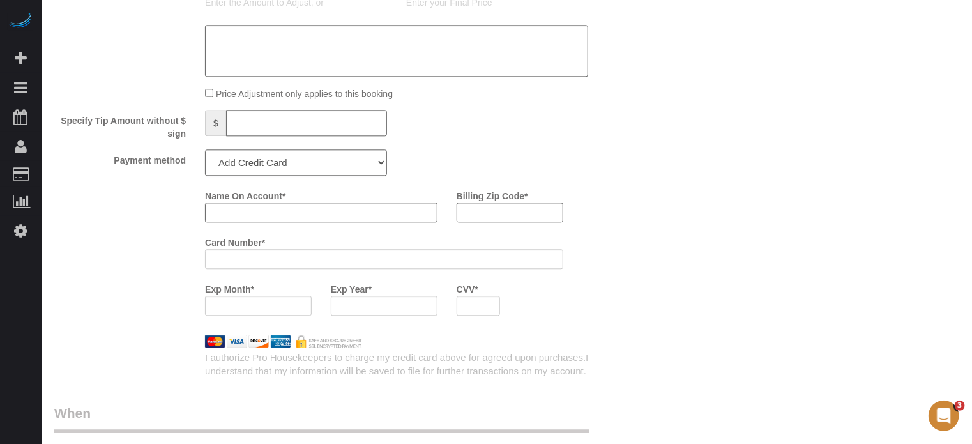
click at [287, 172] on select "Add Credit Card Cash Check Paypal" at bounding box center [296, 162] width 182 height 26
select select "string:check"
click at [205, 155] on select "Add Credit Card Cash Check Paypal" at bounding box center [296, 162] width 182 height 26
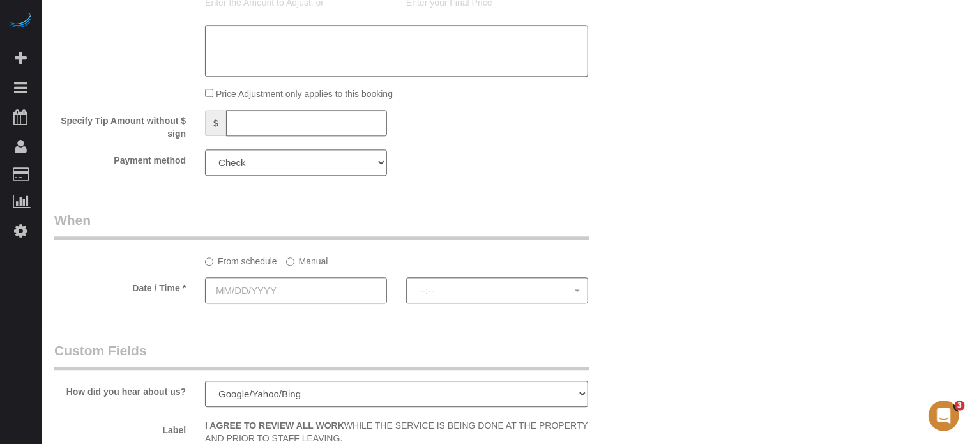
click at [314, 288] on input "text" at bounding box center [296, 290] width 182 height 26
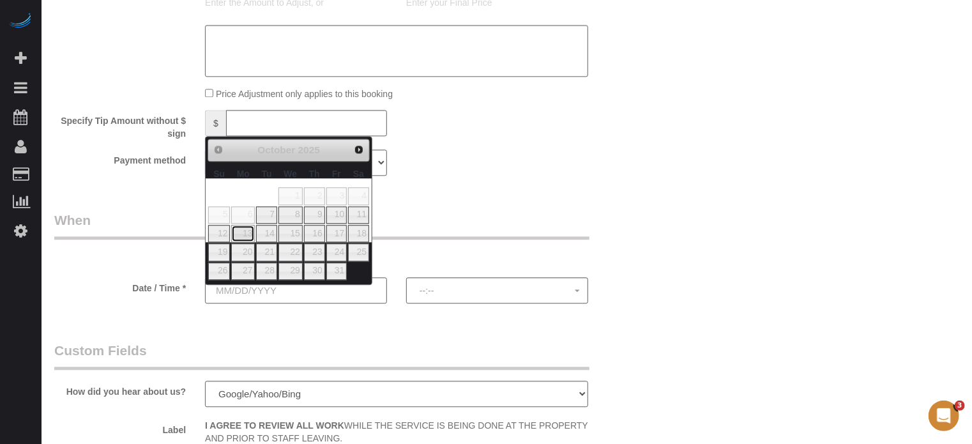
click at [247, 229] on link "13" at bounding box center [243, 233] width 24 height 17
type input "10/13/2025"
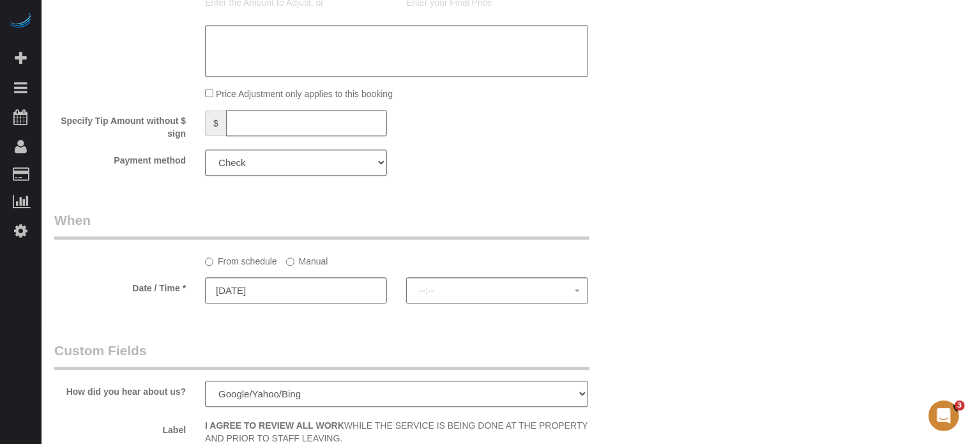
select select "spot6"
click at [303, 268] on label "Manual" at bounding box center [307, 258] width 42 height 17
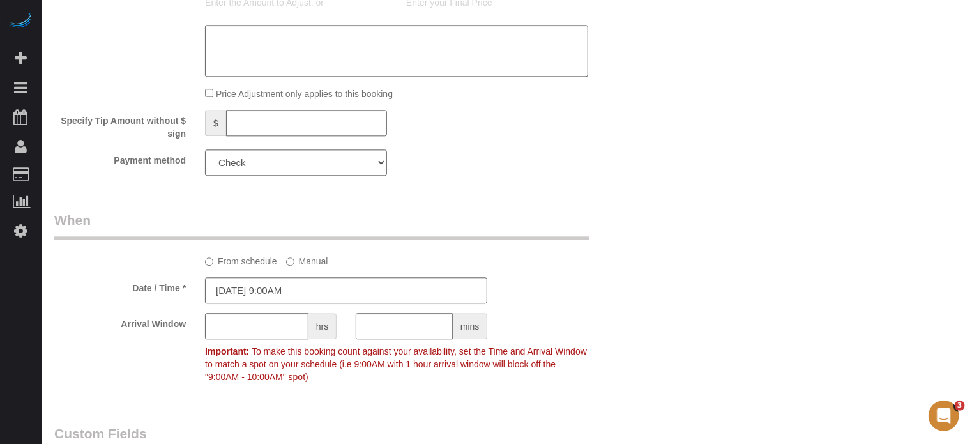
click at [316, 289] on input "10/13/2025 9:00AM" at bounding box center [346, 290] width 282 height 26
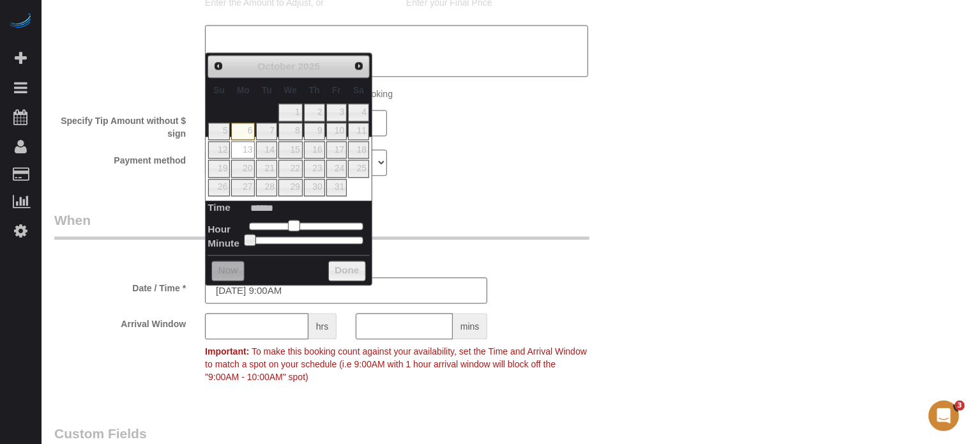
type input "10/13/2025 10:00AM"
type input "*******"
type input "10/13/2025 11:00AM"
type input "*******"
type input "10/13/2025 12:00PM"
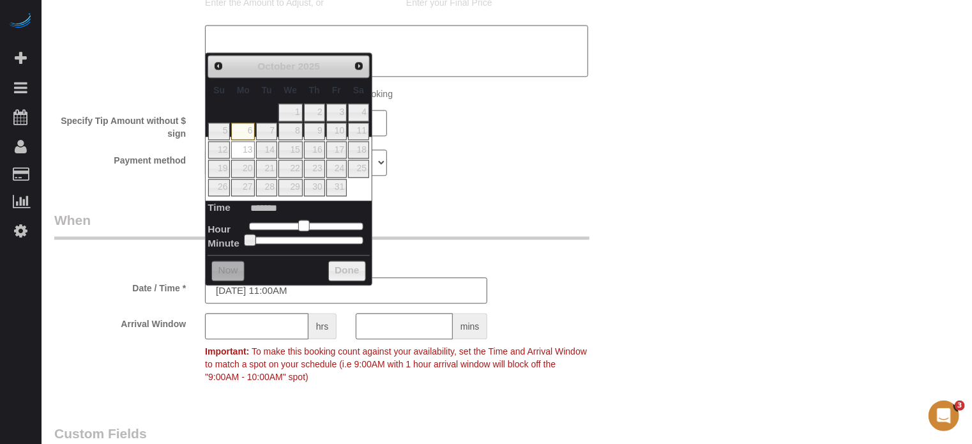
type input "*******"
type input "10/13/2025 1:00PM"
type input "******"
drag, startPoint x: 294, startPoint y: 227, endPoint x: 313, endPoint y: 229, distance: 19.3
click at [313, 229] on span at bounding box center [313, 225] width 11 height 11
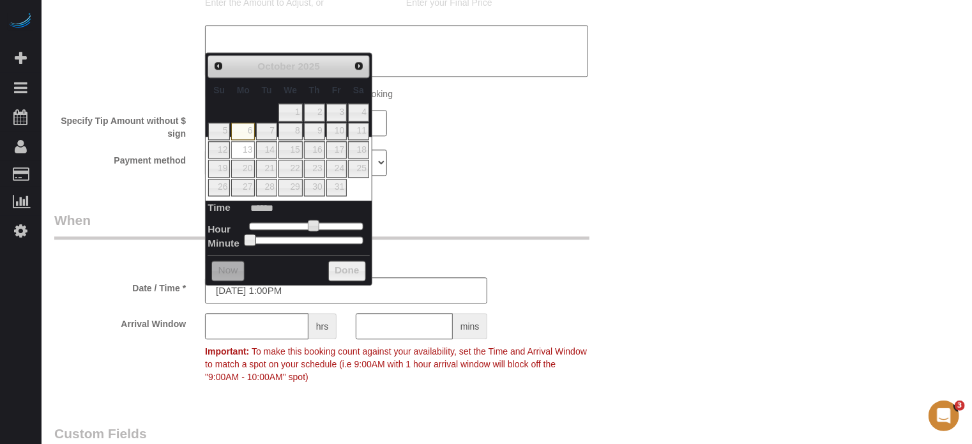
click at [465, 233] on legend "When" at bounding box center [321, 225] width 535 height 29
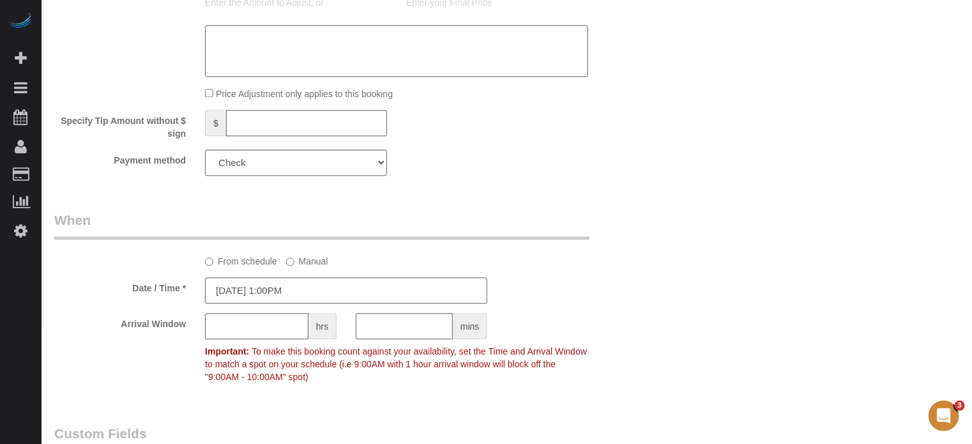
click at [245, 333] on input "text" at bounding box center [256, 326] width 103 height 26
type input "1"
click at [573, 314] on sui-booking-spot "From schedule Manual Date / Time * 10/13/2025 1:00PM Arrival Window 1 hrs mins …" at bounding box center [346, 300] width 584 height 178
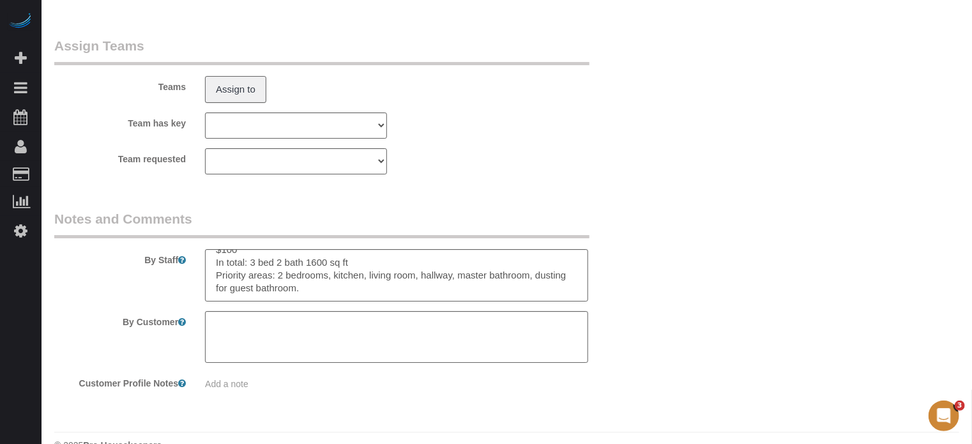
scroll to position [2236, 0]
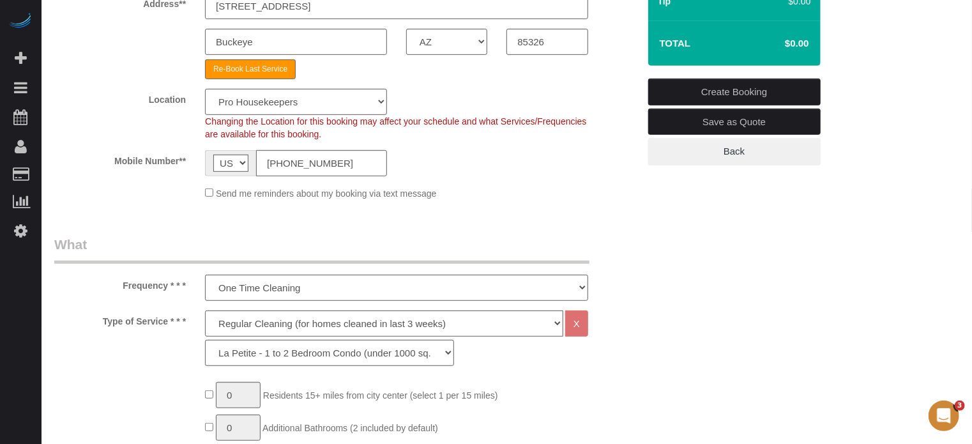
scroll to position [128, 0]
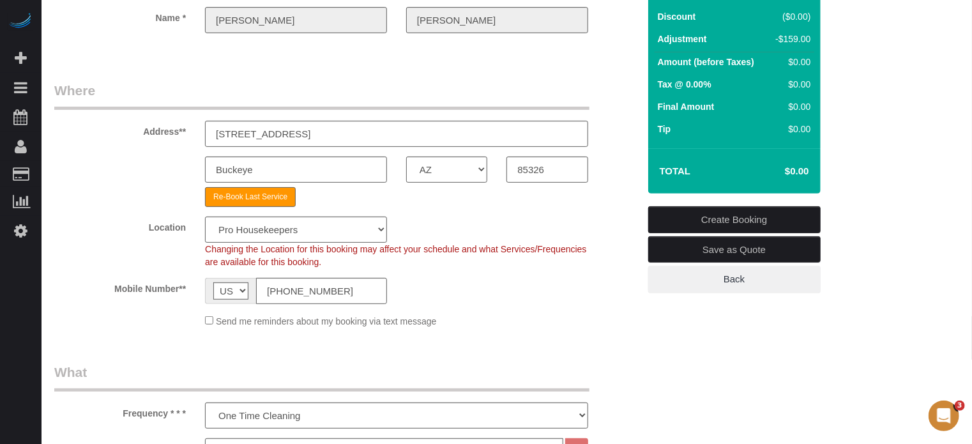
click at [731, 214] on link "Create Booking" at bounding box center [734, 219] width 172 height 27
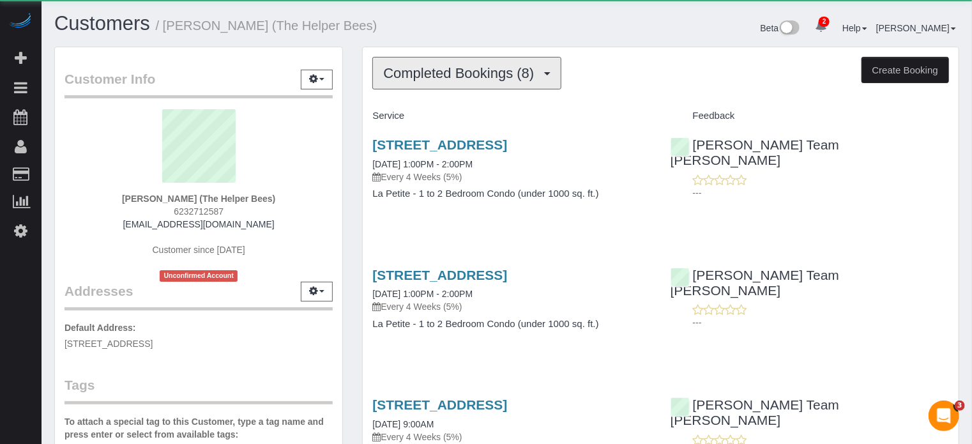
click at [452, 71] on span "Completed Bookings (8)" at bounding box center [461, 73] width 157 height 16
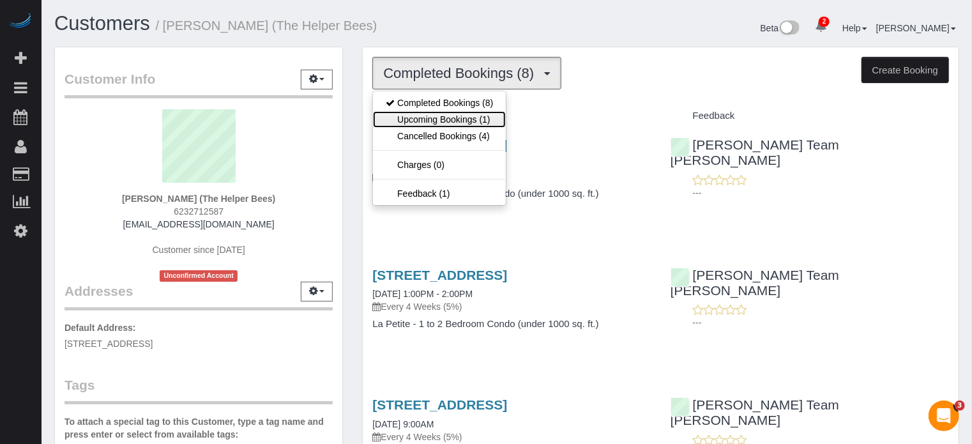
click at [455, 116] on link "Upcoming Bookings (1)" at bounding box center [439, 119] width 133 height 17
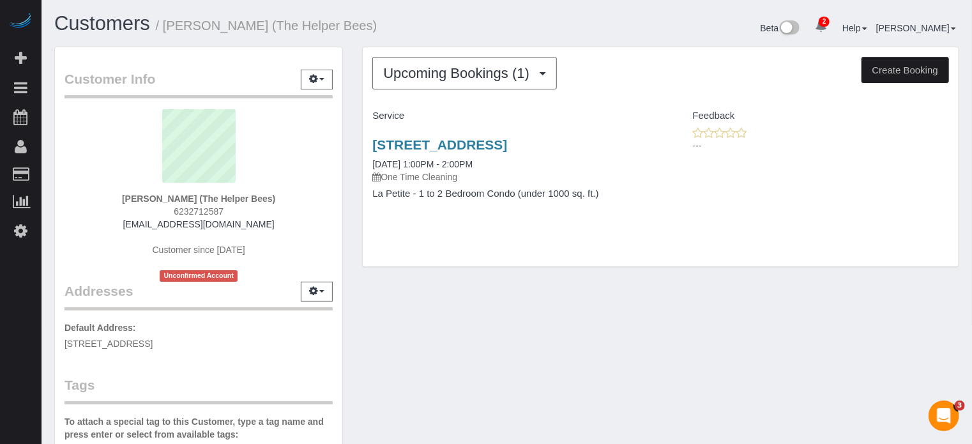
click at [943, 220] on div "[STREET_ADDRESS] [DATE] 1:00PM - 2:00PM One Time Cleaning La Petite - 1 to 2 Be…" at bounding box center [661, 175] width 596 height 98
click at [613, 358] on div "Customer Info Edit Contact Info Send Message Email Preferences Special Sales Ta…" at bounding box center [507, 360] width 924 height 627
click at [353, 135] on div "Upcoming Bookings (1) Completed Bookings (8) Upcoming Bookings (1) Cancelled Bo…" at bounding box center [661, 163] width 616 height 233
click at [351, 152] on div "Customer Info Edit Contact Info Send Message Email Preferences Special Sales Ta…" at bounding box center [199, 360] width 308 height 627
drag, startPoint x: 363, startPoint y: 140, endPoint x: 613, endPoint y: 193, distance: 255.3
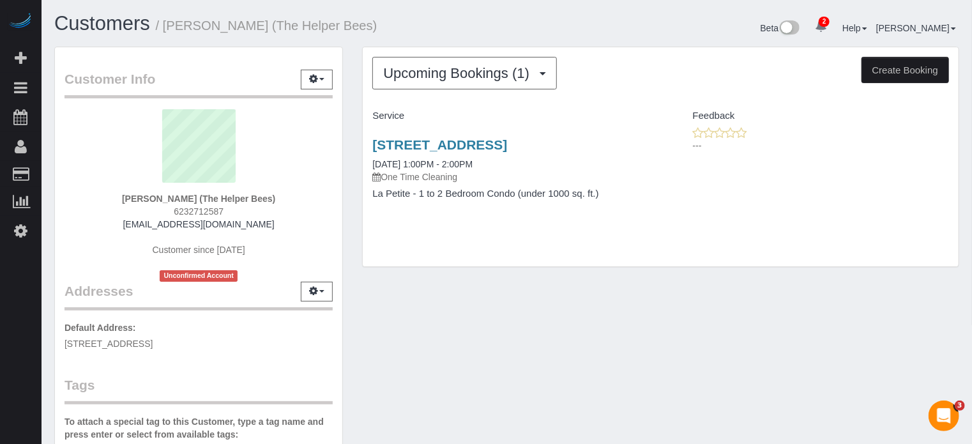
click at [613, 193] on div "[STREET_ADDRESS] [DATE] 1:00PM - 2:00PM One Time Cleaning La Petite - 1 to 2 Be…" at bounding box center [512, 175] width 298 height 98
click at [613, 193] on h4 "La Petite - 1 to 2 Bedroom Condo (under 1000 sq. ft.)" at bounding box center [511, 193] width 279 height 11
drag, startPoint x: 627, startPoint y: 202, endPoint x: 347, endPoint y: 148, distance: 284.9
click at [347, 148] on div "Customer Info Edit Contact Info Send Message Email Preferences Special Sales Ta…" at bounding box center [507, 360] width 924 height 627
click at [356, 146] on div "Upcoming Bookings (1) Completed Bookings (8) Upcoming Bookings (1) Cancelled Bo…" at bounding box center [661, 163] width 616 height 233
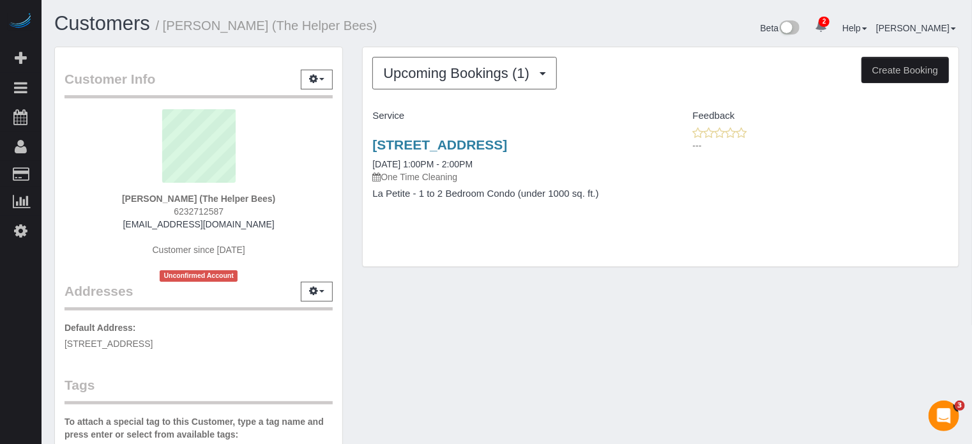
click at [366, 143] on div "[STREET_ADDRESS] [DATE] 1:00PM - 2:00PM One Time Cleaning La Petite - 1 to 2 Be…" at bounding box center [512, 175] width 298 height 98
drag, startPoint x: 368, startPoint y: 140, endPoint x: 618, endPoint y: 196, distance: 256.6
click at [618, 196] on div "[STREET_ADDRESS] [DATE] 1:00PM - 2:00PM One Time Cleaning La Petite - 1 to 2 Be…" at bounding box center [512, 175] width 298 height 98
click at [618, 196] on h4 "La Petite - 1 to 2 Bedroom Condo (under 1000 sq. ft.)" at bounding box center [511, 193] width 279 height 11
drag, startPoint x: 624, startPoint y: 197, endPoint x: 365, endPoint y: 141, distance: 264.9
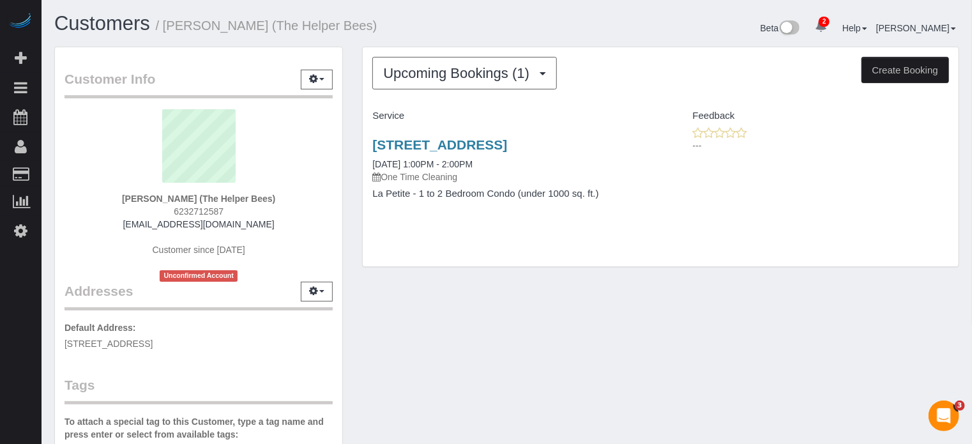
click at [365, 141] on div "[STREET_ADDRESS] [DATE] 1:00PM - 2:00PM One Time Cleaning La Petite - 1 to 2 Be…" at bounding box center [512, 175] width 298 height 98
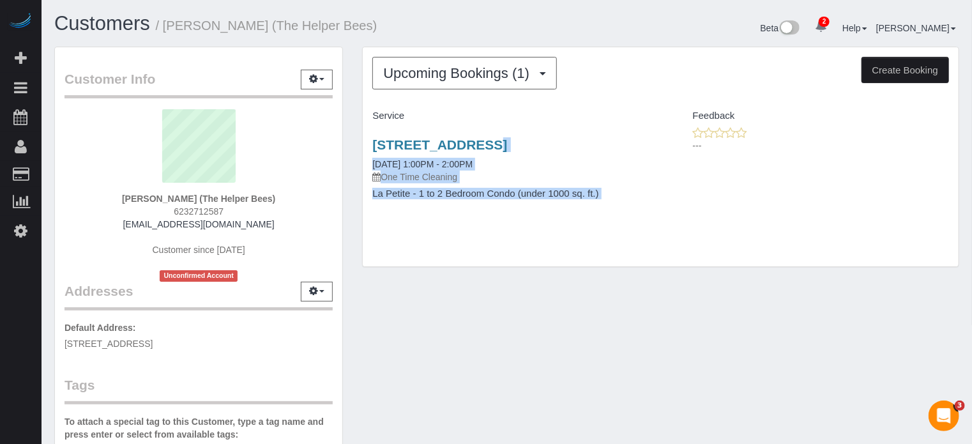
drag, startPoint x: 365, startPoint y: 141, endPoint x: 625, endPoint y: 196, distance: 265.9
click at [625, 196] on div "[STREET_ADDRESS] [DATE] 1:00PM - 2:00PM One Time Cleaning La Petite - 1 to 2 Be…" at bounding box center [512, 175] width 298 height 98
click at [625, 196] on h4 "La Petite - 1 to 2 Bedroom Condo (under 1000 sq. ft.)" at bounding box center [511, 193] width 279 height 11
drag, startPoint x: 486, startPoint y: 171, endPoint x: 370, endPoint y: 138, distance: 120.1
click at [370, 138] on div "[STREET_ADDRESS] [DATE] 1:00PM - 2:00PM One Time Cleaning La Petite - 1 to 2 Be…" at bounding box center [512, 175] width 298 height 98
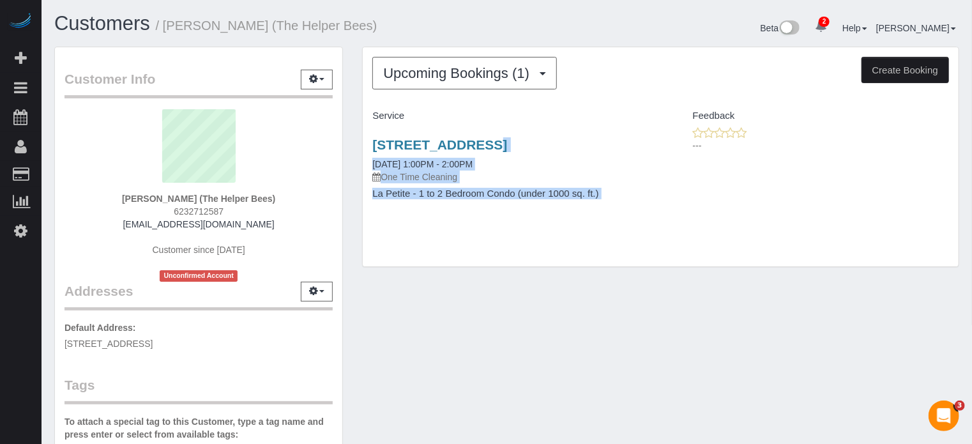
click at [353, 160] on div "Upcoming Bookings (1) Completed Bookings (8) Upcoming Bookings (1) Cancelled Bo…" at bounding box center [661, 163] width 616 height 233
drag, startPoint x: 618, startPoint y: 201, endPoint x: 363, endPoint y: 148, distance: 260.3
click at [363, 148] on div "[STREET_ADDRESS] [DATE] 1:00PM - 2:00PM One Time Cleaning La Petite - 1 to 2 Be…" at bounding box center [512, 175] width 298 height 98
click at [360, 144] on div "Upcoming Bookings (1) Completed Bookings (8) Upcoming Bookings (1) Cancelled Bo…" at bounding box center [661, 163] width 616 height 233
drag, startPoint x: 369, startPoint y: 142, endPoint x: 631, endPoint y: 210, distance: 271.0
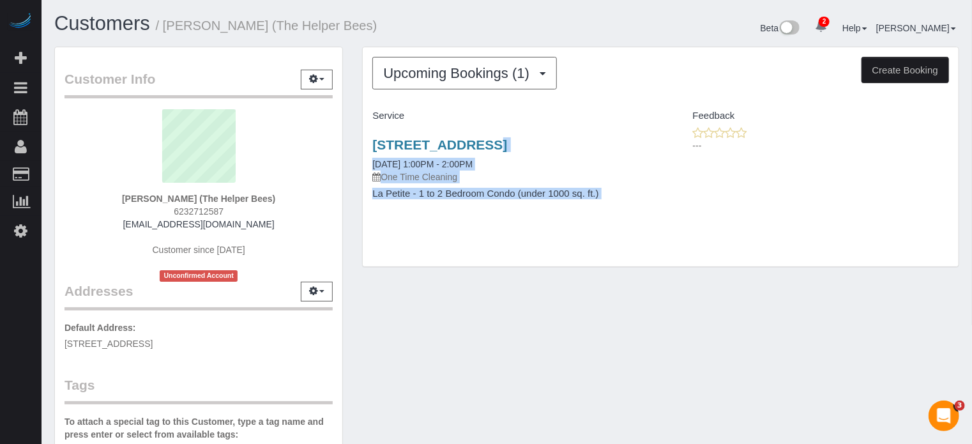
click at [631, 210] on div "[STREET_ADDRESS] [DATE] 1:00PM - 2:00PM One Time Cleaning La Petite - 1 to 2 Be…" at bounding box center [512, 175] width 298 height 98
drag, startPoint x: 634, startPoint y: 206, endPoint x: 375, endPoint y: 139, distance: 267.1
click at [375, 139] on div "[STREET_ADDRESS] [DATE] 1:00PM - 2:00PM One Time Cleaning La Petite - 1 to 2 Be…" at bounding box center [512, 175] width 298 height 98
click at [362, 139] on div "Upcoming Bookings (1) Completed Bookings (8) Upcoming Bookings (1) Cancelled Bo…" at bounding box center [661, 163] width 616 height 233
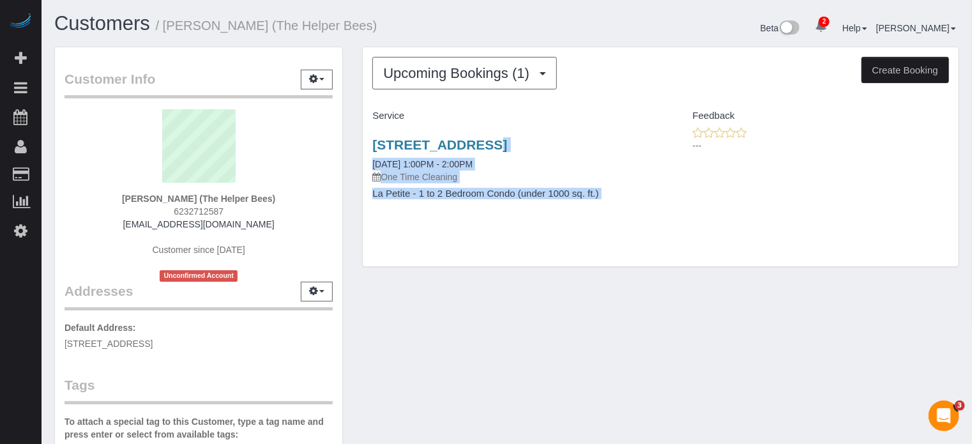
drag, startPoint x: 367, startPoint y: 142, endPoint x: 628, endPoint y: 189, distance: 265.4
click at [628, 189] on div "[STREET_ADDRESS] [DATE] 1:00PM - 2:00PM One Time Cleaning La Petite - 1 to 2 Be…" at bounding box center [512, 175] width 298 height 98
click at [628, 189] on h4 "La Petite - 1 to 2 Bedroom Condo (under 1000 sq. ft.)" at bounding box center [511, 193] width 279 height 11
drag, startPoint x: 625, startPoint y: 199, endPoint x: 373, endPoint y: 141, distance: 258.9
click at [373, 141] on div "[STREET_ADDRESS] [DATE] 1:00PM - 2:00PM One Time Cleaning La Petite - 1 to 2 Be…" at bounding box center [512, 175] width 298 height 98
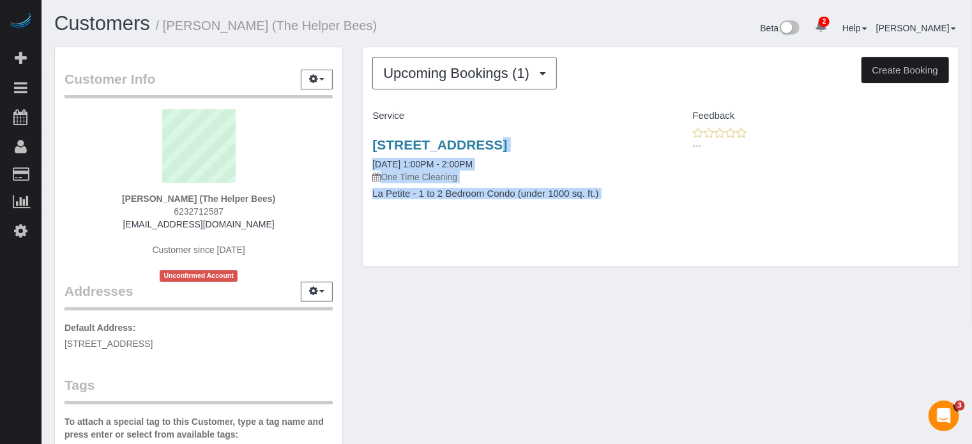
click at [367, 137] on div "[STREET_ADDRESS] [DATE] 1:00PM - 2:00PM One Time Cleaning La Petite - 1 to 2 Be…" at bounding box center [512, 175] width 298 height 98
drag, startPoint x: 368, startPoint y: 142, endPoint x: 615, endPoint y: 201, distance: 254.1
click at [615, 201] on div "[STREET_ADDRESS] [DATE] 1:00PM - 2:00PM One Time Cleaning La Petite - 1 to 2 Be…" at bounding box center [512, 175] width 298 height 98
drag, startPoint x: 621, startPoint y: 201, endPoint x: 367, endPoint y: 139, distance: 261.1
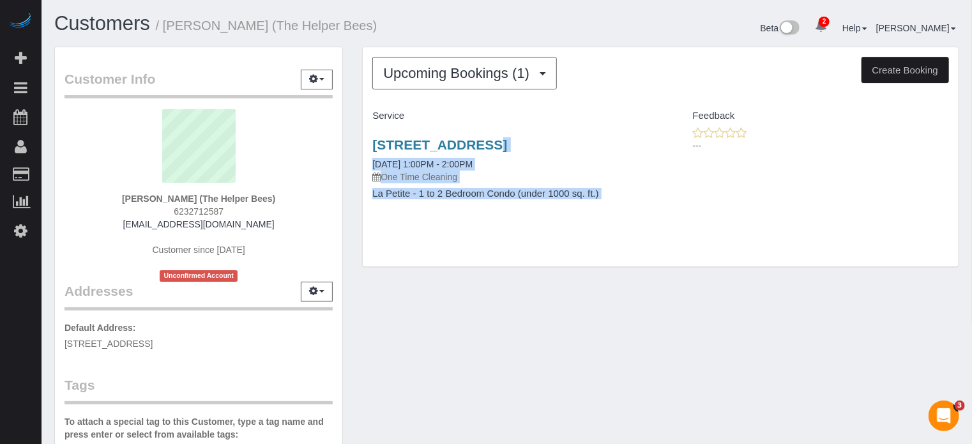
click at [367, 139] on div "[STREET_ADDRESS] [DATE] 1:00PM - 2:00PM One Time Cleaning La Petite - 1 to 2 Be…" at bounding box center [512, 175] width 298 height 98
click at [359, 136] on div "Upcoming Bookings (1) Completed Bookings (8) Upcoming Bookings (1) Cancelled Bo…" at bounding box center [661, 163] width 616 height 233
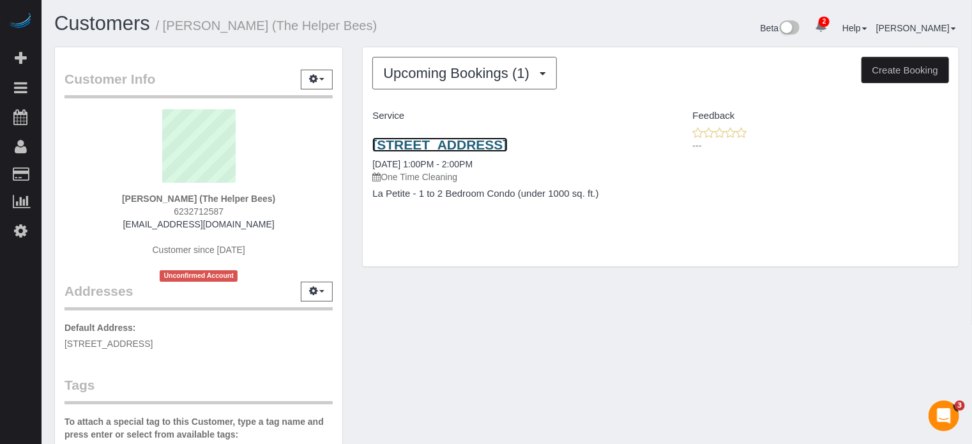
click at [416, 143] on link "[STREET_ADDRESS]" at bounding box center [439, 144] width 135 height 15
click at [434, 148] on link "[STREET_ADDRESS]" at bounding box center [439, 144] width 135 height 15
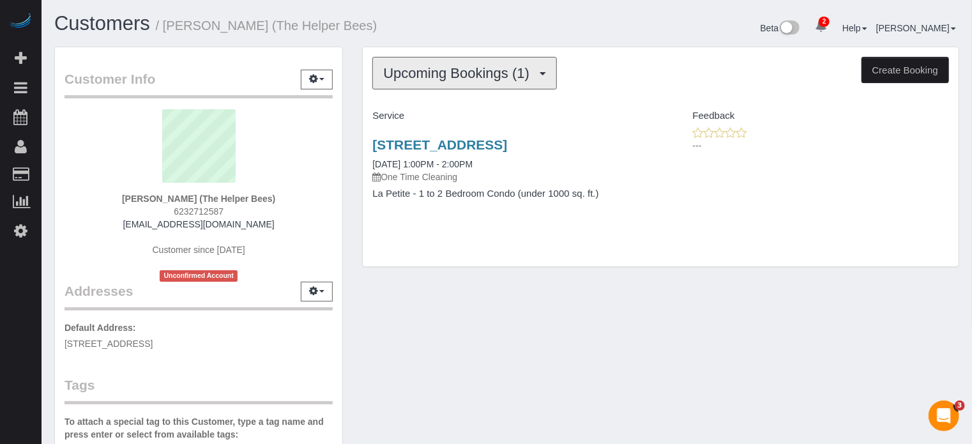
click at [482, 80] on button "Upcoming Bookings (1)" at bounding box center [464, 73] width 185 height 33
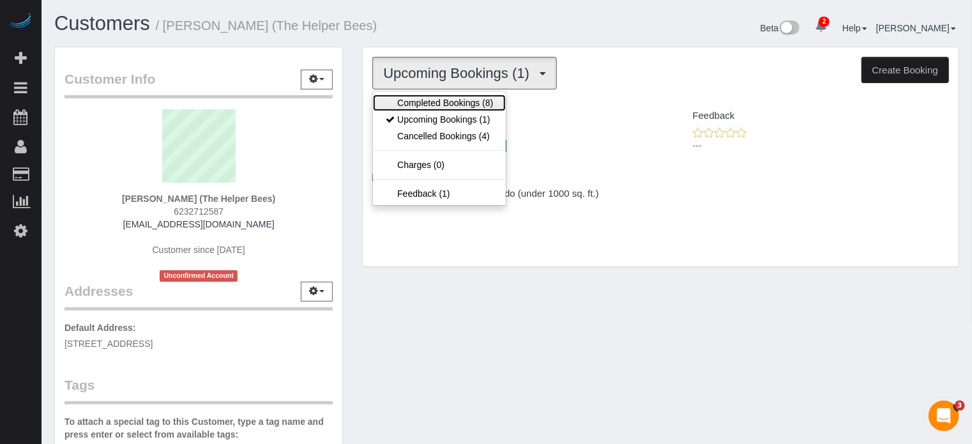
click at [480, 96] on link "Completed Bookings (8)" at bounding box center [439, 103] width 133 height 17
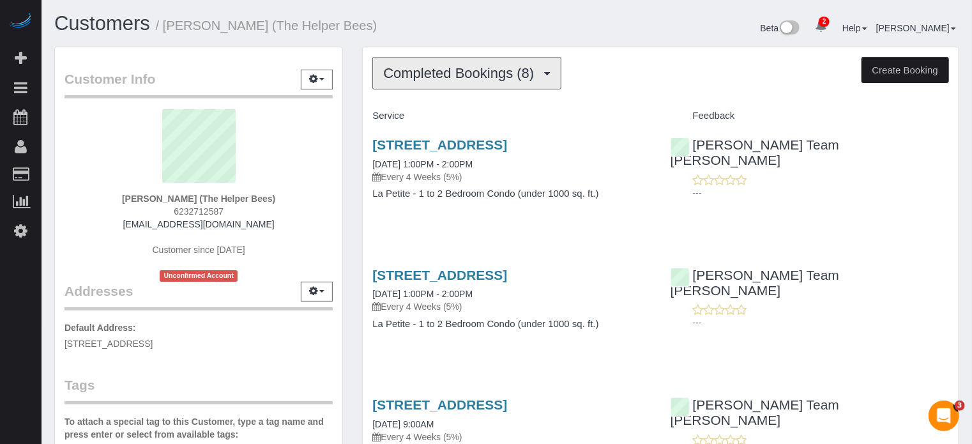
click at [484, 82] on button "Completed Bookings (8)" at bounding box center [466, 73] width 189 height 33
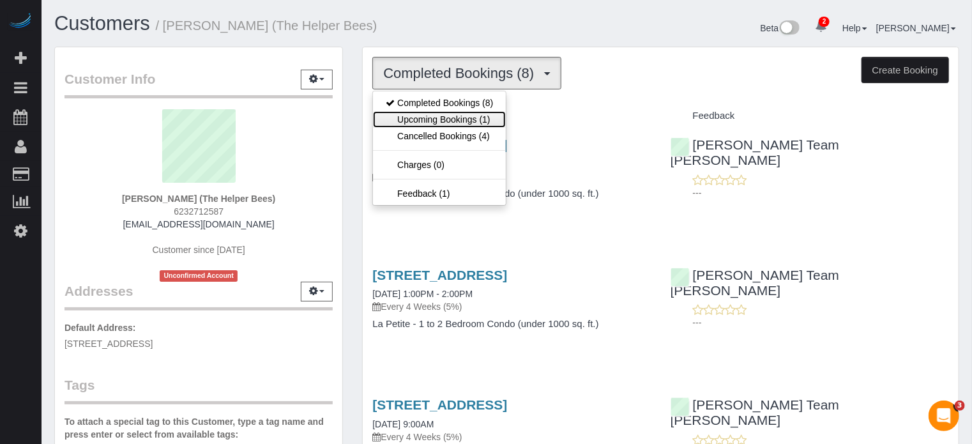
click at [488, 119] on link "Upcoming Bookings (1)" at bounding box center [439, 119] width 133 height 17
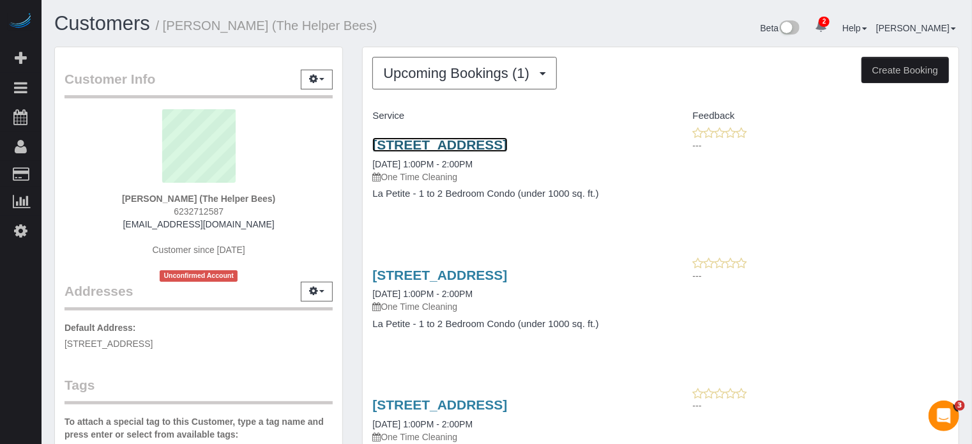
click at [455, 141] on link "[STREET_ADDRESS]" at bounding box center [439, 144] width 135 height 15
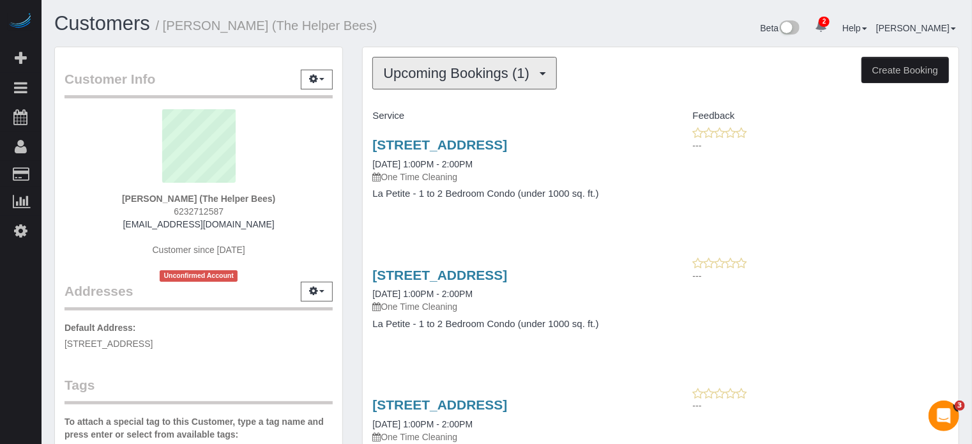
click at [460, 68] on span "Upcoming Bookings (1)" at bounding box center [459, 73] width 153 height 16
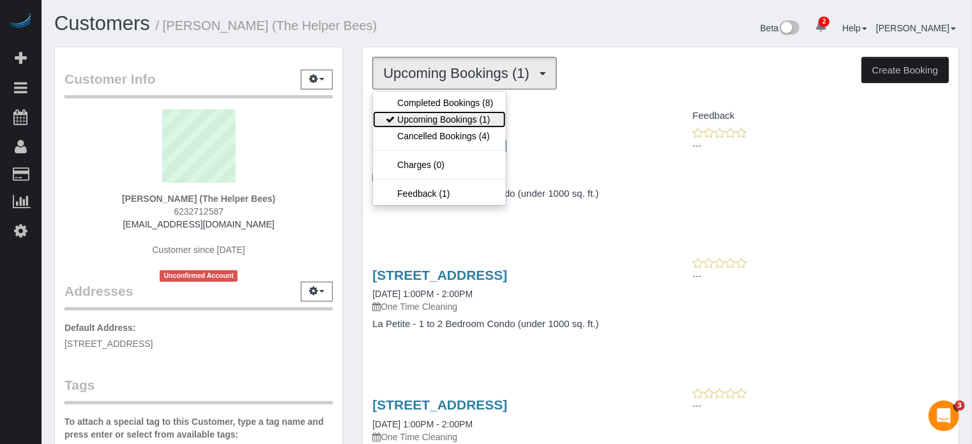
click at [468, 115] on link "Upcoming Bookings (1)" at bounding box center [439, 119] width 133 height 17
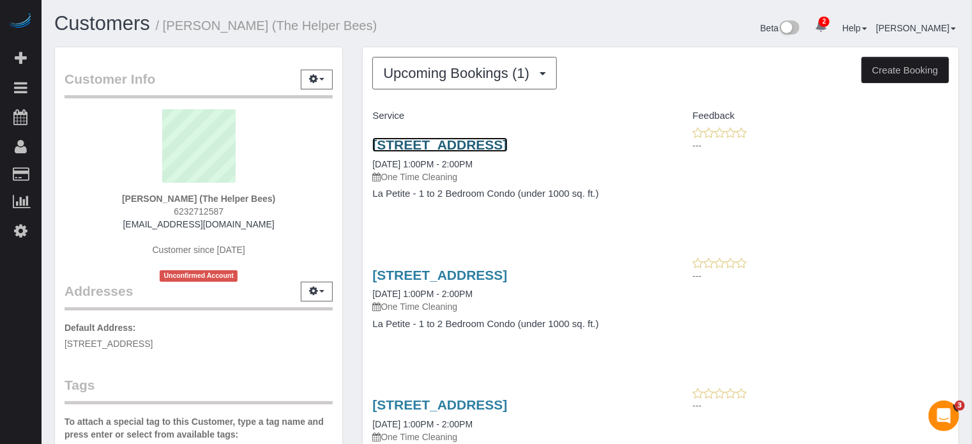
click at [464, 142] on link "[STREET_ADDRESS]" at bounding box center [439, 144] width 135 height 15
click at [498, 36] on div "Customers / [PERSON_NAME] (The Helper Bees)" at bounding box center [276, 26] width 462 height 27
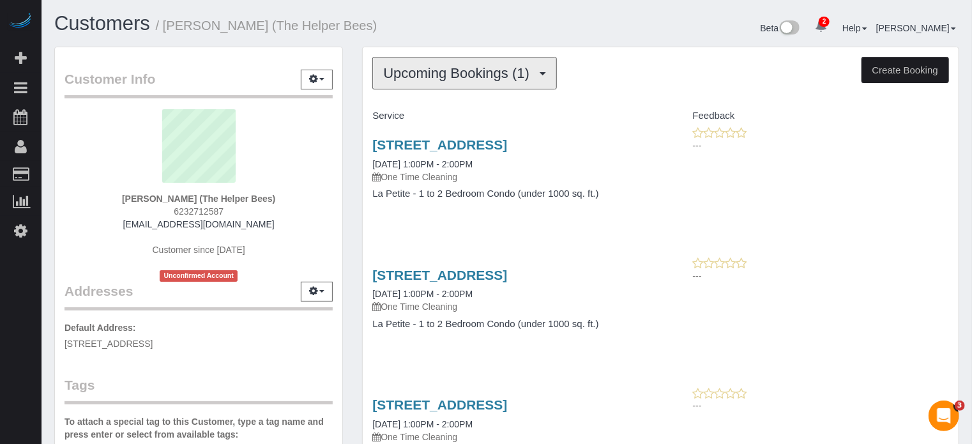
click at [503, 76] on span "Upcoming Bookings (1)" at bounding box center [459, 73] width 153 height 16
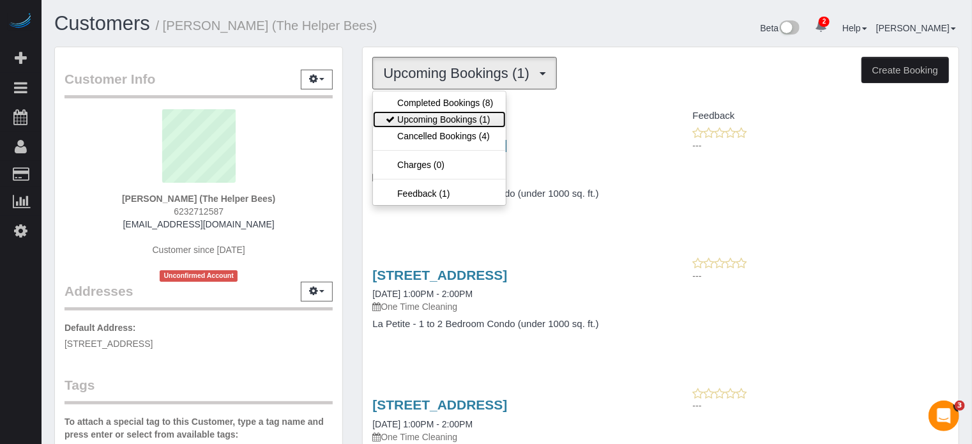
click at [462, 119] on link "Upcoming Bookings (1)" at bounding box center [439, 119] width 133 height 17
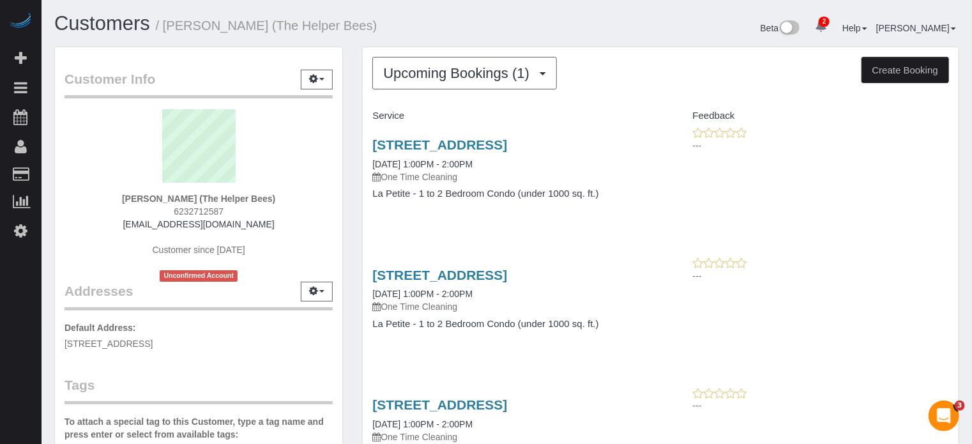
click at [487, 30] on h1 "Customers / [PERSON_NAME] (The Helper Bees)" at bounding box center [275, 24] width 443 height 22
click at [353, 140] on div "Upcoming Bookings (1) Completed Bookings (8) Upcoming Bookings (1) Cancelled Bo…" at bounding box center [661, 424] width 616 height 754
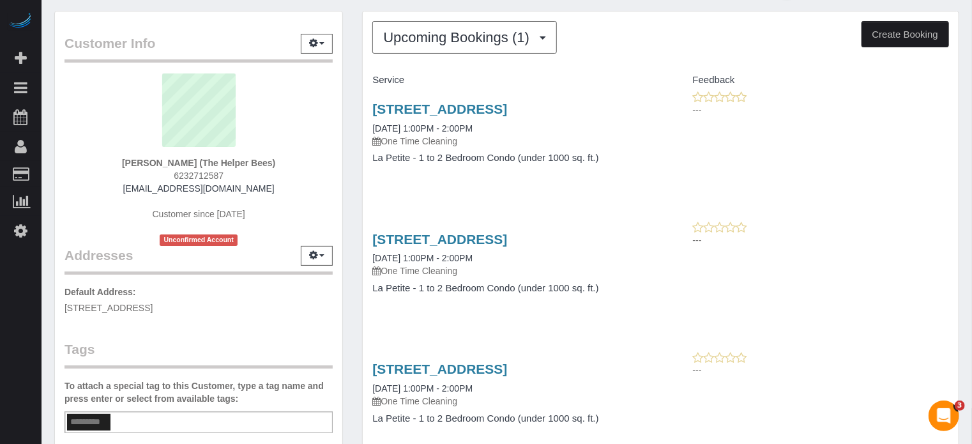
scroll to position [17, 0]
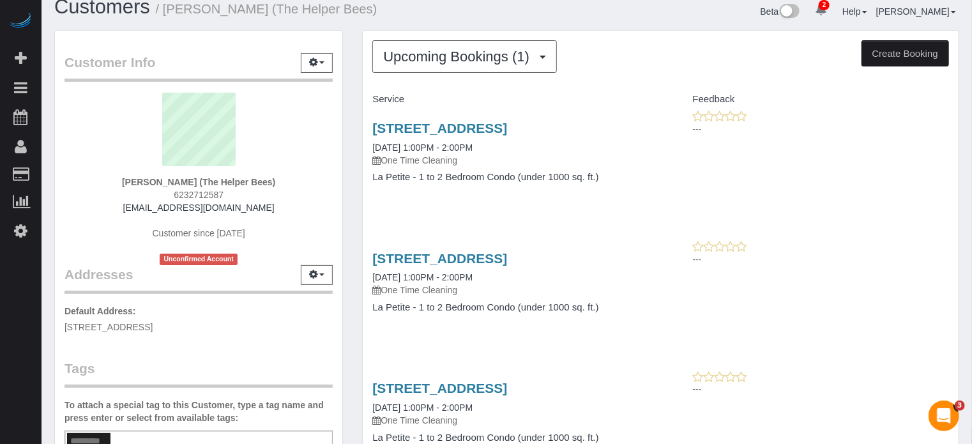
click at [354, 206] on div "Upcoming Bookings (1) Completed Bookings (8) Upcoming Bookings (1) Cancelled Bo…" at bounding box center [661, 407] width 616 height 754
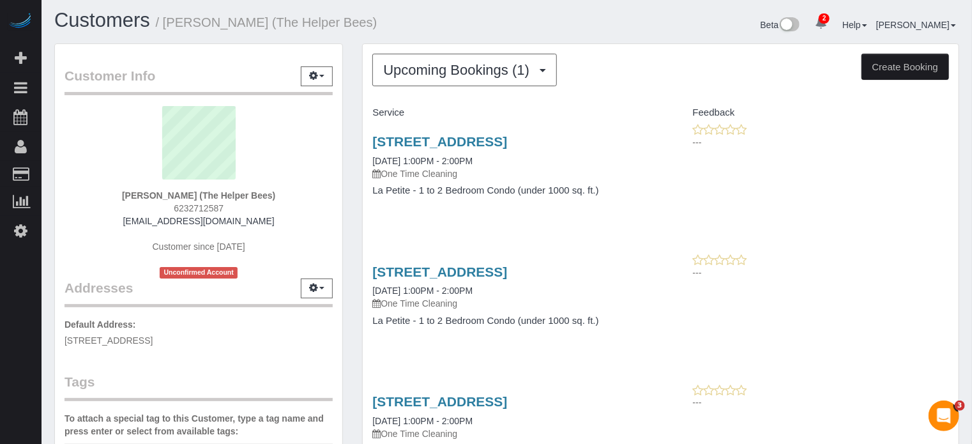
scroll to position [0, 0]
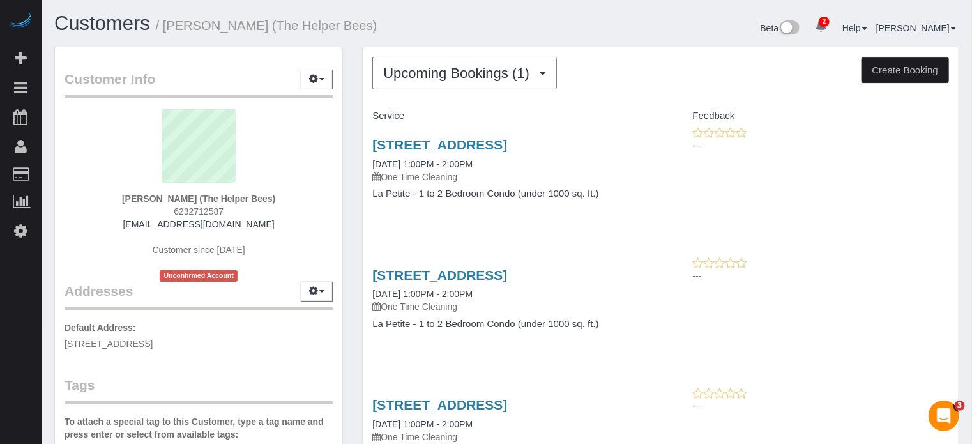
click at [353, 204] on div "Upcoming Bookings (1) Completed Bookings (8) Upcoming Bookings (1) Cancelled Bo…" at bounding box center [661, 424] width 616 height 754
click at [353, 169] on div "Upcoming Bookings (1) Completed Bookings (8) Upcoming Bookings (1) Cancelled Bo…" at bounding box center [661, 424] width 616 height 754
click at [353, 163] on div "Upcoming Bookings (1) Completed Bookings (8) Upcoming Bookings (1) Cancelled Bo…" at bounding box center [661, 424] width 616 height 754
click at [350, 167] on div "Customer Info Edit Contact Info Send Message Email Preferences Special Sales Ta…" at bounding box center [199, 360] width 308 height 627
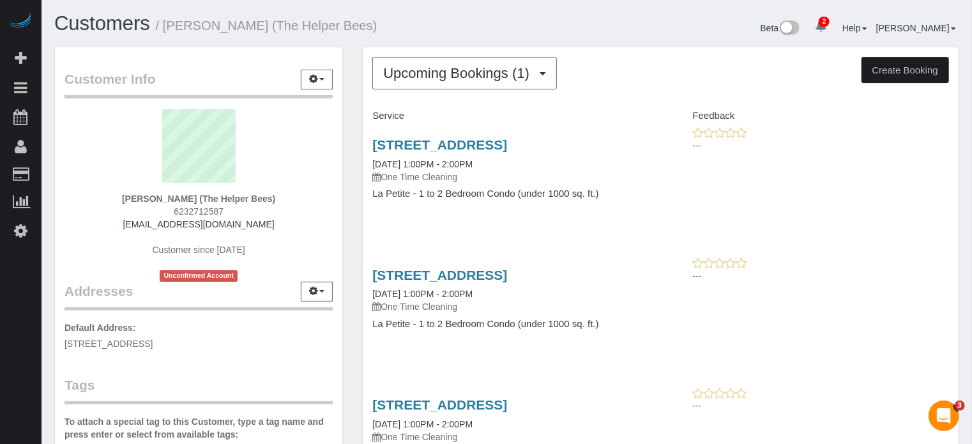
click at [350, 167] on div "Customer Info Edit Contact Info Send Message Email Preferences Special Sales Ta…" at bounding box center [199, 360] width 308 height 627
click at [351, 157] on div "Customer Info Edit Contact Info Send Message Email Preferences Special Sales Ta…" at bounding box center [199, 360] width 308 height 627
click at [351, 166] on div "Customer Info Edit Contact Info Send Message Email Preferences Special Sales Ta…" at bounding box center [199, 360] width 308 height 627
click at [350, 225] on div "Customer Info Edit Contact Info Send Message Email Preferences Special Sales Ta…" at bounding box center [199, 360] width 308 height 627
click at [350, 222] on div "Customer Info Edit Contact Info Send Message Email Preferences Special Sales Ta…" at bounding box center [199, 360] width 308 height 627
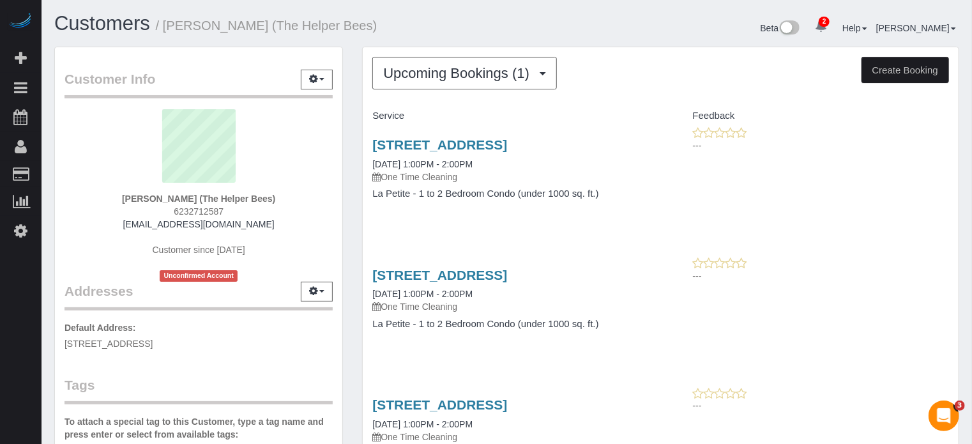
click at [356, 216] on div "Upcoming Bookings (1) Completed Bookings (8) Upcoming Bookings (1) Cancelled Bo…" at bounding box center [661, 424] width 616 height 754
click at [353, 214] on div "Upcoming Bookings (1) Completed Bookings (8) Upcoming Bookings (1) Cancelled Bo…" at bounding box center [661, 424] width 616 height 754
click at [353, 215] on div "Upcoming Bookings (1) Completed Bookings (8) Upcoming Bookings (1) Cancelled Bo…" at bounding box center [661, 424] width 616 height 754
click at [361, 209] on div "Upcoming Bookings (1) Completed Bookings (8) Upcoming Bookings (1) Cancelled Bo…" at bounding box center [661, 424] width 616 height 754
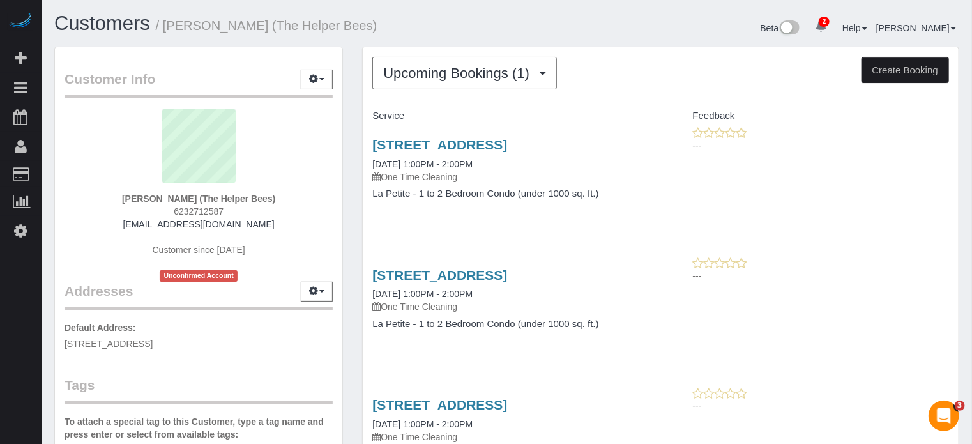
click at [350, 209] on div "Customer Info Edit Contact Info Send Message Email Preferences Special Sales Ta…" at bounding box center [199, 360] width 308 height 627
click at [350, 217] on div "Customer Info Edit Contact Info Send Message Email Preferences Special Sales Ta…" at bounding box center [199, 360] width 308 height 627
click at [351, 222] on div "Customer Info Edit Contact Info Send Message Email Preferences Special Sales Ta…" at bounding box center [199, 360] width 308 height 627
click at [938, 329] on div "[STREET_ADDRESS] [DATE] 1:00PM - 2:00PM One Time Cleaning La Petite - 1 to 2 Be…" at bounding box center [661, 306] width 596 height 98
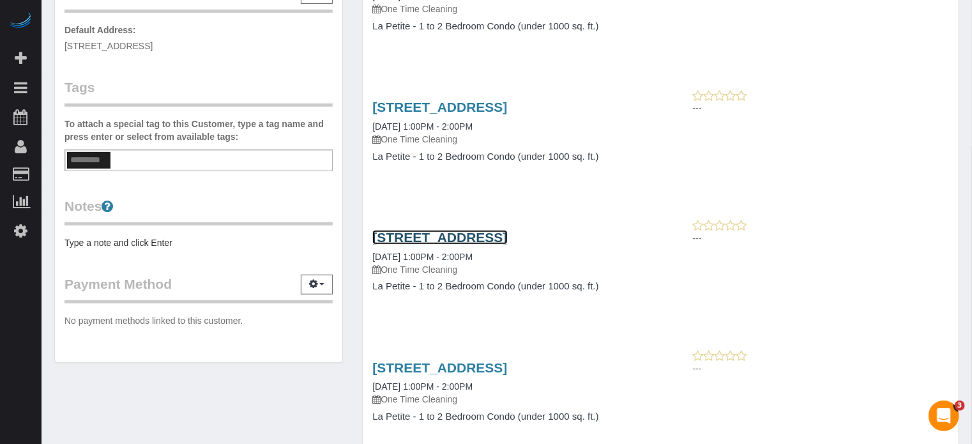
scroll to position [319, 0]
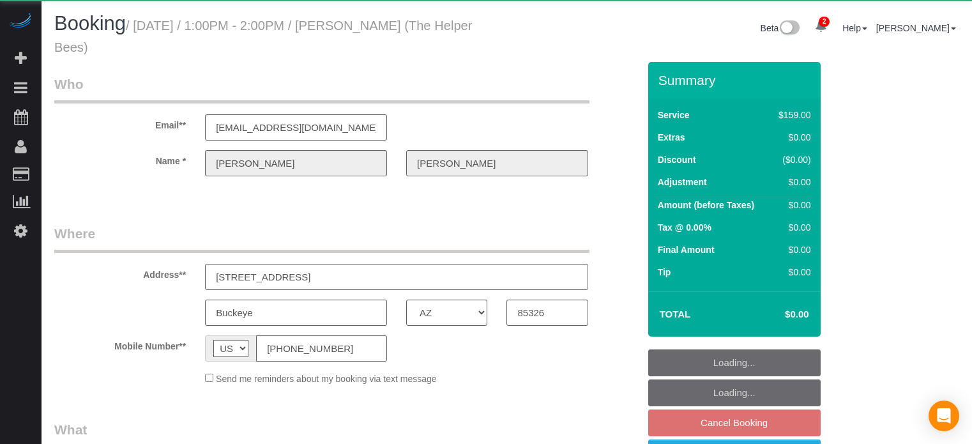
select select "AZ"
select select "object:813"
select select "4"
select select "number:9"
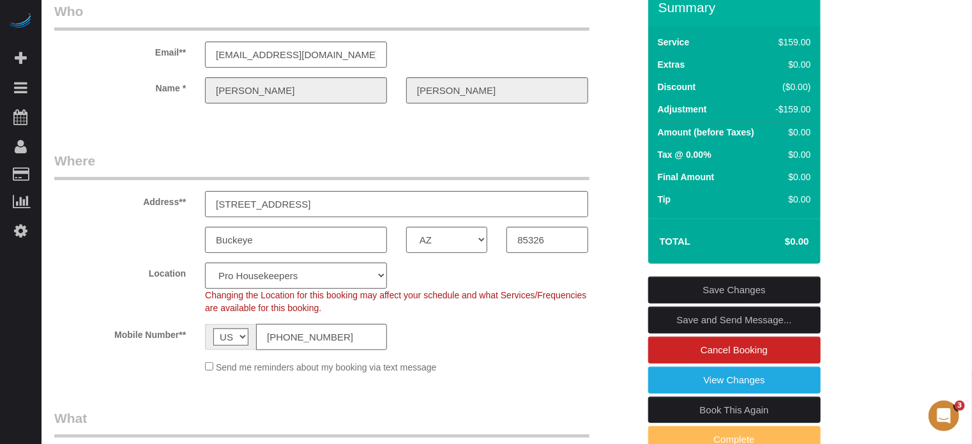
scroll to position [128, 0]
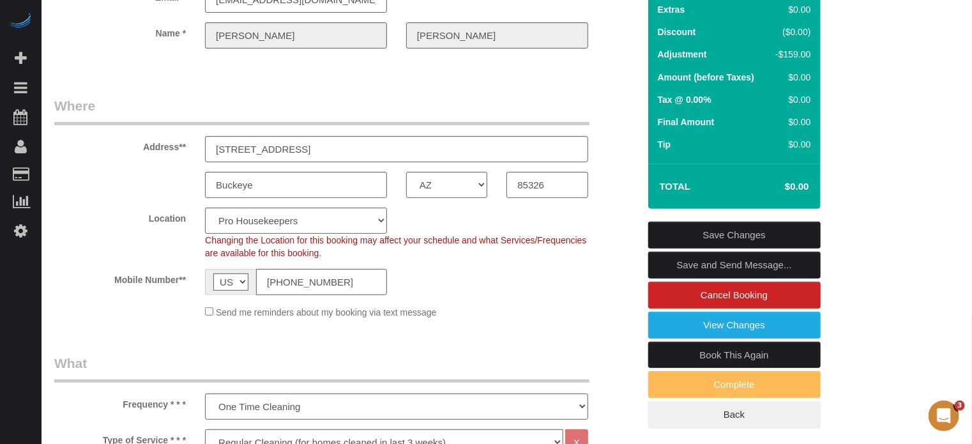
click at [694, 352] on link "Book This Again" at bounding box center [734, 355] width 172 height 27
select select "AZ"
select select "number:9"
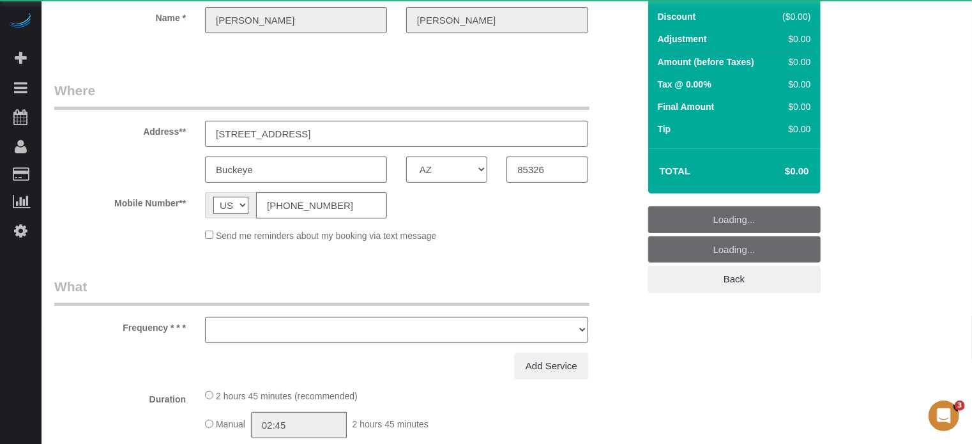
select select "string:fspay"
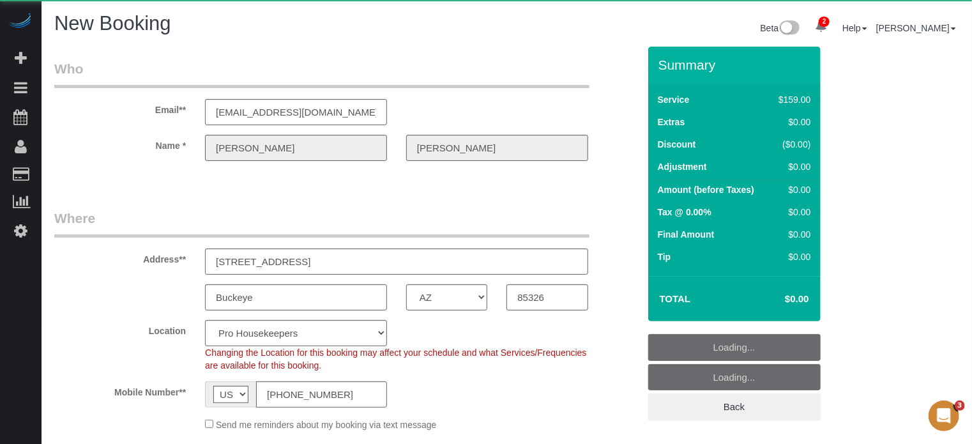
select select "object:2042"
select select "4"
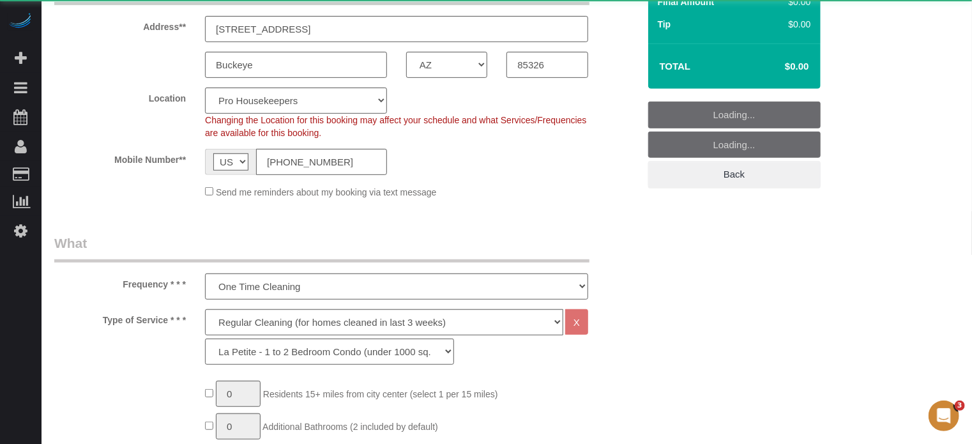
select select "object:2634"
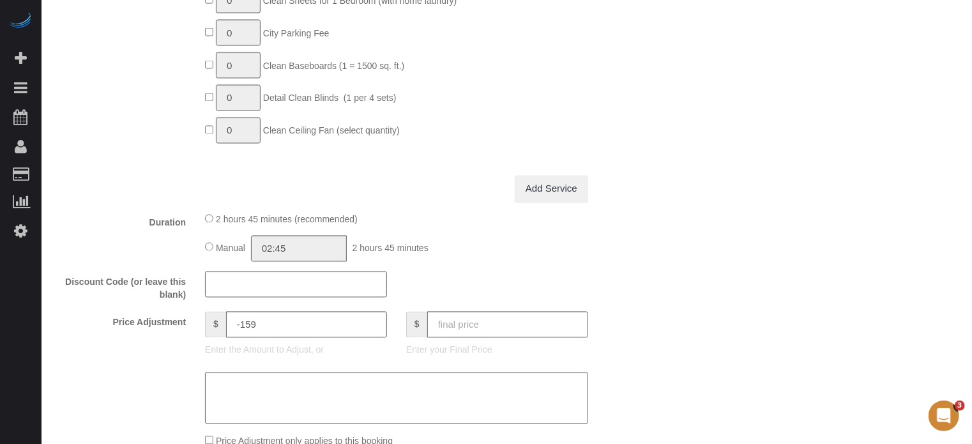
scroll to position [1214, 0]
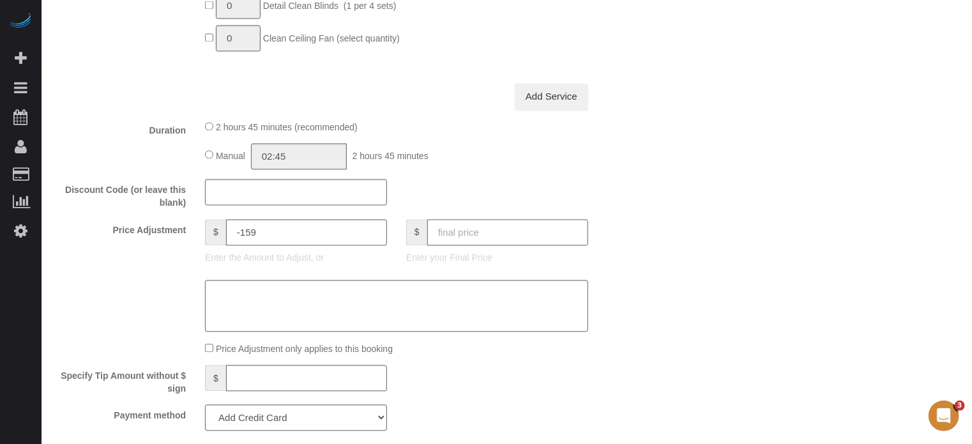
click at [503, 236] on input "text" at bounding box center [507, 233] width 161 height 26
type input "0"
click at [648, 254] on div "Who Email** [EMAIL_ADDRESS][DOMAIN_NAME] Name * [PERSON_NAME] Where Address** […" at bounding box center [506, 181] width 905 height 2697
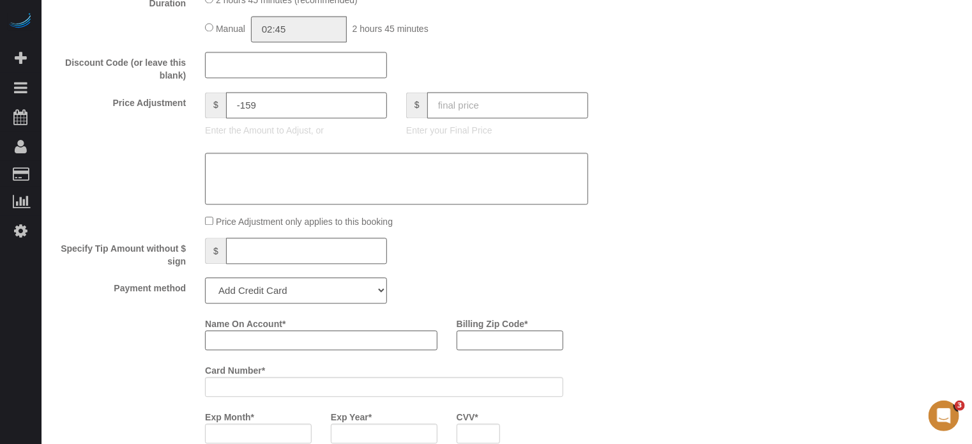
click at [641, 257] on div "Specify Tip Amount without $ sign $" at bounding box center [347, 253] width 604 height 30
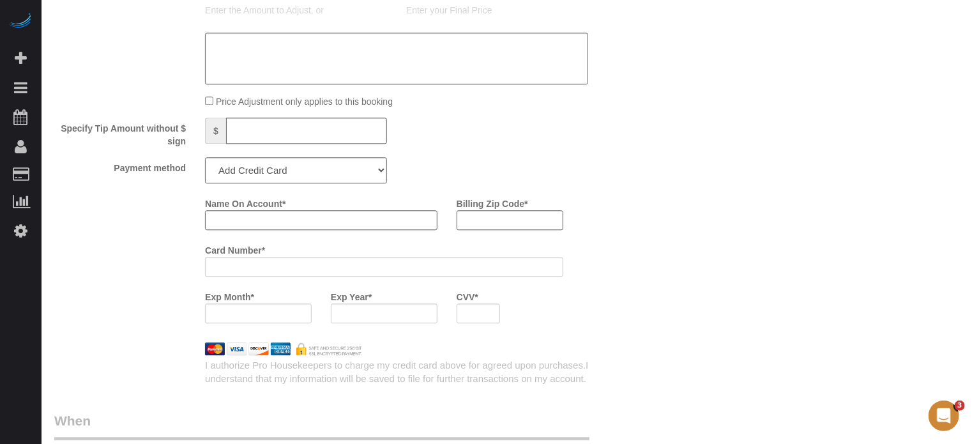
scroll to position [1533, 0]
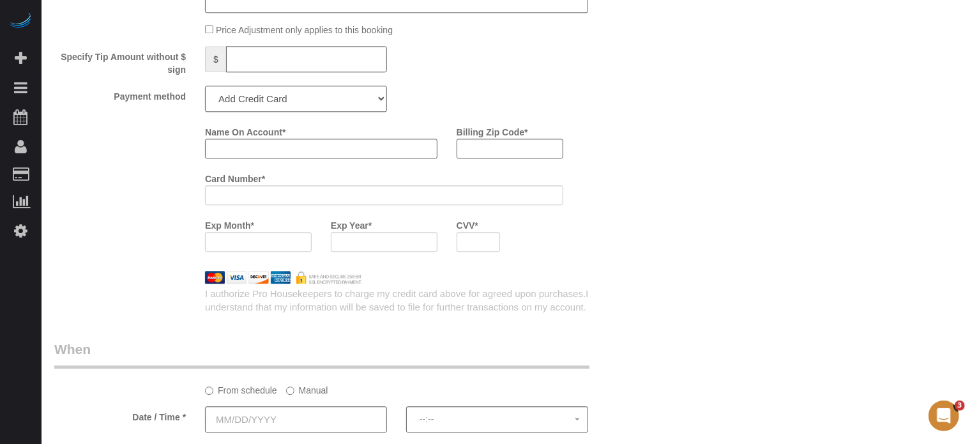
click at [292, 103] on select "Add Credit Card Cash Check Paypal" at bounding box center [296, 99] width 182 height 26
select select "string:check"
click at [205, 91] on select "Add Credit Card Cash Check Paypal" at bounding box center [296, 99] width 182 height 26
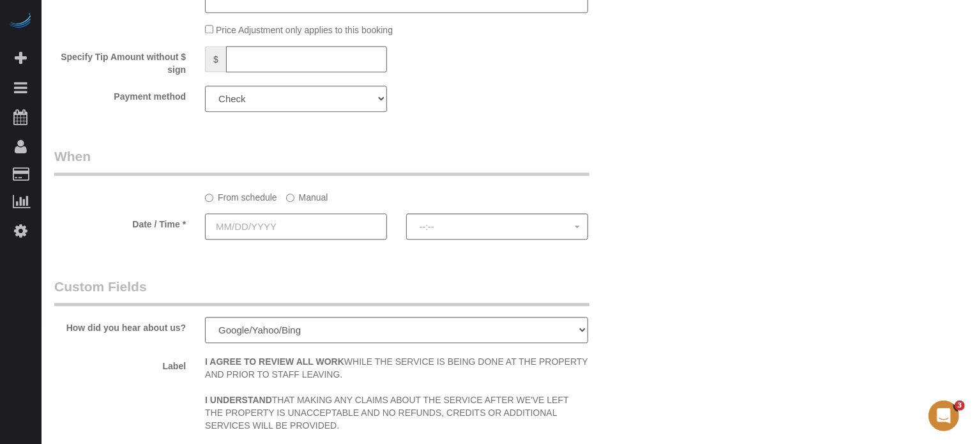
click at [270, 240] on input "text" at bounding box center [296, 226] width 182 height 26
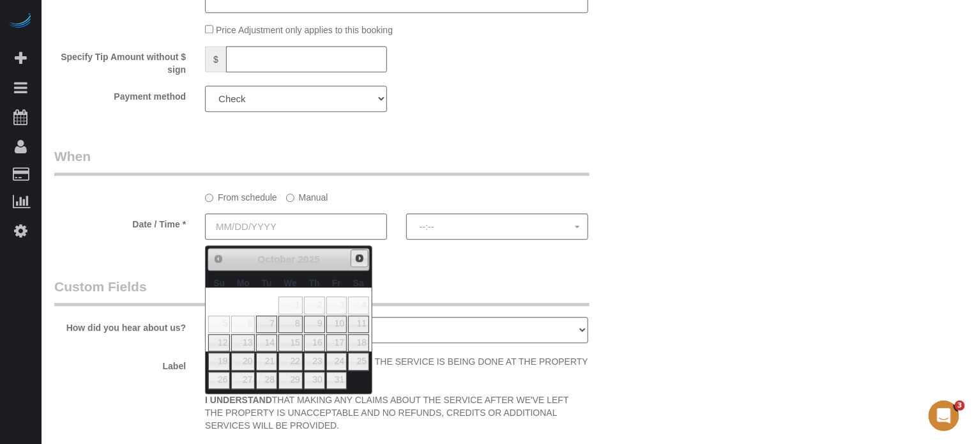
click at [355, 261] on span "Next" at bounding box center [360, 258] width 10 height 10
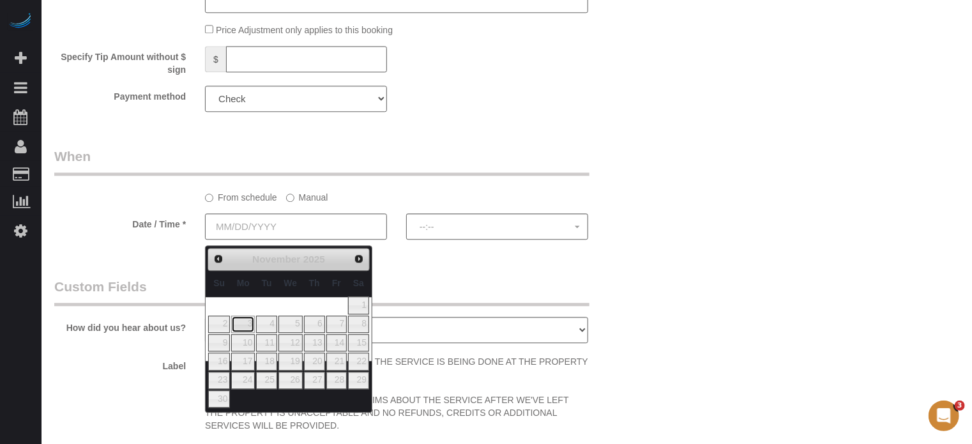
click at [243, 329] on link "3" at bounding box center [243, 324] width 24 height 17
type input "11/03/2025"
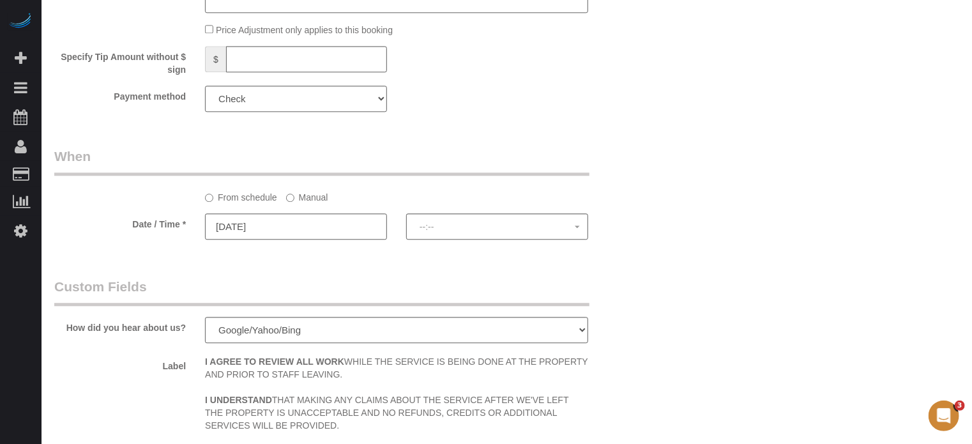
select select "spot51"
click at [320, 199] on label "Manual" at bounding box center [307, 195] width 42 height 17
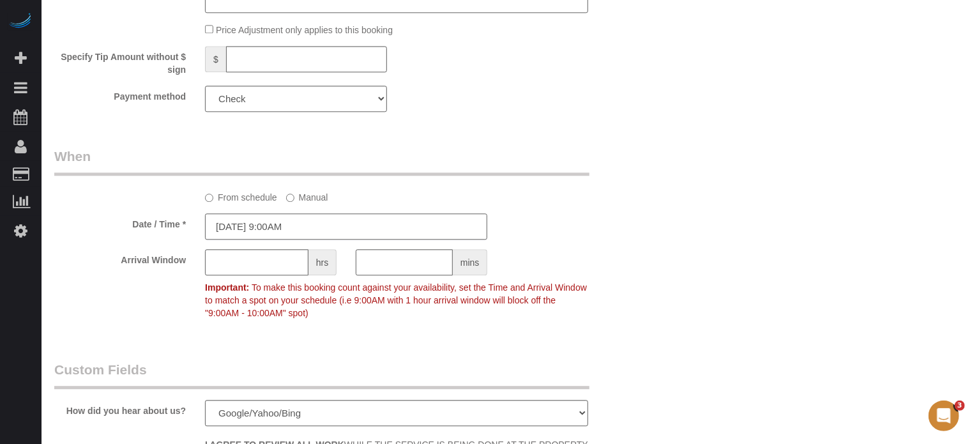
click at [317, 231] on input "11/03/2025 9:00AM" at bounding box center [346, 226] width 282 height 26
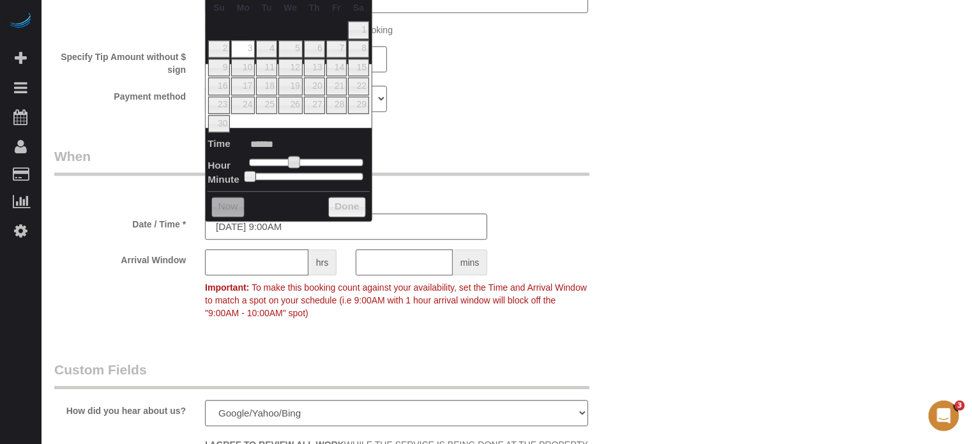
type input "11/03/2025 10:00AM"
type input "*******"
type input "11/03/2025 11:00AM"
type input "*******"
type input "11/03/2025 12:00PM"
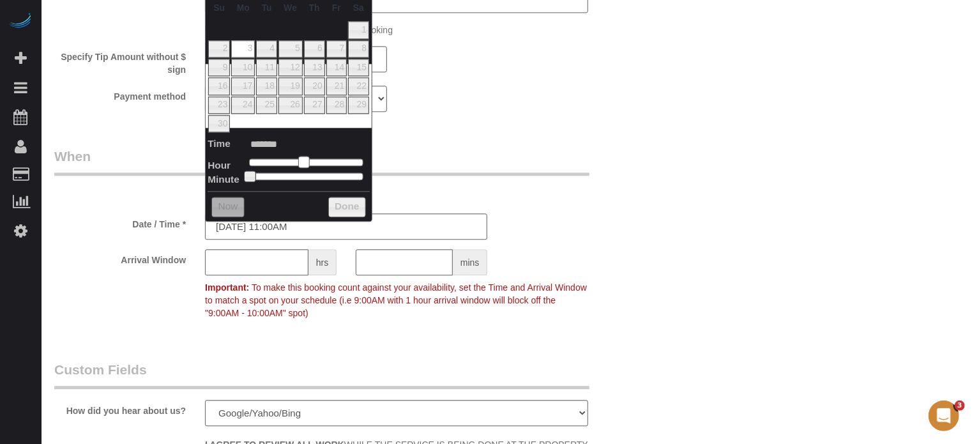
type input "*******"
type input "11/03/2025 1:00PM"
type input "******"
type input "11/03/2025 2:00PM"
type input "******"
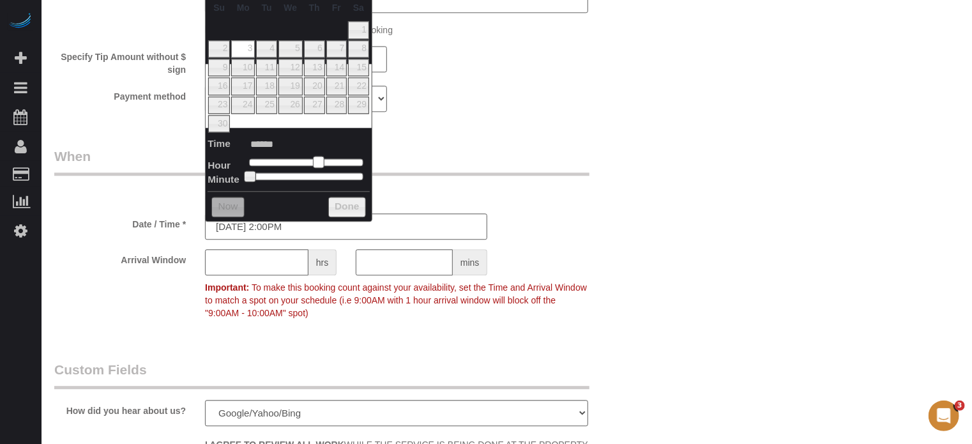
type input "11/03/2025 1:00PM"
type input "******"
drag, startPoint x: 296, startPoint y: 158, endPoint x: 317, endPoint y: 162, distance: 21.5
click at [317, 162] on span at bounding box center [313, 161] width 11 height 11
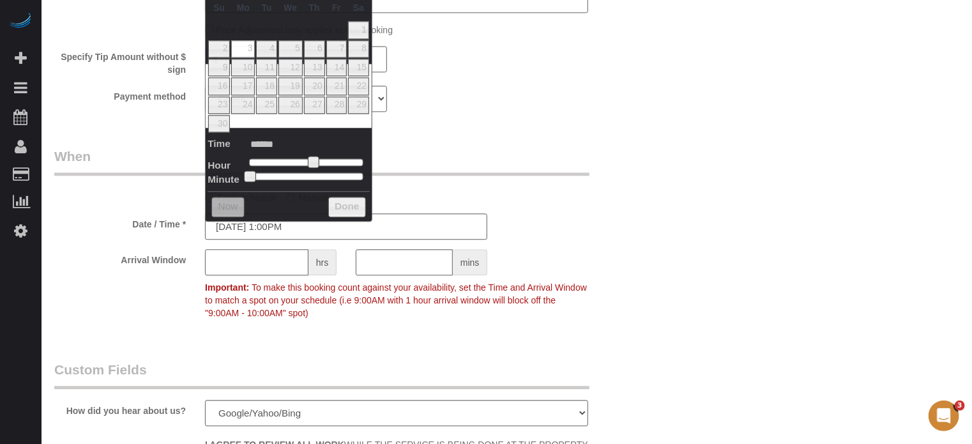
click at [282, 261] on input "text" at bounding box center [256, 262] width 103 height 26
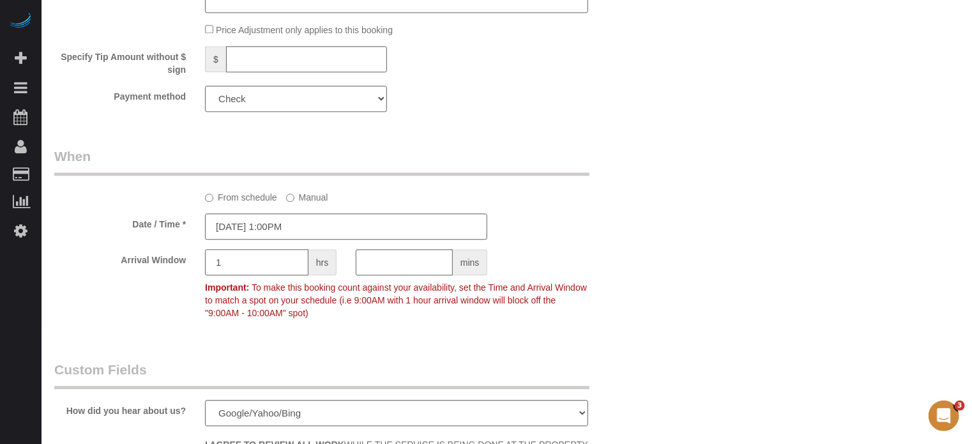
type input "1"
click at [631, 198] on div "From schedule Manual" at bounding box center [347, 175] width 604 height 57
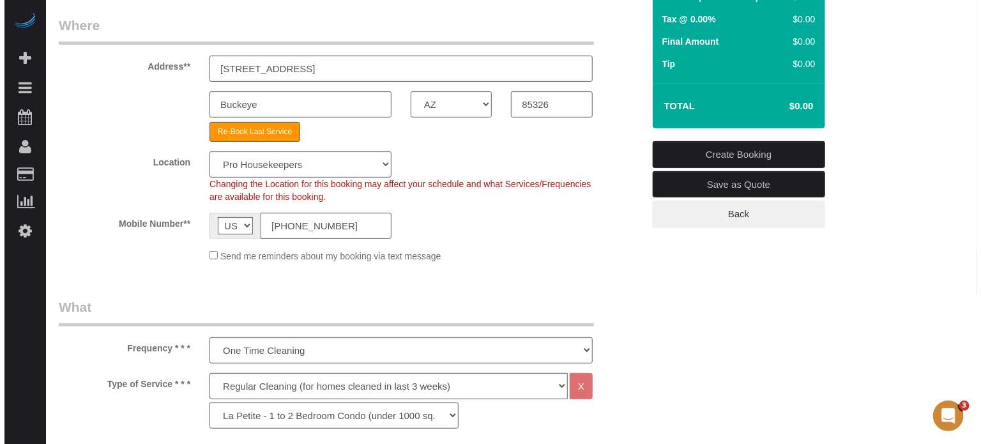
scroll to position [0, 0]
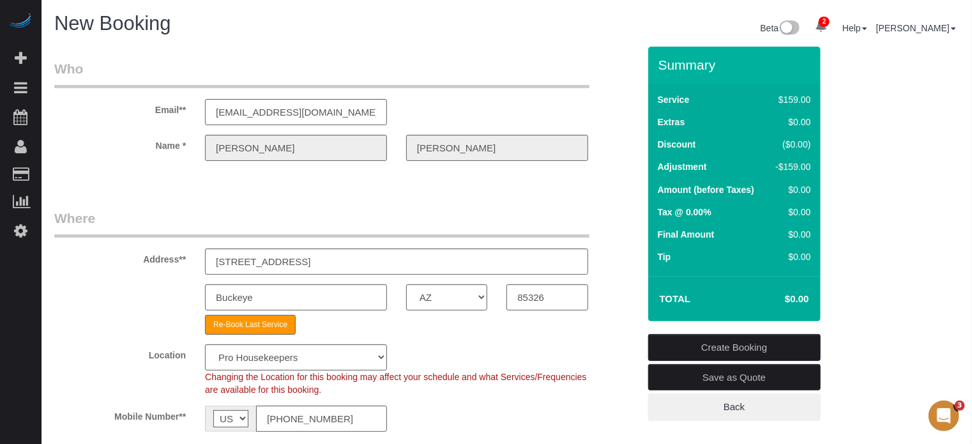
click at [765, 347] on link "Create Booking" at bounding box center [734, 347] width 172 height 27
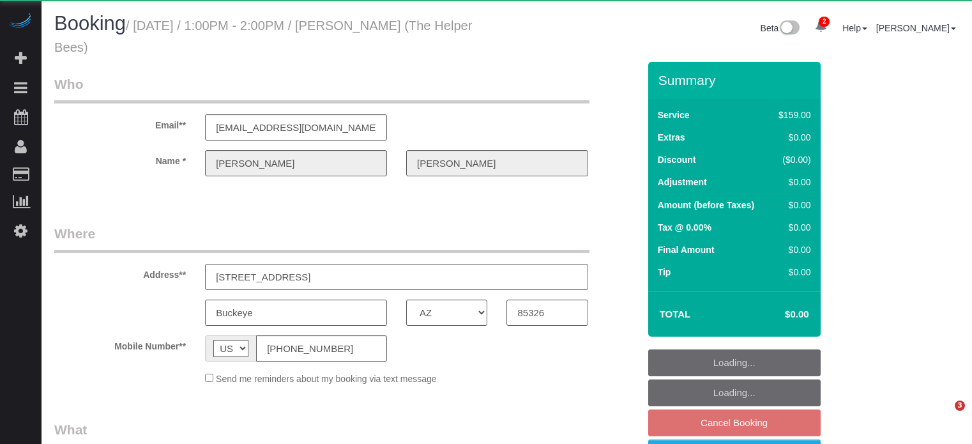
select select "AZ"
select select "object:799"
select select "4"
select select "number:9"
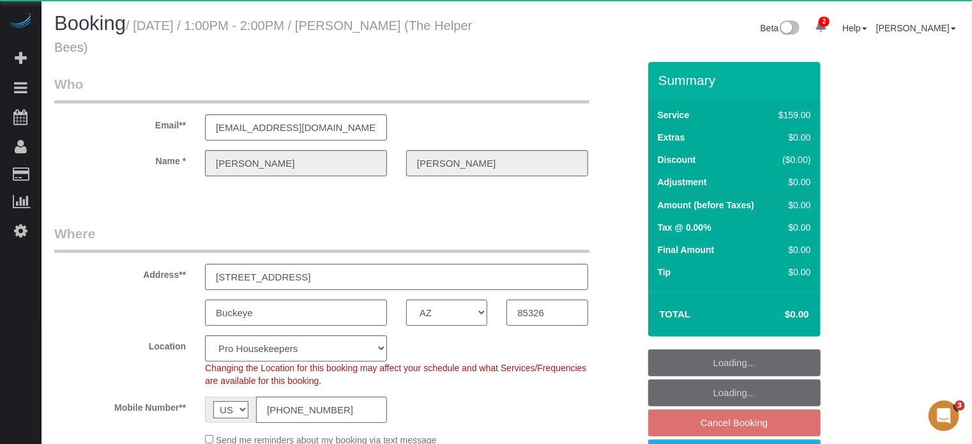
scroll to position [256, 0]
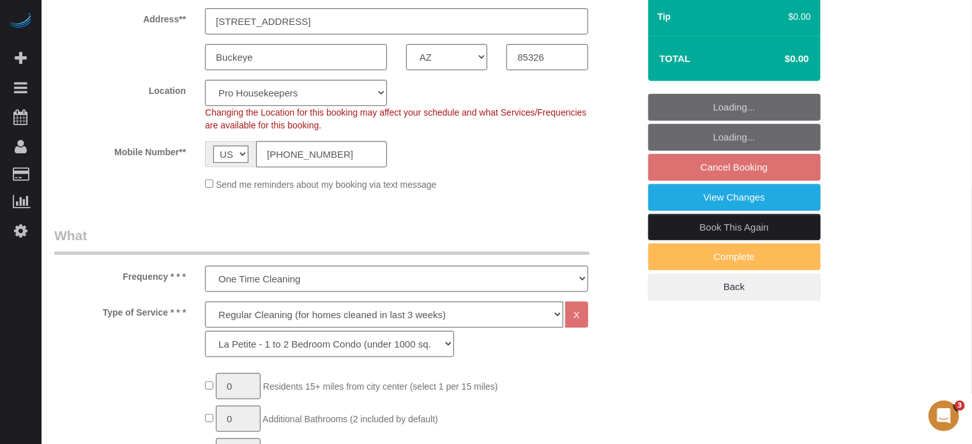
click at [700, 229] on link "Book This Again" at bounding box center [734, 227] width 172 height 27
select select "AZ"
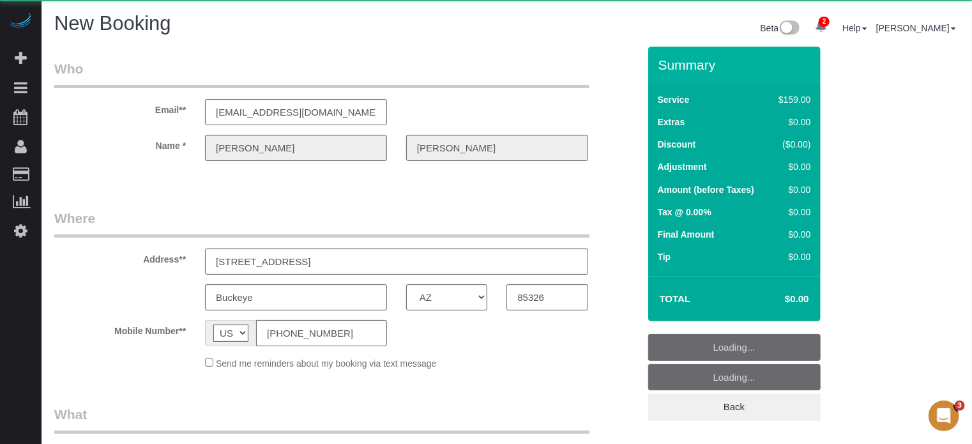
select select "string:fspay"
select select "object:2041"
select select "number:9"
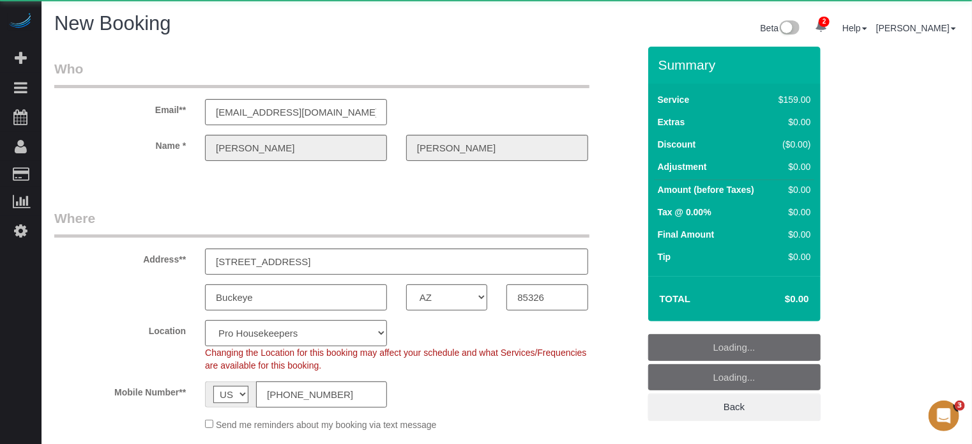
select select "object:2633"
select select "4"
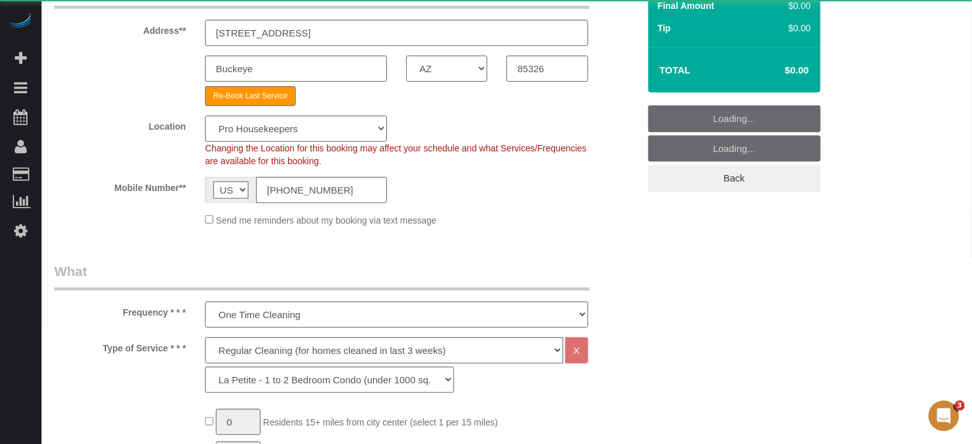
select select "object:2645"
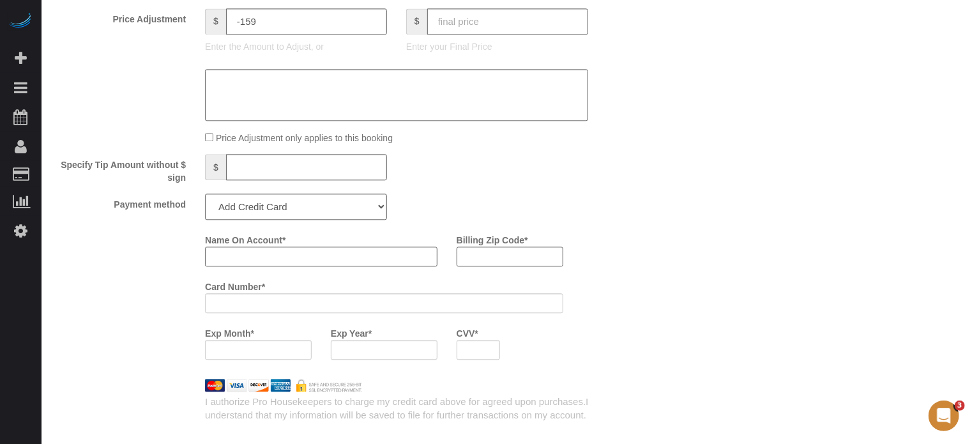
scroll to position [1405, 0]
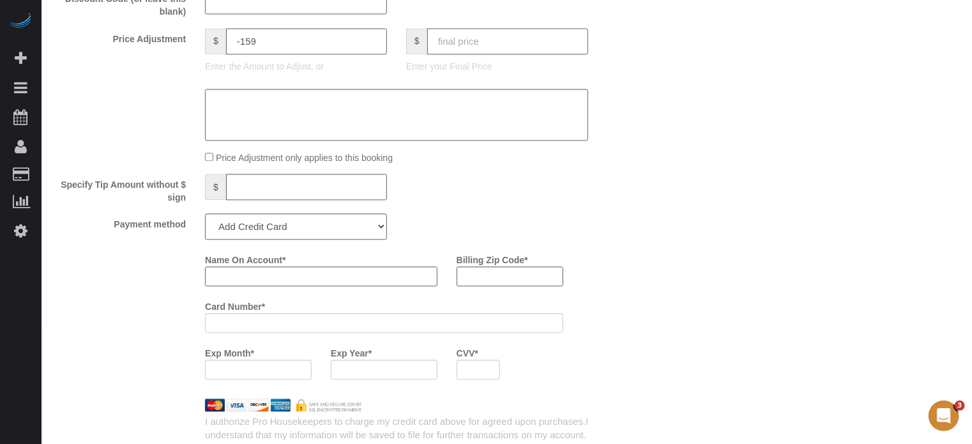
click at [496, 42] on input "text" at bounding box center [507, 41] width 161 height 26
type input "0"
click at [347, 233] on select "Add Credit Card Cash Check Paypal" at bounding box center [296, 226] width 182 height 26
select select "string:check"
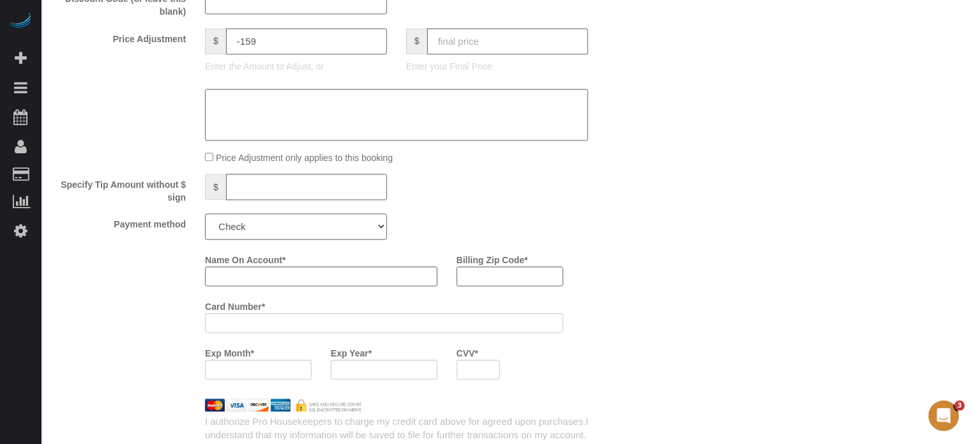
click at [205, 219] on select "Add Credit Card Cash Check Paypal" at bounding box center [296, 226] width 182 height 26
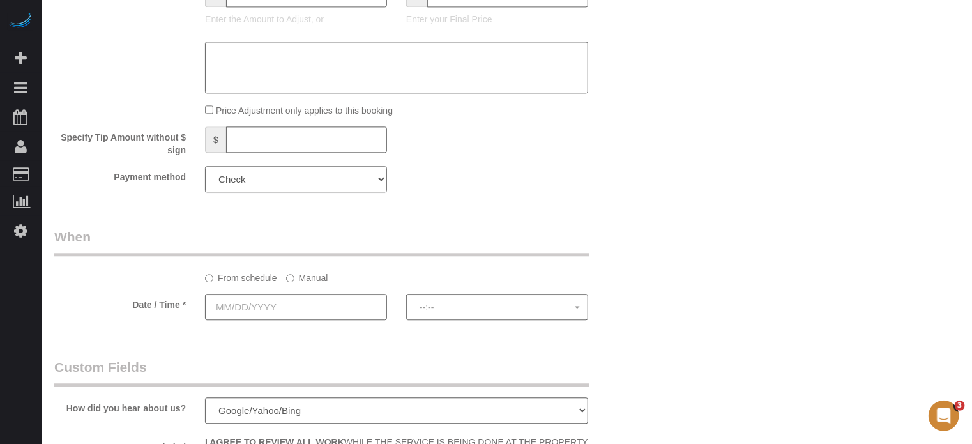
scroll to position [1533, 0]
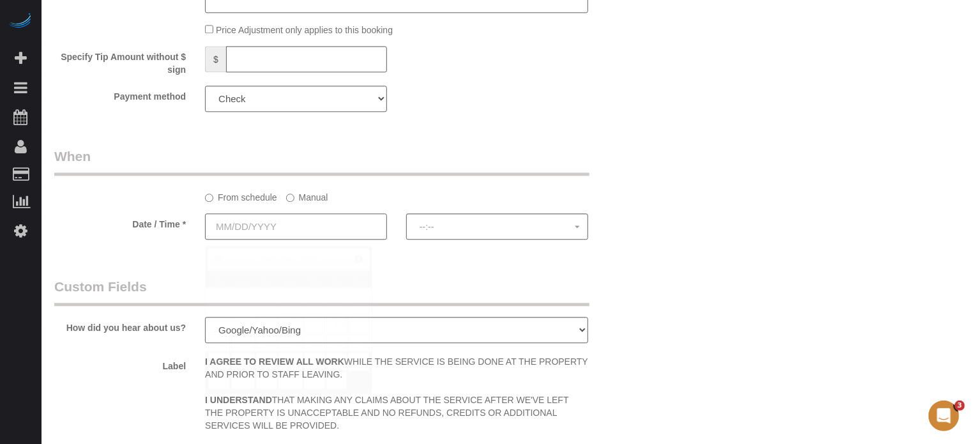
click at [266, 231] on input "text" at bounding box center [296, 226] width 182 height 26
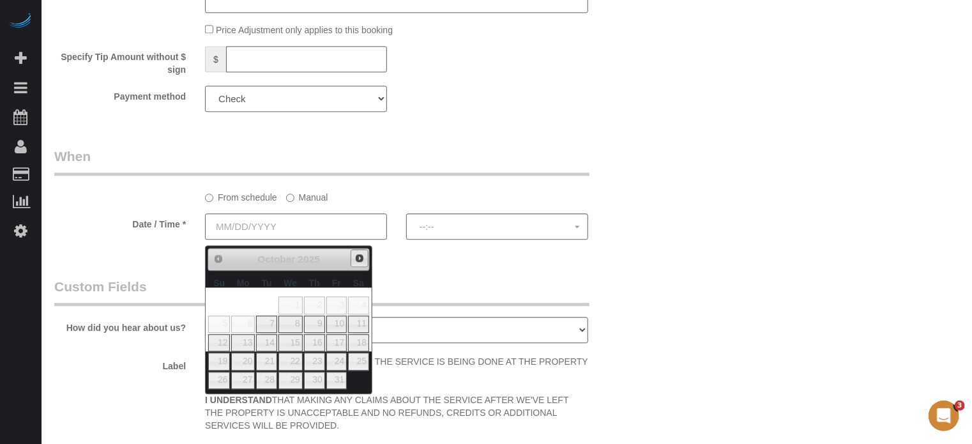
click at [355, 260] on span "Next" at bounding box center [360, 258] width 10 height 10
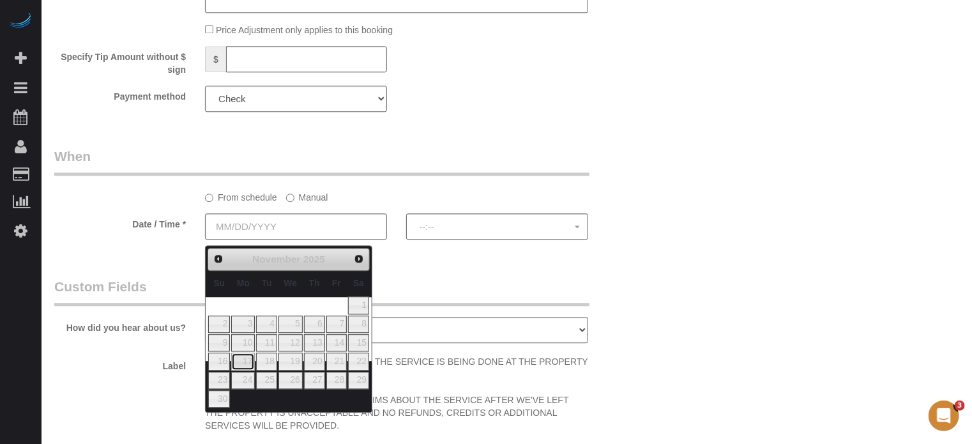
click at [246, 362] on link "17" at bounding box center [243, 361] width 24 height 17
type input "[DATE]"
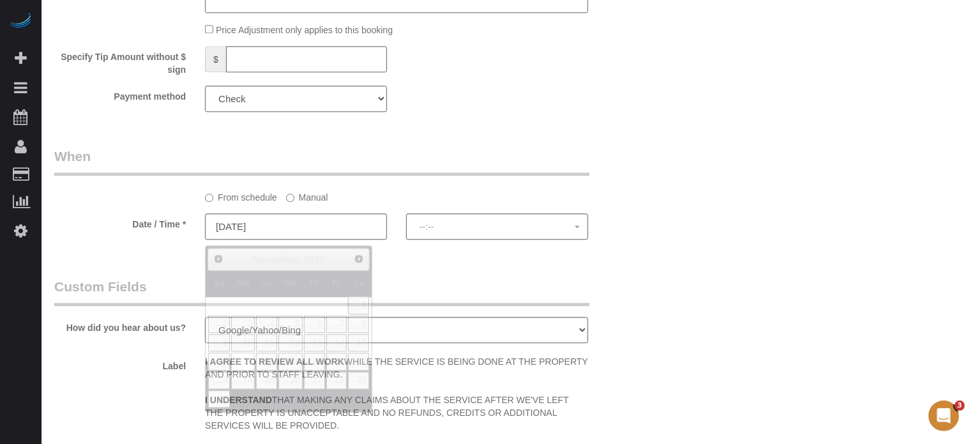
select select "spot51"
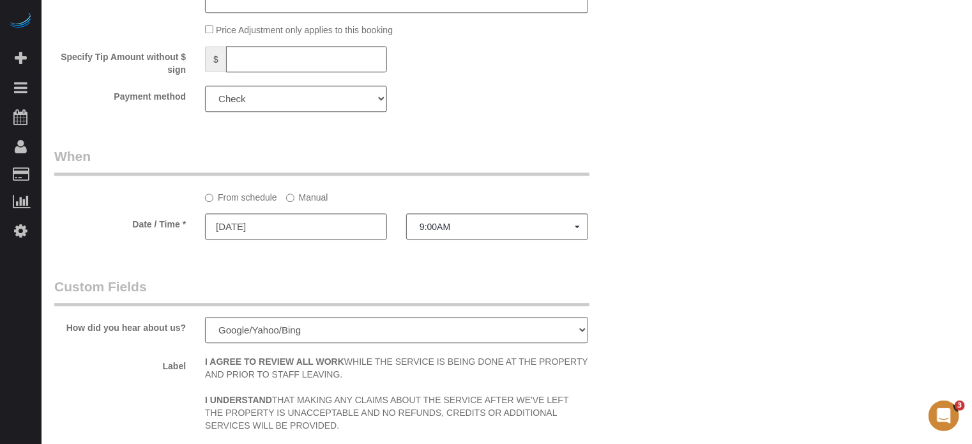
click at [320, 204] on label "Manual" at bounding box center [307, 195] width 42 height 17
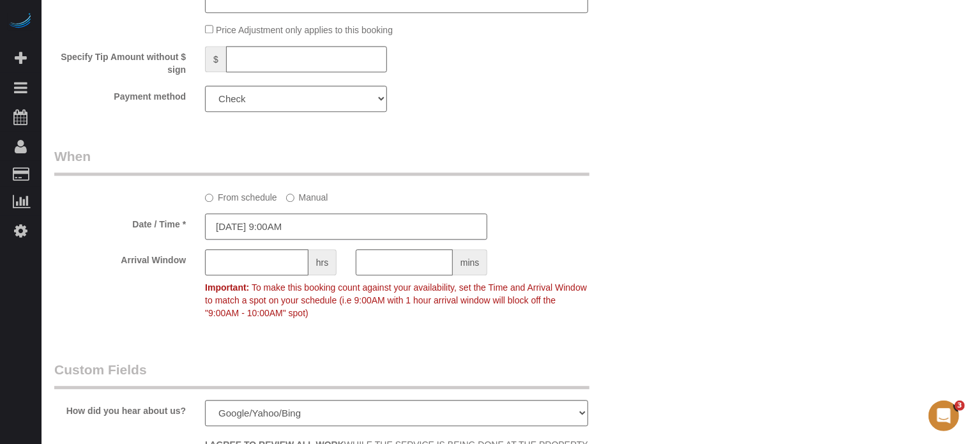
click at [303, 227] on input "[DATE] 9:00AM" at bounding box center [346, 226] width 282 height 26
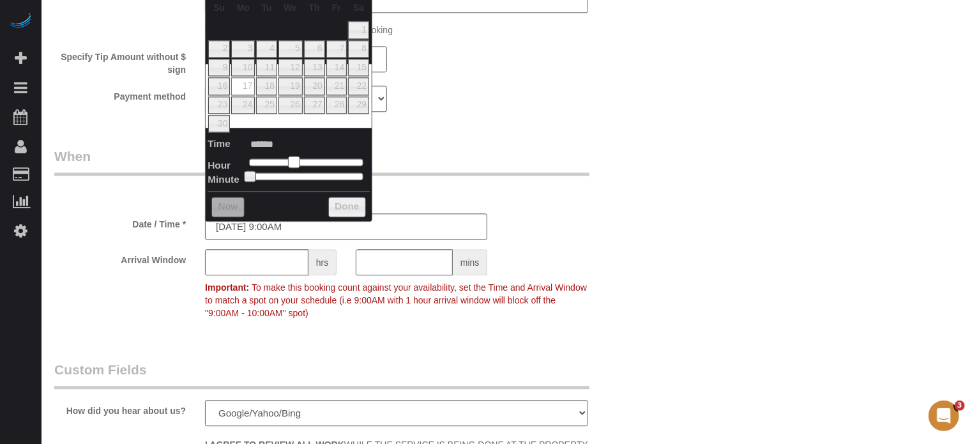
type input "[DATE] 10:00AM"
type input "*******"
type input "[DATE] 11:00AM"
type input "*******"
type input "[DATE] 12:00PM"
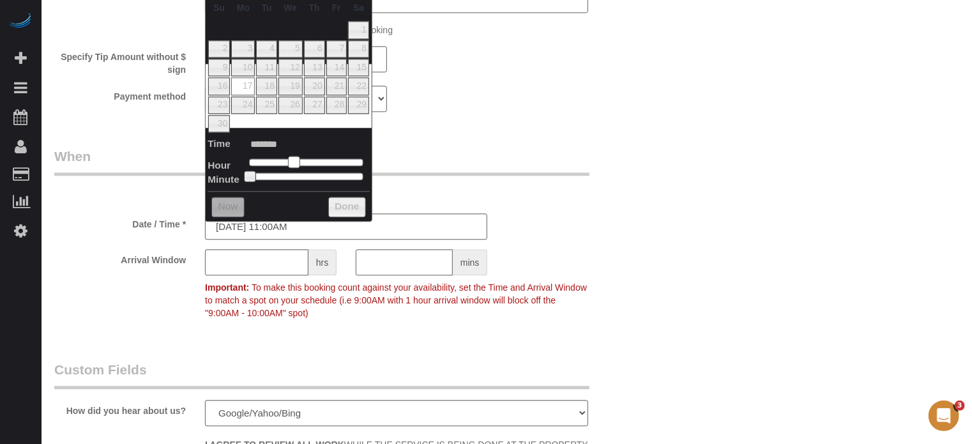
type input "*******"
type input "[DATE] 1:00PM"
type input "******"
drag, startPoint x: 295, startPoint y: 157, endPoint x: 286, endPoint y: 221, distance: 64.5
click at [317, 164] on span at bounding box center [313, 161] width 11 height 11
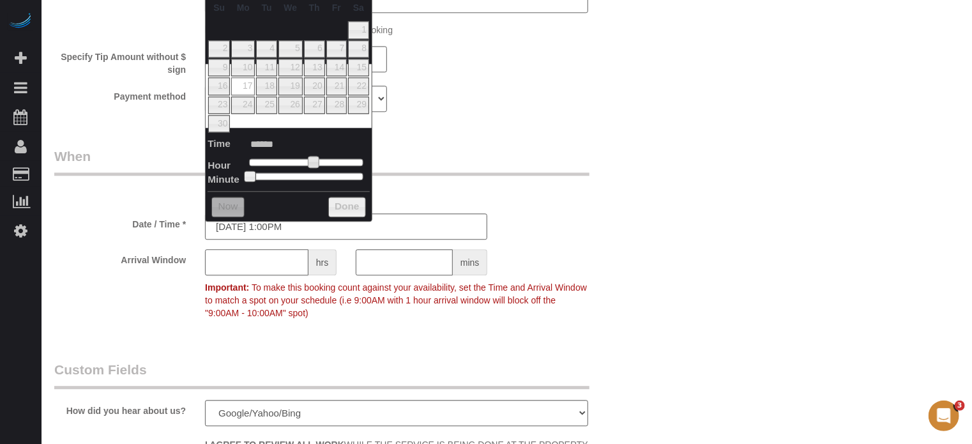
click at [275, 262] on input "text" at bounding box center [256, 262] width 103 height 26
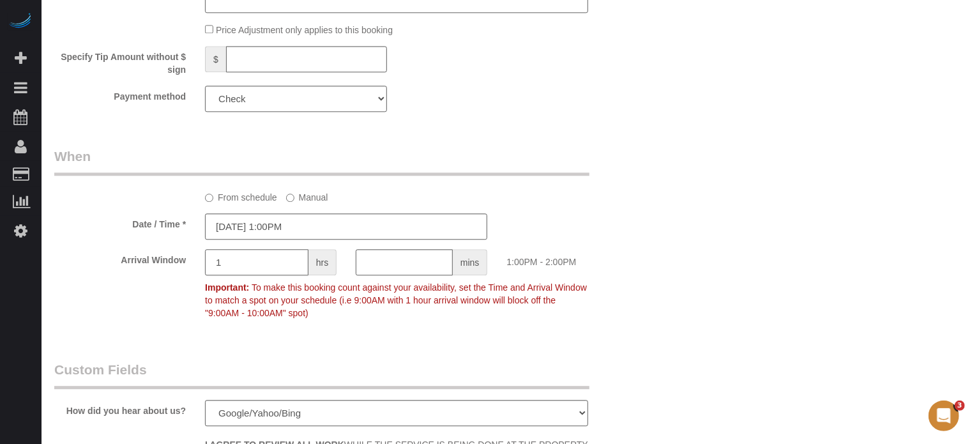
type input "1"
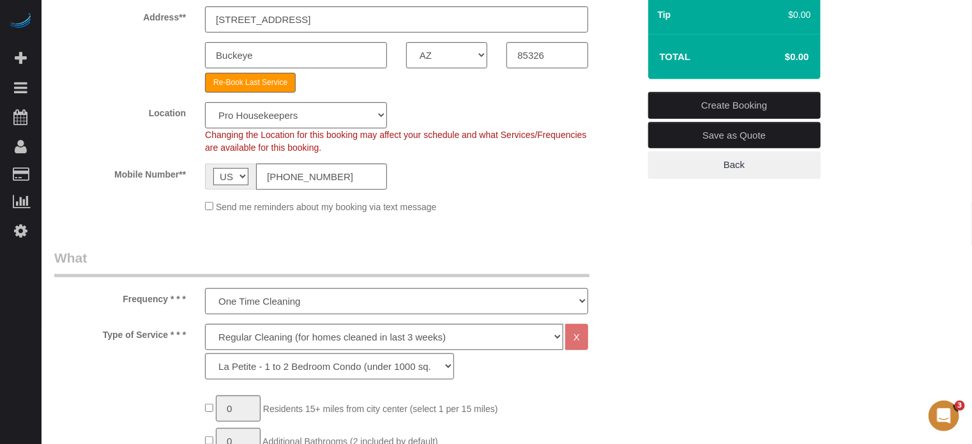
scroll to position [64, 0]
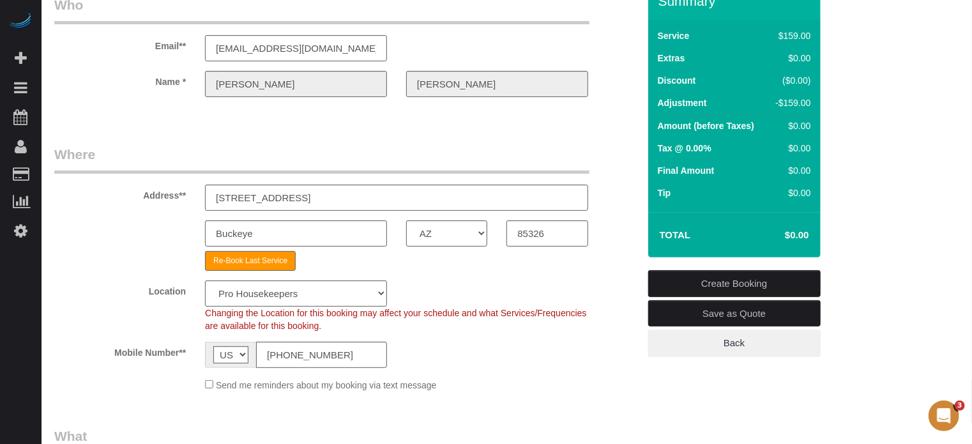
click at [729, 281] on link "Create Booking" at bounding box center [734, 283] width 172 height 27
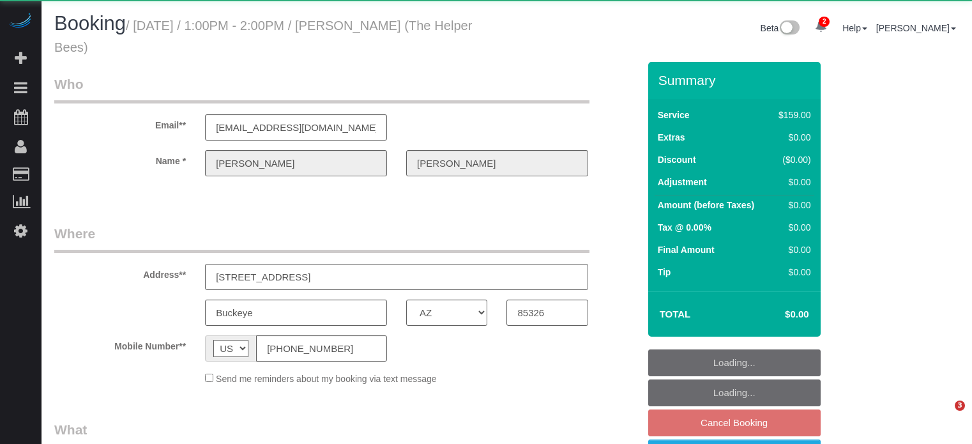
select select "AZ"
select select "number:9"
select select "object:1269"
select select "4"
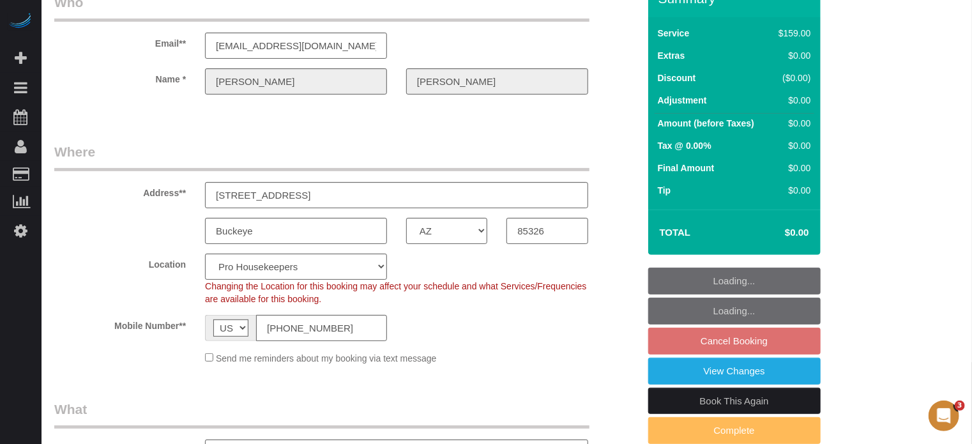
scroll to position [192, 0]
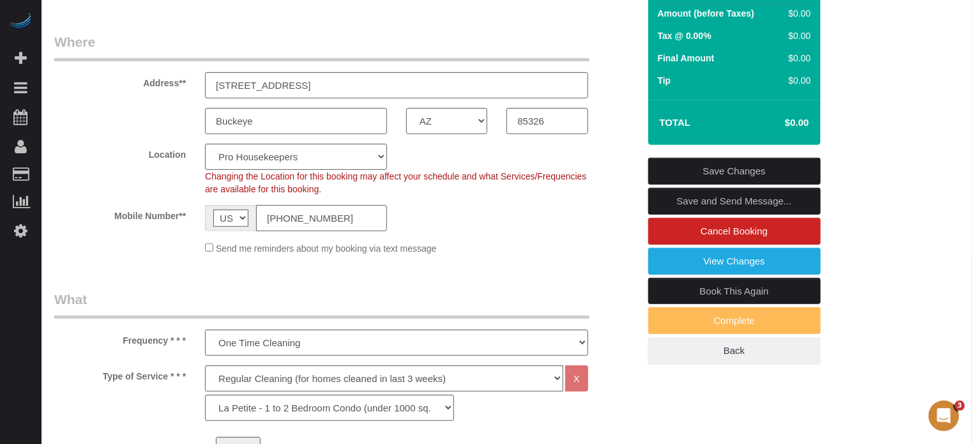
click at [687, 291] on link "Book This Again" at bounding box center [734, 291] width 172 height 27
select select "AZ"
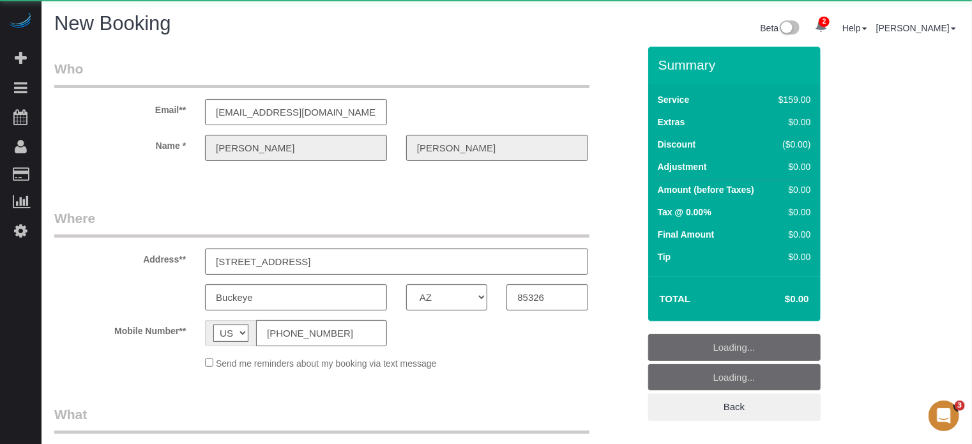
select select "string:fspay"
select select "object:2501"
select select "4"
select select "number:9"
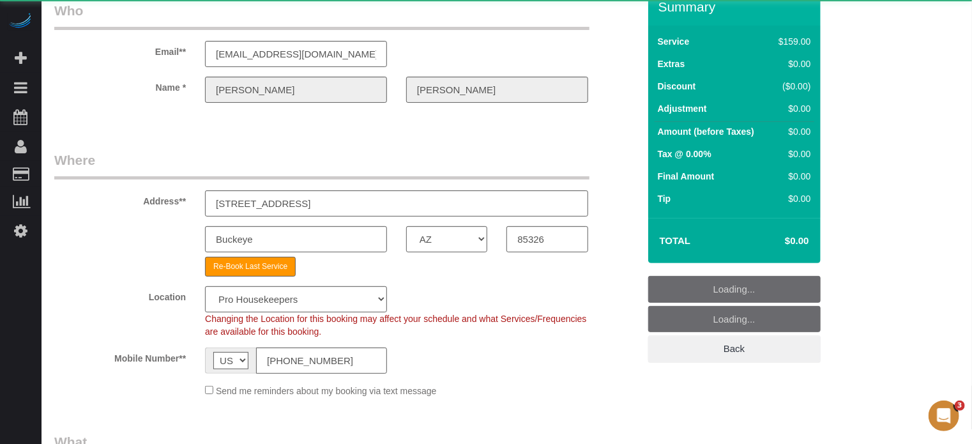
select select "object:2642"
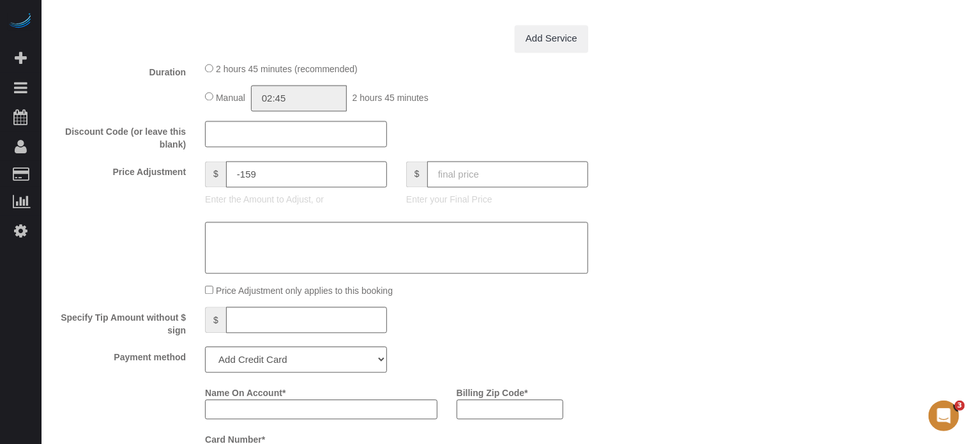
scroll to position [1278, 0]
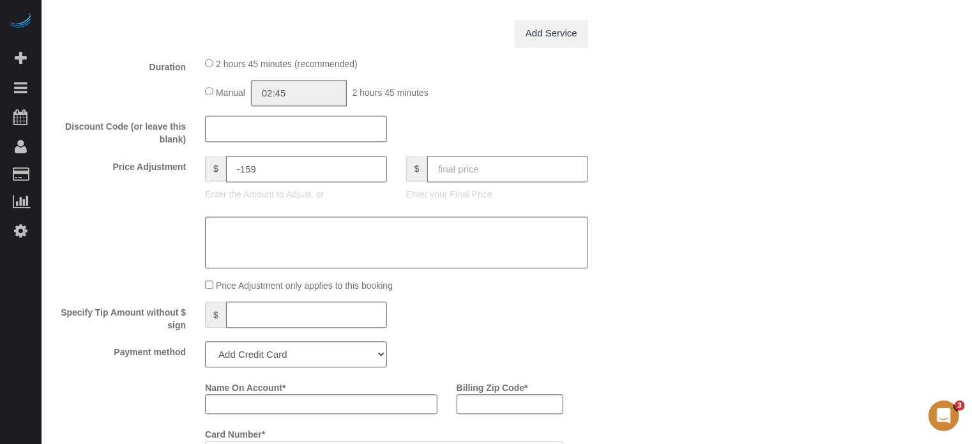
click at [535, 170] on input "text" at bounding box center [507, 169] width 161 height 26
type input "0"
click at [688, 209] on div "Who Email** randyellis4570@gmail.com Name * Randy Ellis Where Address** 3593 S …" at bounding box center [506, 117] width 905 height 2697
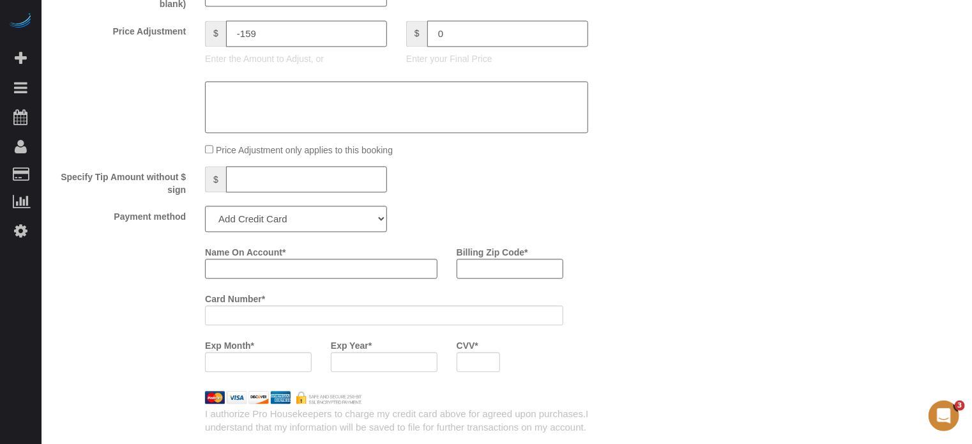
scroll to position [1533, 0]
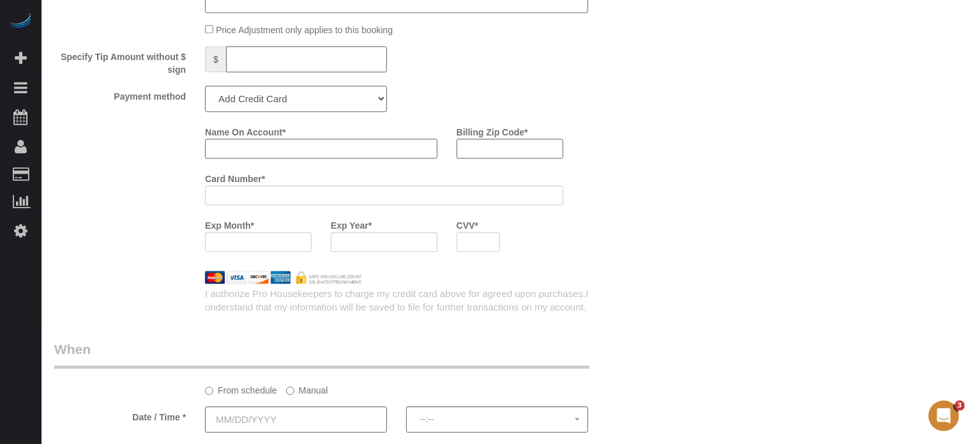
click at [289, 109] on select "Add Credit Card Cash Check Paypal" at bounding box center [296, 99] width 182 height 26
select select "string:check"
click at [205, 91] on select "Add Credit Card Cash Check Paypal" at bounding box center [296, 99] width 182 height 26
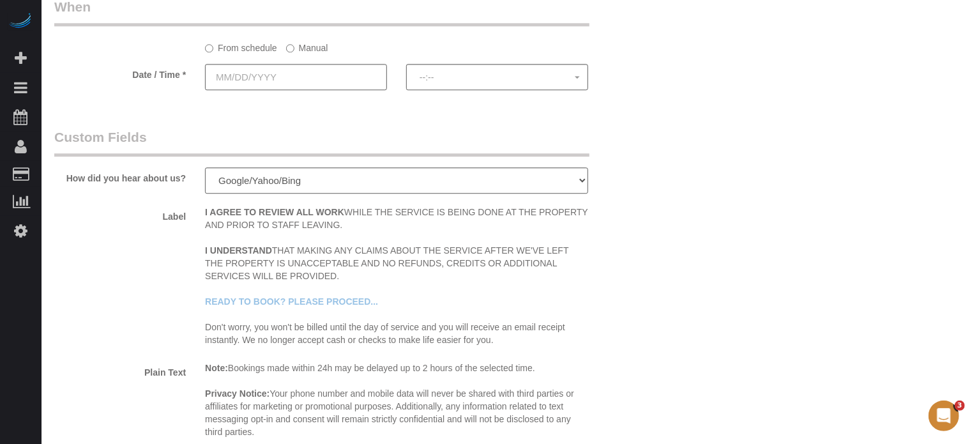
scroll to position [1661, 0]
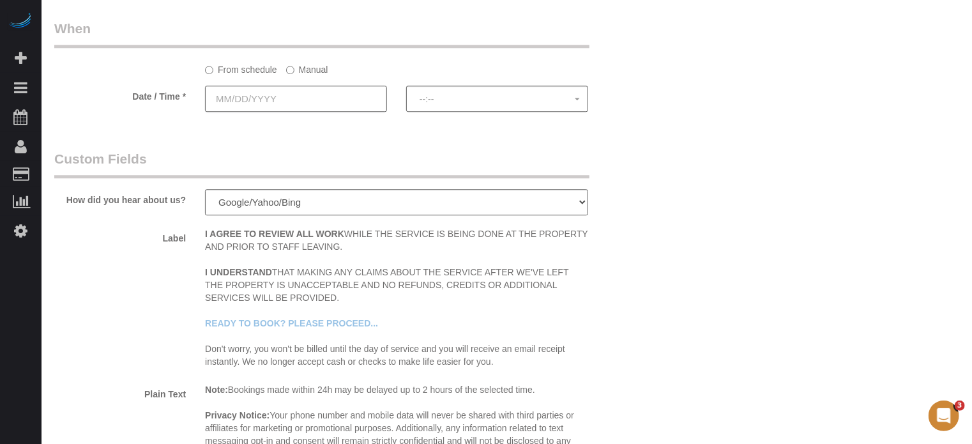
click at [276, 106] on input "text" at bounding box center [296, 99] width 182 height 26
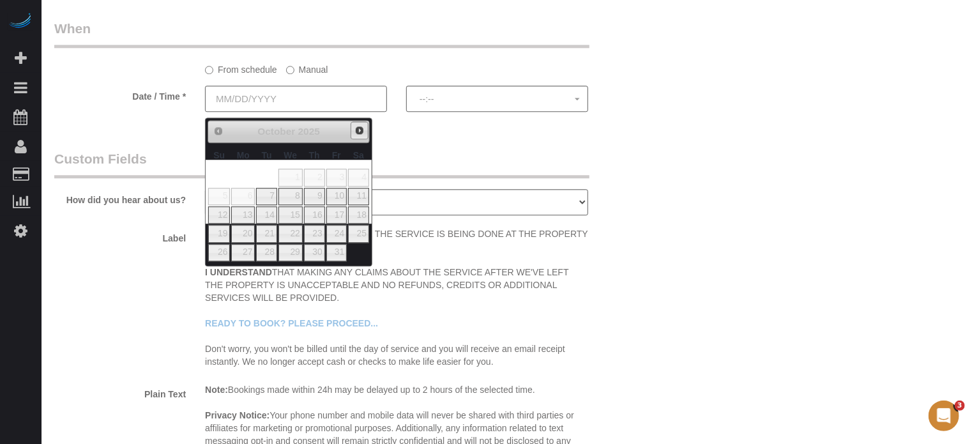
click at [358, 129] on span "Next" at bounding box center [360, 130] width 10 height 10
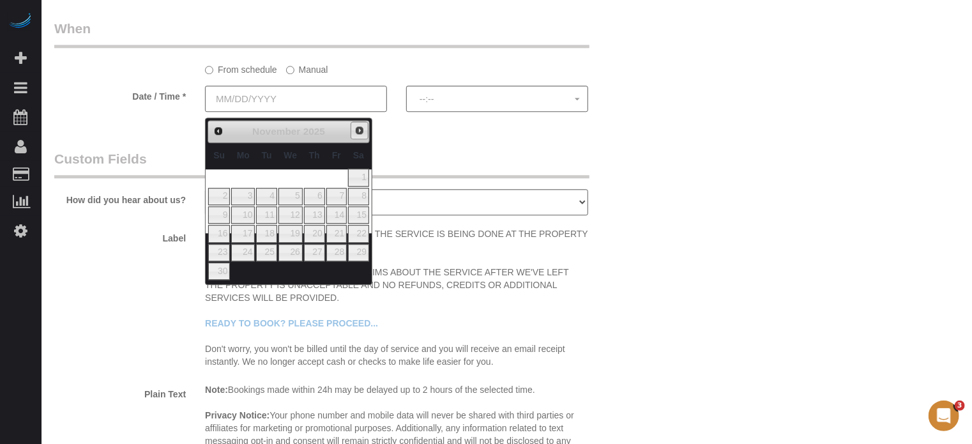
click at [358, 129] on span "Next" at bounding box center [360, 130] width 10 height 10
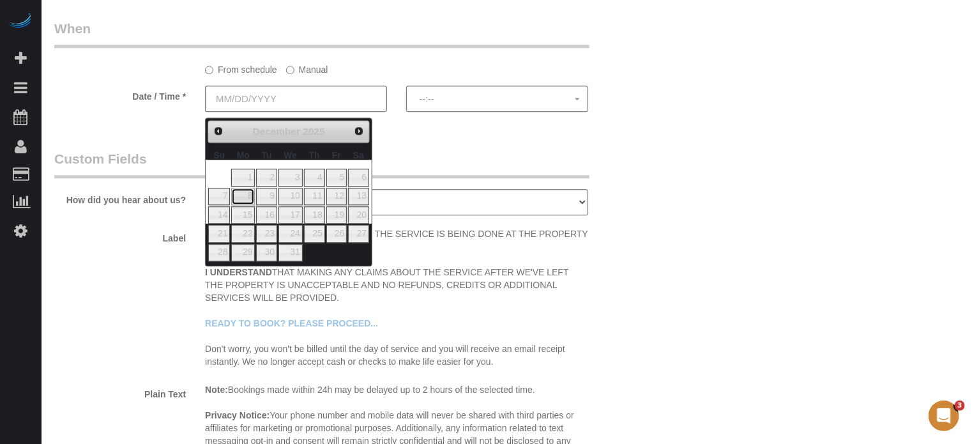
click at [243, 195] on link "8" at bounding box center [243, 196] width 24 height 17
type input "12/08/2025"
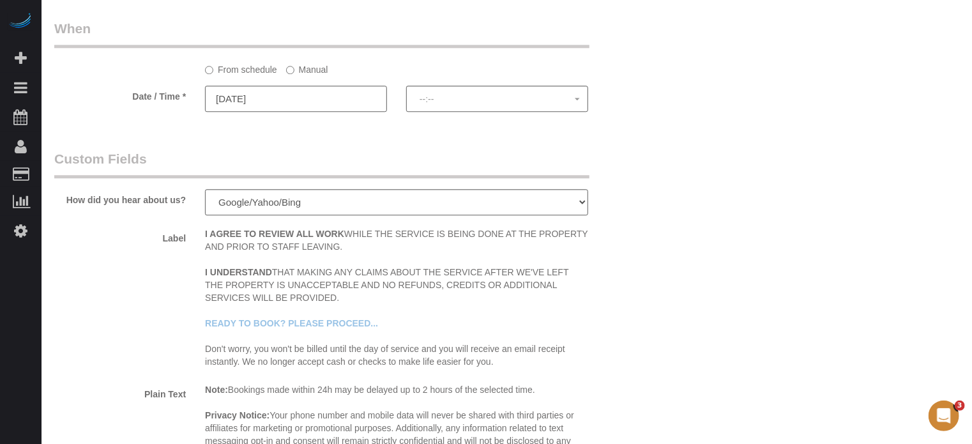
select select "spot51"
click at [311, 76] on label "Manual" at bounding box center [307, 67] width 42 height 17
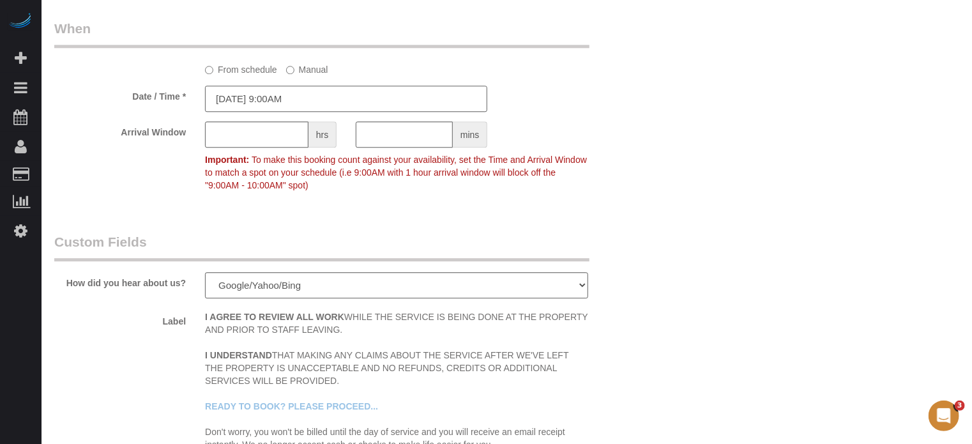
click at [304, 110] on input "12/08/2025 9:00AM" at bounding box center [346, 99] width 282 height 26
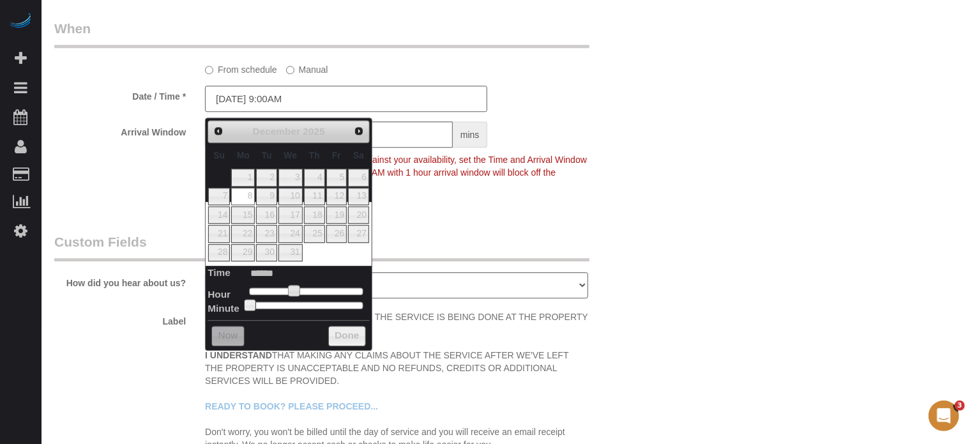
type input "12/08/2025 10:00AM"
type input "*******"
type input "12/08/2025 11:00AM"
type input "*******"
type input "12/08/2025 12:00PM"
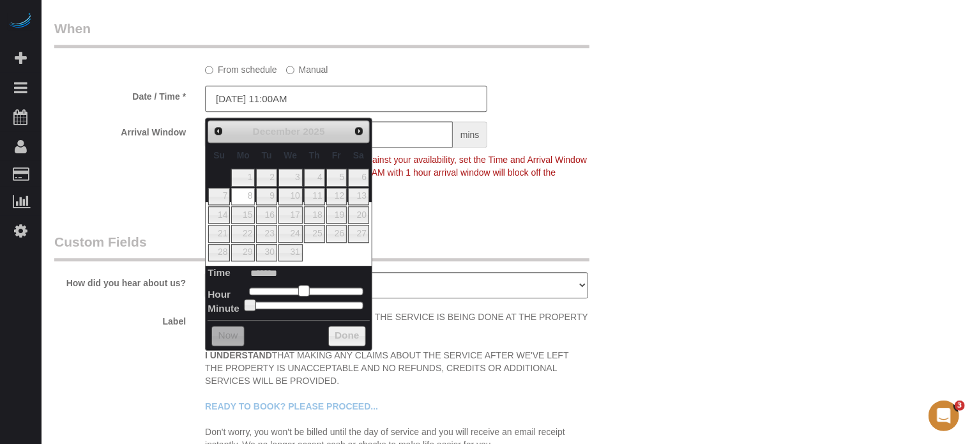
type input "*******"
type input "12/08/2025 1:00PM"
type input "******"
drag, startPoint x: 296, startPoint y: 291, endPoint x: 317, endPoint y: 294, distance: 20.7
click at [317, 294] on span at bounding box center [313, 290] width 11 height 11
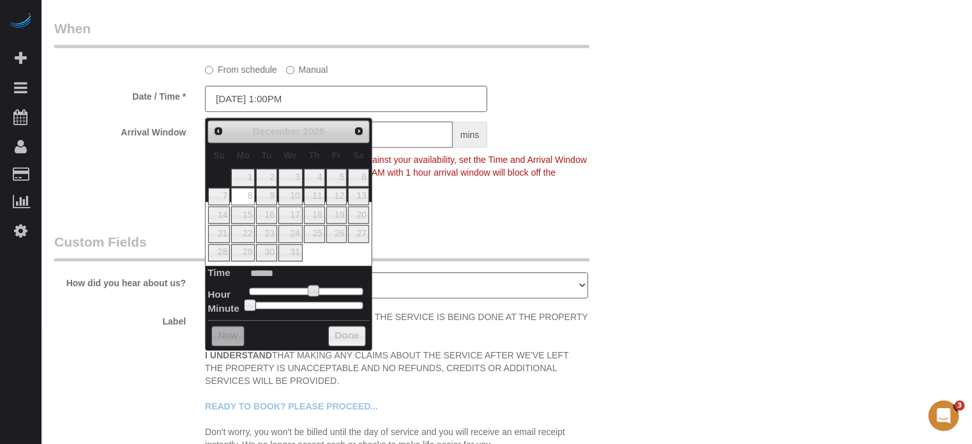
click at [450, 244] on legend "Custom Fields" at bounding box center [321, 247] width 535 height 29
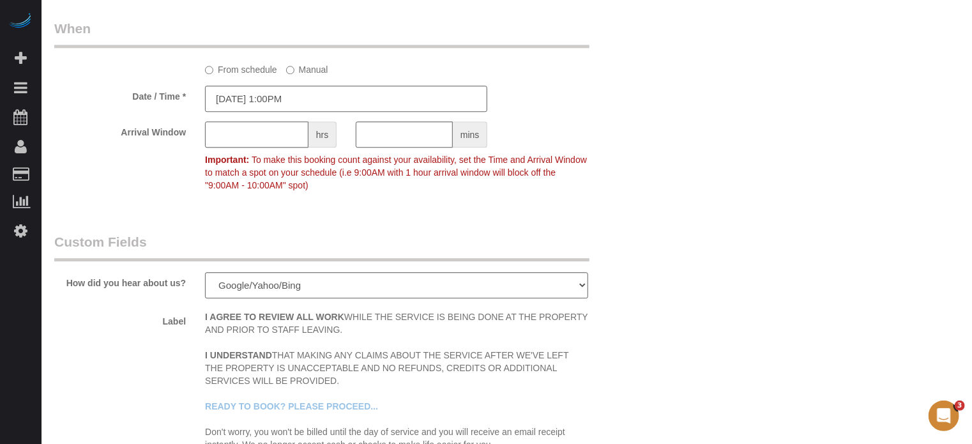
click at [251, 148] on input "text" at bounding box center [256, 134] width 103 height 26
type input "1"
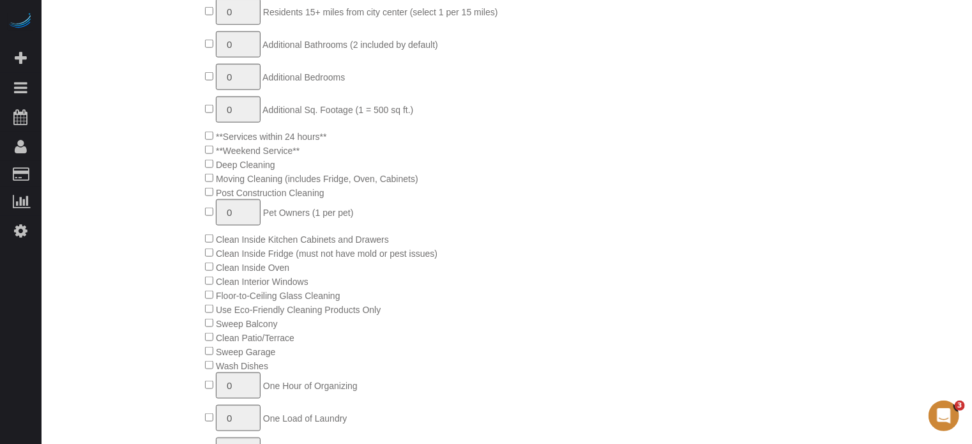
scroll to position [64, 0]
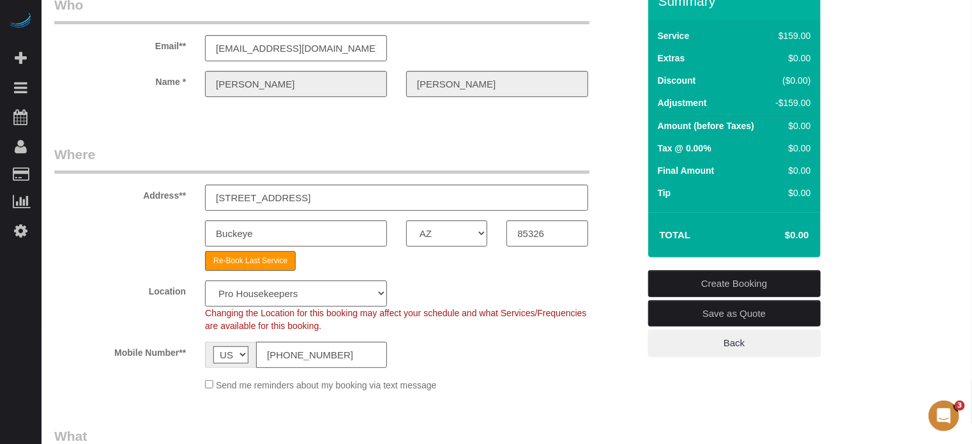
click at [693, 275] on link "Create Booking" at bounding box center [734, 283] width 172 height 27
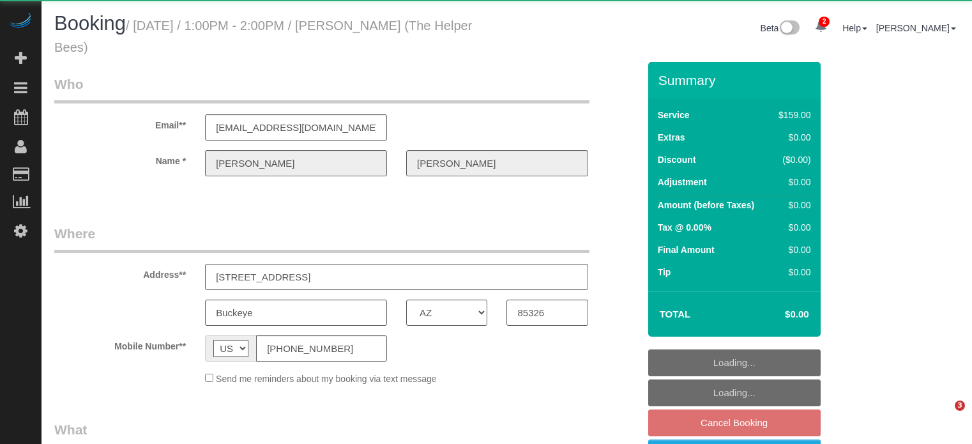
select select "AZ"
select select "object:615"
select select "4"
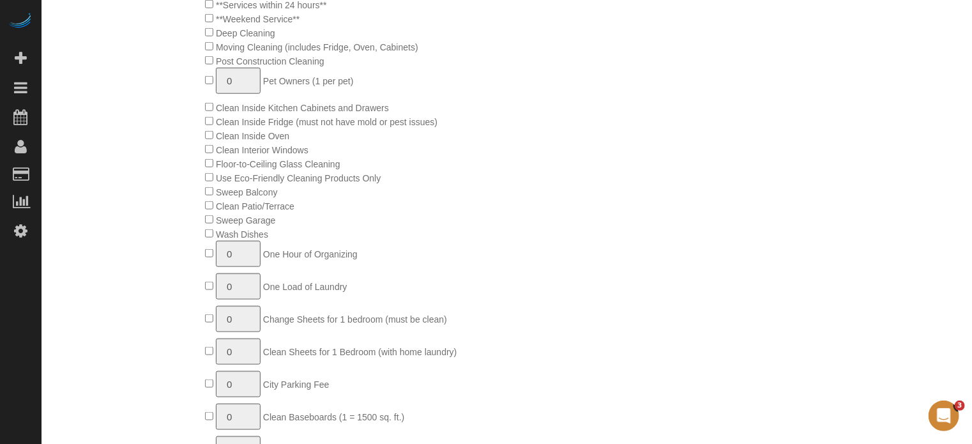
select select "number:9"
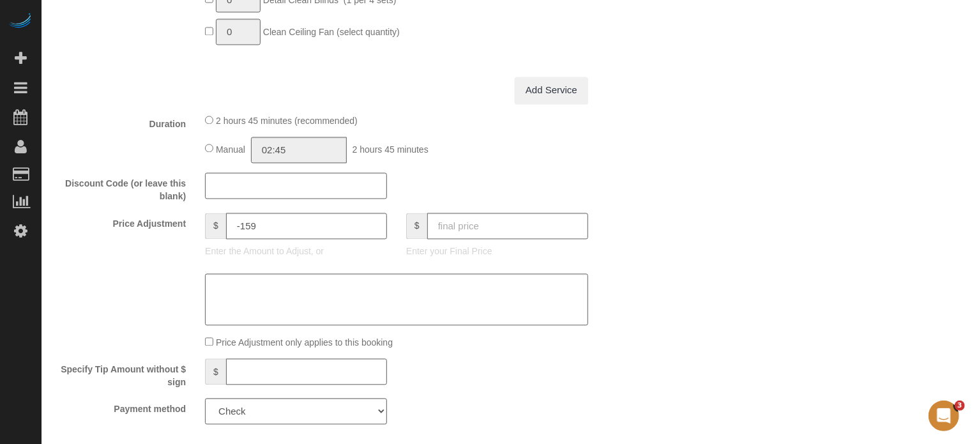
select select "object:1719"
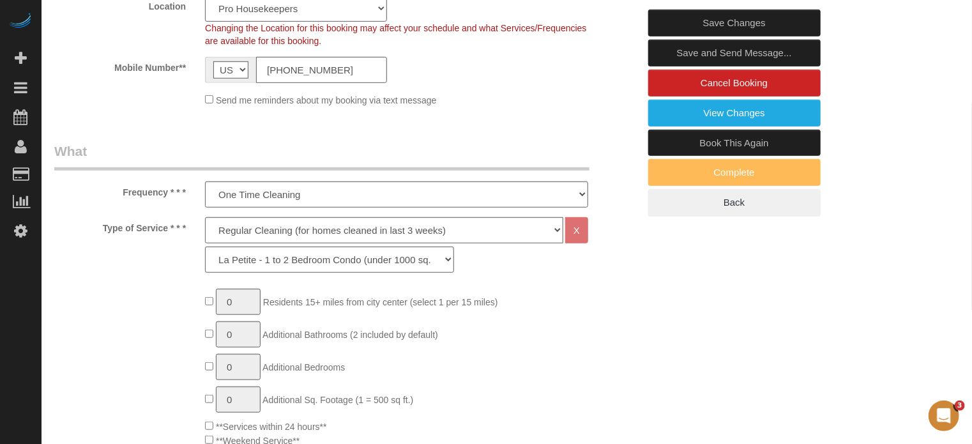
scroll to position [317, 0]
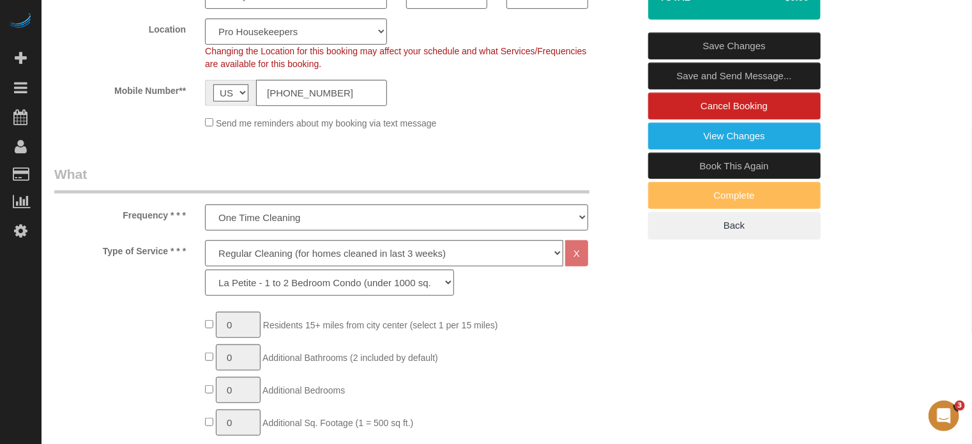
click at [705, 167] on link "Book This Again" at bounding box center [734, 166] width 172 height 27
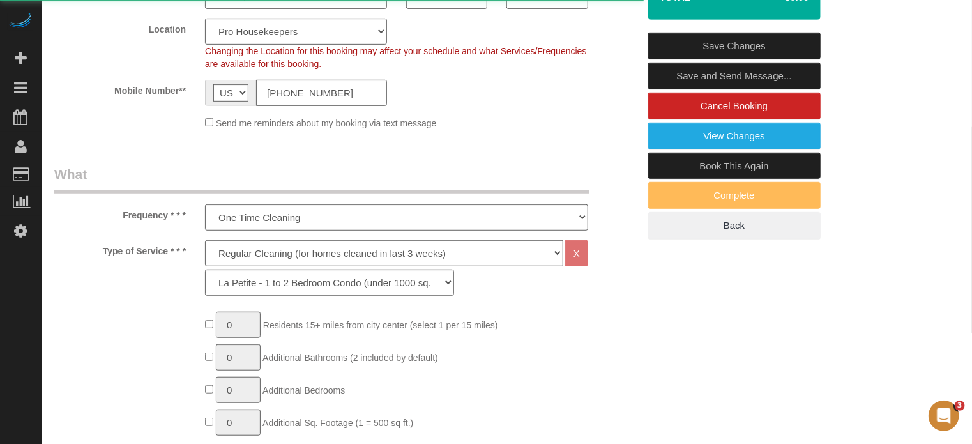
select select "AZ"
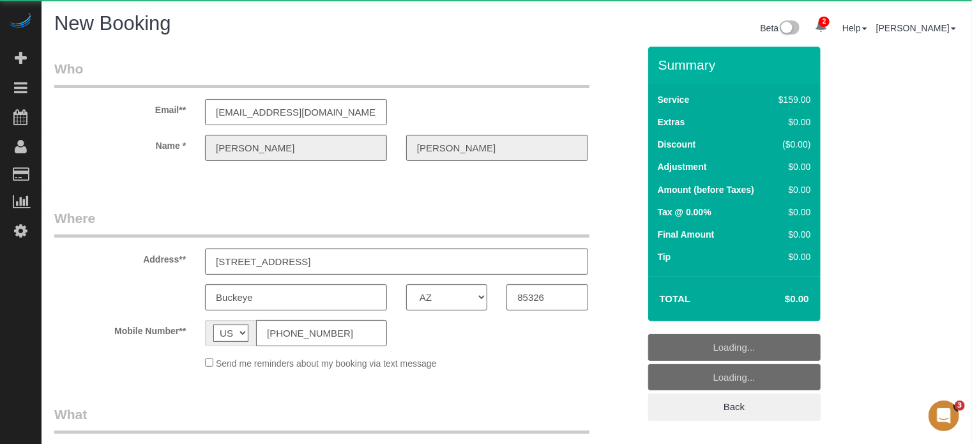
select select "object:2019"
select select "number:9"
select select "4"
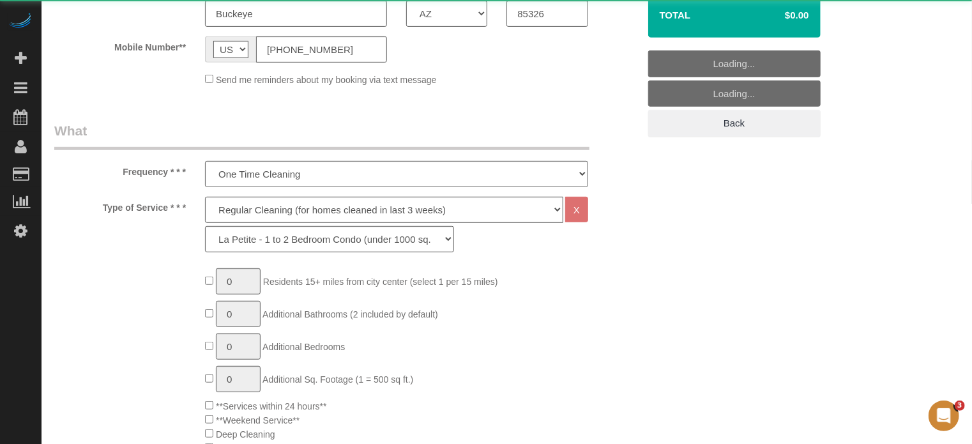
select select "string:fspay"
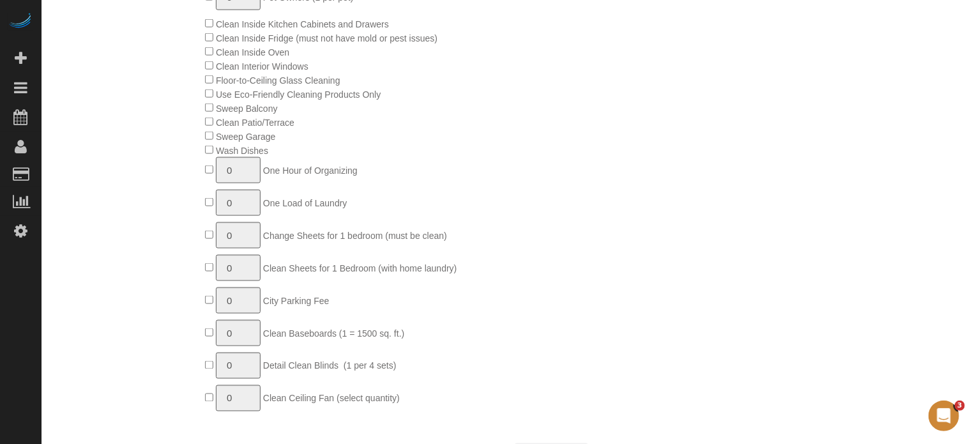
scroll to position [1173, 0]
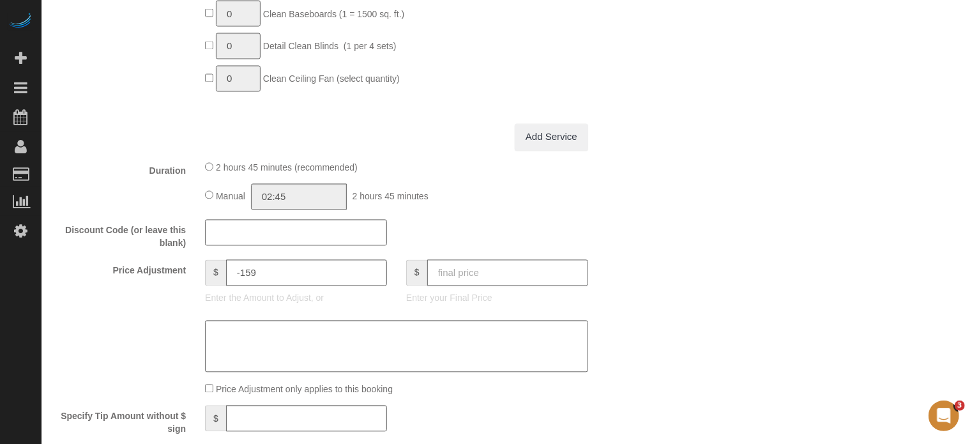
click at [514, 271] on input "text" at bounding box center [507, 273] width 161 height 26
select select "object:2639"
type input "0"
click at [713, 262] on div "Who Email** [EMAIL_ADDRESS][DOMAIN_NAME] Name * [PERSON_NAME] Where Address** […" at bounding box center [506, 221] width 905 height 2697
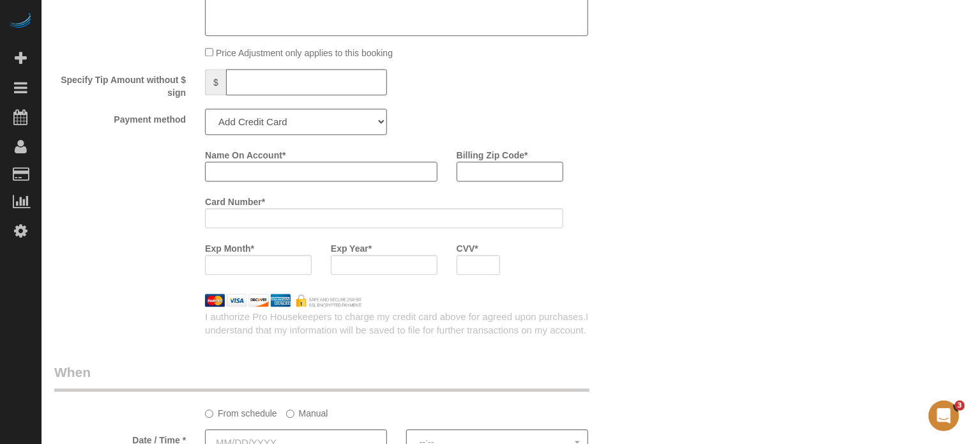
scroll to position [1557, 0]
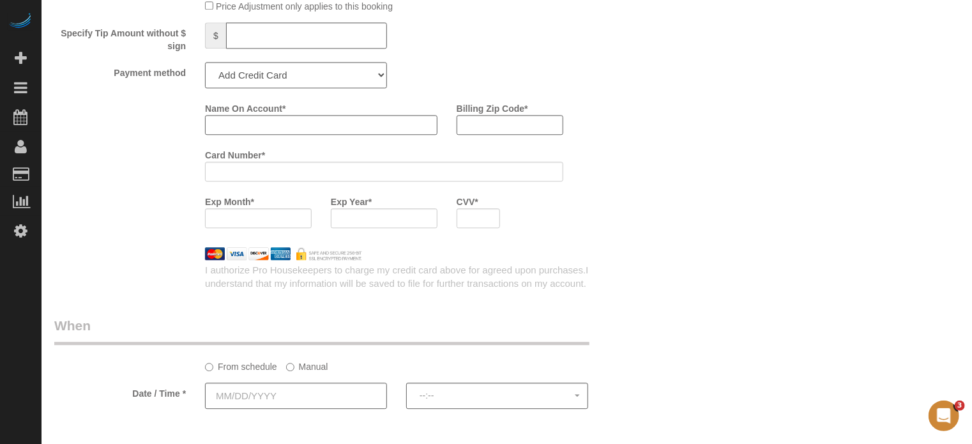
click at [245, 80] on select "Add Credit Card Cash Check Paypal" at bounding box center [296, 75] width 182 height 26
select select "string:check"
click at [205, 67] on select "Add Credit Card Cash Check Paypal" at bounding box center [296, 75] width 182 height 26
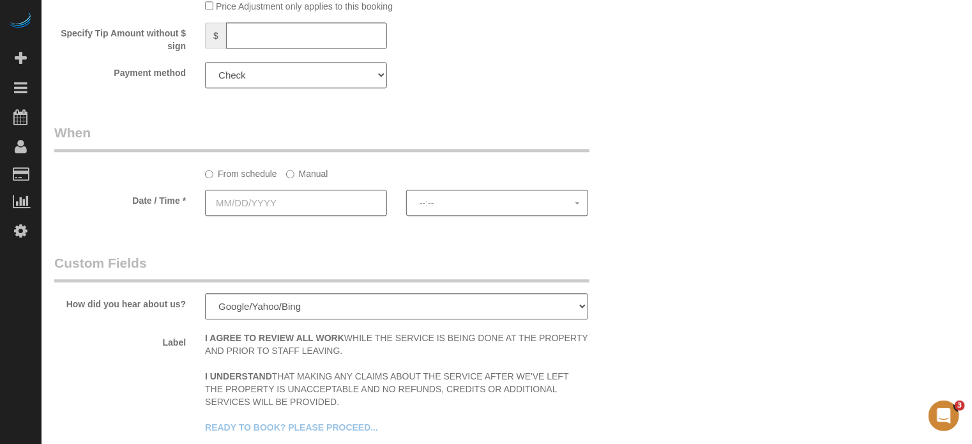
scroll to position [1621, 0]
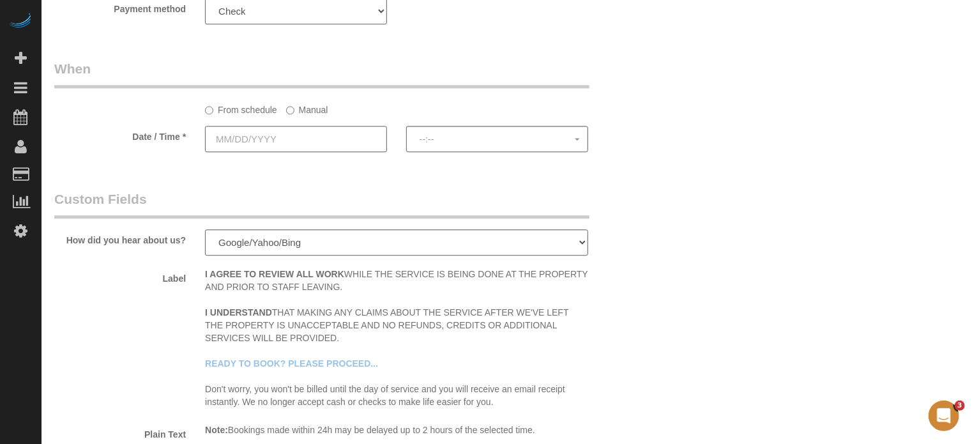
click at [273, 150] on input "text" at bounding box center [296, 139] width 182 height 26
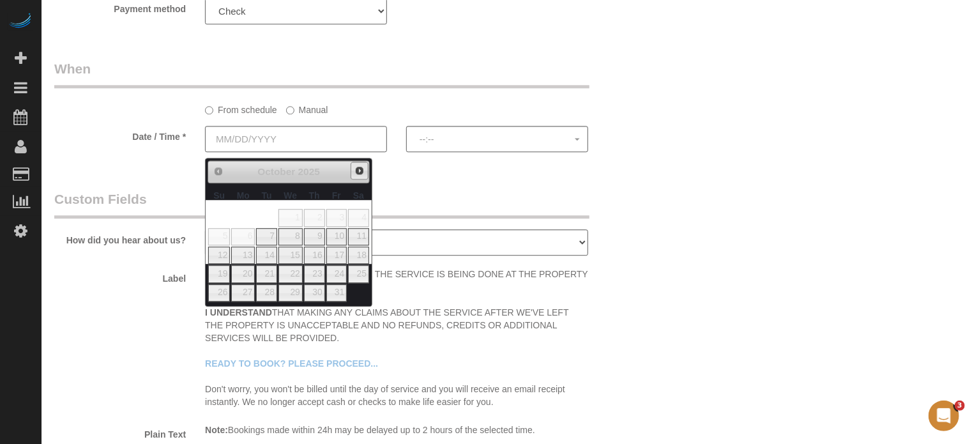
click at [356, 170] on span "Next" at bounding box center [360, 170] width 10 height 10
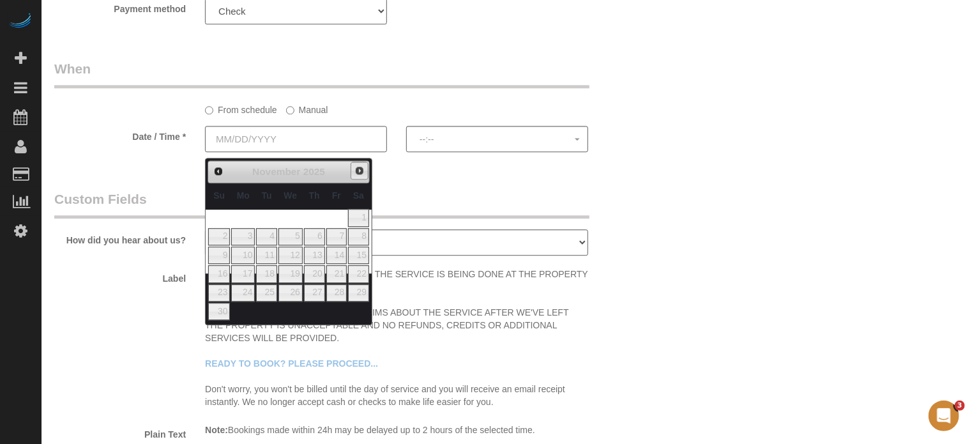
click at [356, 170] on span "Next" at bounding box center [360, 170] width 10 height 10
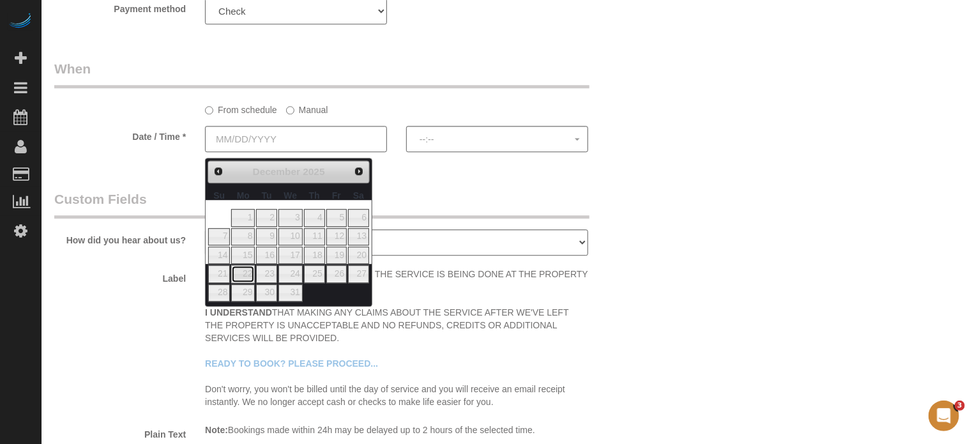
click at [241, 271] on link "22" at bounding box center [243, 273] width 24 height 17
type input "12/22/2025"
select select "spot51"
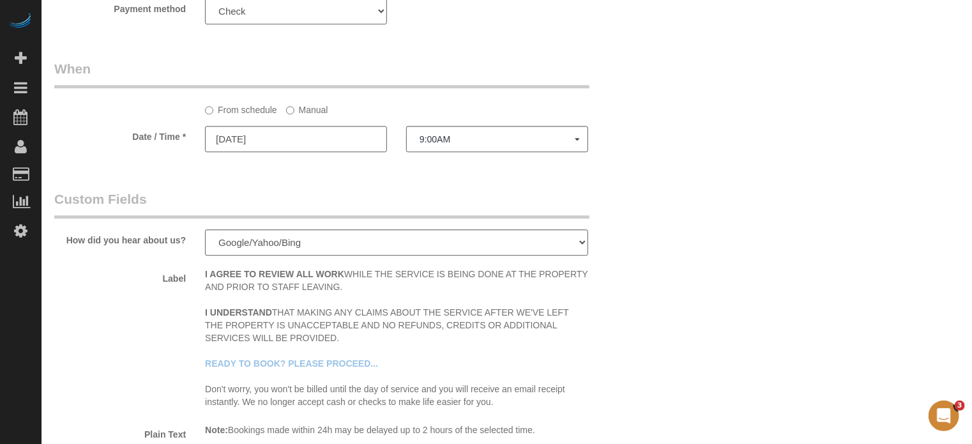
click at [314, 116] on label "Manual" at bounding box center [307, 107] width 42 height 17
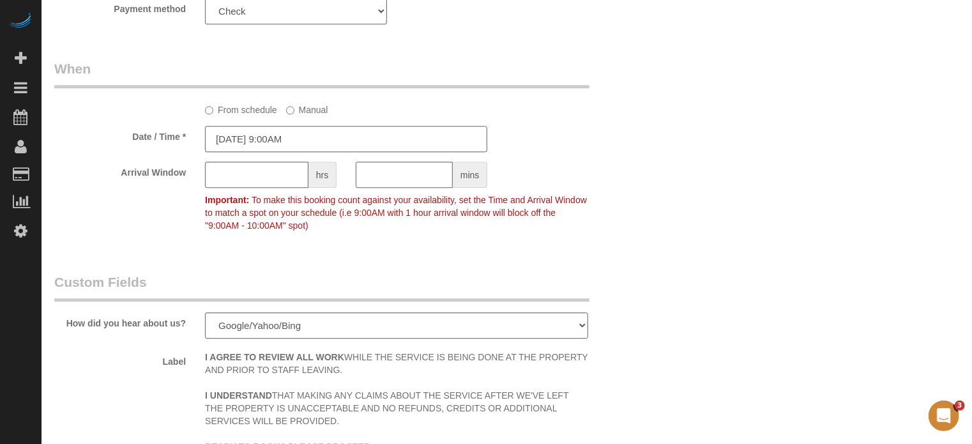
click at [314, 144] on input "12/22/2025 9:00AM" at bounding box center [346, 139] width 282 height 26
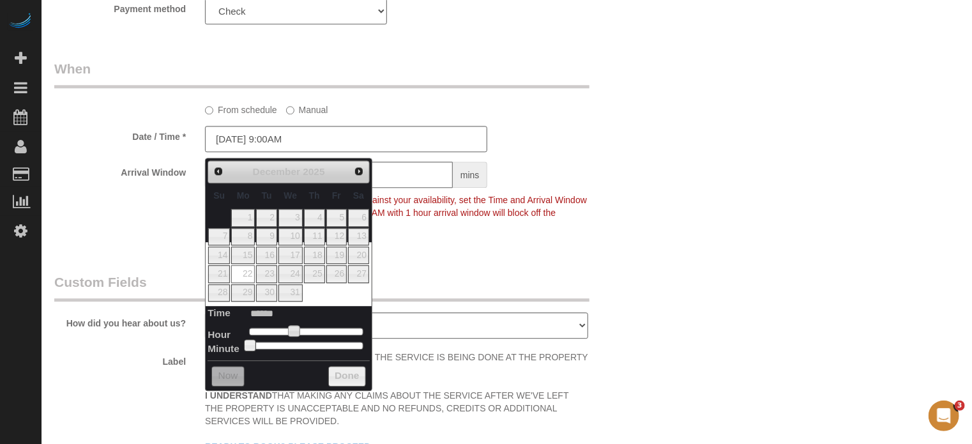
type input "12/22/2025 10:00AM"
type input "*******"
type input "12/22/2025 11:00AM"
type input "*******"
type input "12/22/2025 12:00PM"
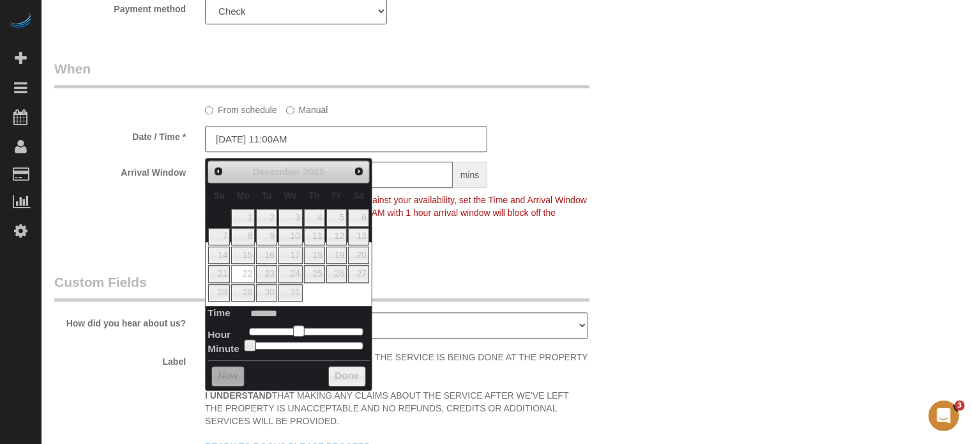
type input "*******"
type input "12/22/2025 1:00PM"
type input "******"
drag, startPoint x: 294, startPoint y: 330, endPoint x: 314, endPoint y: 334, distance: 20.3
click at [314, 334] on span at bounding box center [313, 330] width 11 height 11
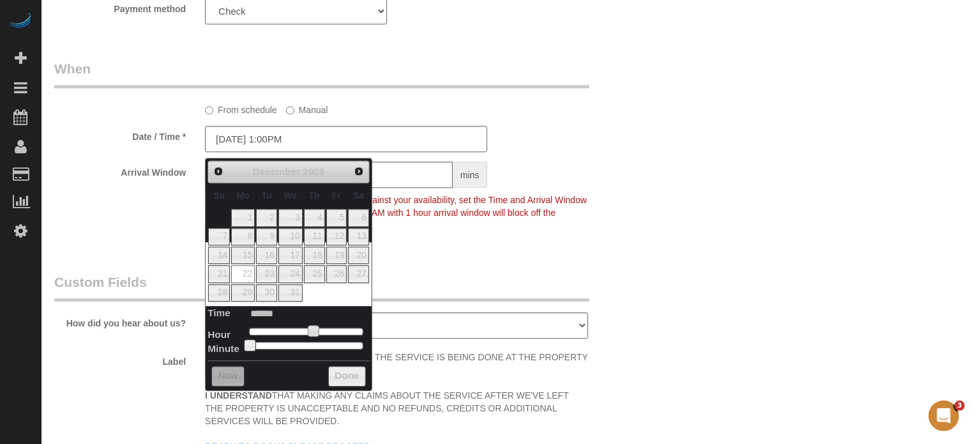
click at [431, 289] on legend "Custom Fields" at bounding box center [321, 287] width 535 height 29
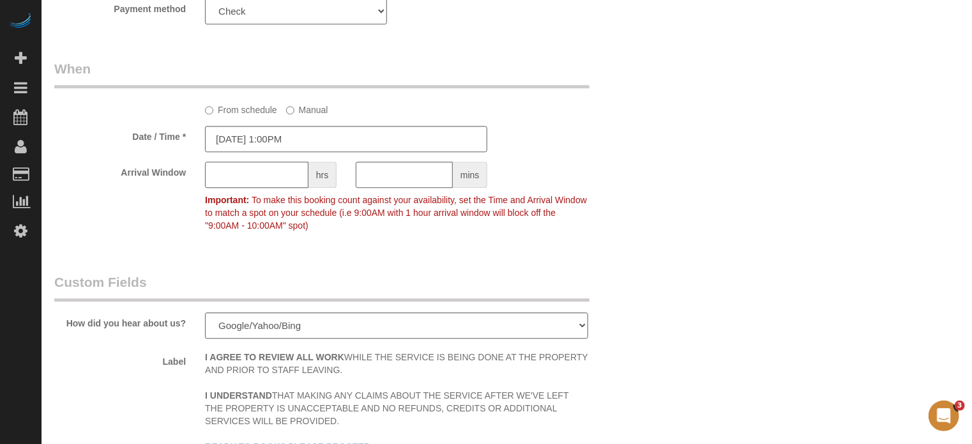
click at [253, 184] on input "text" at bounding box center [256, 175] width 103 height 26
type input "1"
click at [585, 245] on fieldset "When From schedule Manual Date / Time * 12/22/2025 1:00PM Arrival Window 1 hrs …" at bounding box center [346, 153] width 584 height 188
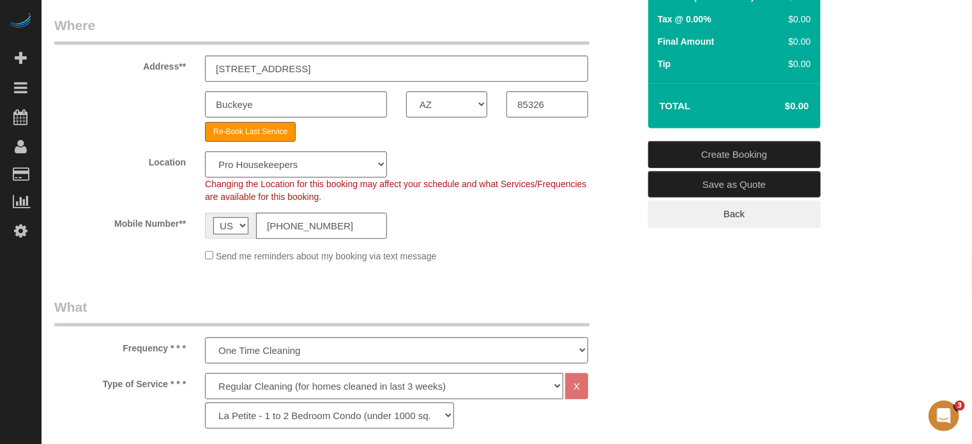
scroll to position [88, 0]
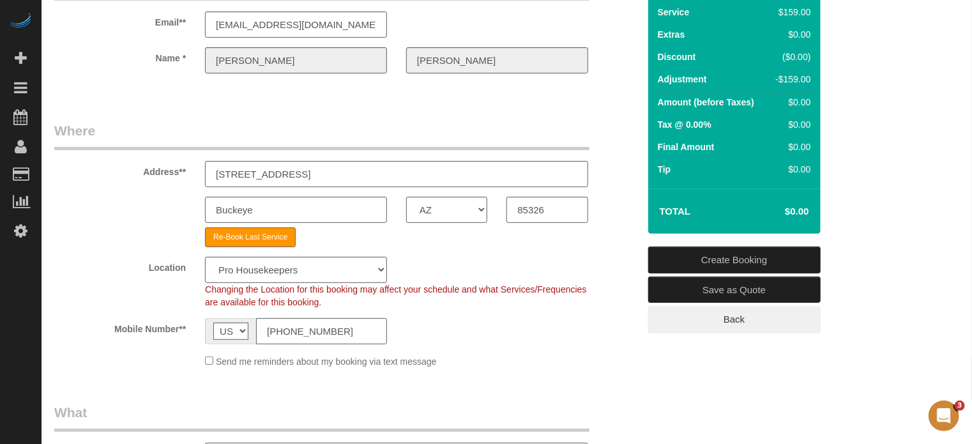
click at [722, 259] on link "Create Booking" at bounding box center [734, 260] width 172 height 27
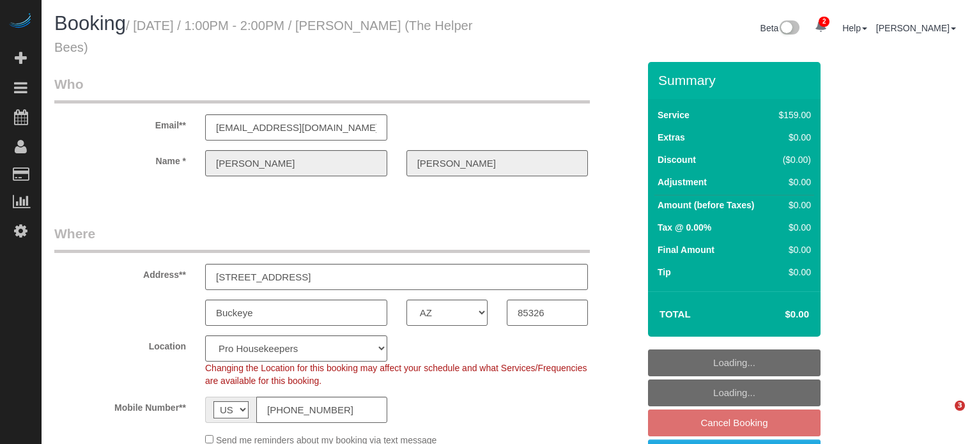
select select "AZ"
select select "4"
select select "number:9"
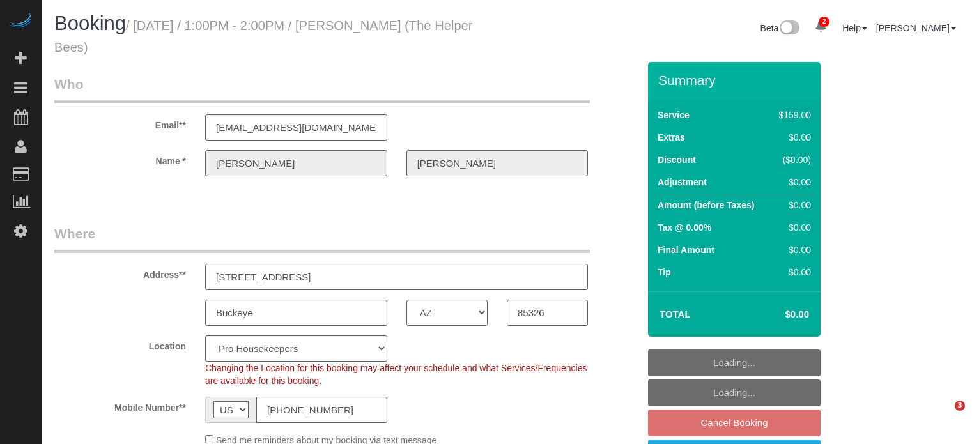
select select "AZ"
select select "4"
select select "number:9"
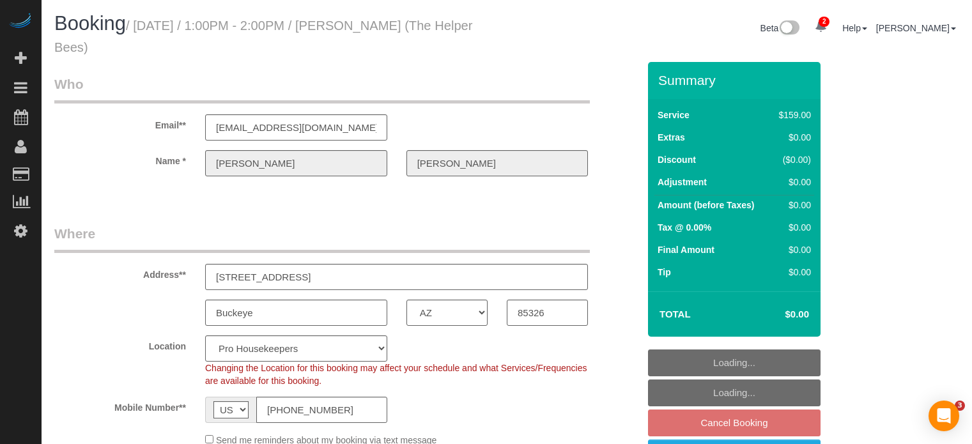
select select "AZ"
select select "4"
select select "number:9"
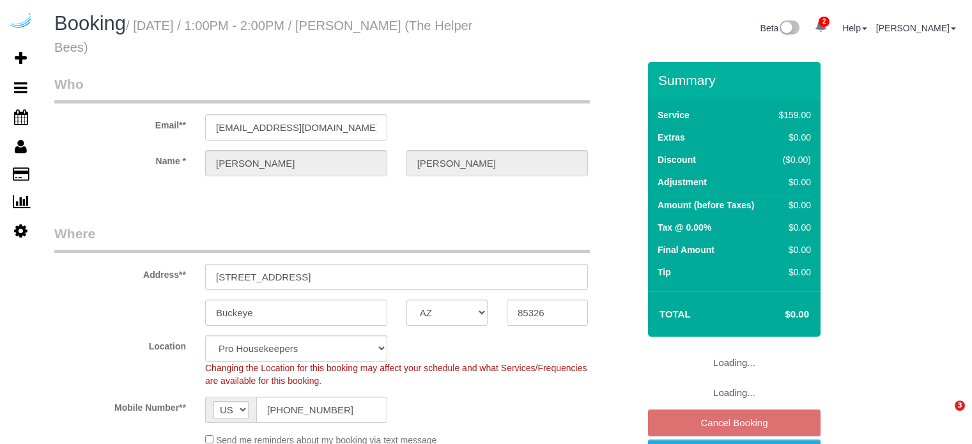
select select "AZ"
select select "object:1269"
select select "4"
select select "number:9"
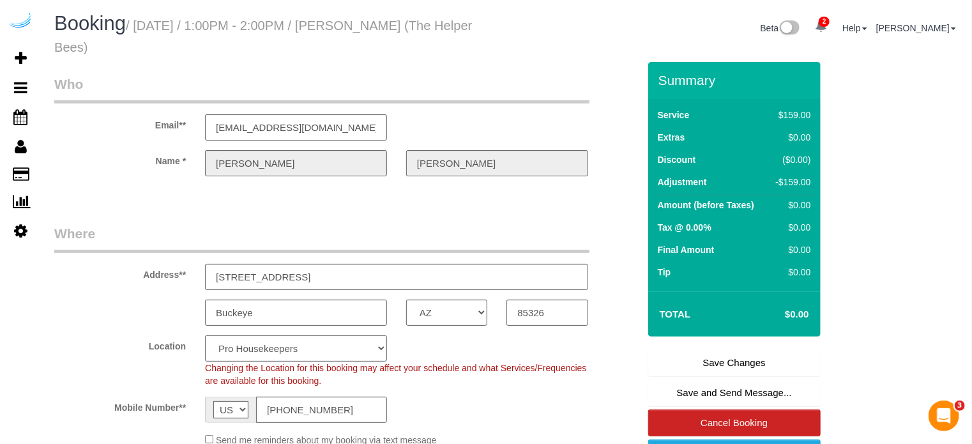
drag, startPoint x: 919, startPoint y: 217, endPoint x: 906, endPoint y: 212, distance: 14.4
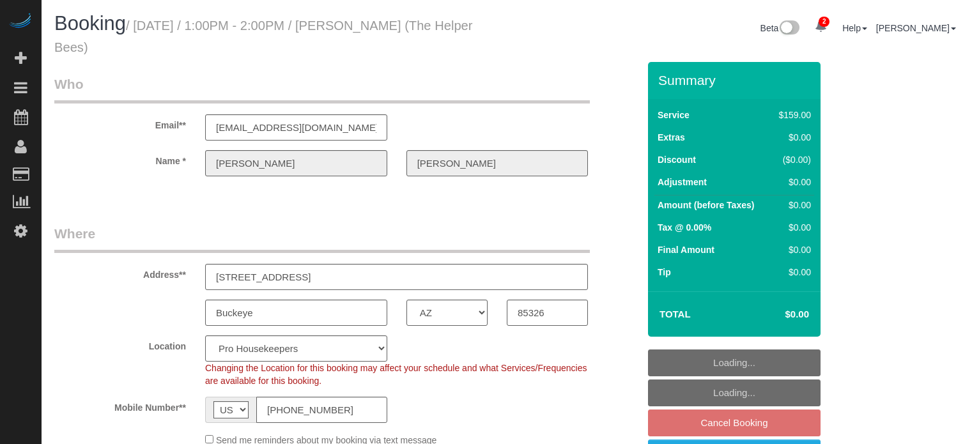
select select "AZ"
select select "4"
select select "number:9"
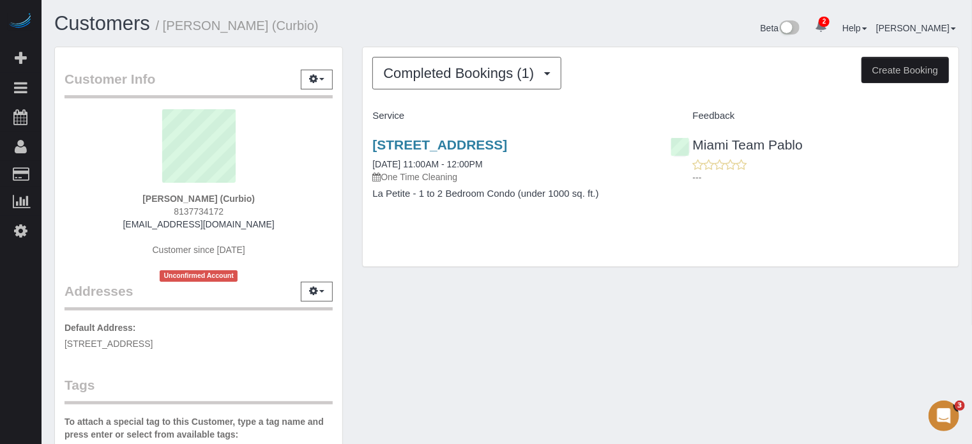
drag, startPoint x: 139, startPoint y: 195, endPoint x: 210, endPoint y: 197, distance: 70.9
click at [210, 197] on div "Alberto Santos (Curbio) 8137734172 asantos@curbio.com Customer since 2023 Uncon…" at bounding box center [199, 195] width 268 height 172
click at [215, 201] on strong "Alberto Santos (Curbio)" at bounding box center [198, 199] width 112 height 10
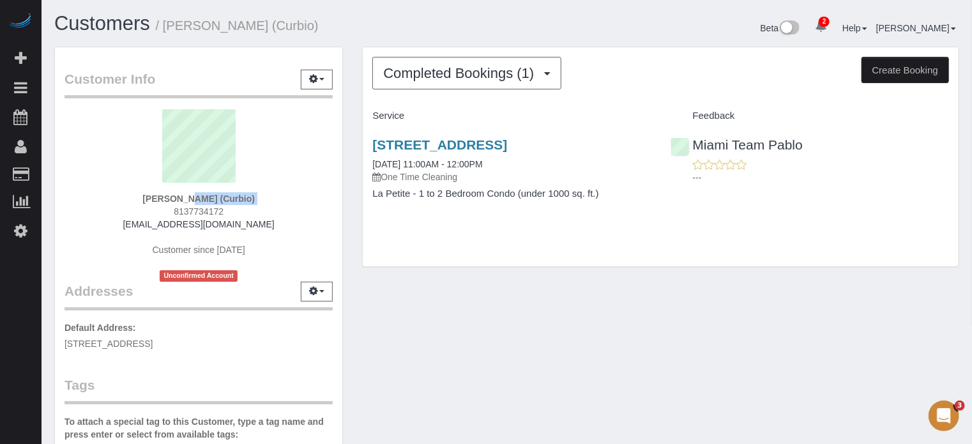
copy div "Alberto Santos (Curbio)"
drag, startPoint x: 250, startPoint y: 224, endPoint x: 133, endPoint y: 224, distance: 116.9
click at [133, 224] on div "Alberto Santos (Curbio) 8137734172 asantos@curbio.com Customer since 2023 Uncon…" at bounding box center [199, 195] width 268 height 172
copy link "asantos@curbio.com"
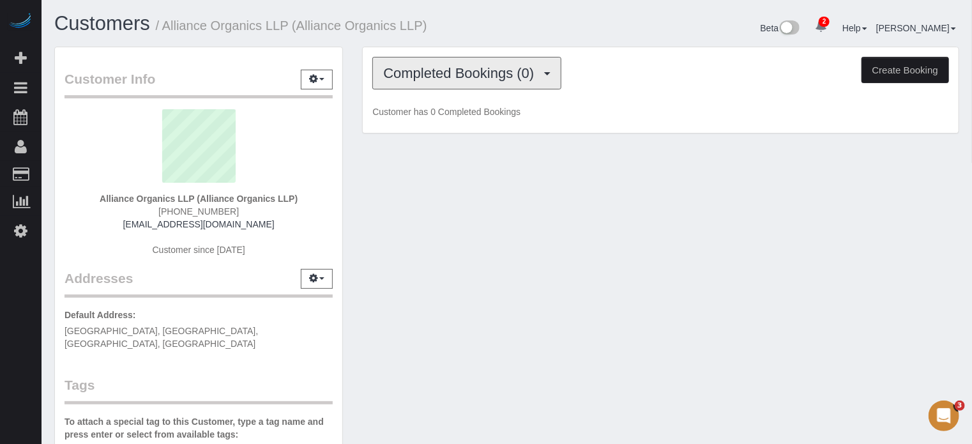
click at [422, 86] on button "Completed Bookings (0)" at bounding box center [466, 73] width 189 height 33
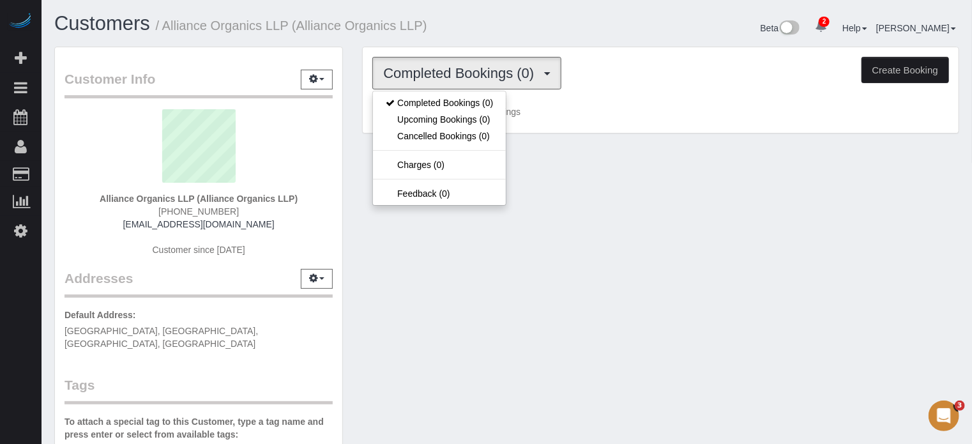
click at [362, 89] on div "Completed Bookings (0) Completed Bookings (0) Upcoming Bookings (0) Cancelled B…" at bounding box center [661, 97] width 616 height 100
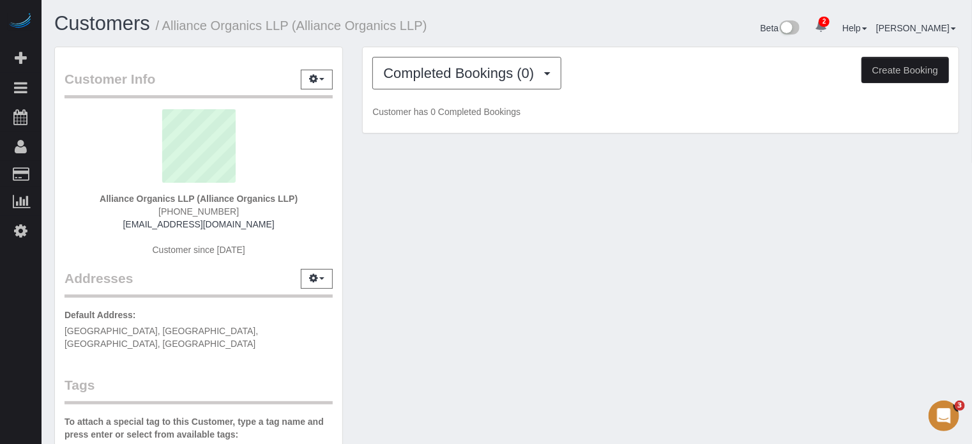
click at [268, 199] on strong "Alliance Organics LLP (Alliance Organics LLP)" at bounding box center [199, 199] width 198 height 10
copy div "Alliance Organics LLP (Alliance Organics LLP)"
click at [155, 196] on strong "Alliance Organics LLP (Alliance Organics LLP)" at bounding box center [199, 199] width 198 height 10
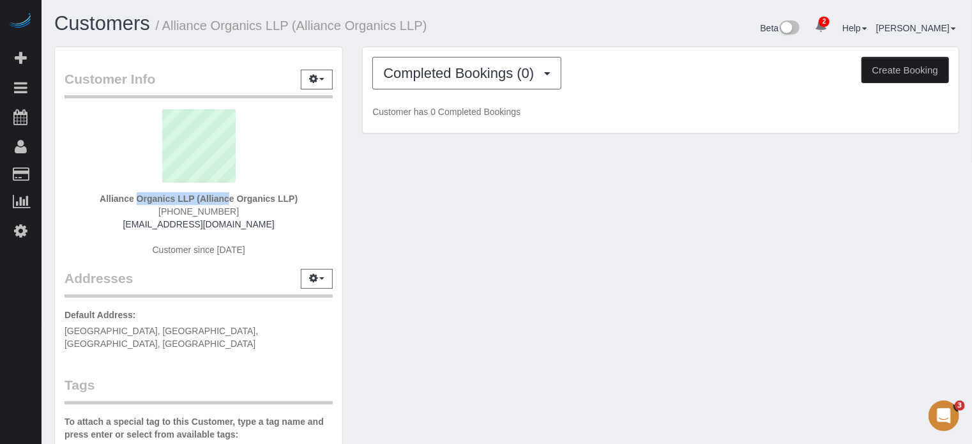
drag, startPoint x: 194, startPoint y: 196, endPoint x: 95, endPoint y: 195, distance: 99.0
click at [95, 195] on div "Alliance Organics LLP (Alliance Organics LLP) (865) 701-6402 allianceorganics22…" at bounding box center [199, 189] width 268 height 160
copy strong "Alliance Organics LLP"
drag, startPoint x: 271, startPoint y: 222, endPoint x: 132, endPoint y: 229, distance: 138.8
click at [132, 229] on div "Alliance Organics LLP (Alliance Organics LLP) (865) 701-6402 allianceorganics22…" at bounding box center [199, 189] width 268 height 160
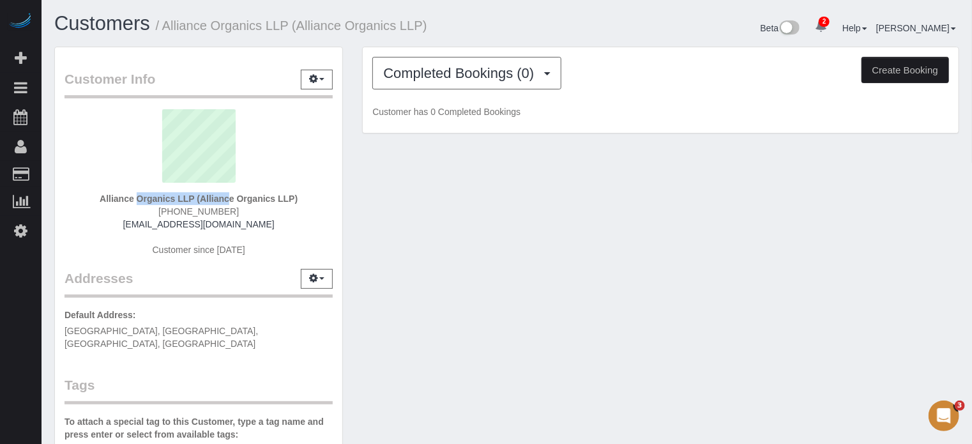
copy link "allianceorganics22@gmail.com"
click at [377, 207] on div "Customer Info Edit Contact Info Send Message Email Preferences Special Sales Ta…" at bounding box center [507, 360] width 924 height 627
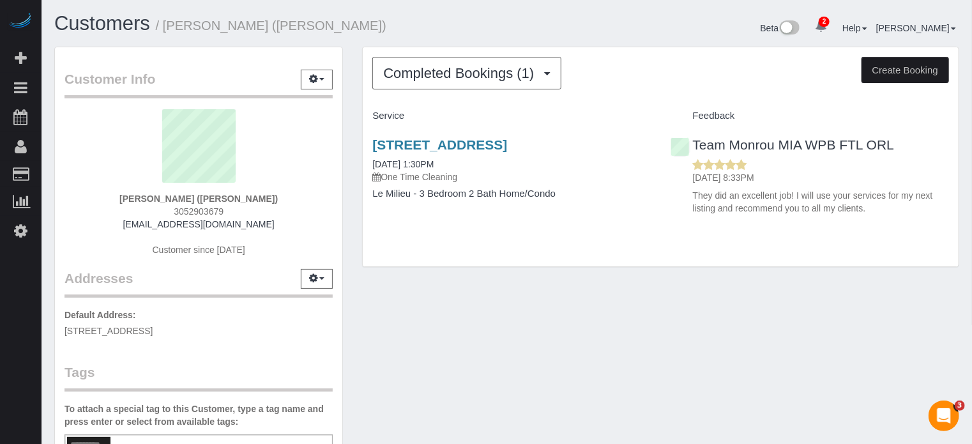
click at [353, 203] on div "Completed Bookings (1) Completed Bookings (1) Upcoming Bookings (0) Cancelled B…" at bounding box center [661, 163] width 616 height 233
drag, startPoint x: 209, startPoint y: 196, endPoint x: 275, endPoint y: 202, distance: 66.0
click at [275, 202] on strong "[PERSON_NAME] ([PERSON_NAME])" at bounding box center [198, 199] width 158 height 10
copy strong "[PERSON_NAME]"
click at [469, 280] on div "Completed Bookings (1) Completed Bookings (1) Upcoming Bookings (0) Cancelled B…" at bounding box center [661, 163] width 616 height 233
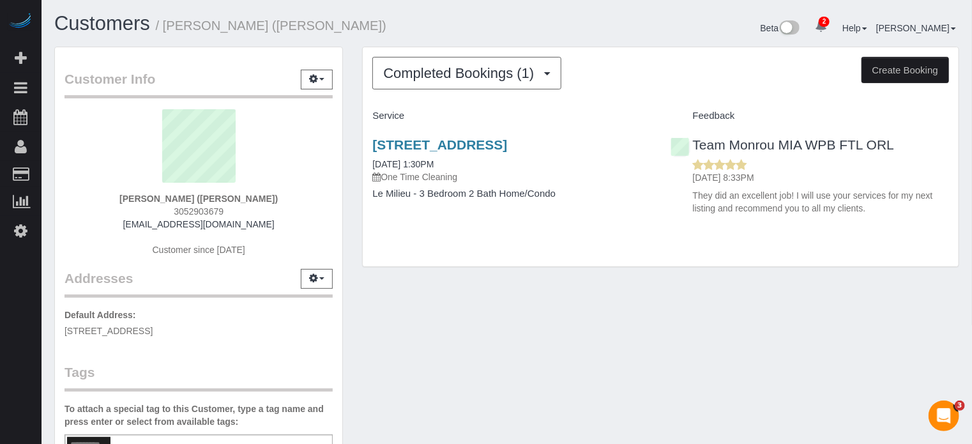
click at [347, 167] on div "Customer Info Edit Contact Info Send Message Email Preferences Special Sales Ta…" at bounding box center [199, 354] width 308 height 614
